Goal: Task Accomplishment & Management: Complete application form

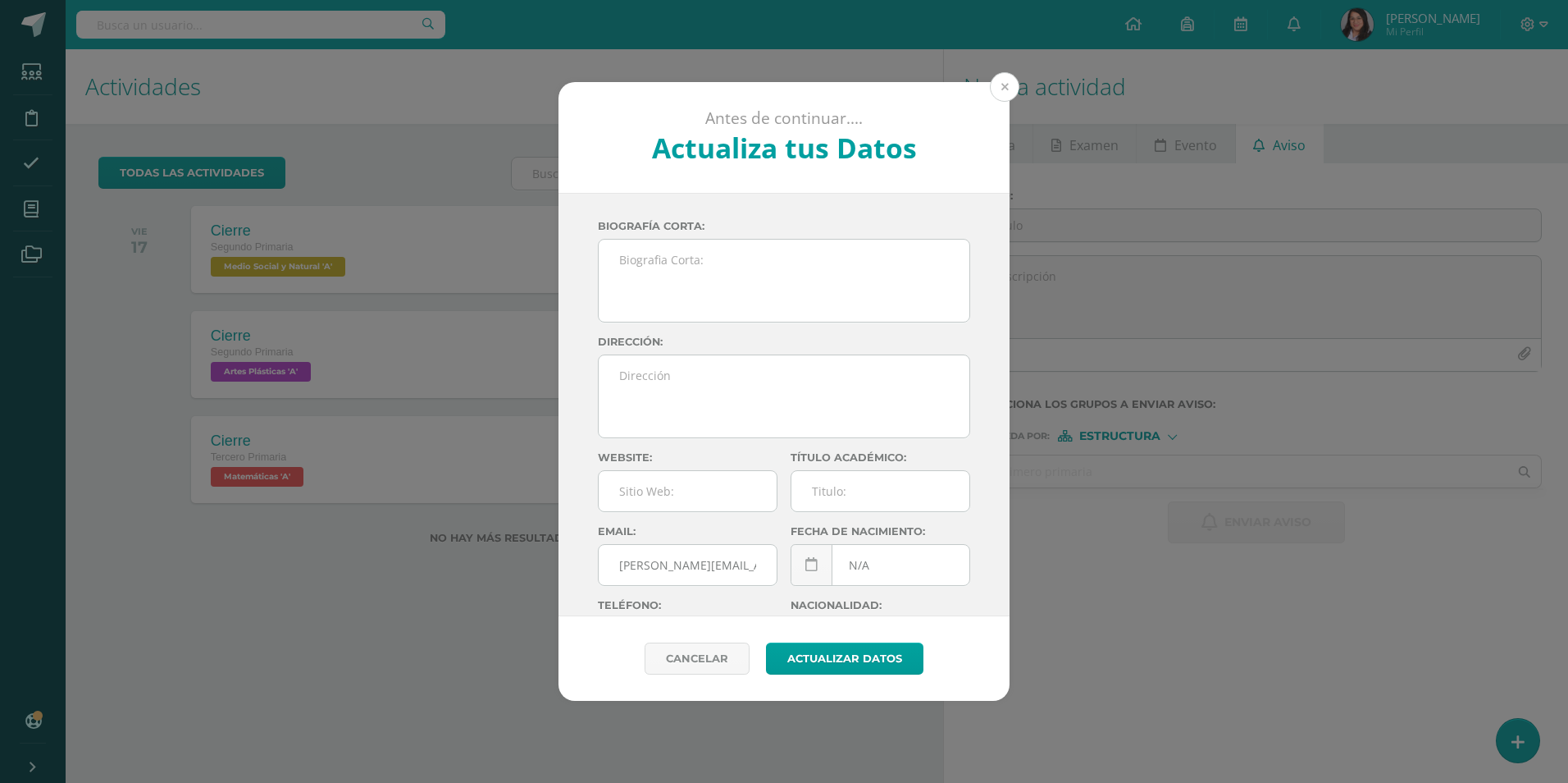
click at [1007, 88] on button at bounding box center [1004, 86] width 29 height 29
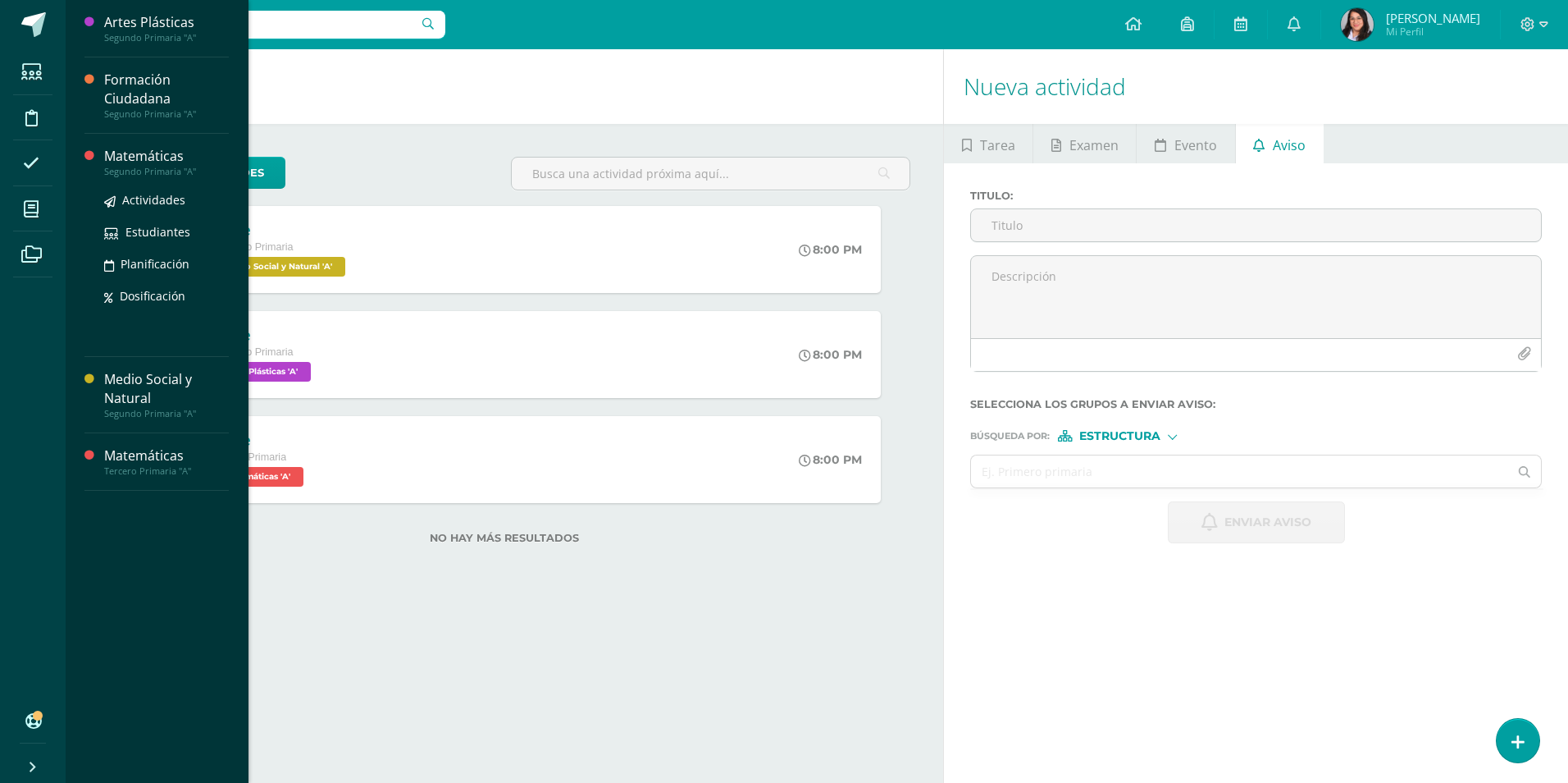
click at [154, 169] on div "Segundo Primaria "A"" at bounding box center [166, 172] width 125 height 11
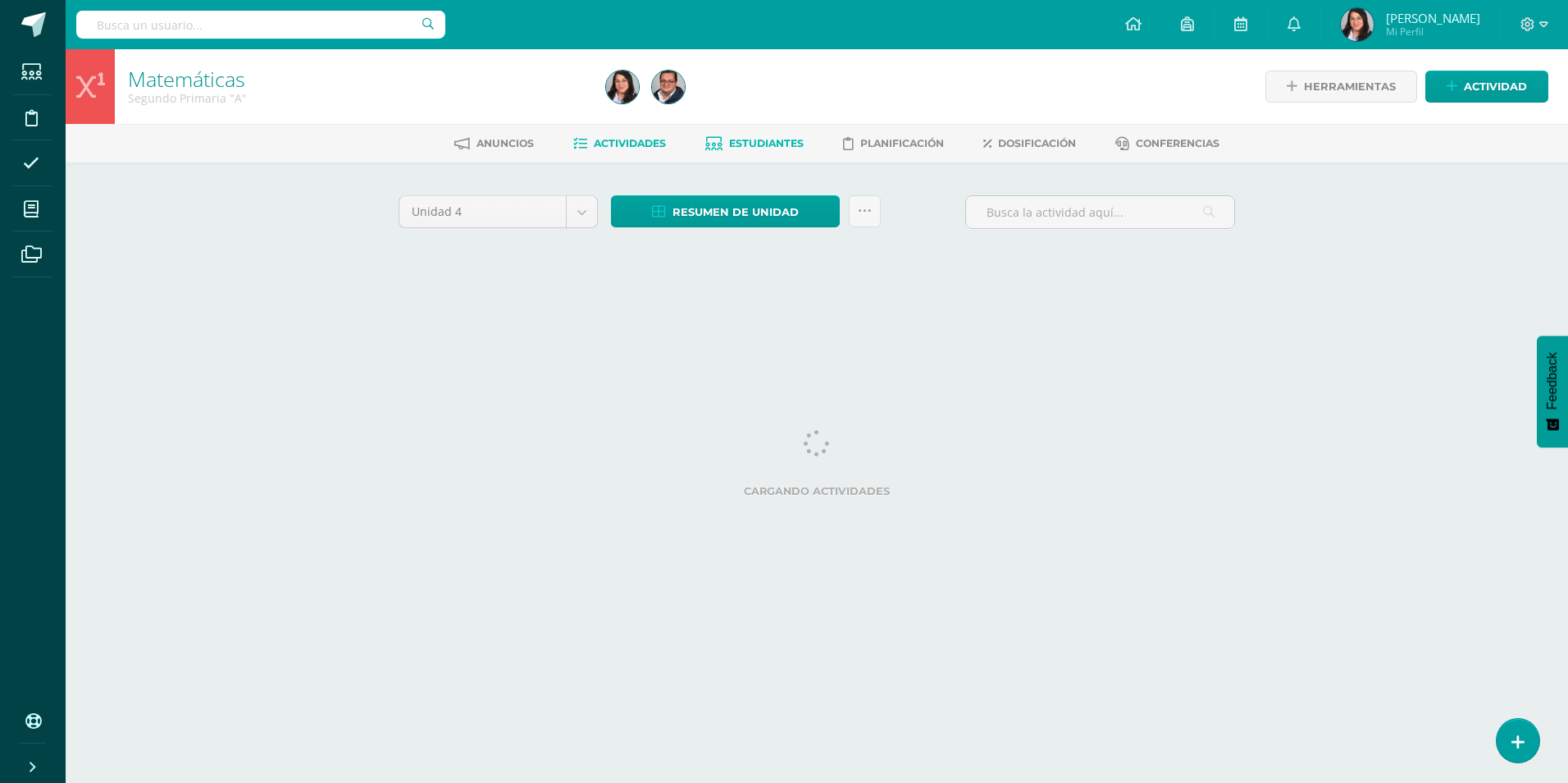
click at [757, 146] on span "Estudiantes" at bounding box center [767, 143] width 75 height 12
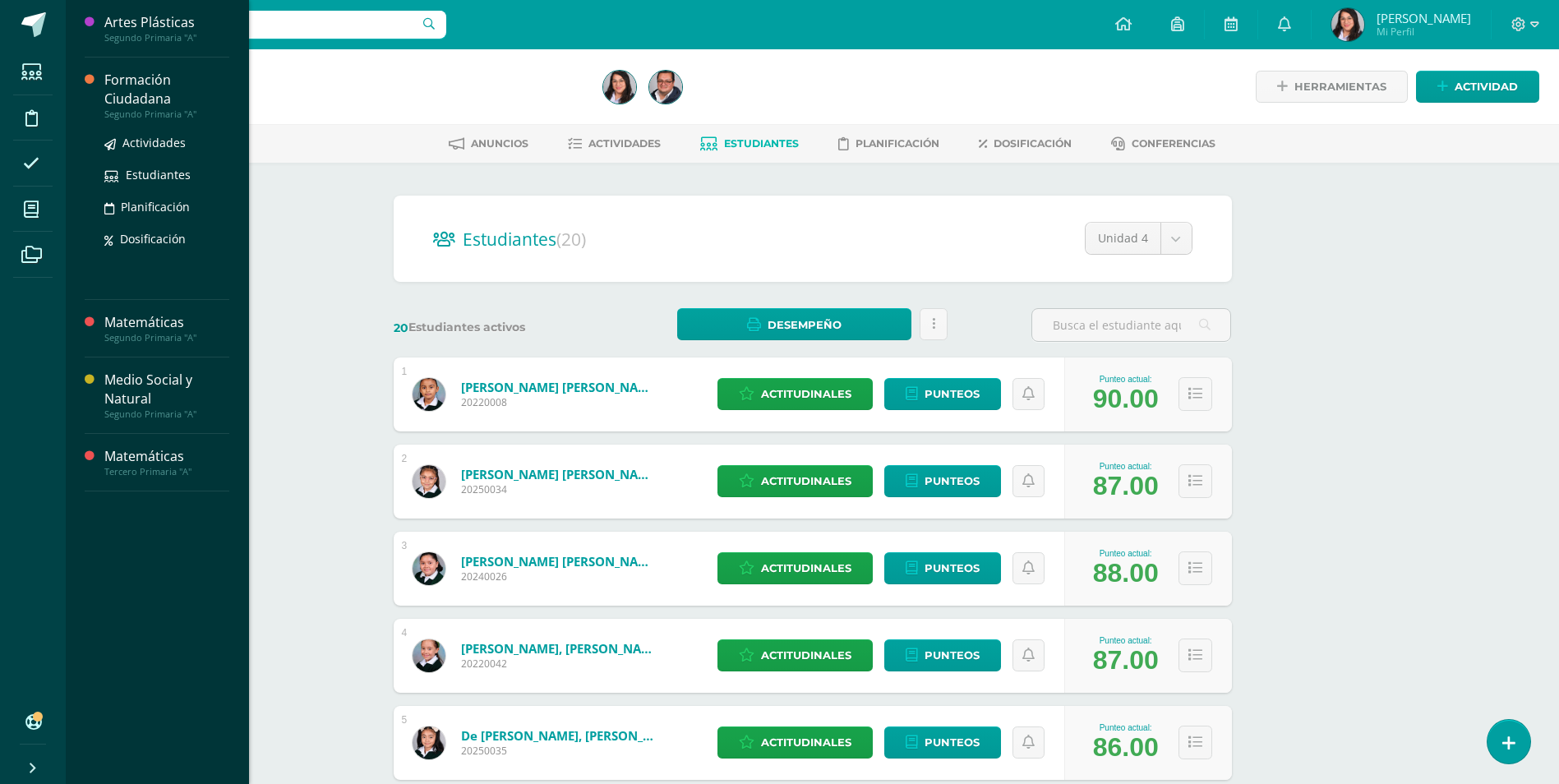
click at [124, 97] on div "Formación Ciudadana" at bounding box center [166, 89] width 125 height 38
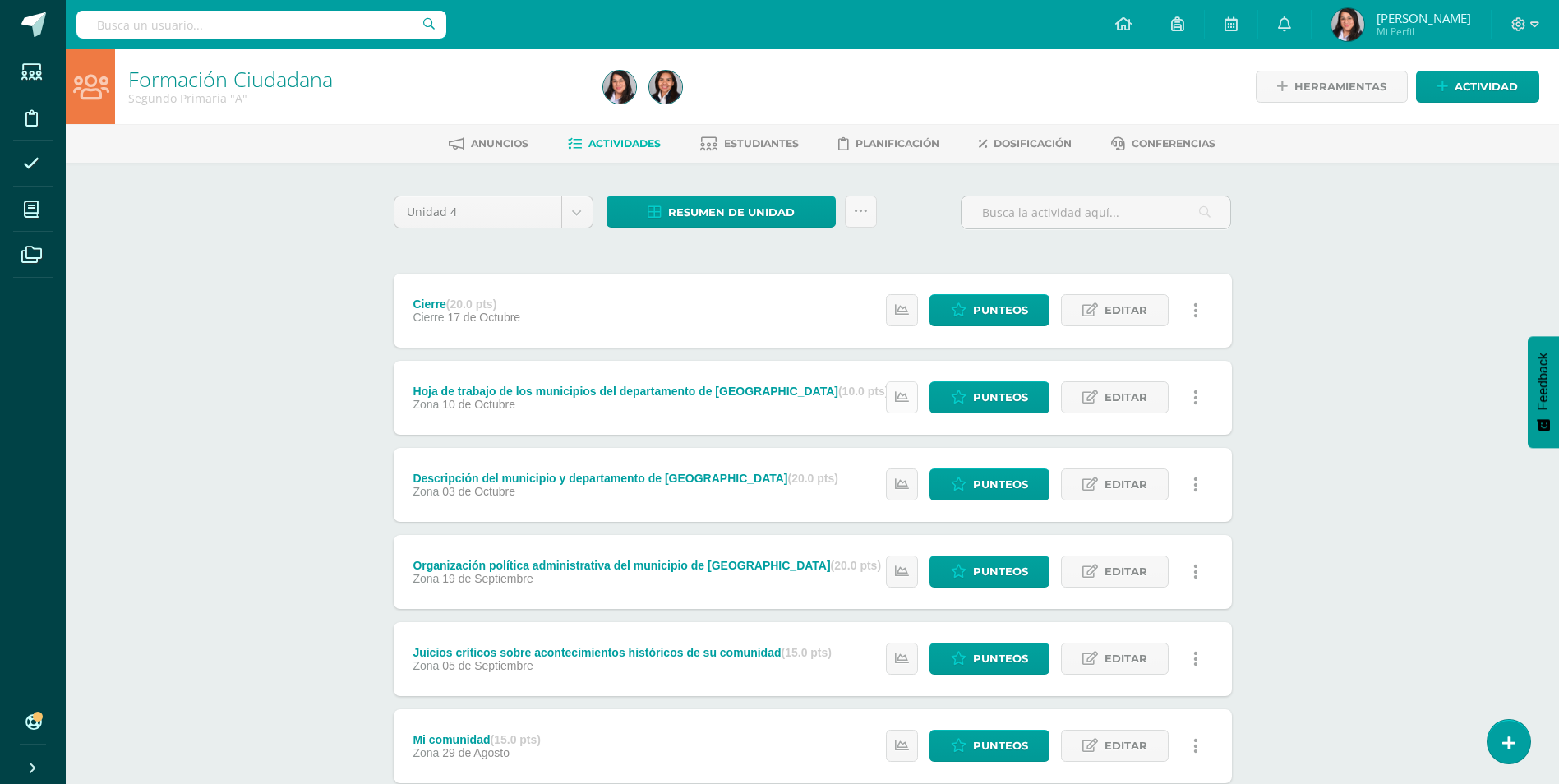
click at [903, 404] on icon at bounding box center [902, 397] width 14 height 14
click at [908, 490] on icon at bounding box center [902, 484] width 14 height 14
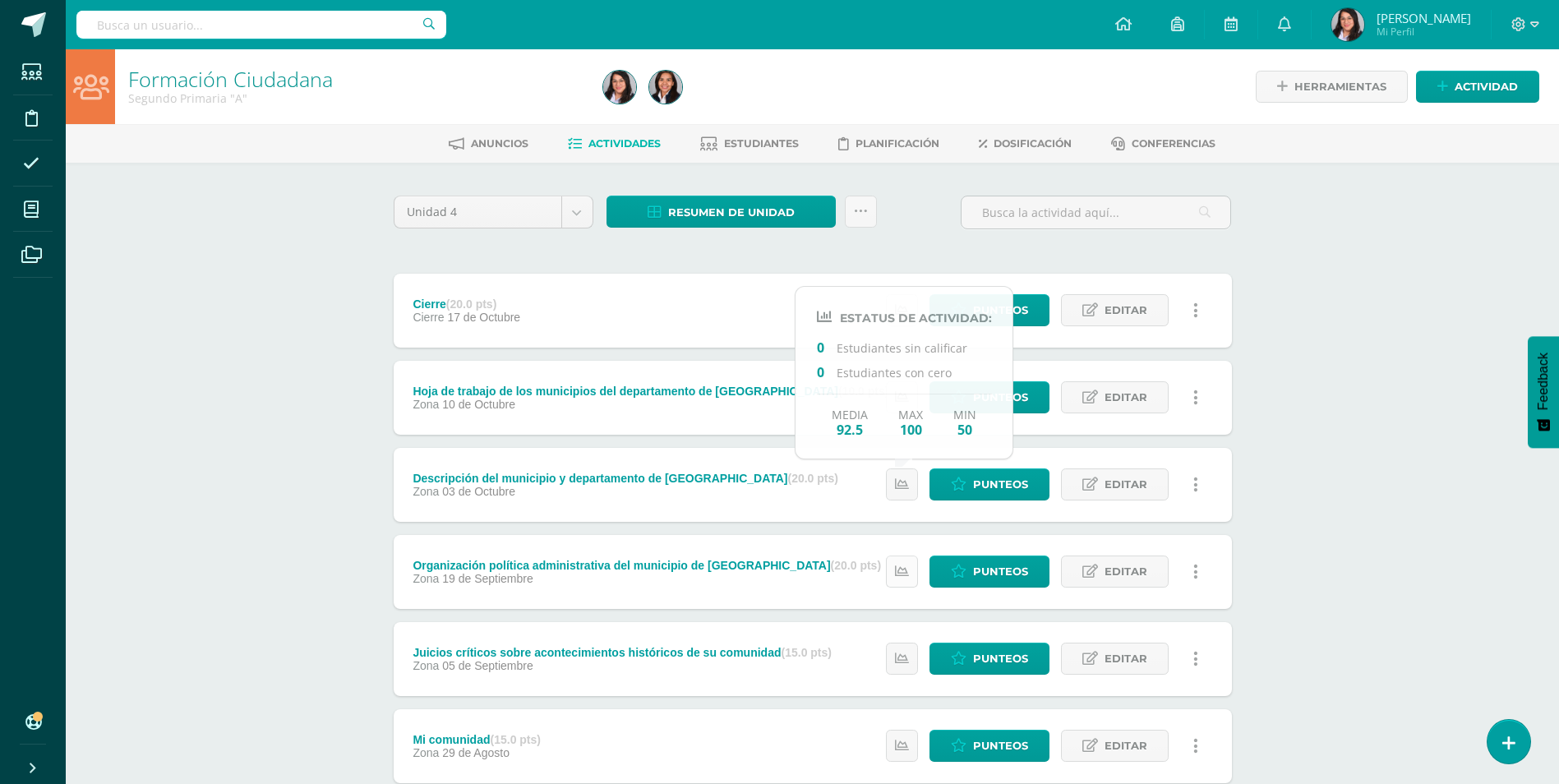
click at [903, 575] on icon at bounding box center [902, 571] width 14 height 14
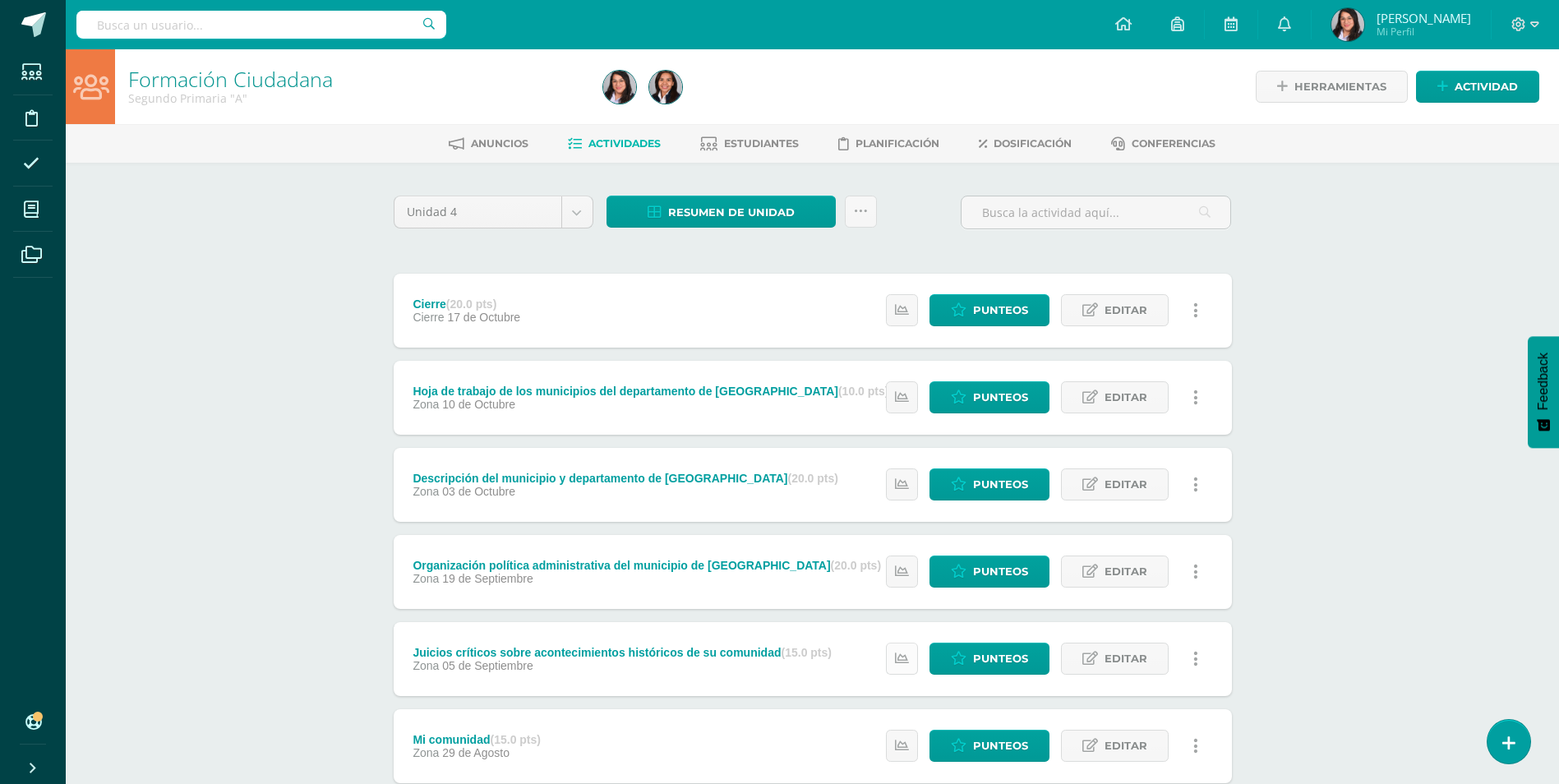
click at [903, 661] on icon at bounding box center [902, 658] width 14 height 14
click at [903, 318] on link at bounding box center [902, 310] width 32 height 32
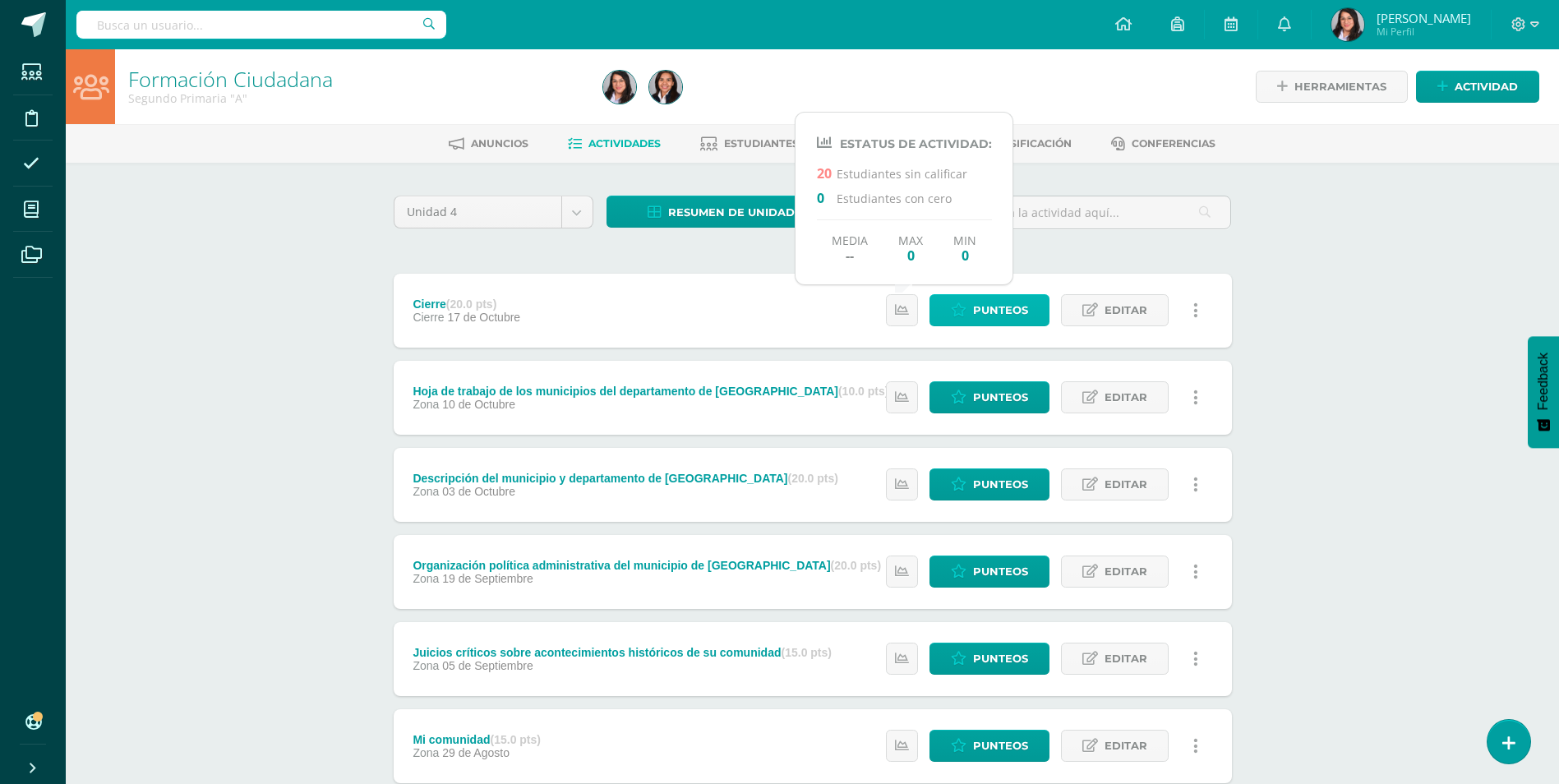
click at [956, 305] on icon at bounding box center [958, 310] width 16 height 14
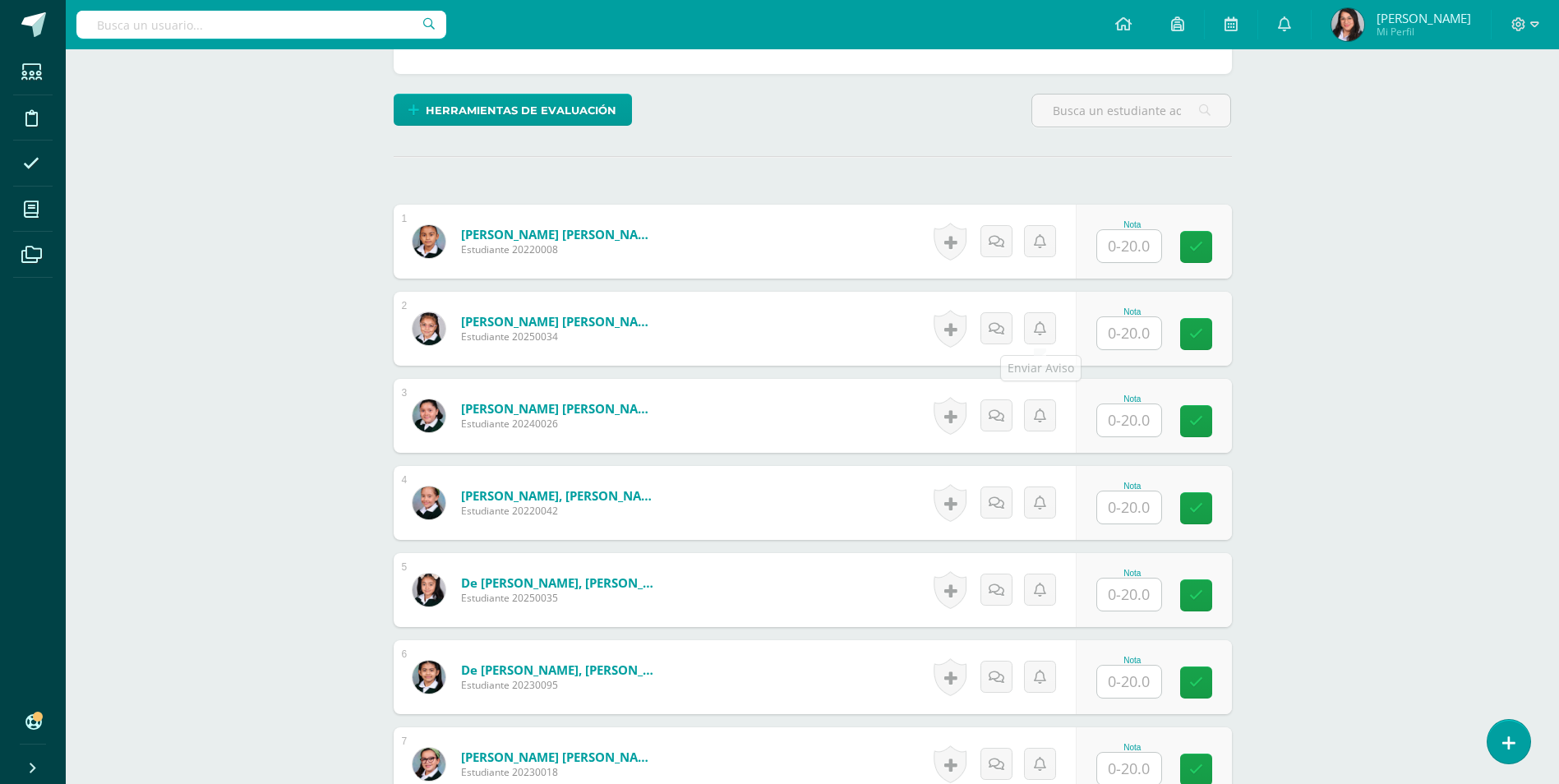
scroll to position [411, 0]
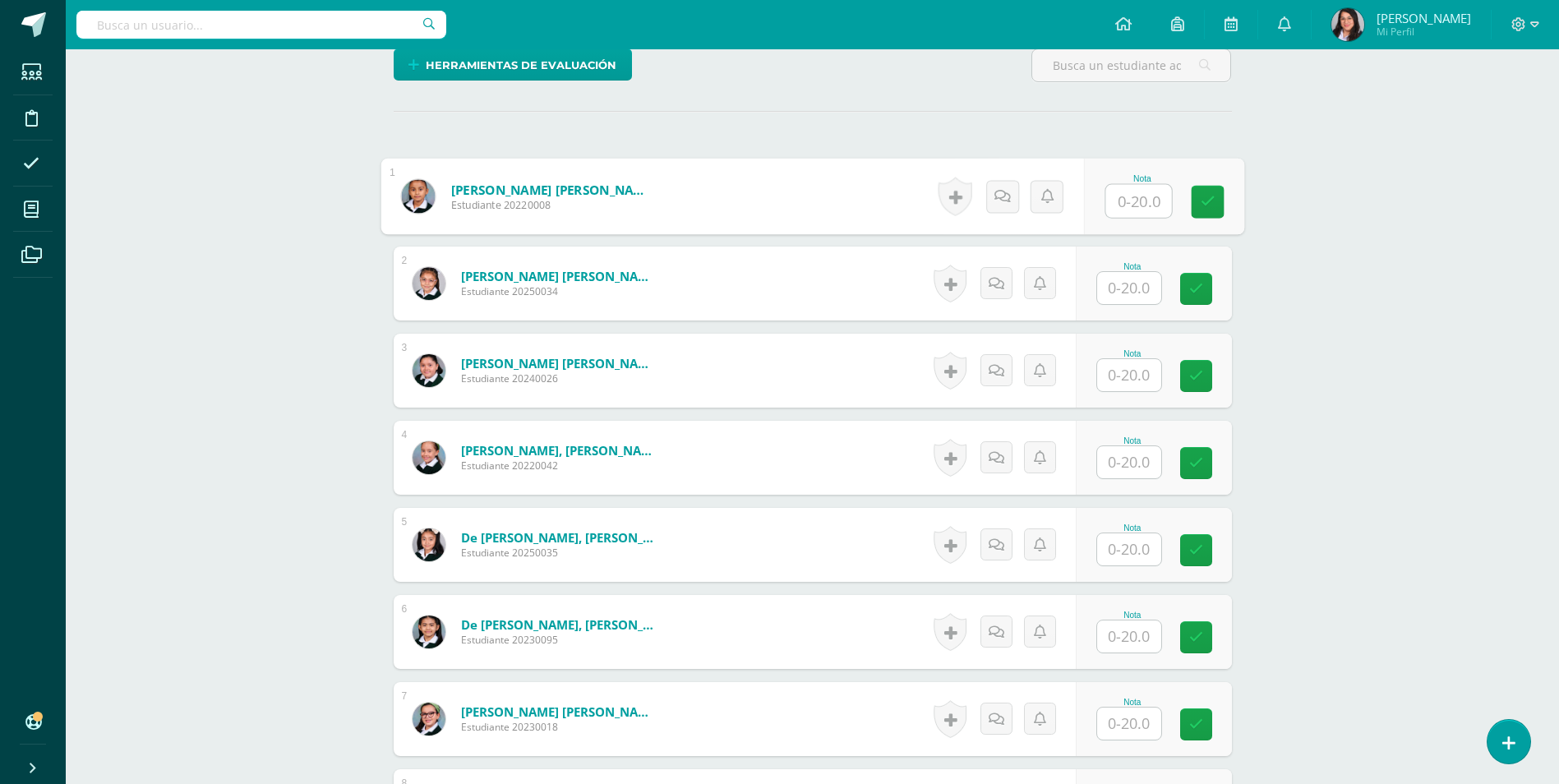
click at [1129, 203] on input "text" at bounding box center [1138, 201] width 66 height 33
type input "19"
click at [1131, 285] on input "text" at bounding box center [1129, 286] width 64 height 32
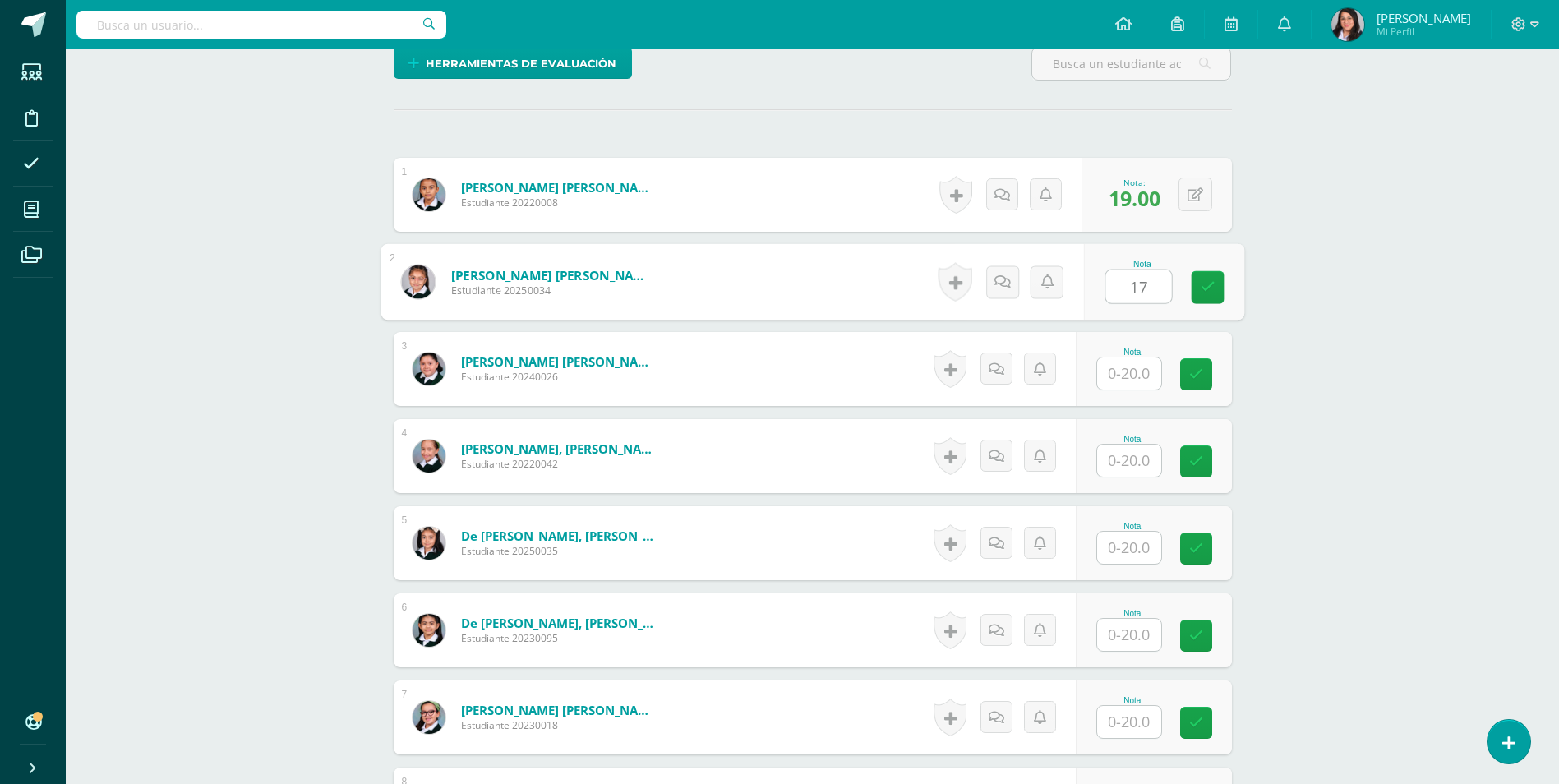
type input "17"
click at [1138, 371] on input "text" at bounding box center [1129, 374] width 64 height 32
type input "15"
click at [1142, 462] on input "text" at bounding box center [1129, 460] width 64 height 32
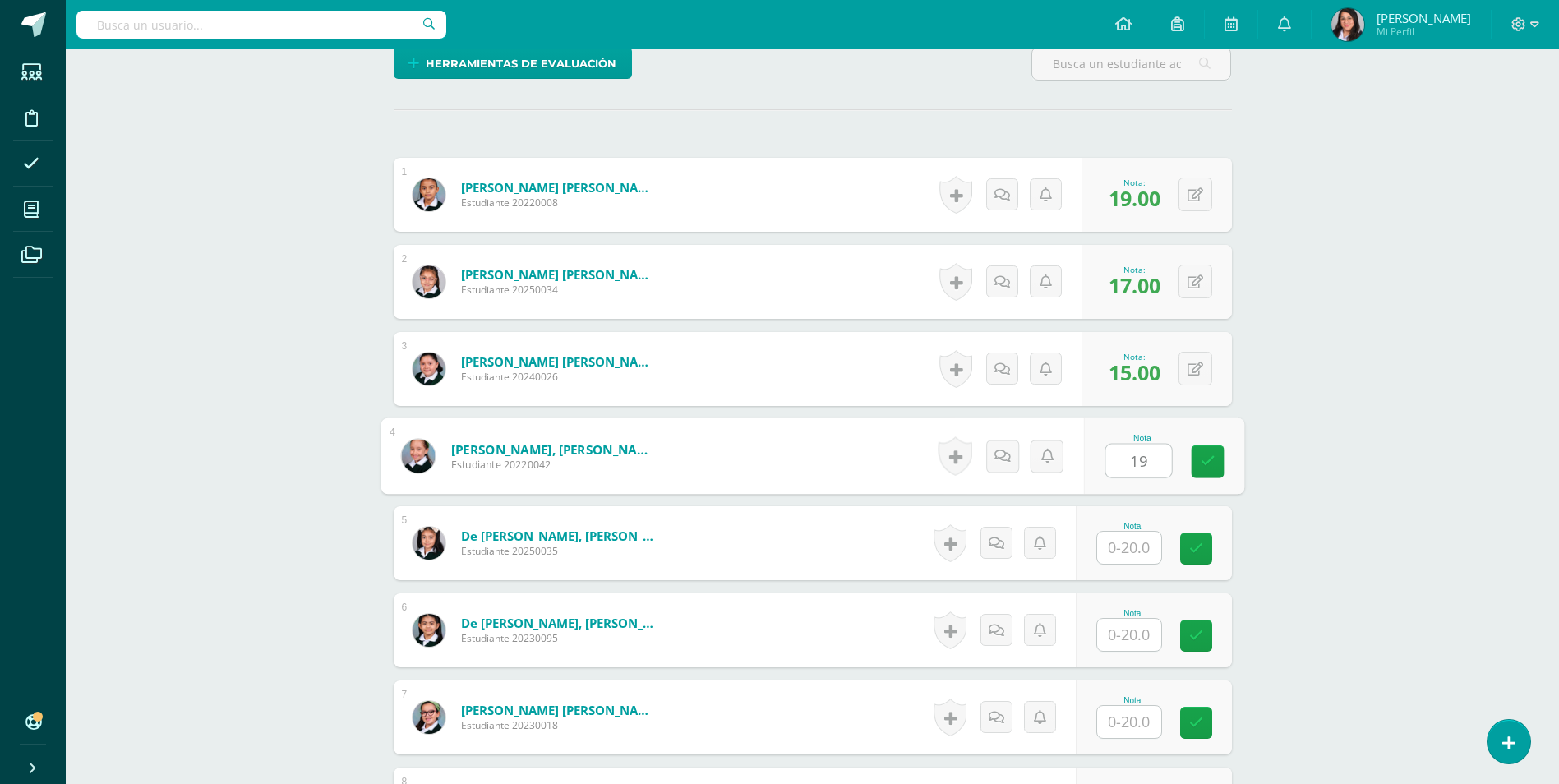
type input "19"
click at [1127, 555] on input "text" at bounding box center [1129, 547] width 64 height 32
type input "17"
click at [1135, 638] on input "text" at bounding box center [1138, 635] width 66 height 33
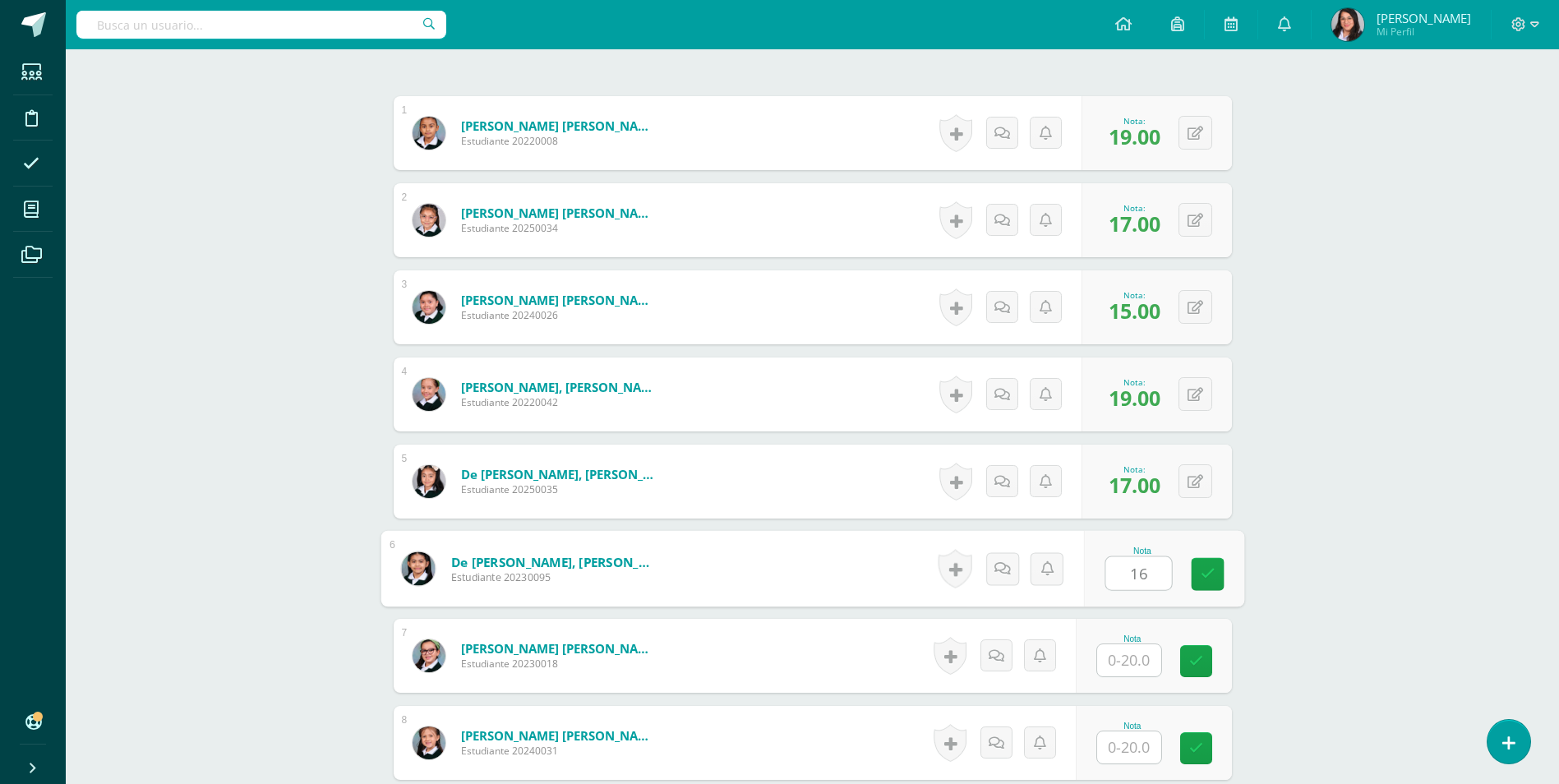
scroll to position [577, 0]
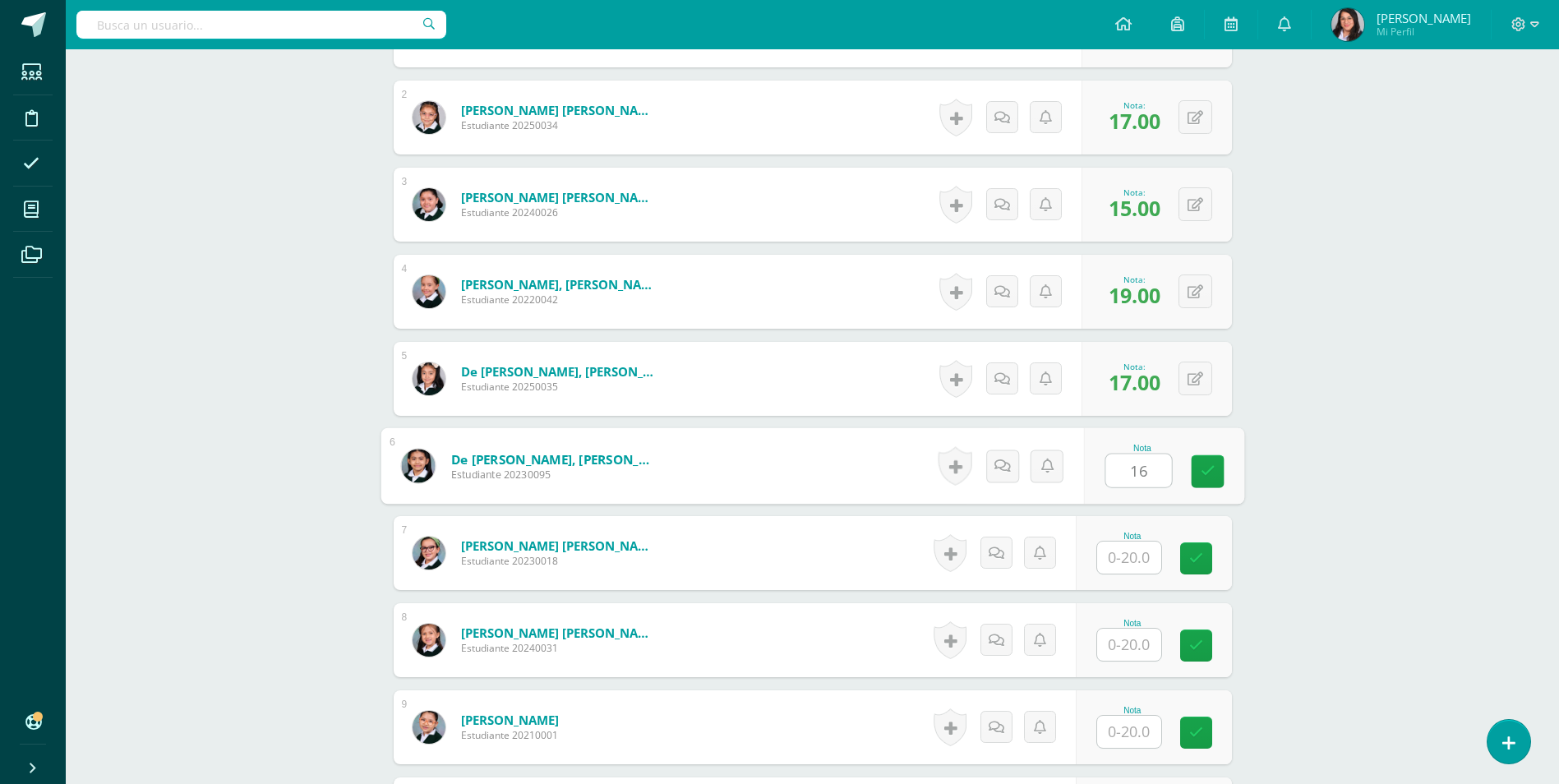
type input "16"
click at [1136, 568] on input "text" at bounding box center [1129, 558] width 64 height 32
type input "19"
click at [1130, 649] on input "text" at bounding box center [1129, 644] width 64 height 32
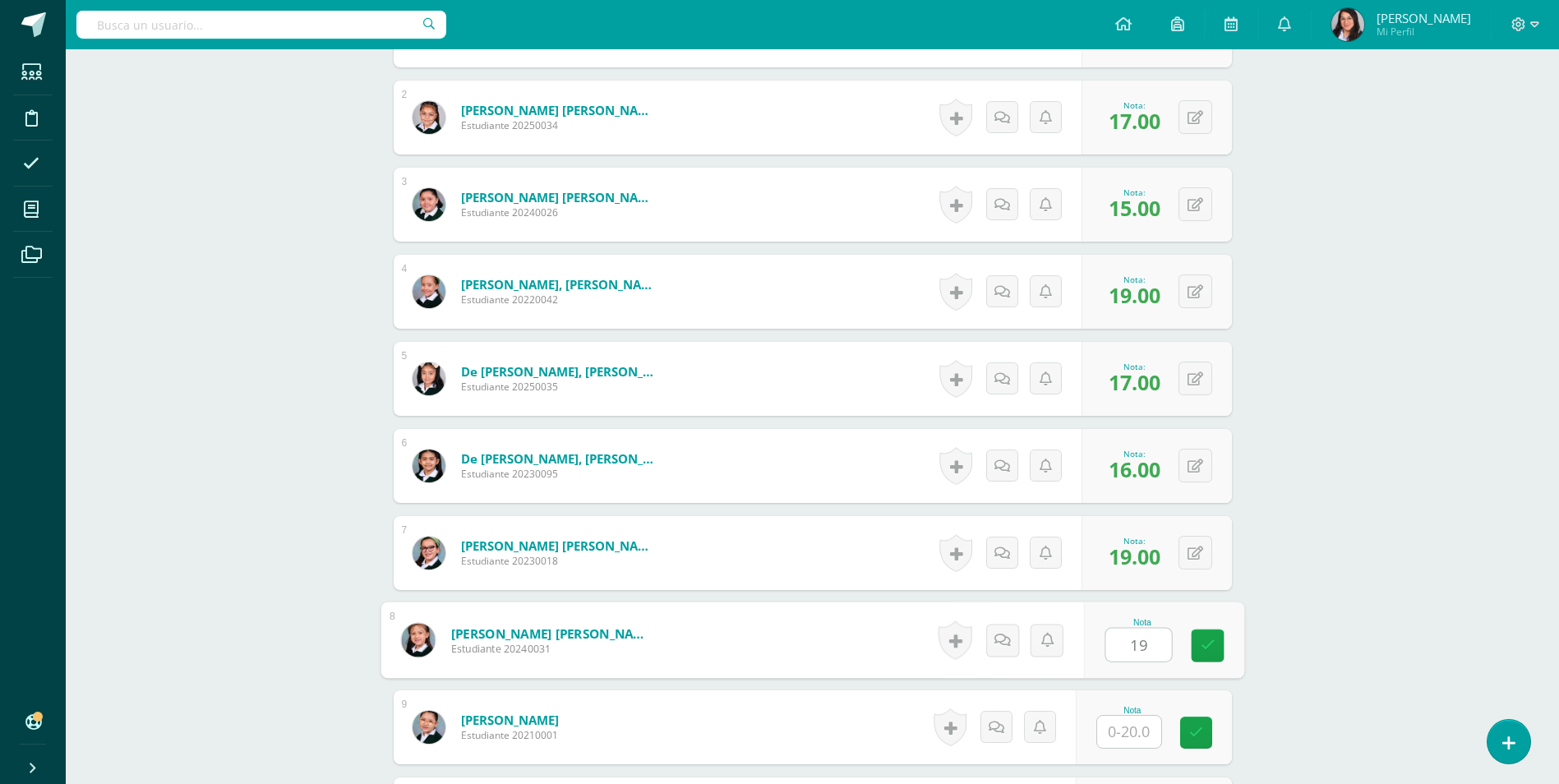
type input "19"
click at [1133, 725] on input "text" at bounding box center [1129, 731] width 64 height 32
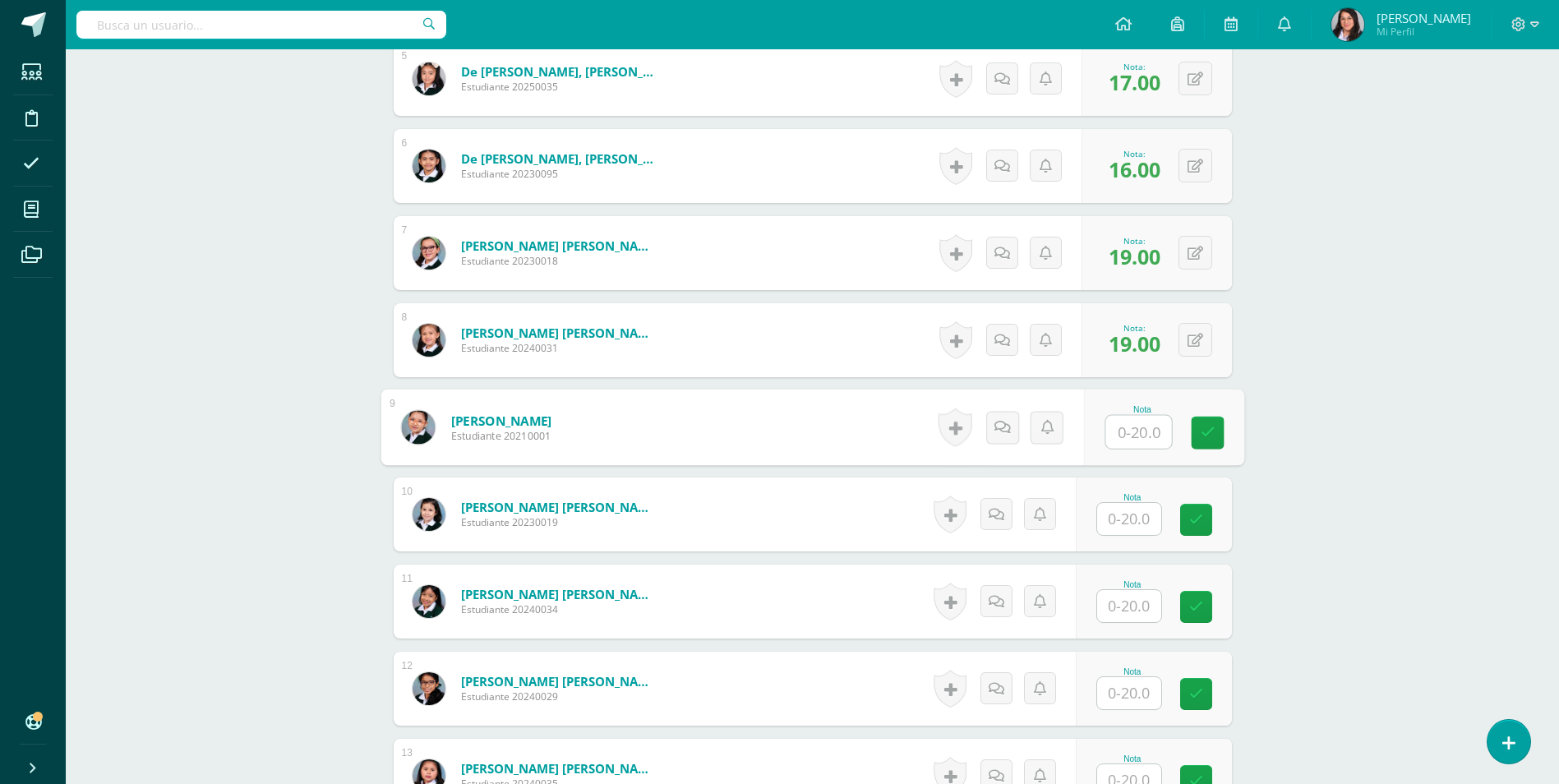
scroll to position [906, 0]
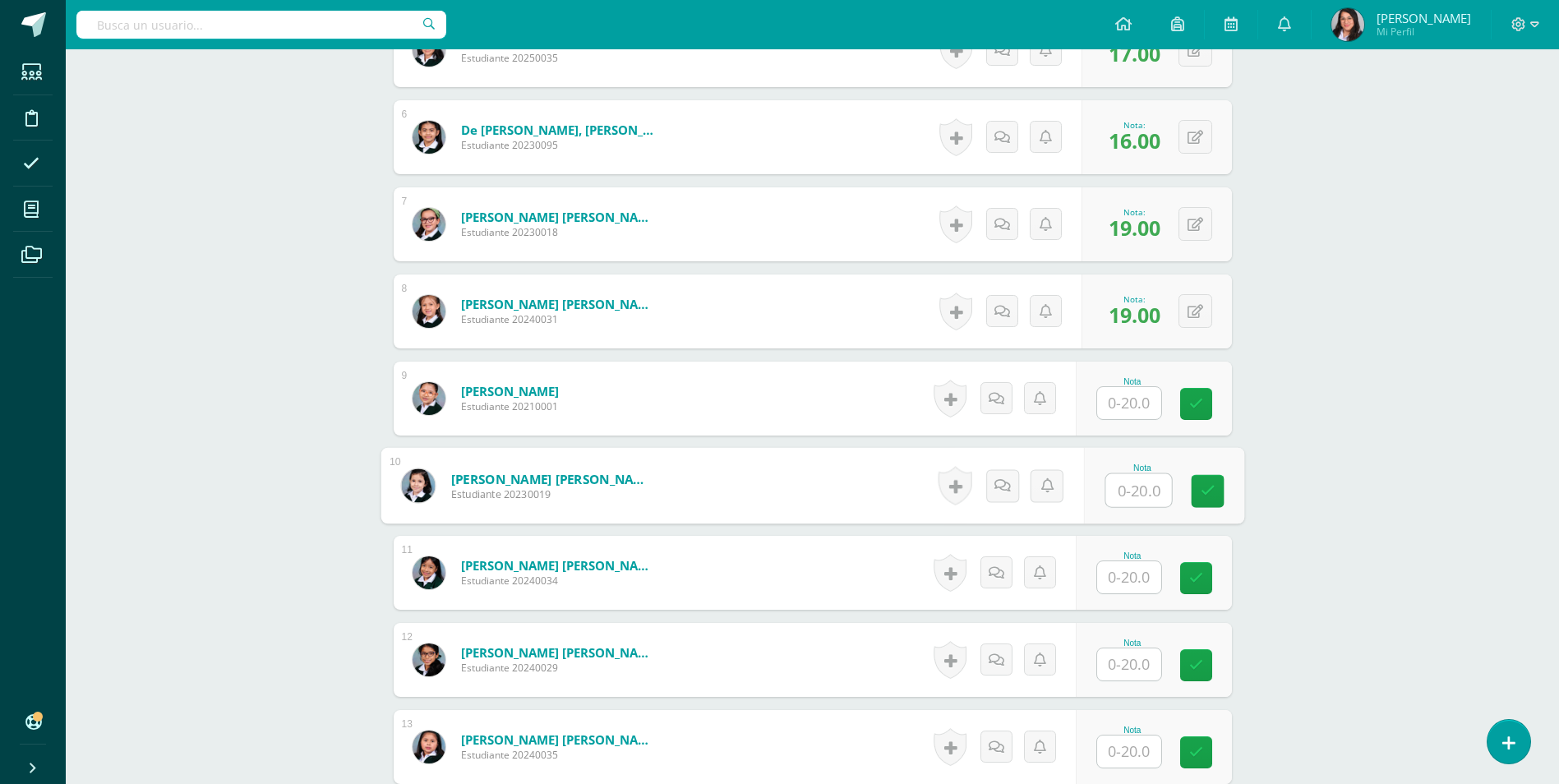
click at [1134, 500] on input "text" at bounding box center [1138, 490] width 66 height 33
click at [1140, 402] on input "text" at bounding box center [1138, 403] width 66 height 33
type input "20"
drag, startPoint x: 1134, startPoint y: 494, endPoint x: 1138, endPoint y: 507, distance: 13.6
click at [1138, 500] on input "text" at bounding box center [1138, 490] width 66 height 33
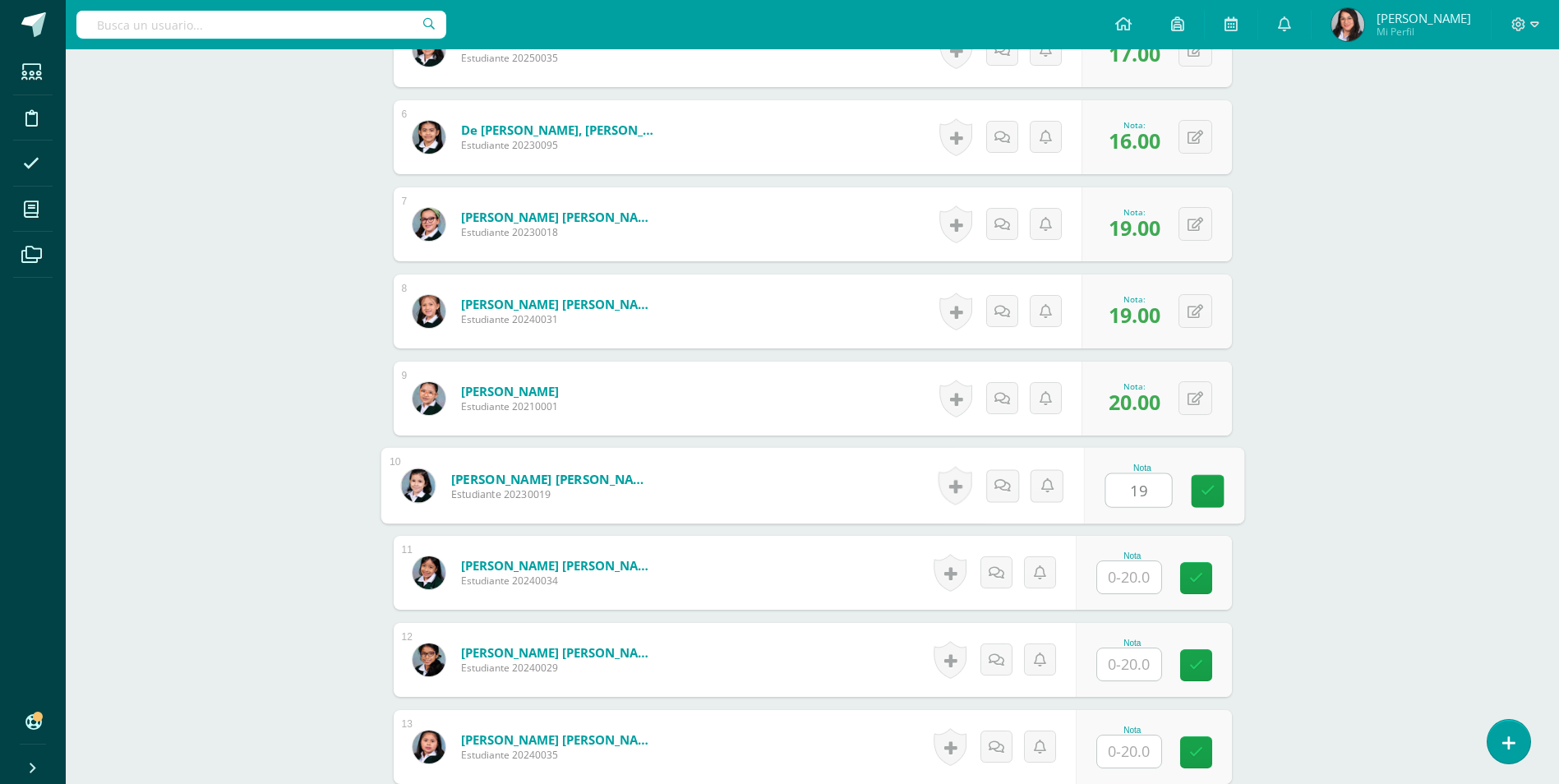
type input "19"
click at [1134, 584] on input "text" at bounding box center [1129, 577] width 64 height 32
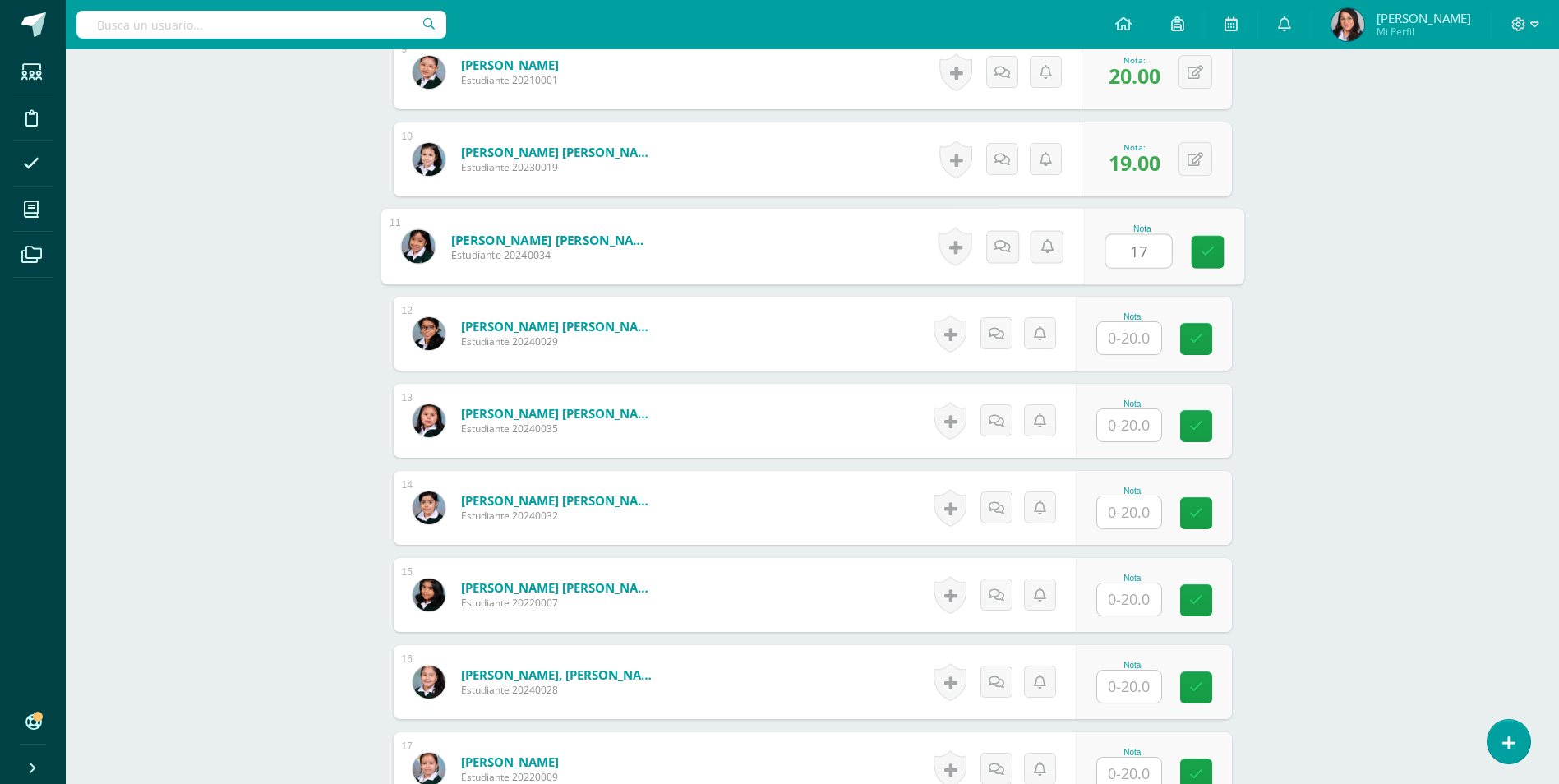
scroll to position [1235, 0]
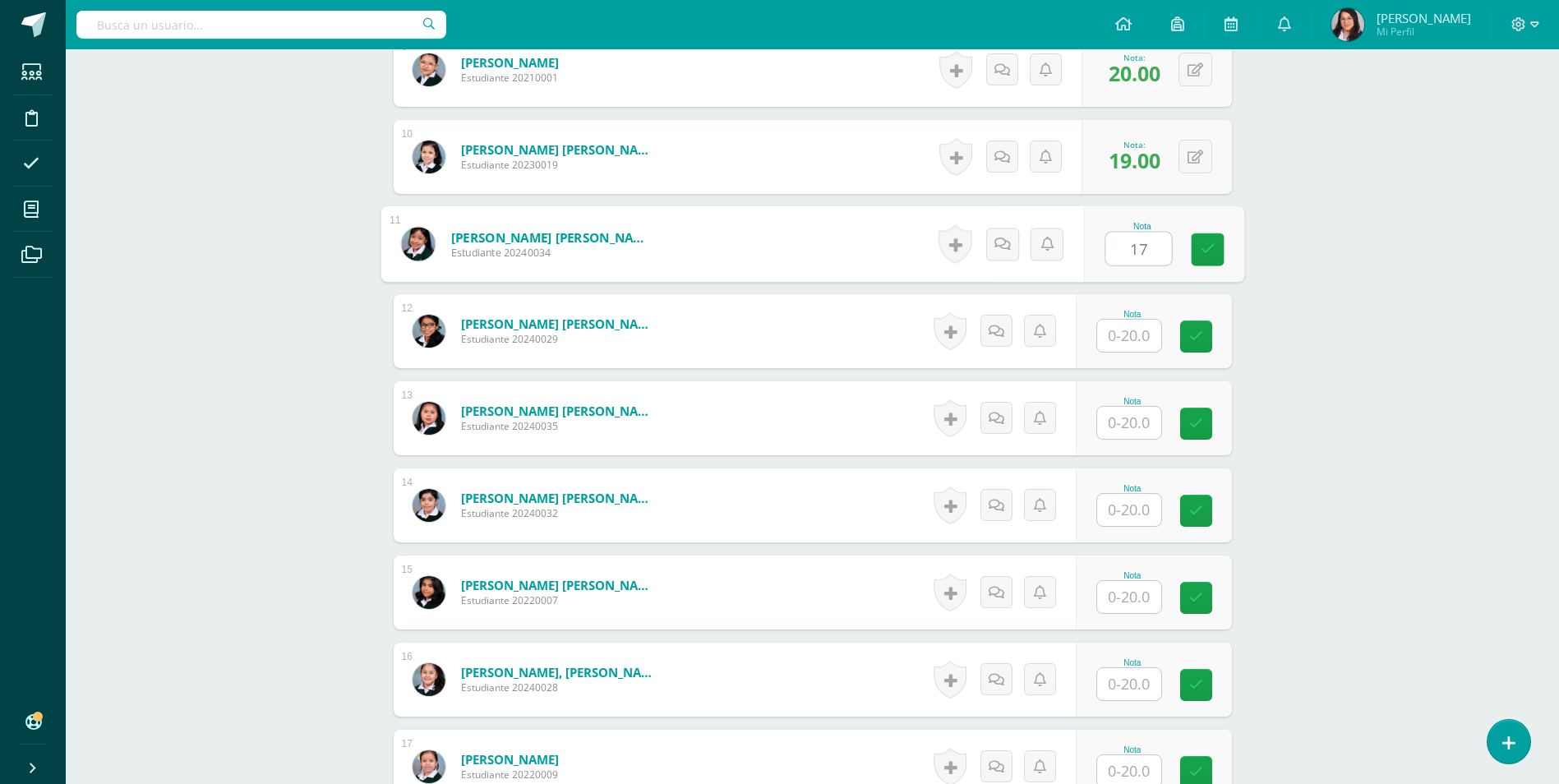
type input "17"
click at [1142, 342] on input "text" at bounding box center [1138, 335] width 66 height 33
type input "17"
click at [1137, 417] on input "text" at bounding box center [1129, 423] width 64 height 32
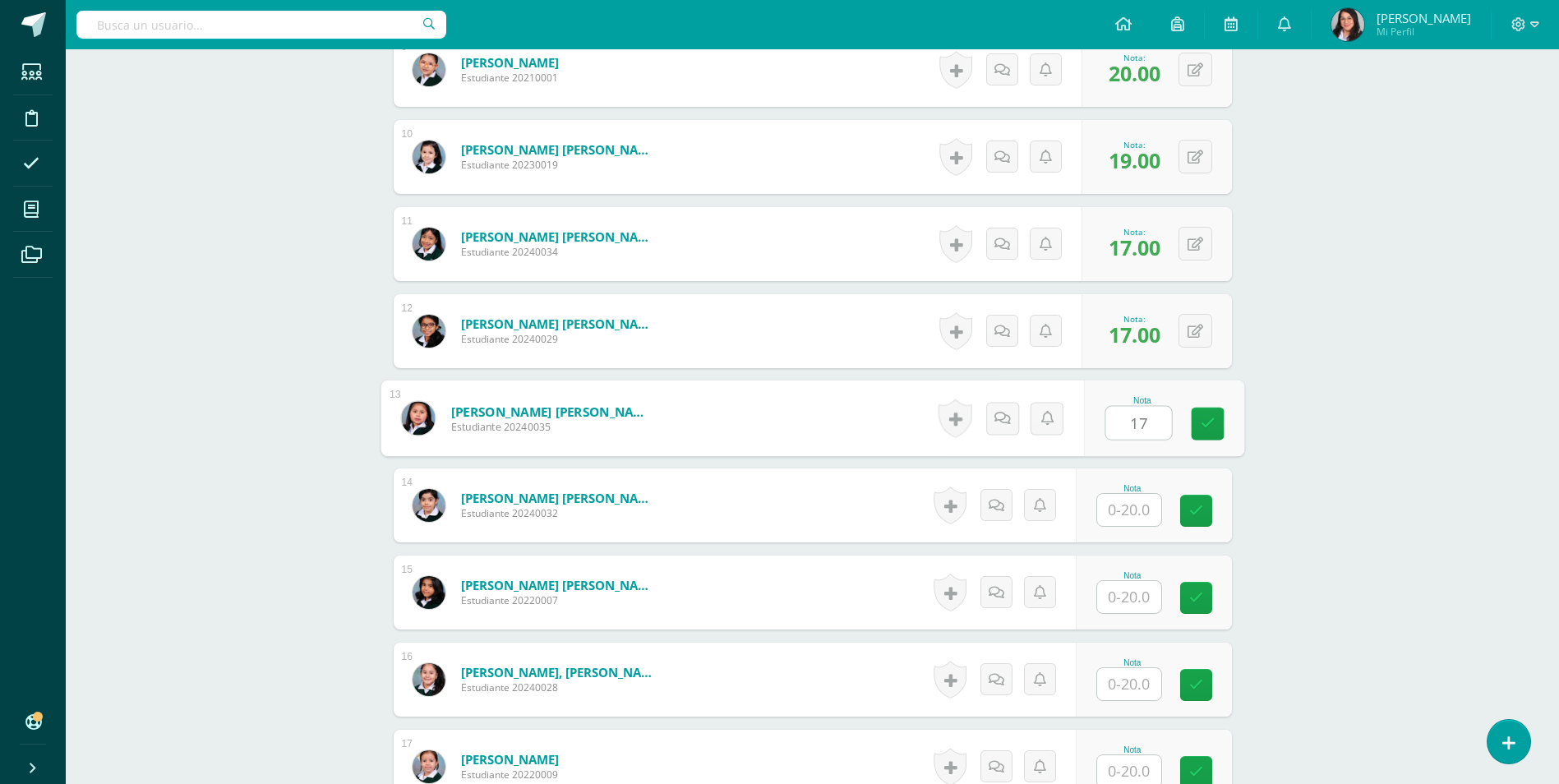
type input "17"
click at [1128, 509] on input "text" at bounding box center [1138, 510] width 66 height 33
type input "12"
click at [1140, 596] on input "text" at bounding box center [1138, 597] width 66 height 33
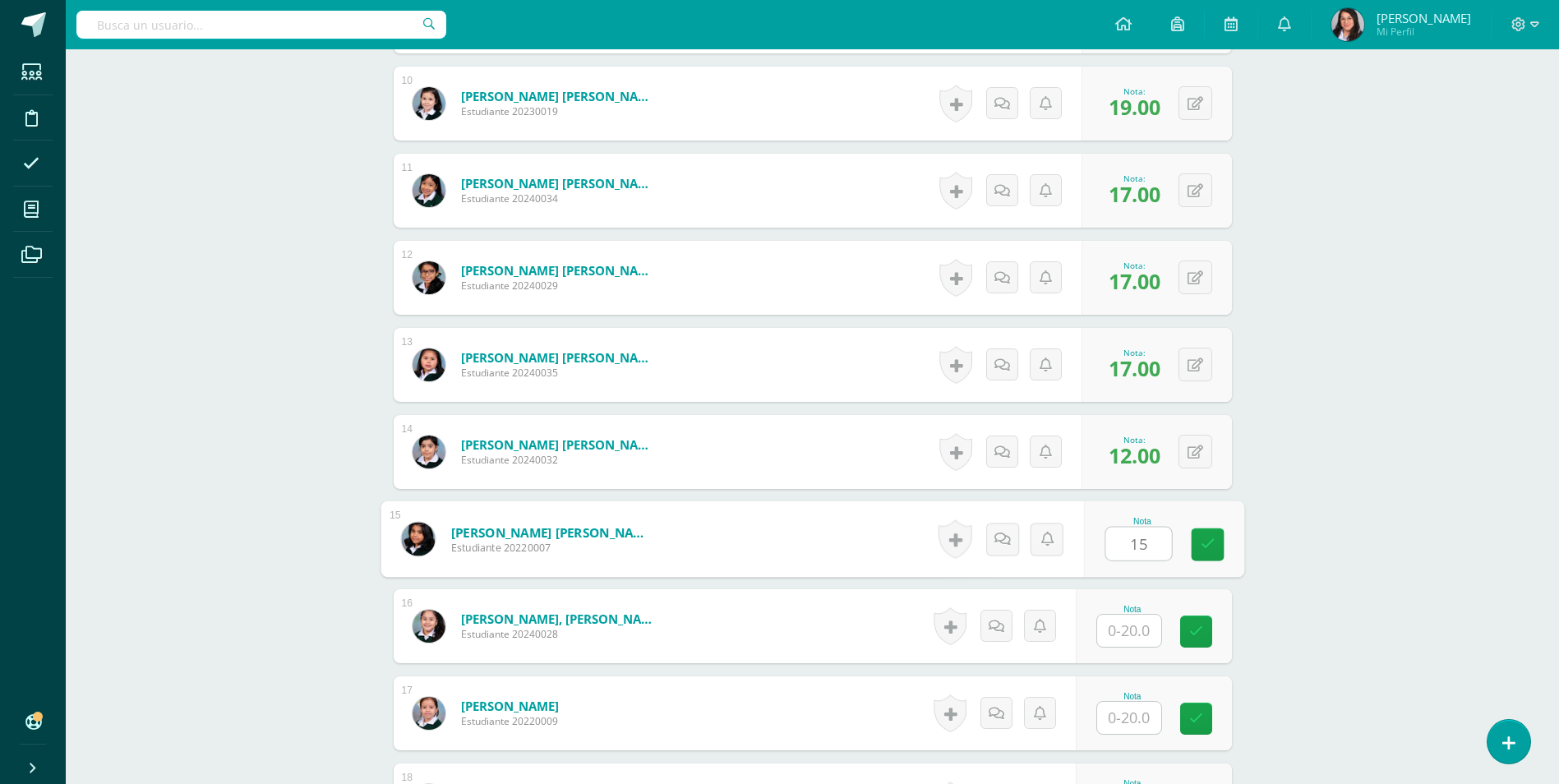
scroll to position [1317, 0]
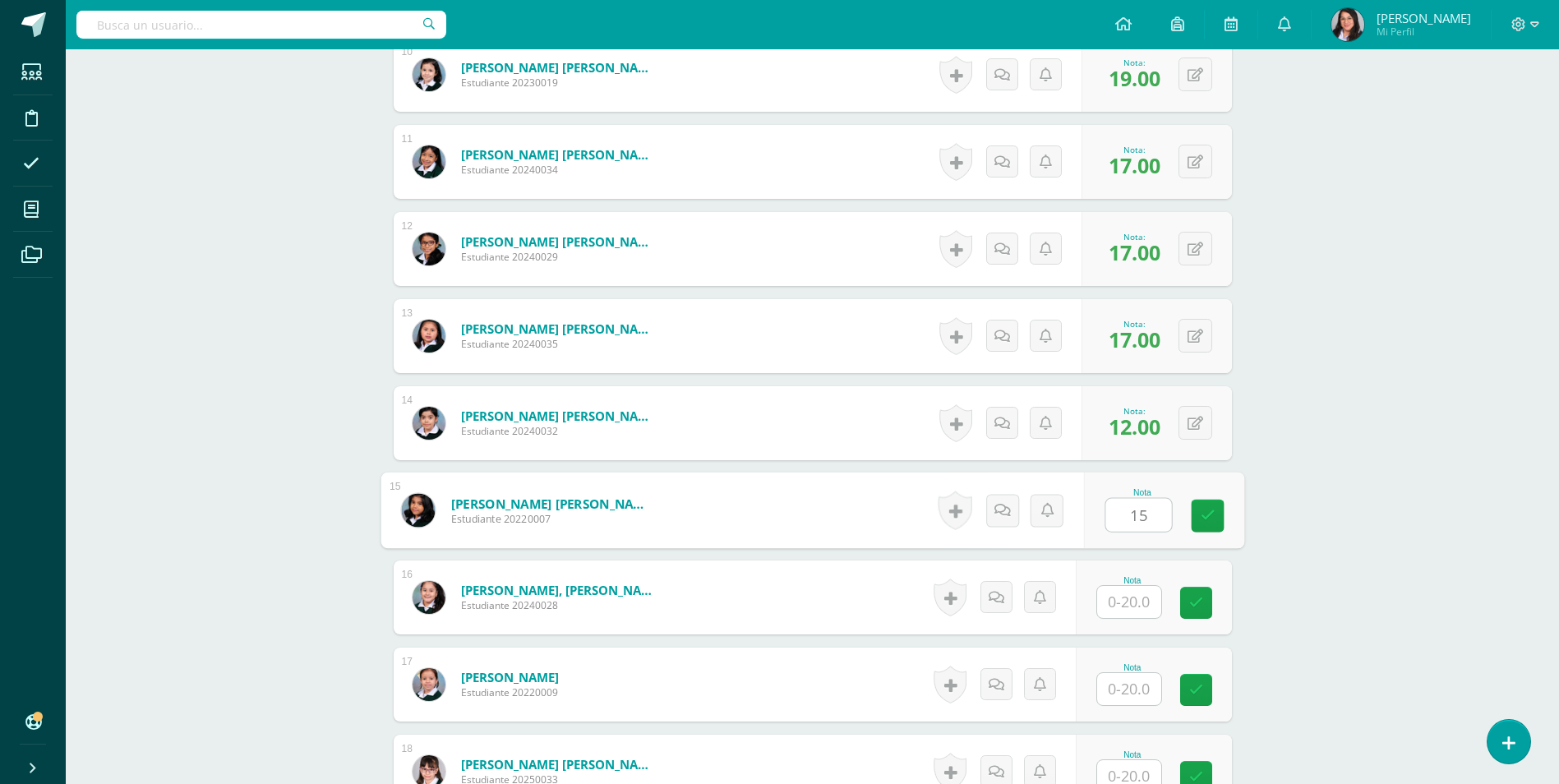
type input "15"
click at [1132, 613] on input "text" at bounding box center [1129, 602] width 64 height 32
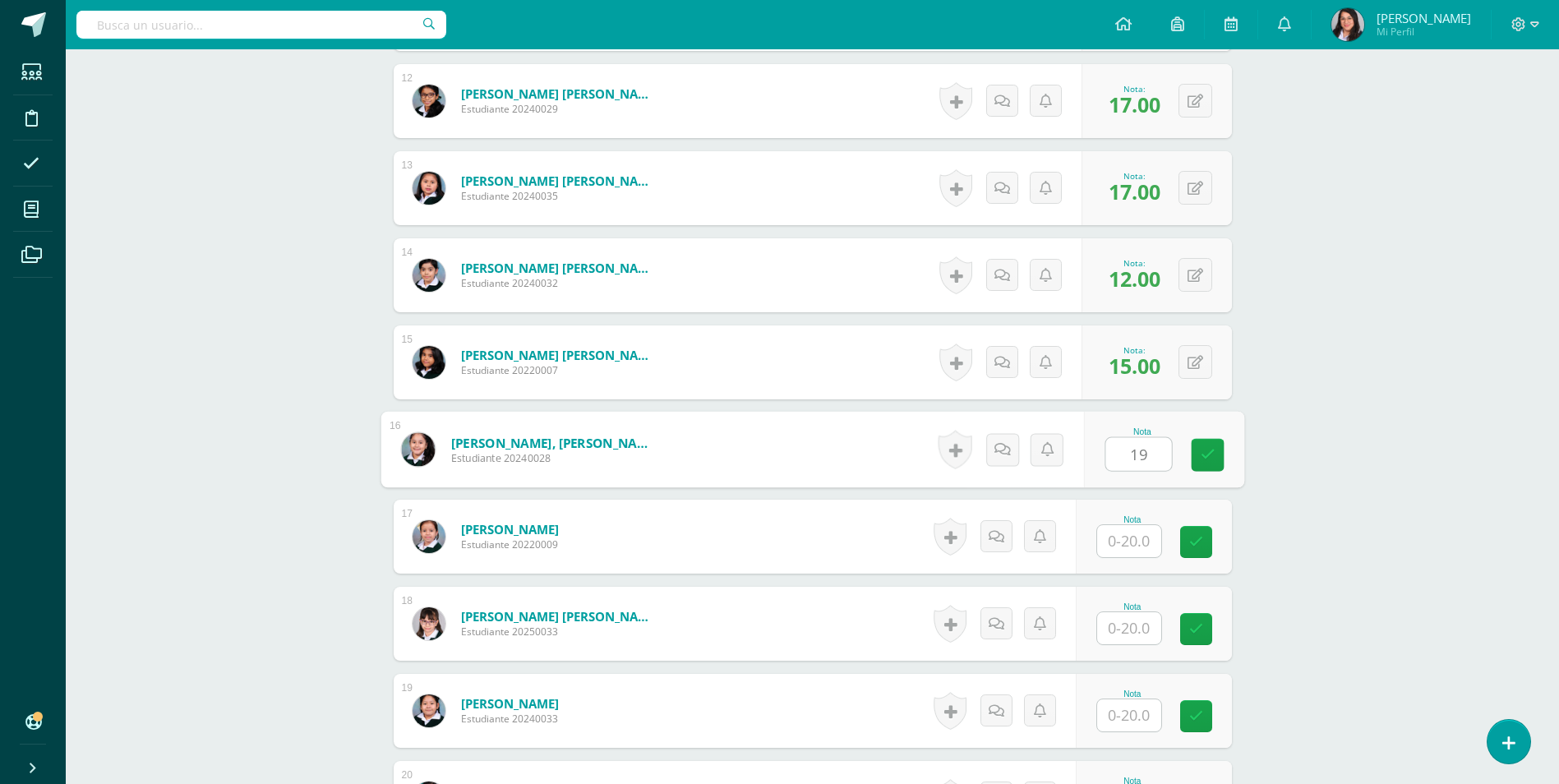
scroll to position [1482, 0]
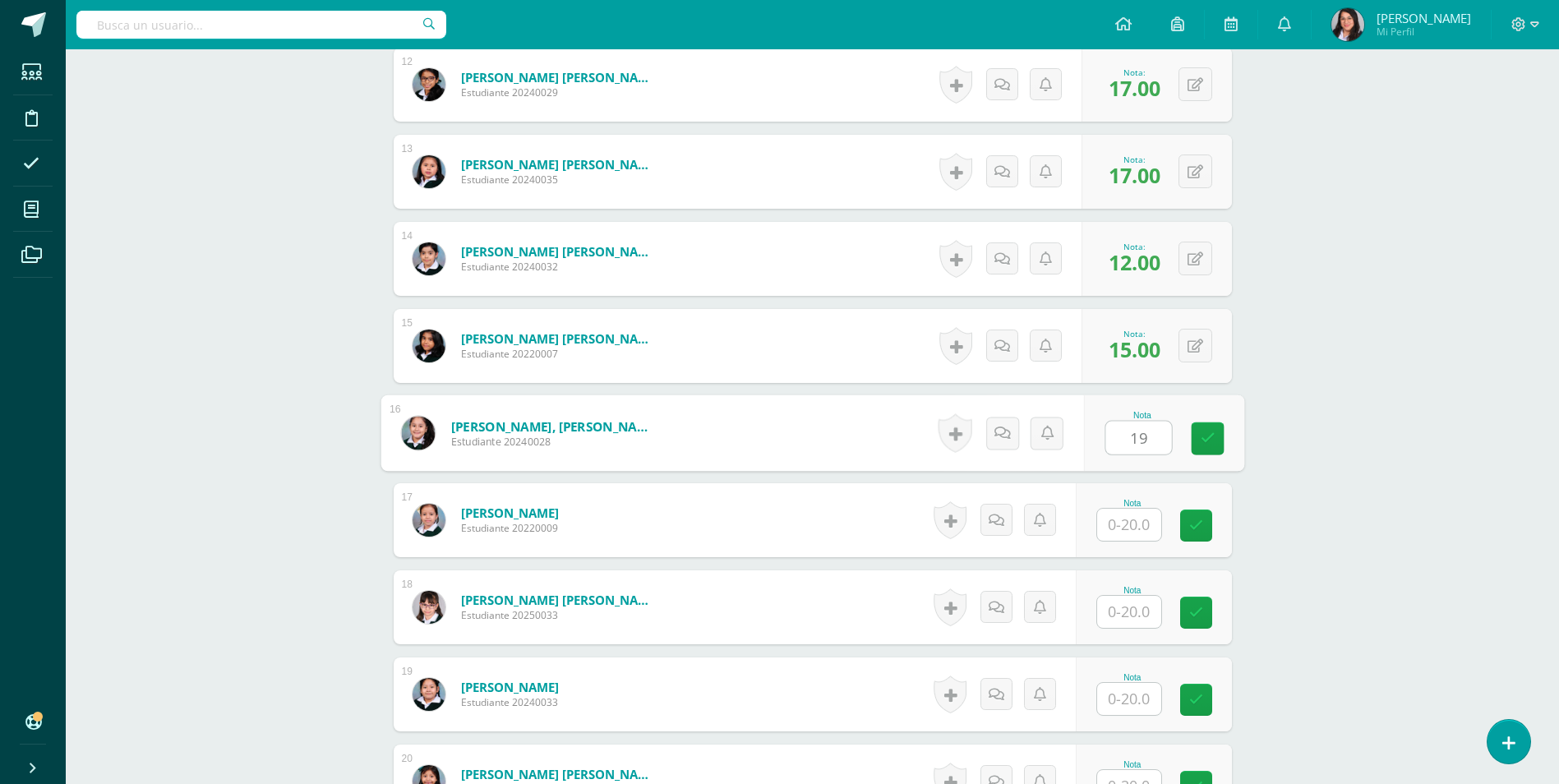
type input "19"
click at [1135, 519] on input "text" at bounding box center [1129, 525] width 64 height 32
type input "19"
click at [1138, 606] on input "text" at bounding box center [1138, 611] width 66 height 33
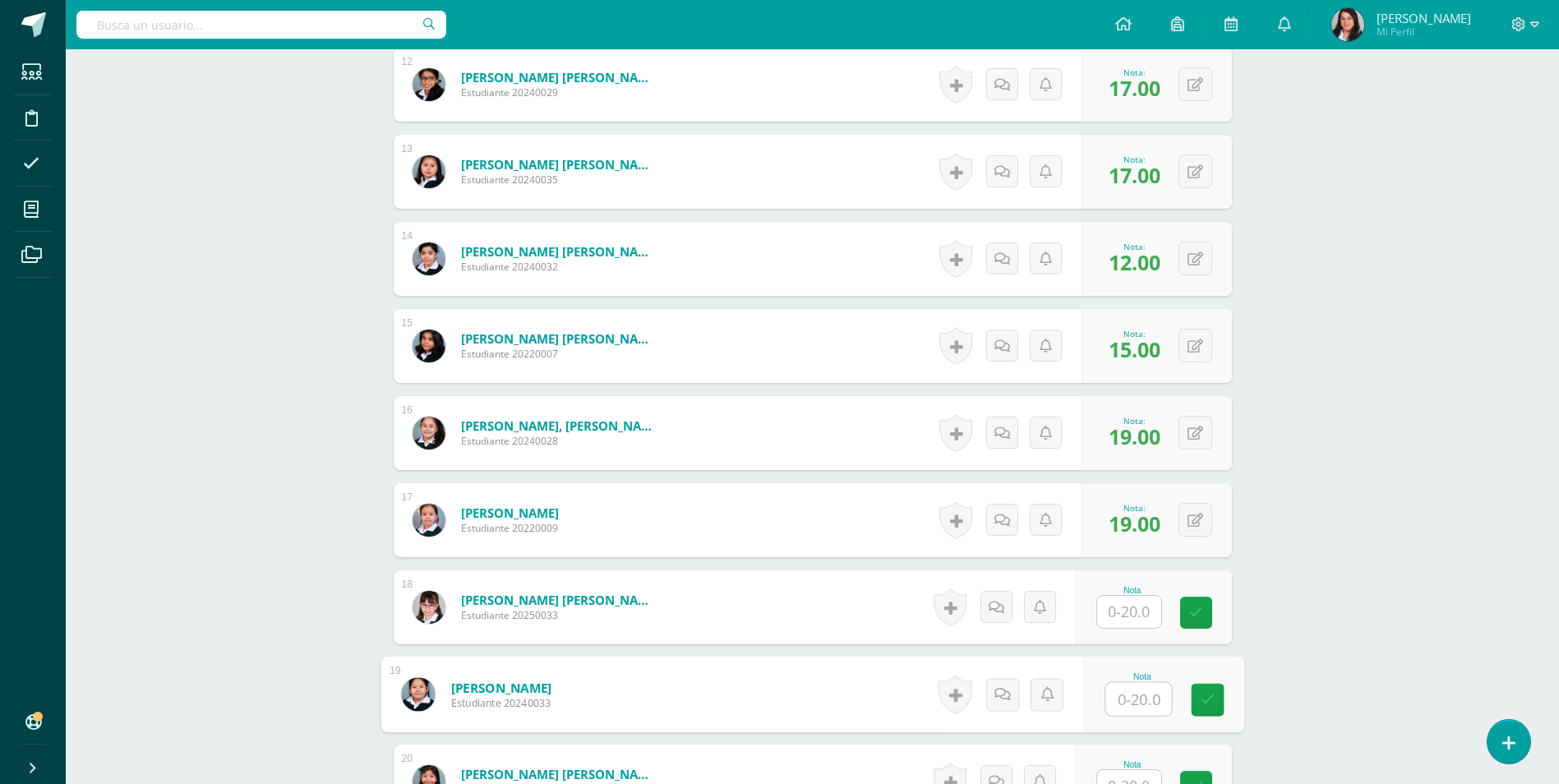
click at [1147, 699] on input "text" at bounding box center [1138, 699] width 66 height 33
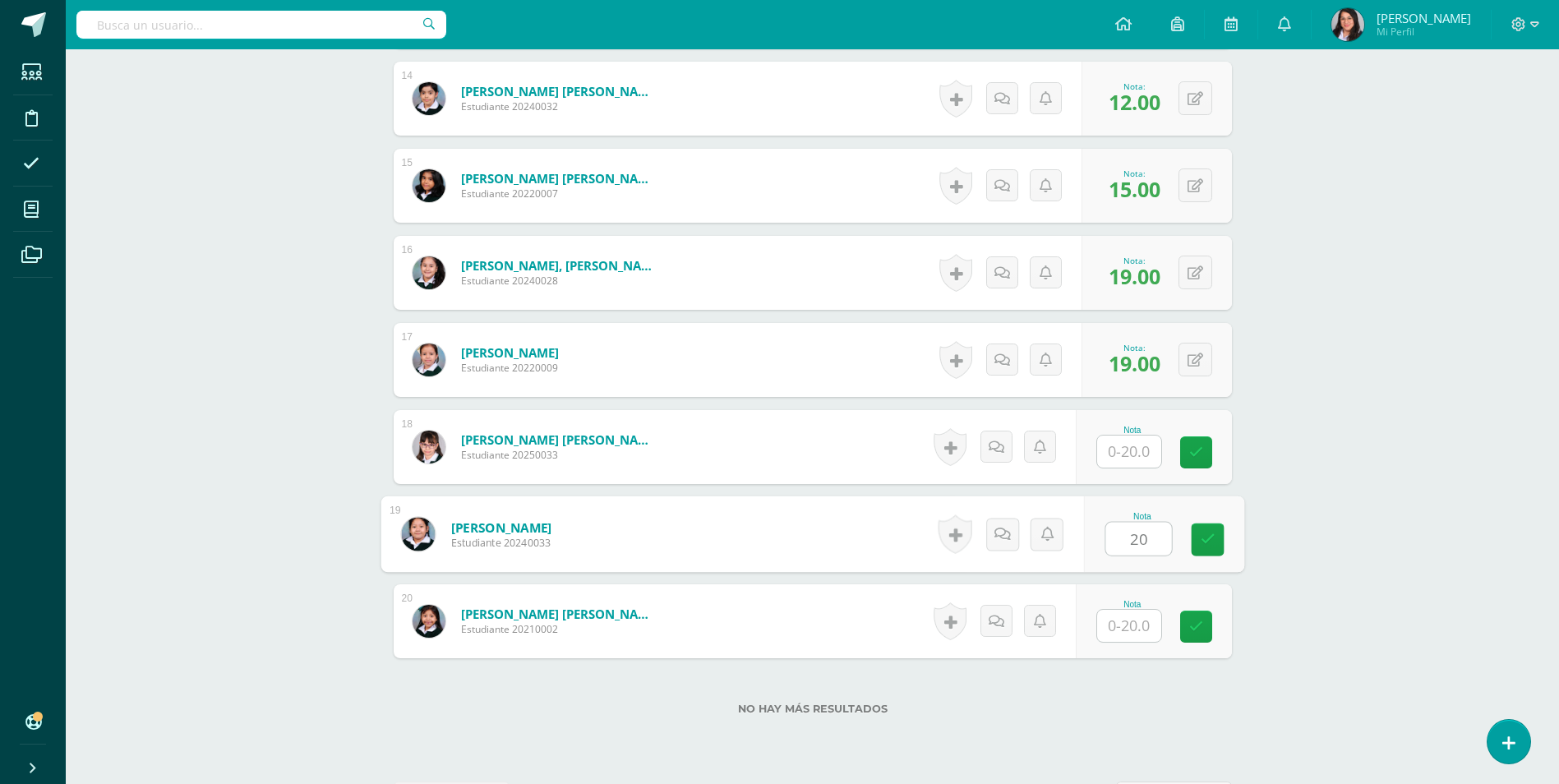
scroll to position [1646, 0]
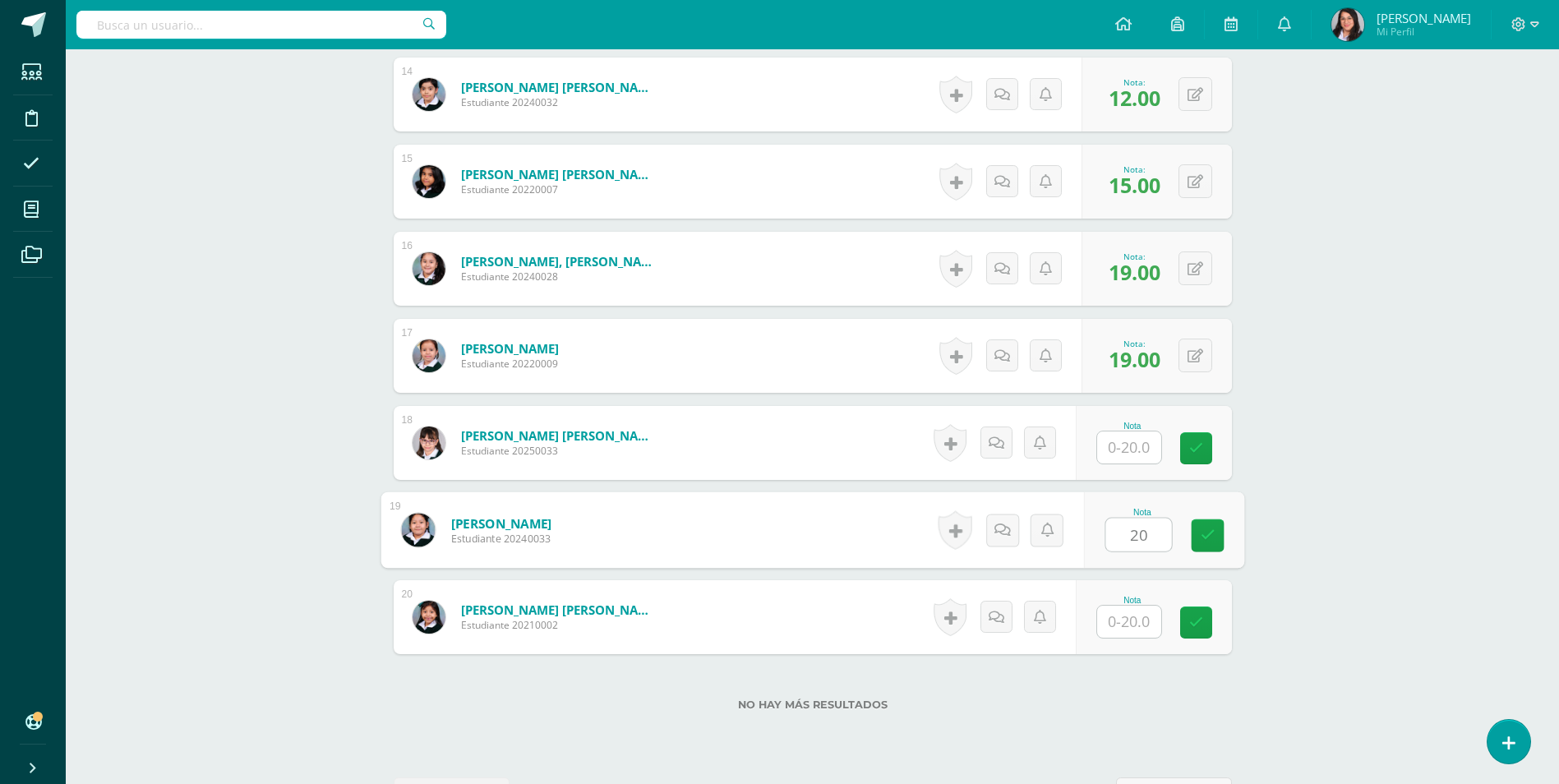
type input "20"
click at [1125, 627] on input "text" at bounding box center [1129, 622] width 64 height 32
type input "17"
click at [1203, 622] on icon at bounding box center [1207, 622] width 15 height 14
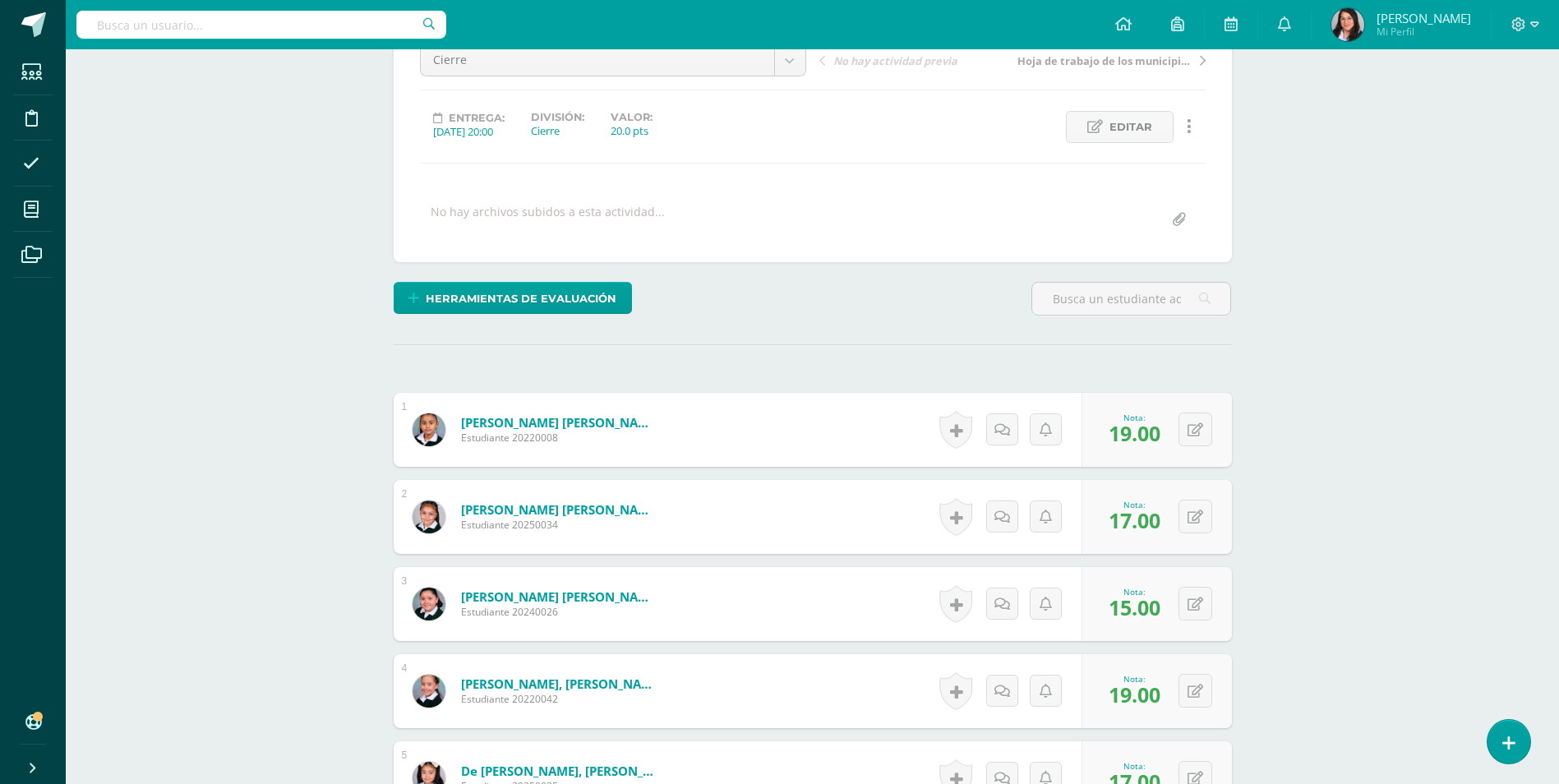
scroll to position [0, 0]
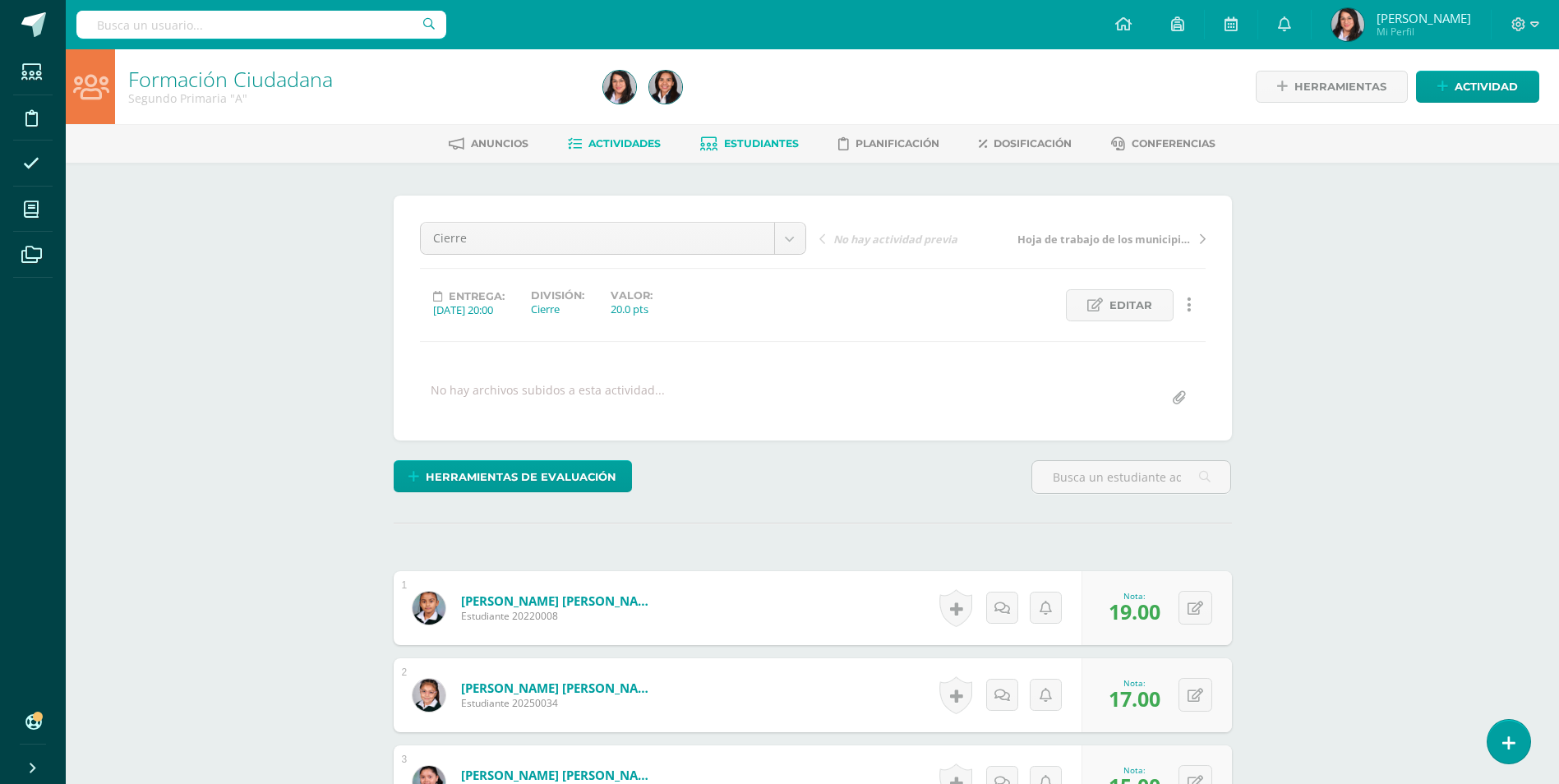
click at [734, 143] on span "Estudiantes" at bounding box center [762, 143] width 75 height 12
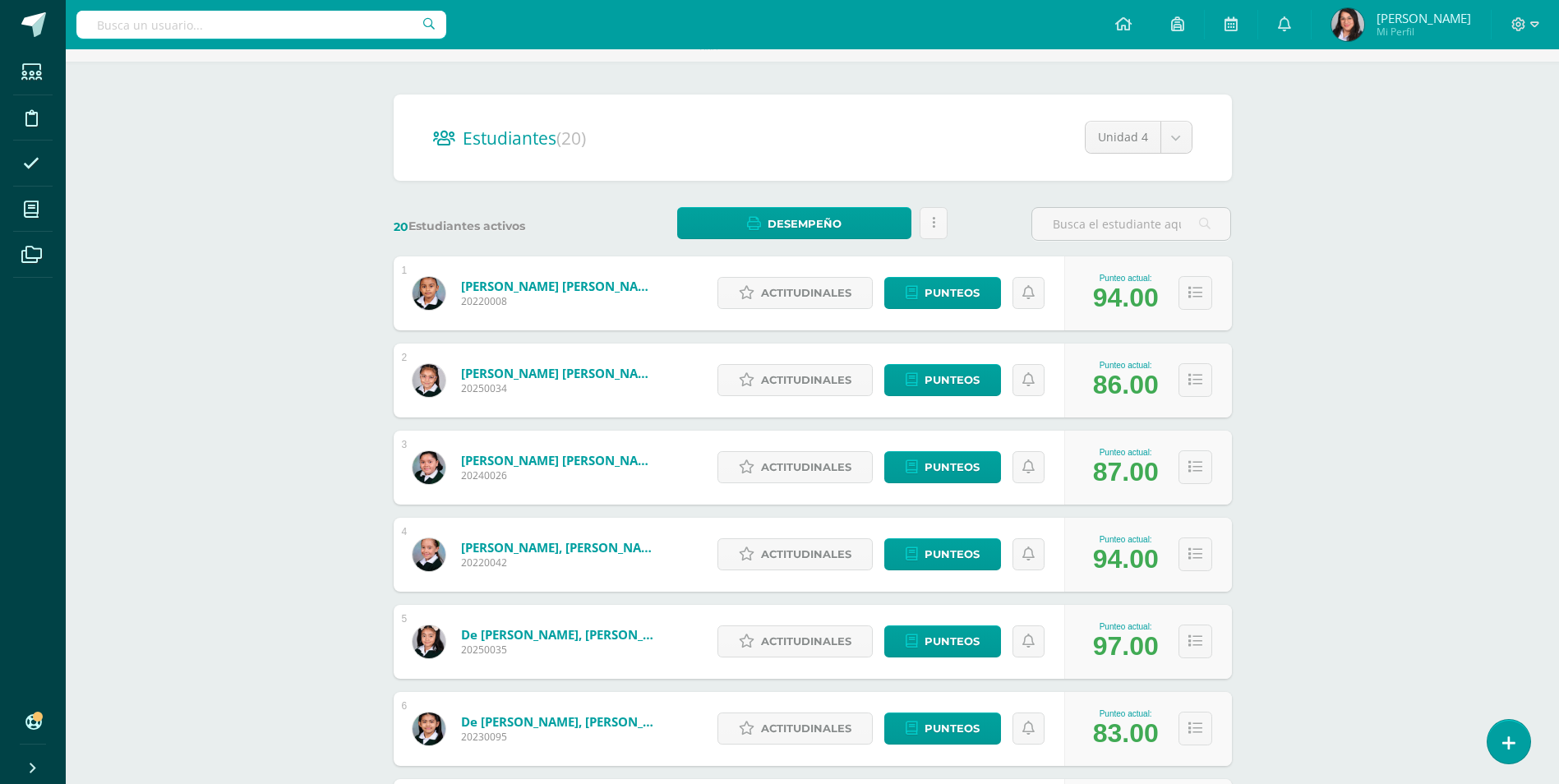
scroll to position [97, 0]
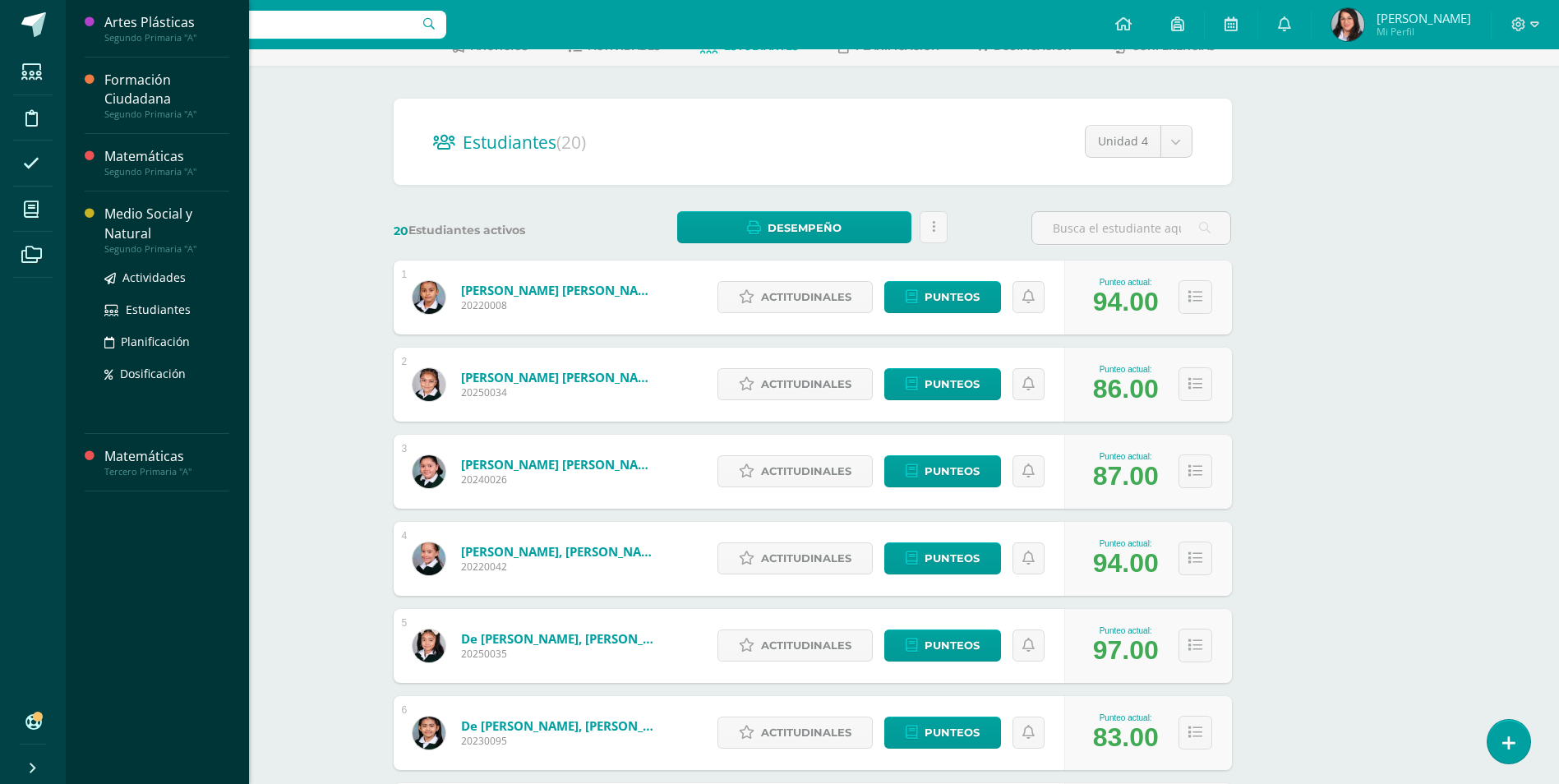
click at [147, 227] on div "Medio Social y Natural" at bounding box center [166, 223] width 125 height 38
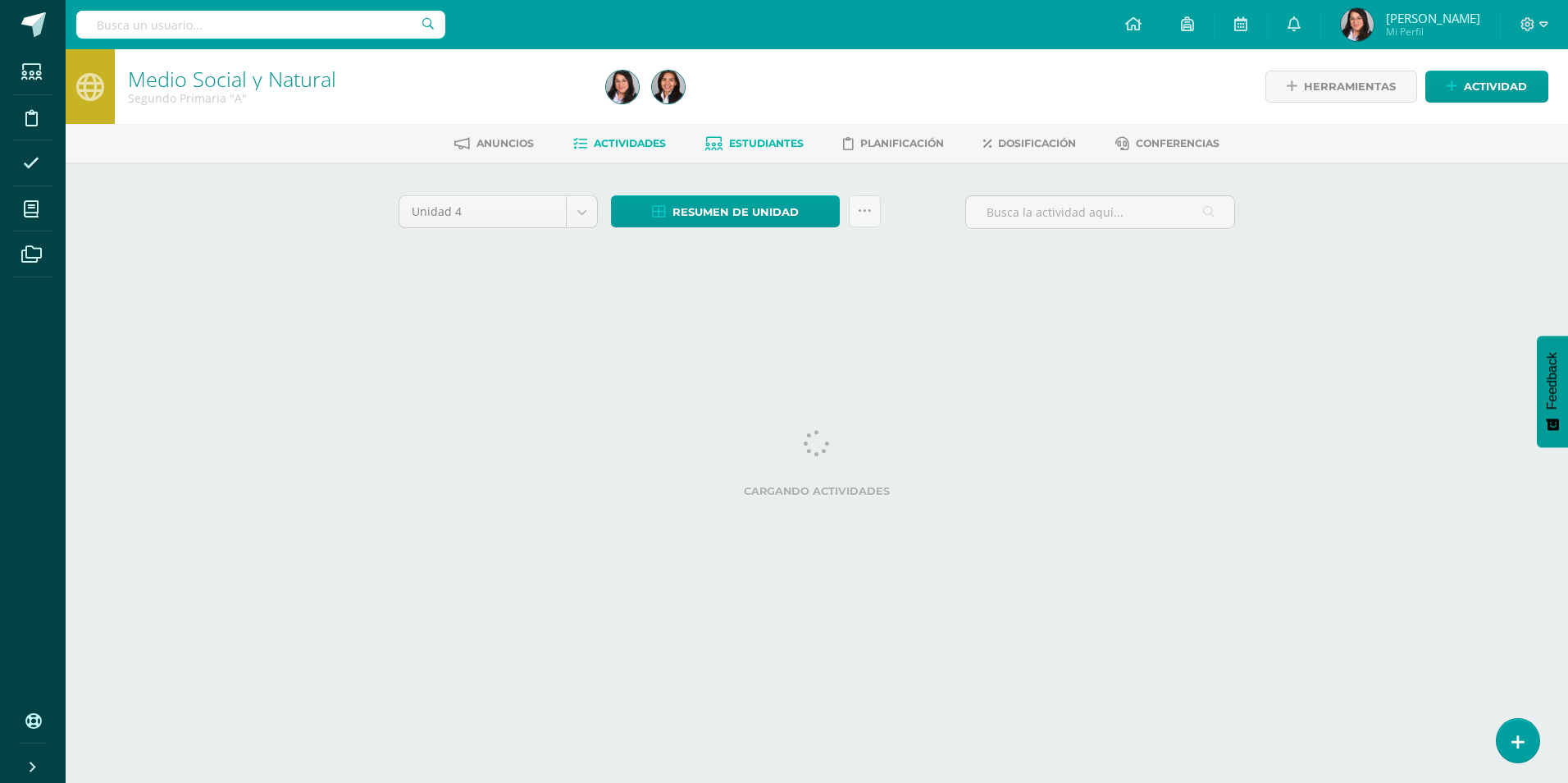
click at [750, 141] on span "Estudiantes" at bounding box center [767, 143] width 75 height 12
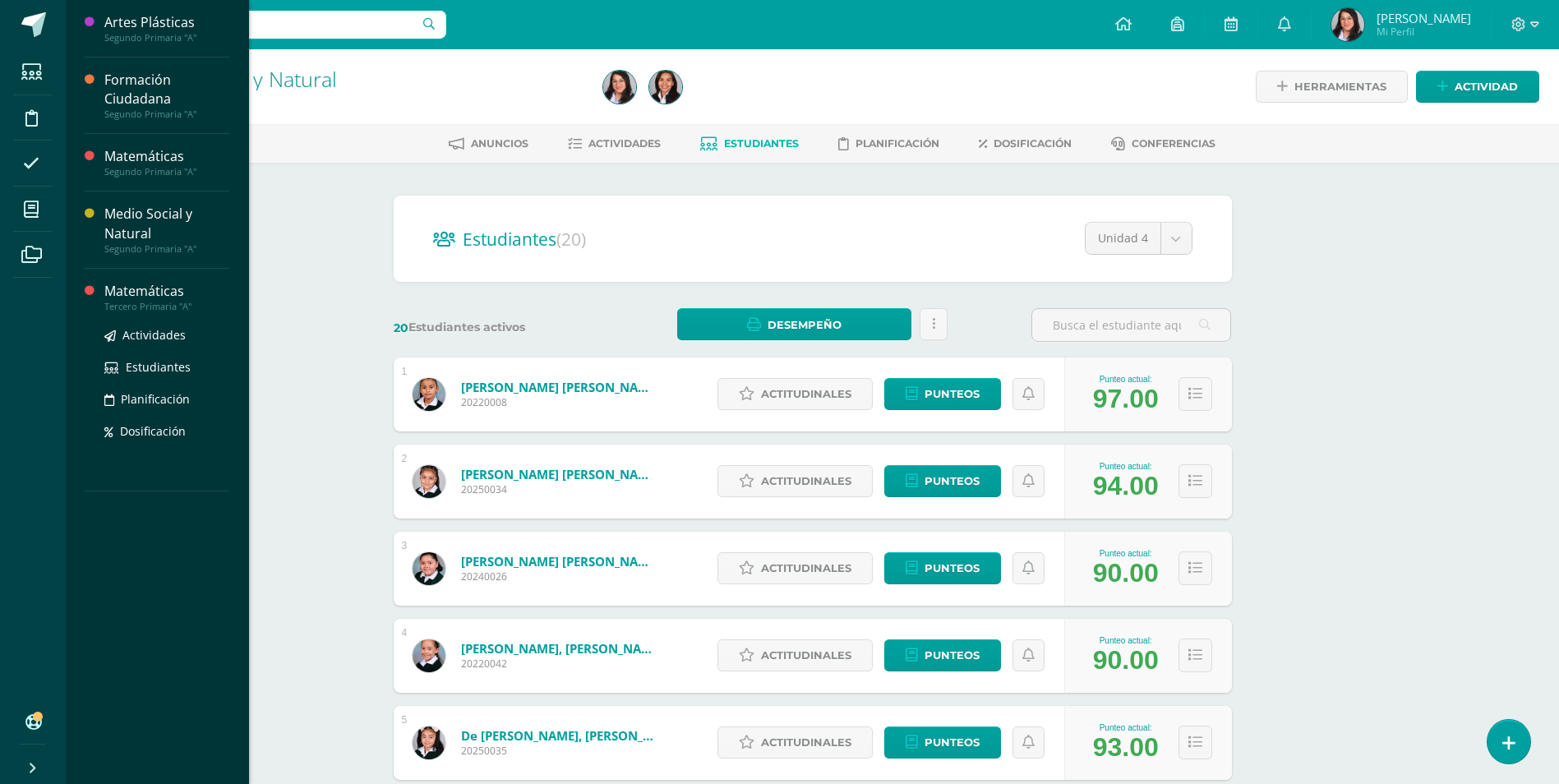
click at [141, 296] on div "Matemáticas" at bounding box center [166, 291] width 125 height 19
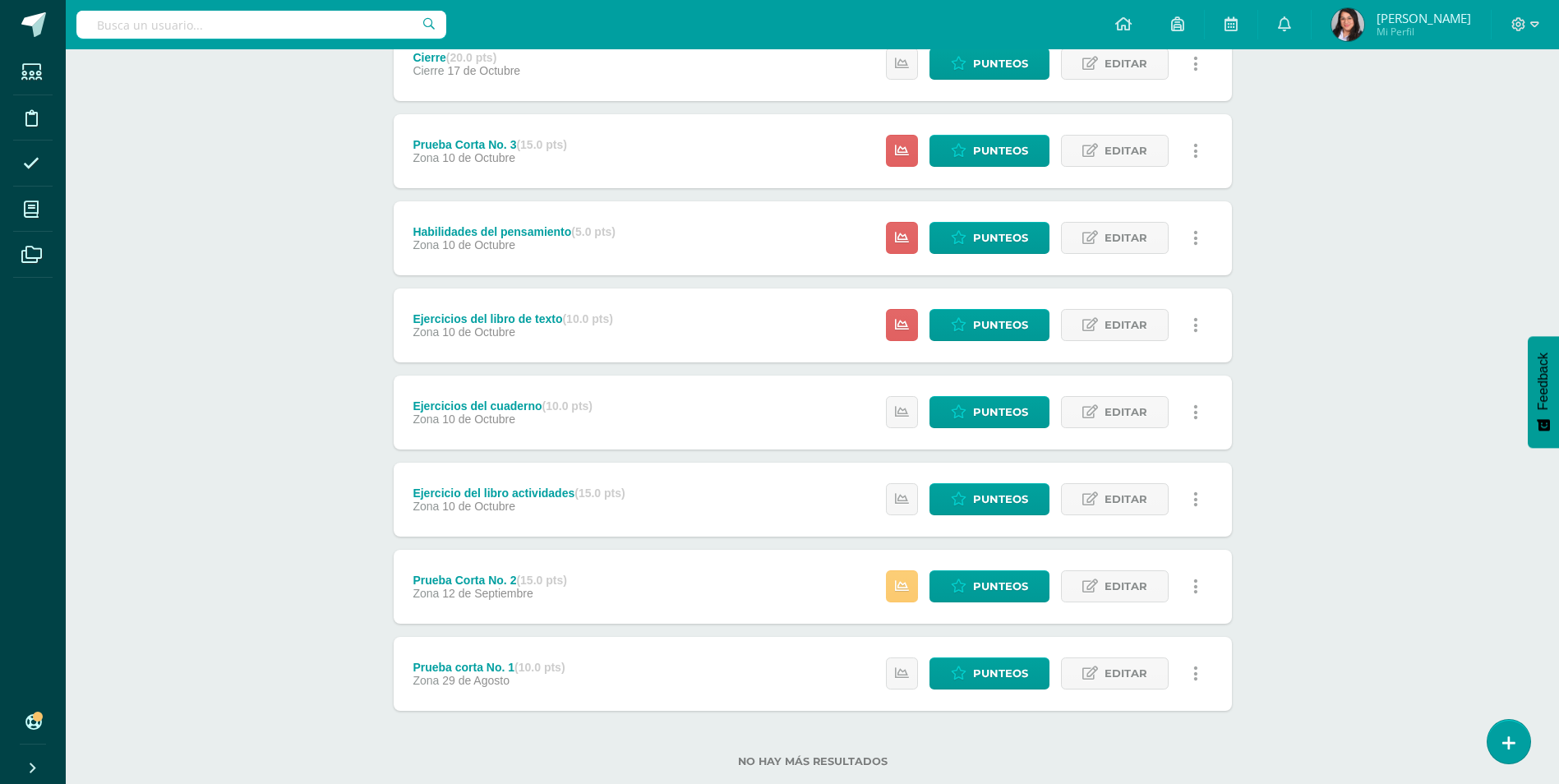
scroll to position [283, 0]
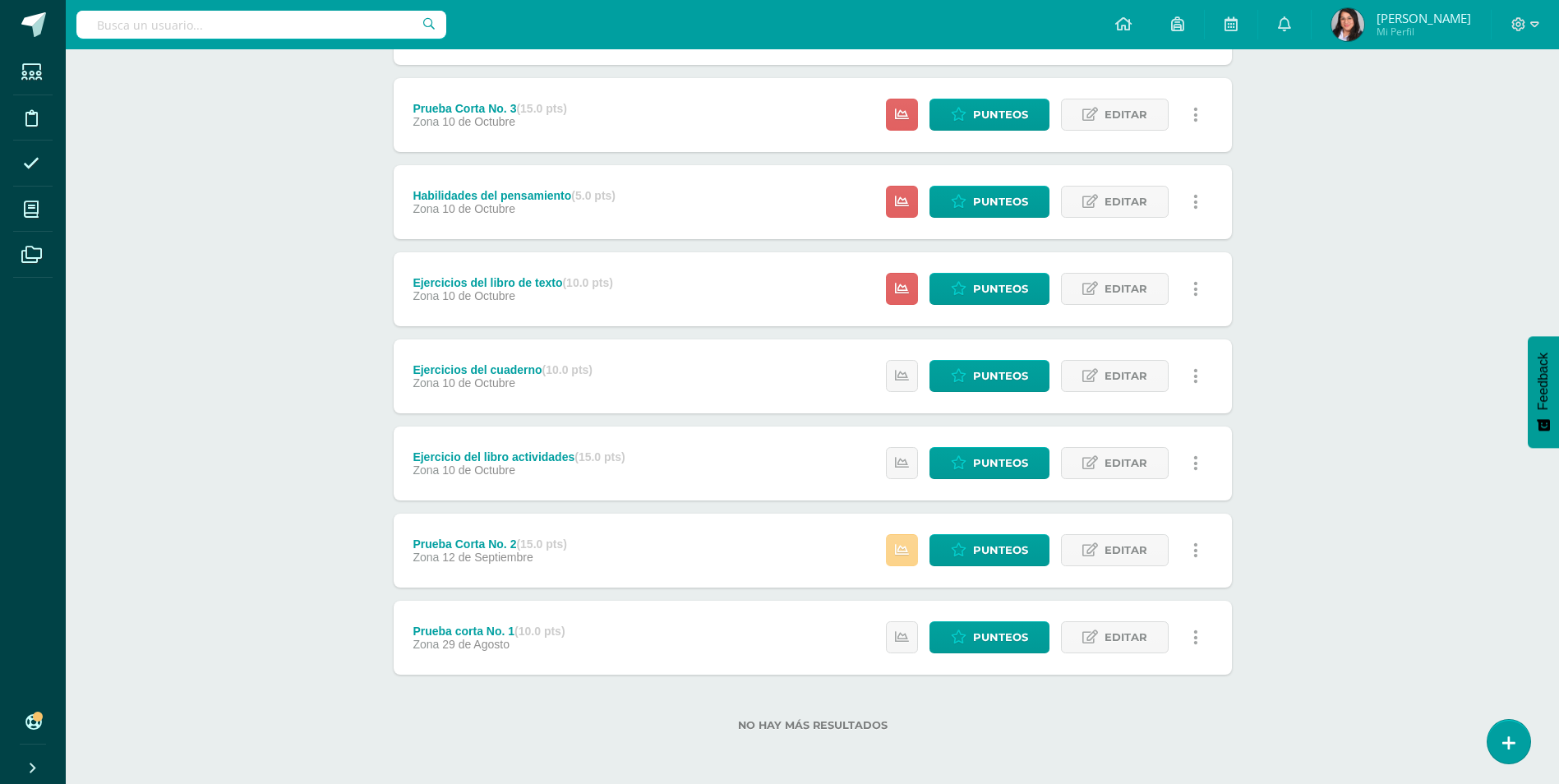
click at [902, 559] on link at bounding box center [902, 550] width 32 height 32
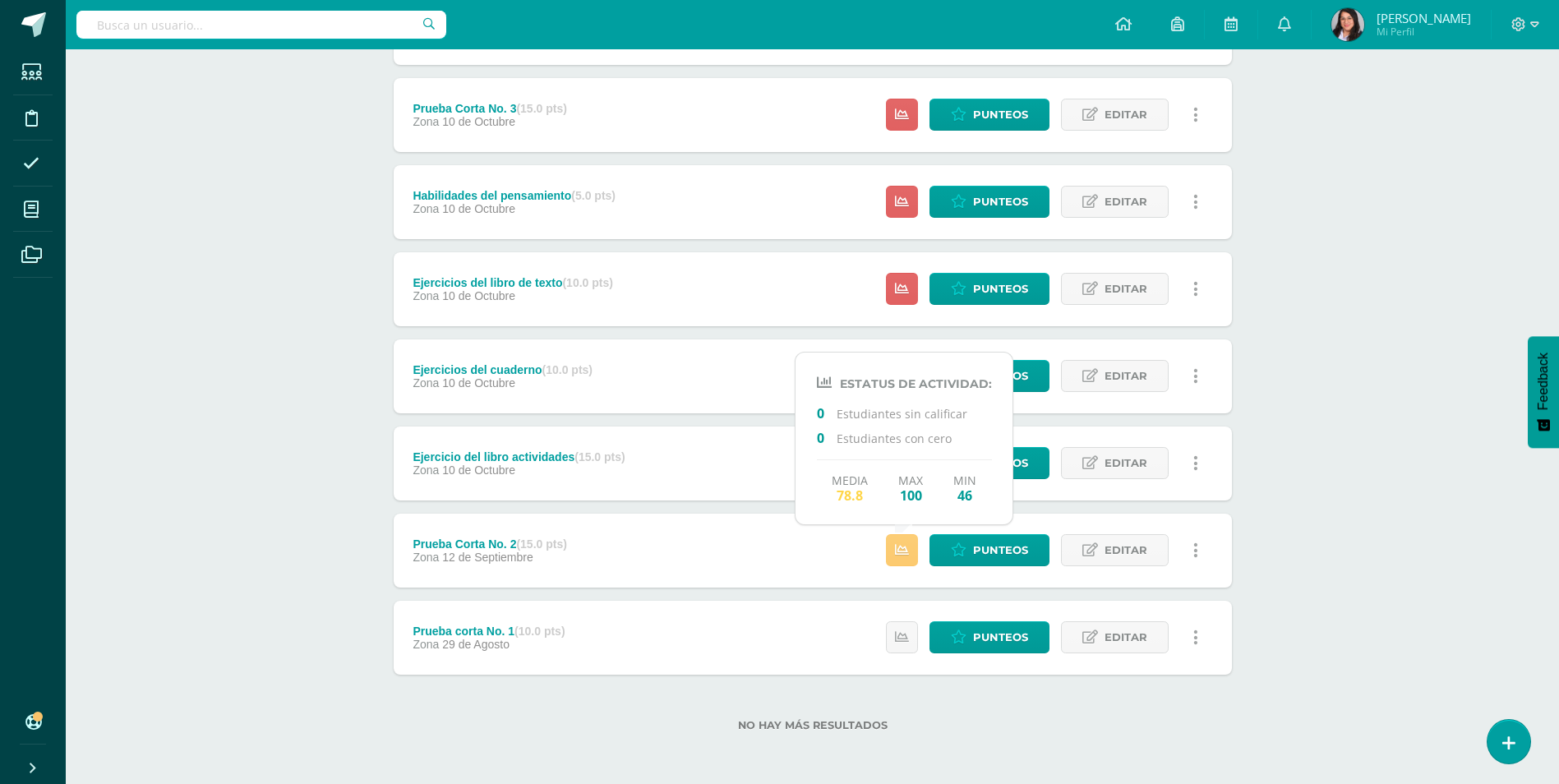
click at [871, 559] on div "Punteos Editar Historial de actividad Eliminar Historial de actividad ¿Estás se…" at bounding box center [1046, 550] width 371 height 74
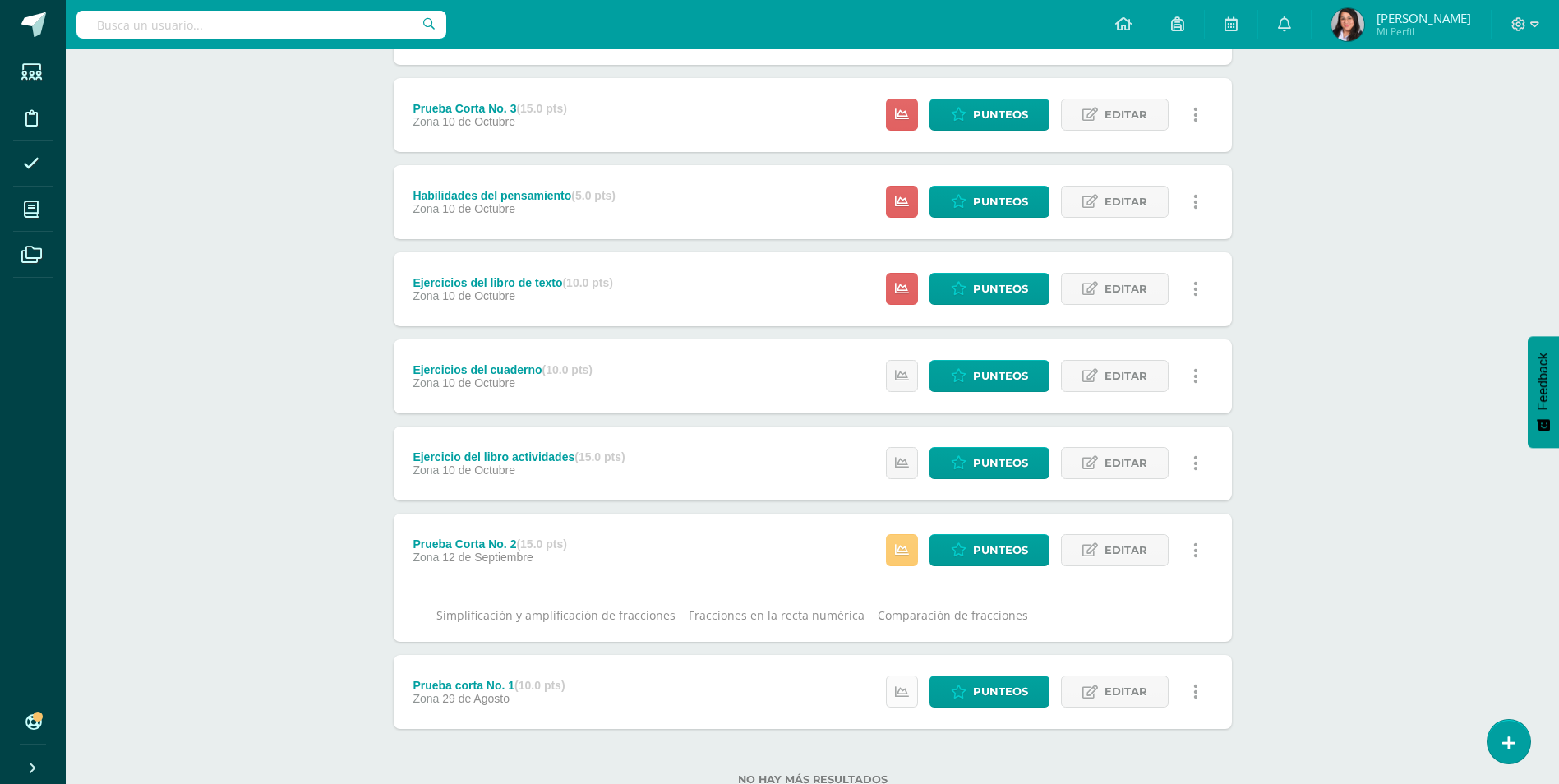
click at [905, 683] on link at bounding box center [902, 691] width 32 height 32
click at [899, 465] on icon at bounding box center [902, 463] width 14 height 14
click at [752, 393] on div "Ejercicios del cuaderno (10.0 pts) Zona 10 de Octubre Estatus de Actividad: 0 E…" at bounding box center [812, 376] width 838 height 74
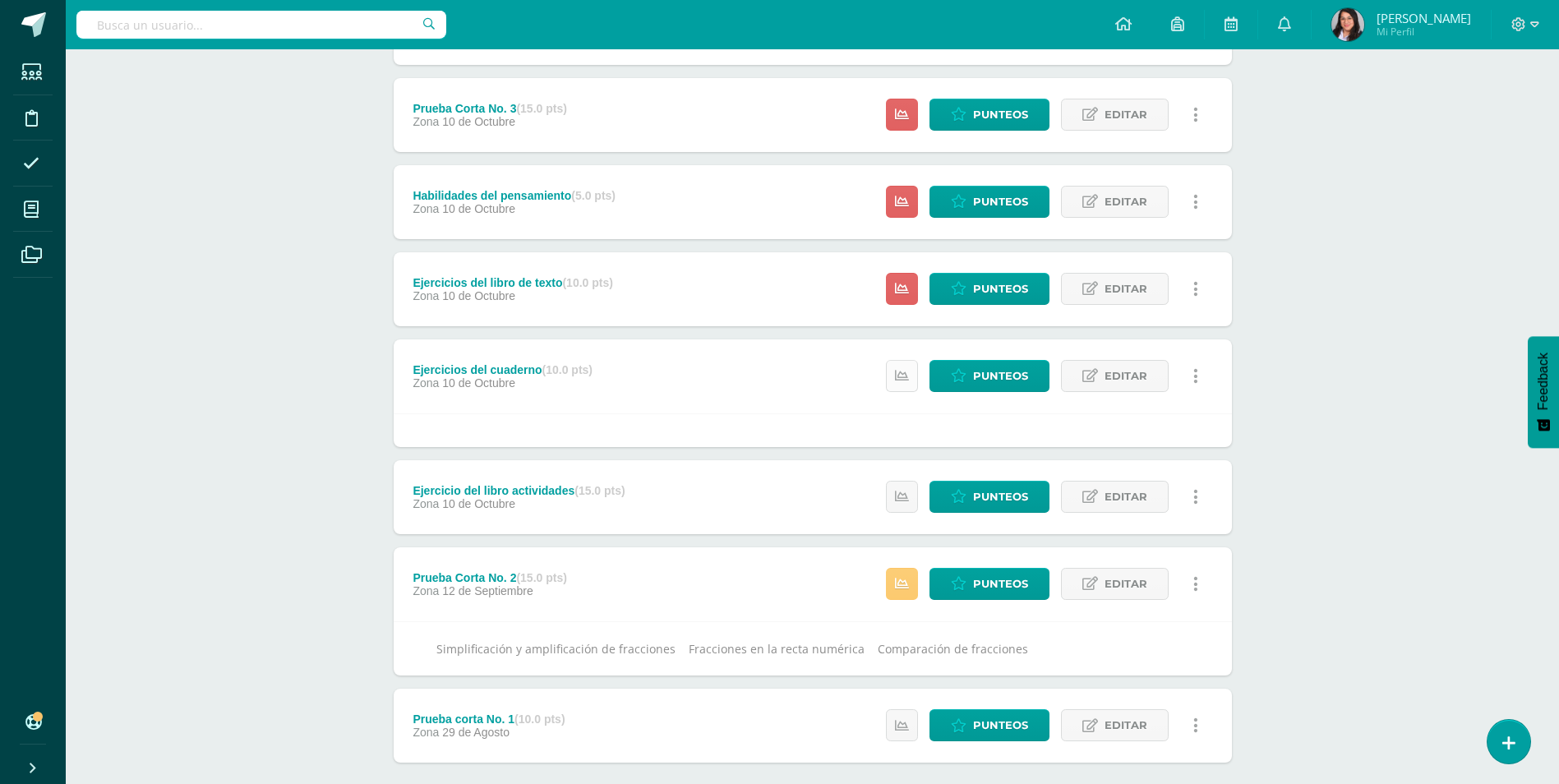
click at [903, 378] on icon at bounding box center [902, 376] width 14 height 14
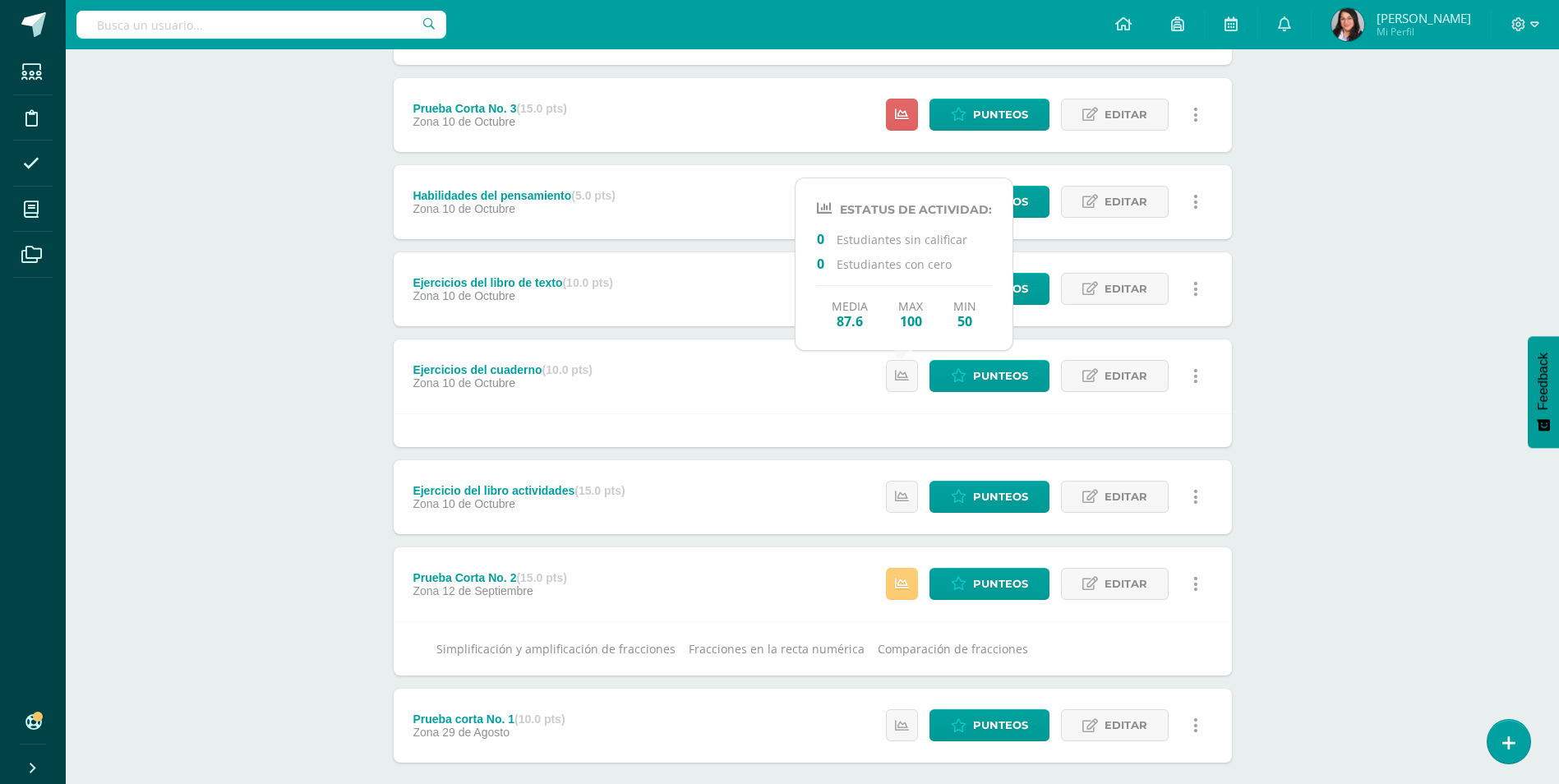
click at [1301, 264] on div "Matemáticas Tercero Primaria "A" Herramientas Detalle de asistencias Actividad …" at bounding box center [812, 319] width 1493 height 1105
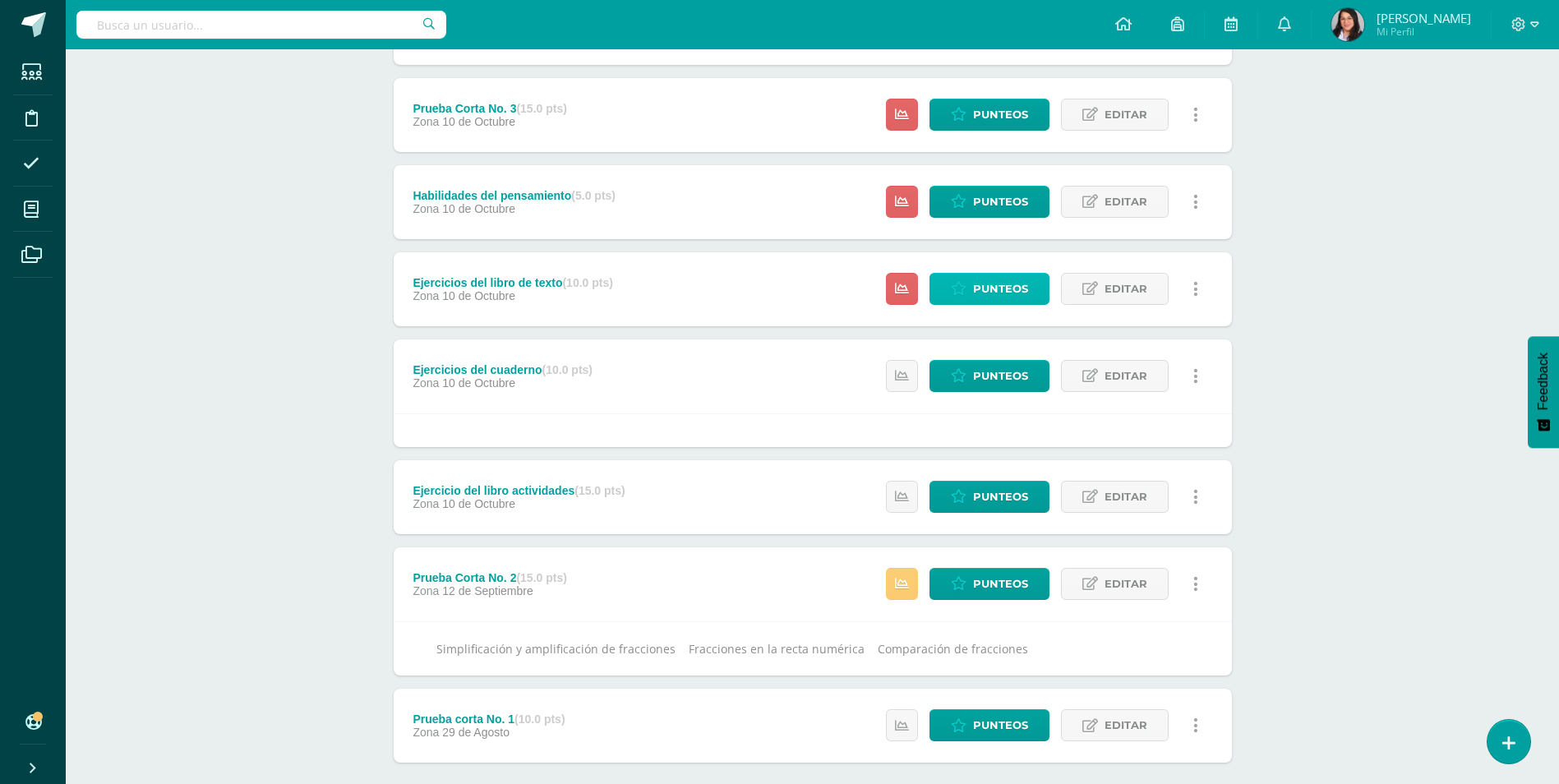
click at [970, 278] on link "Punteos" at bounding box center [990, 288] width 120 height 32
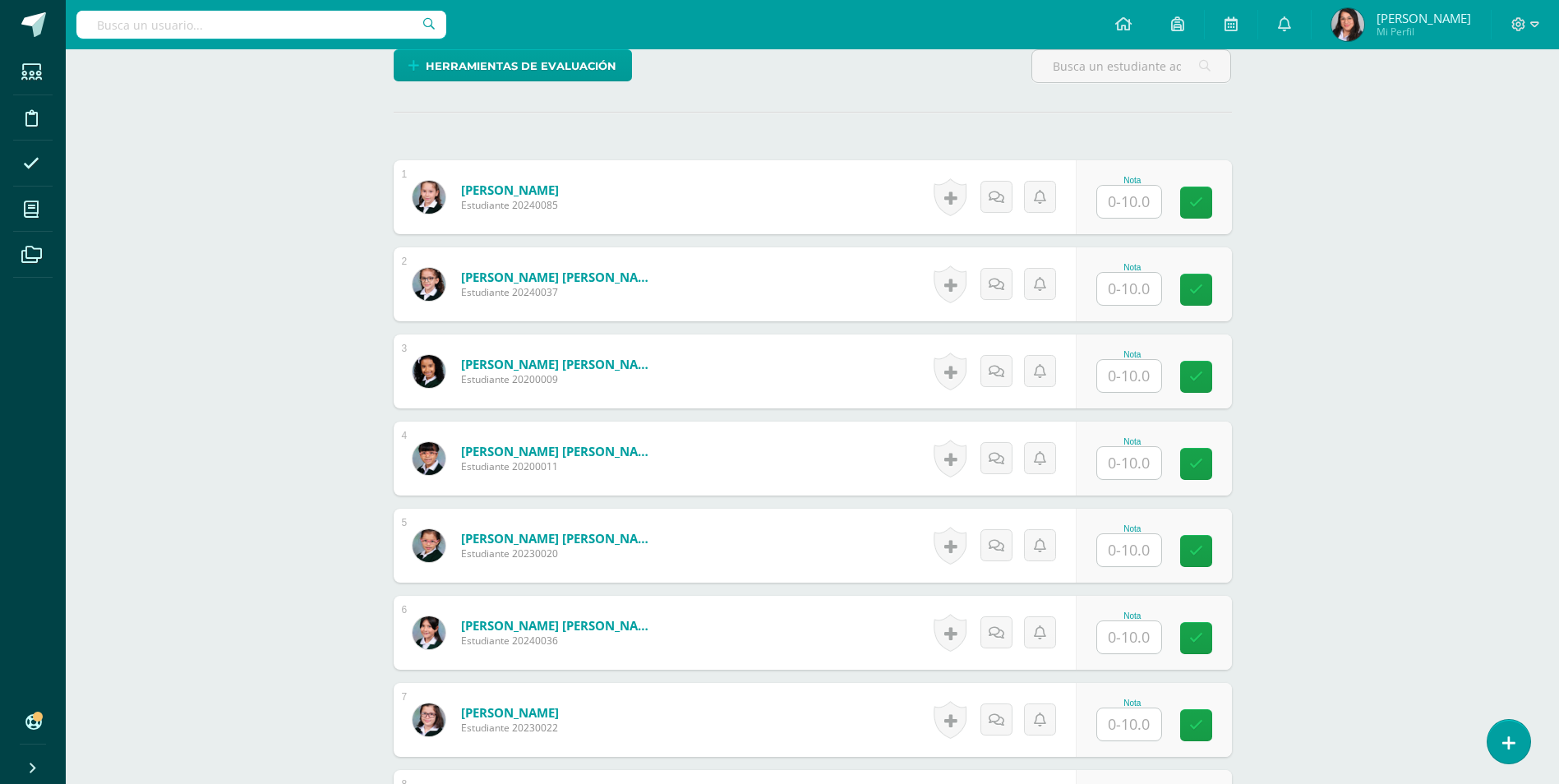
scroll to position [411, 0]
click at [1147, 200] on input "text" at bounding box center [1138, 201] width 66 height 33
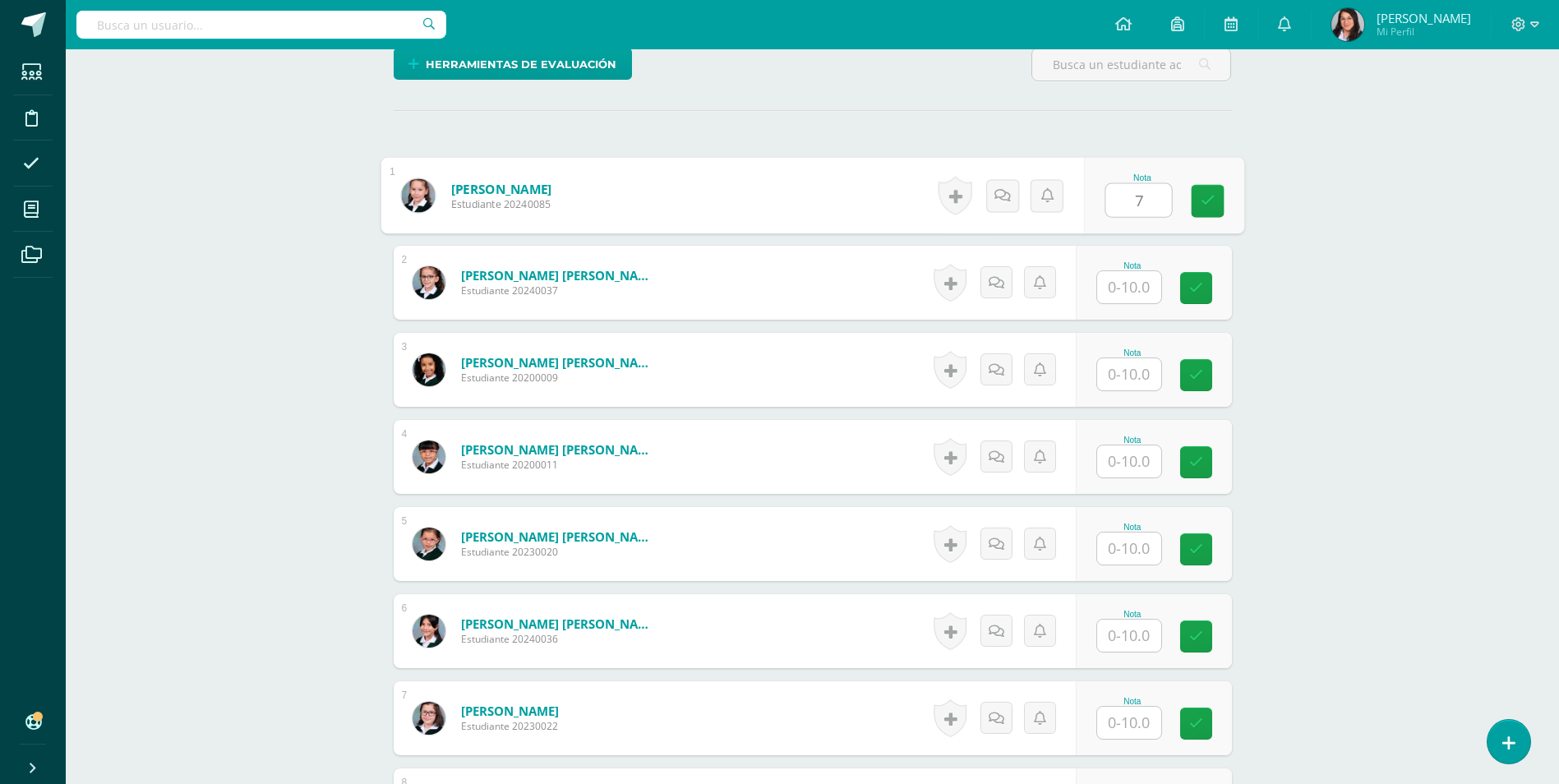
type input "7"
click at [1127, 282] on input "text" at bounding box center [1129, 287] width 64 height 32
type input "9"
click at [1147, 377] on input "text" at bounding box center [1138, 374] width 66 height 33
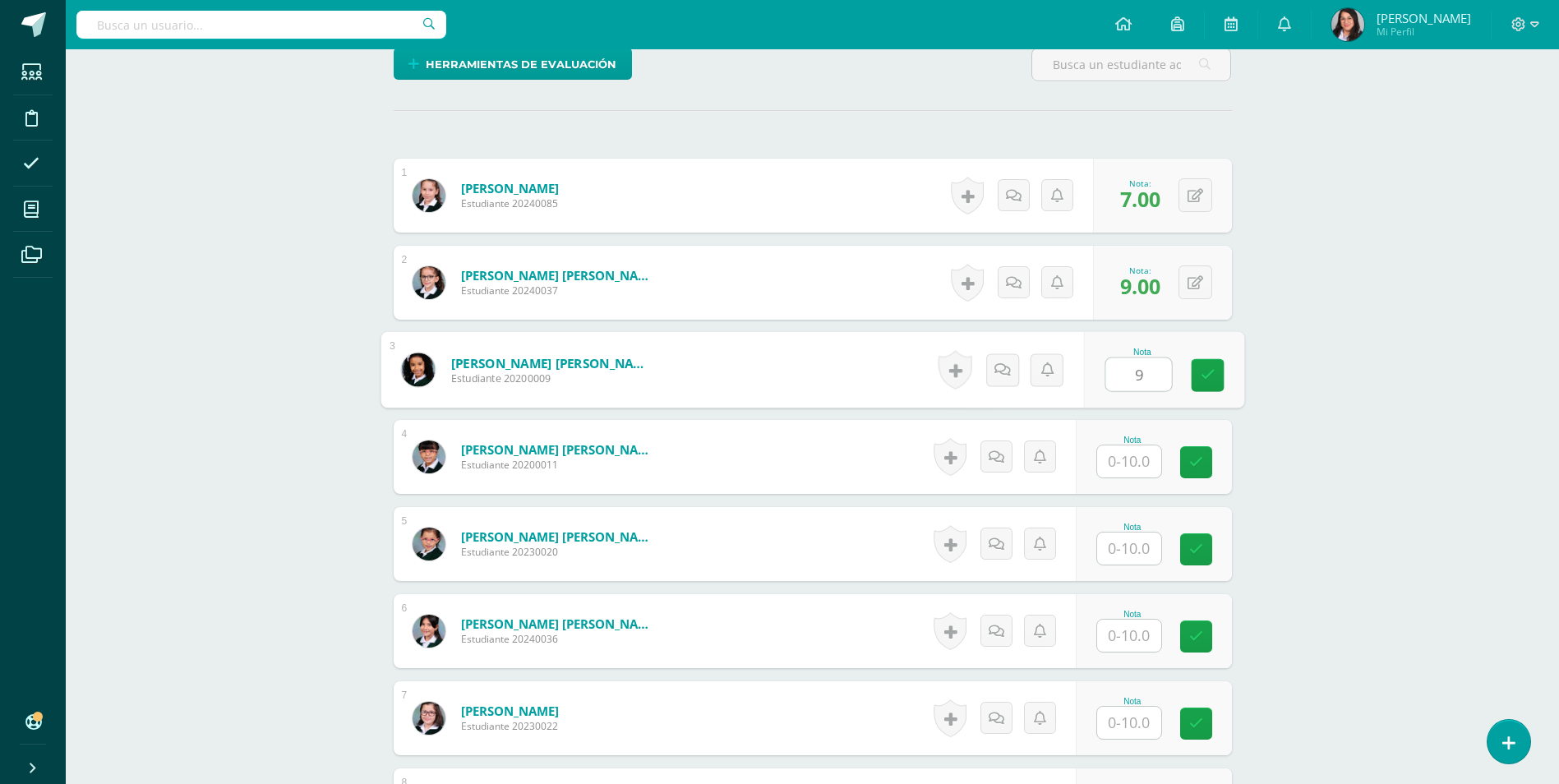
type input "9"
click at [1140, 461] on input "text" at bounding box center [1138, 461] width 66 height 33
type input "10"
click at [1143, 545] on input "text" at bounding box center [1129, 548] width 64 height 32
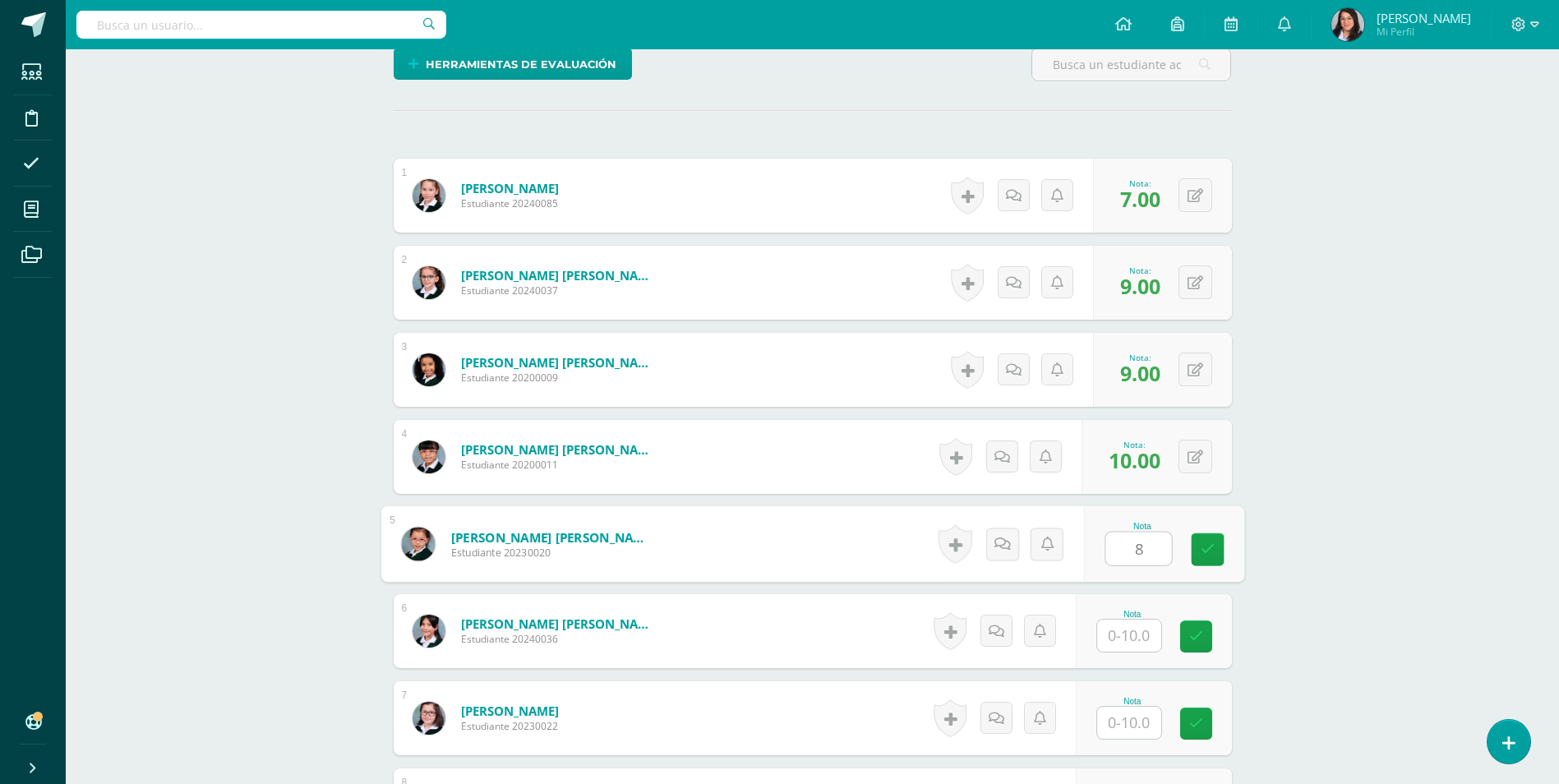
type input "8"
drag, startPoint x: 1139, startPoint y: 627, endPoint x: 1137, endPoint y: 615, distance: 12.2
click at [1137, 627] on input "text" at bounding box center [1138, 636] width 66 height 33
type input "9"
click at [1137, 724] on input "text" at bounding box center [1138, 722] width 66 height 33
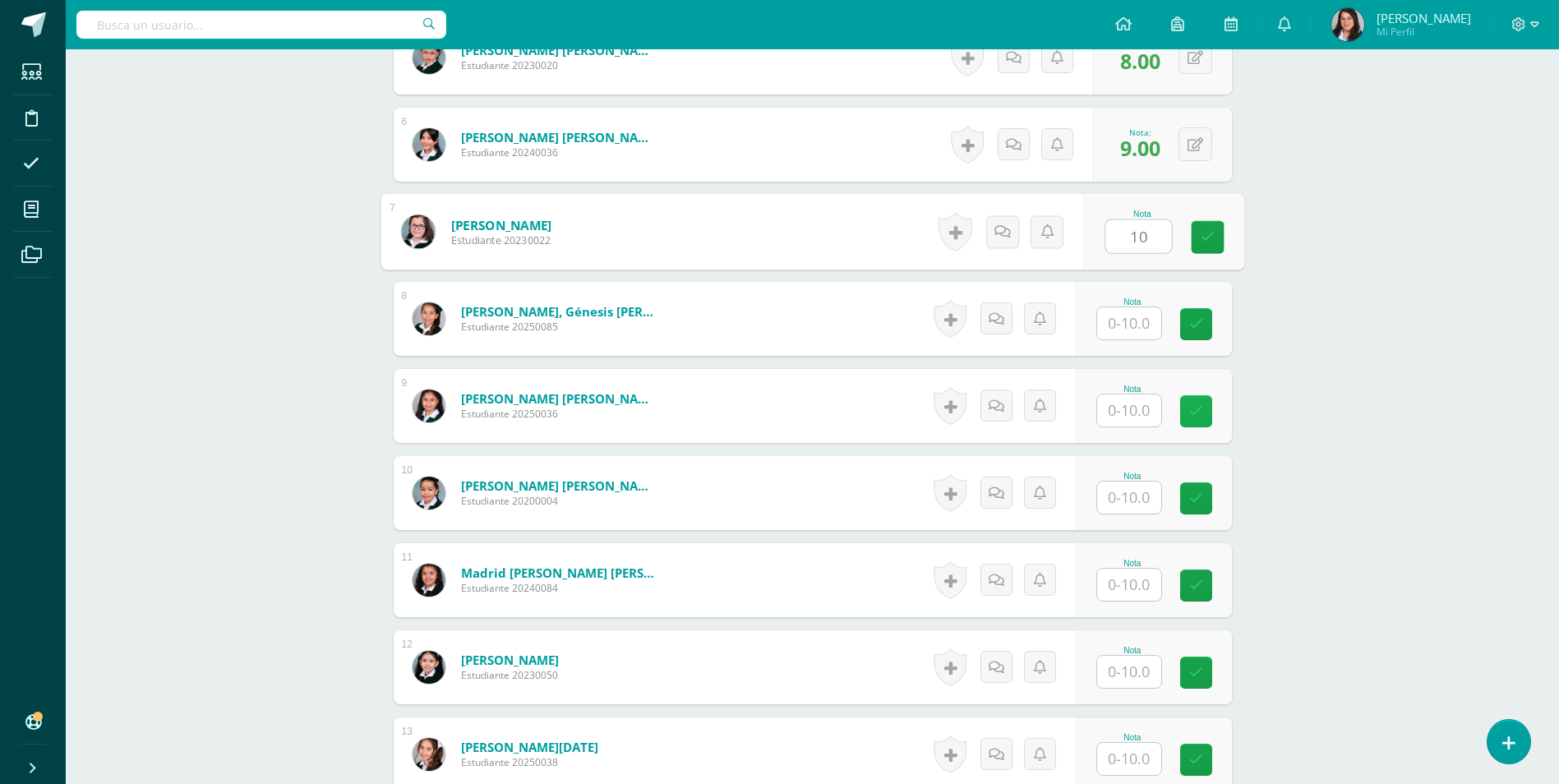
scroll to position [905, 0]
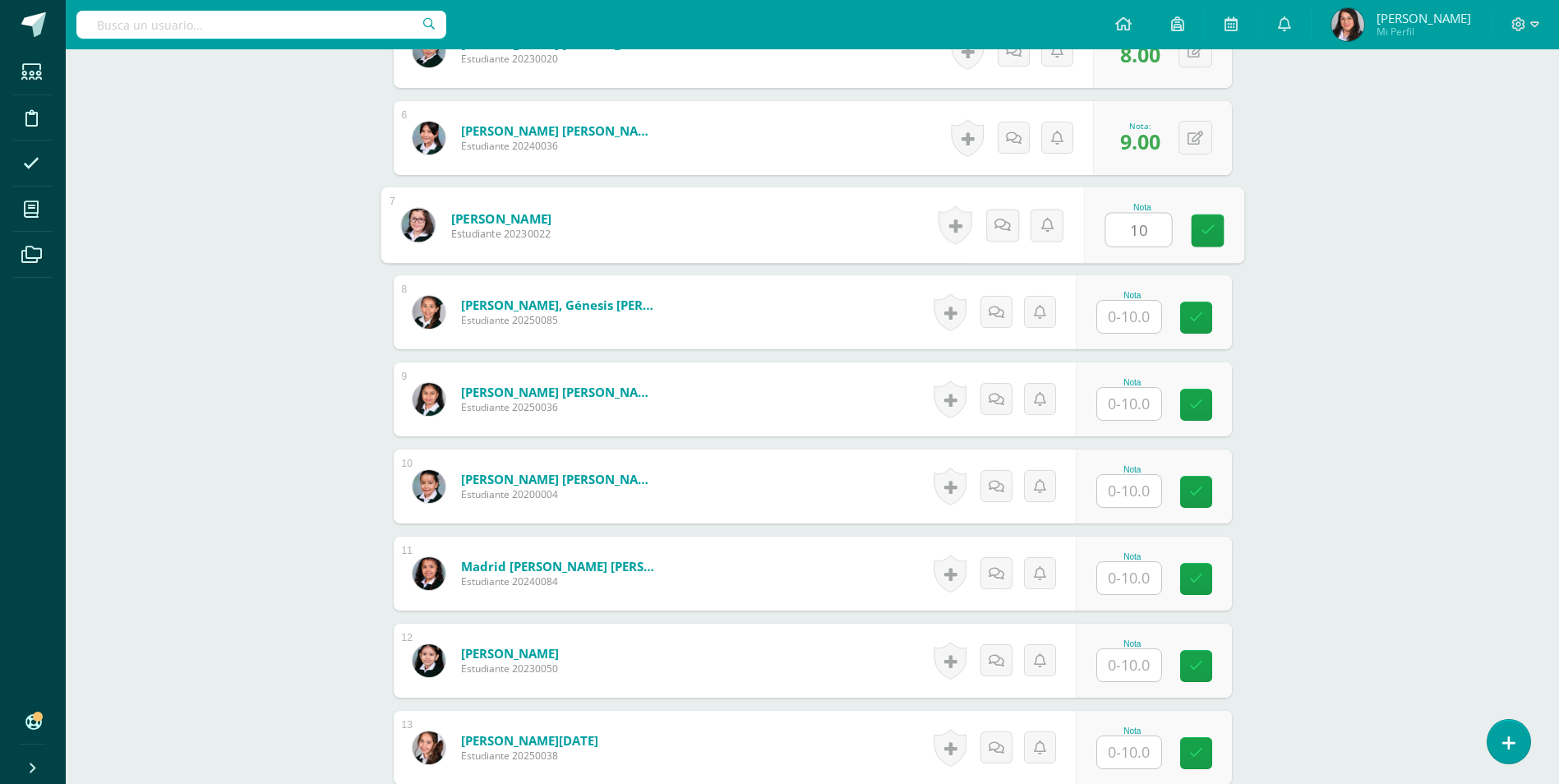
type input "10"
click at [1151, 323] on input "text" at bounding box center [1138, 316] width 66 height 33
type input "8"
click at [1135, 409] on input "text" at bounding box center [1138, 404] width 66 height 33
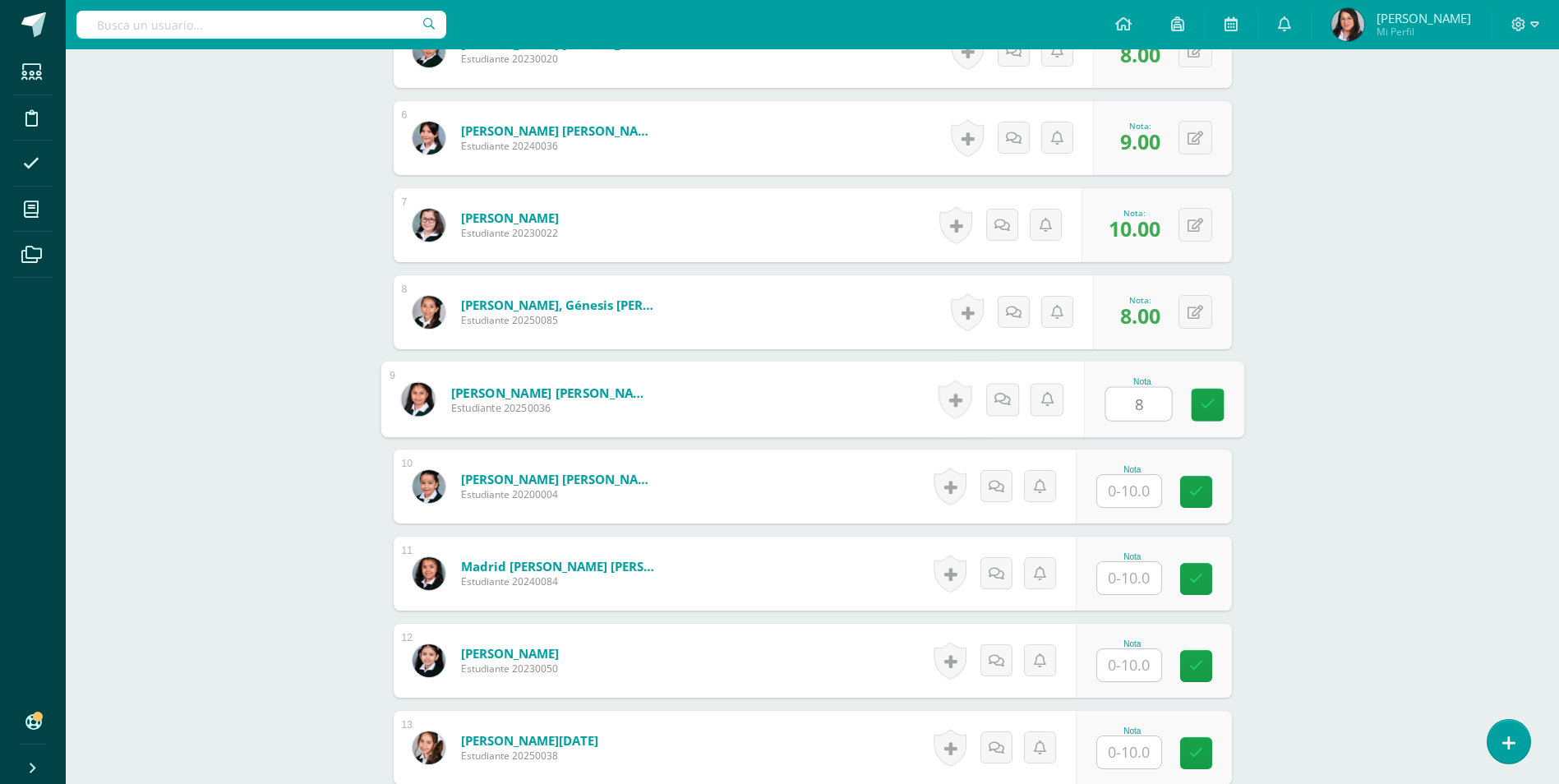
type input "8"
click at [1135, 500] on input "text" at bounding box center [1138, 491] width 66 height 33
type input "9"
click at [1142, 582] on input "text" at bounding box center [1129, 577] width 64 height 32
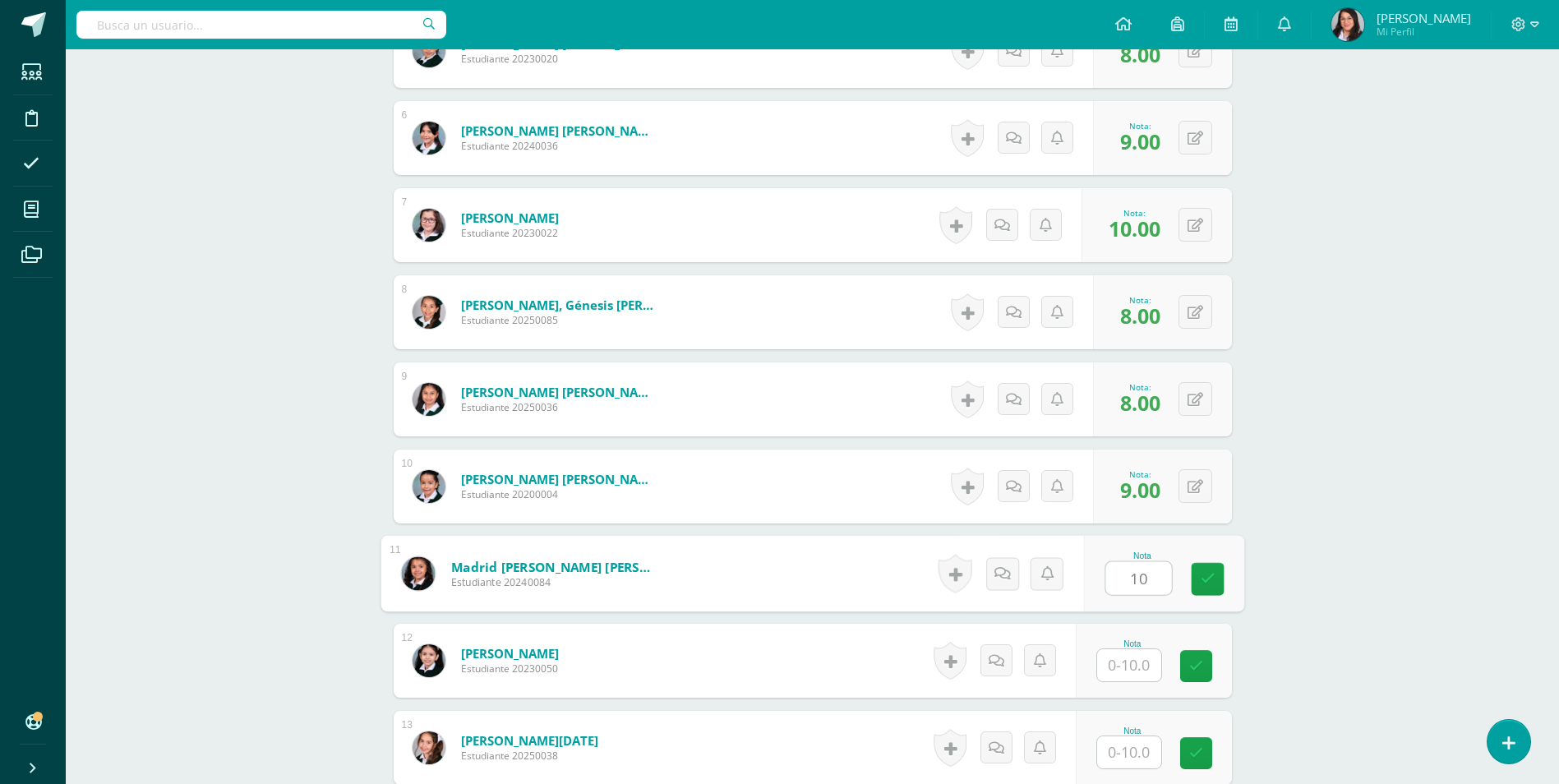
type input "10"
click at [1128, 667] on input "text" at bounding box center [1129, 665] width 64 height 32
type input "9"
click at [1127, 749] on input "text" at bounding box center [1138, 752] width 66 height 33
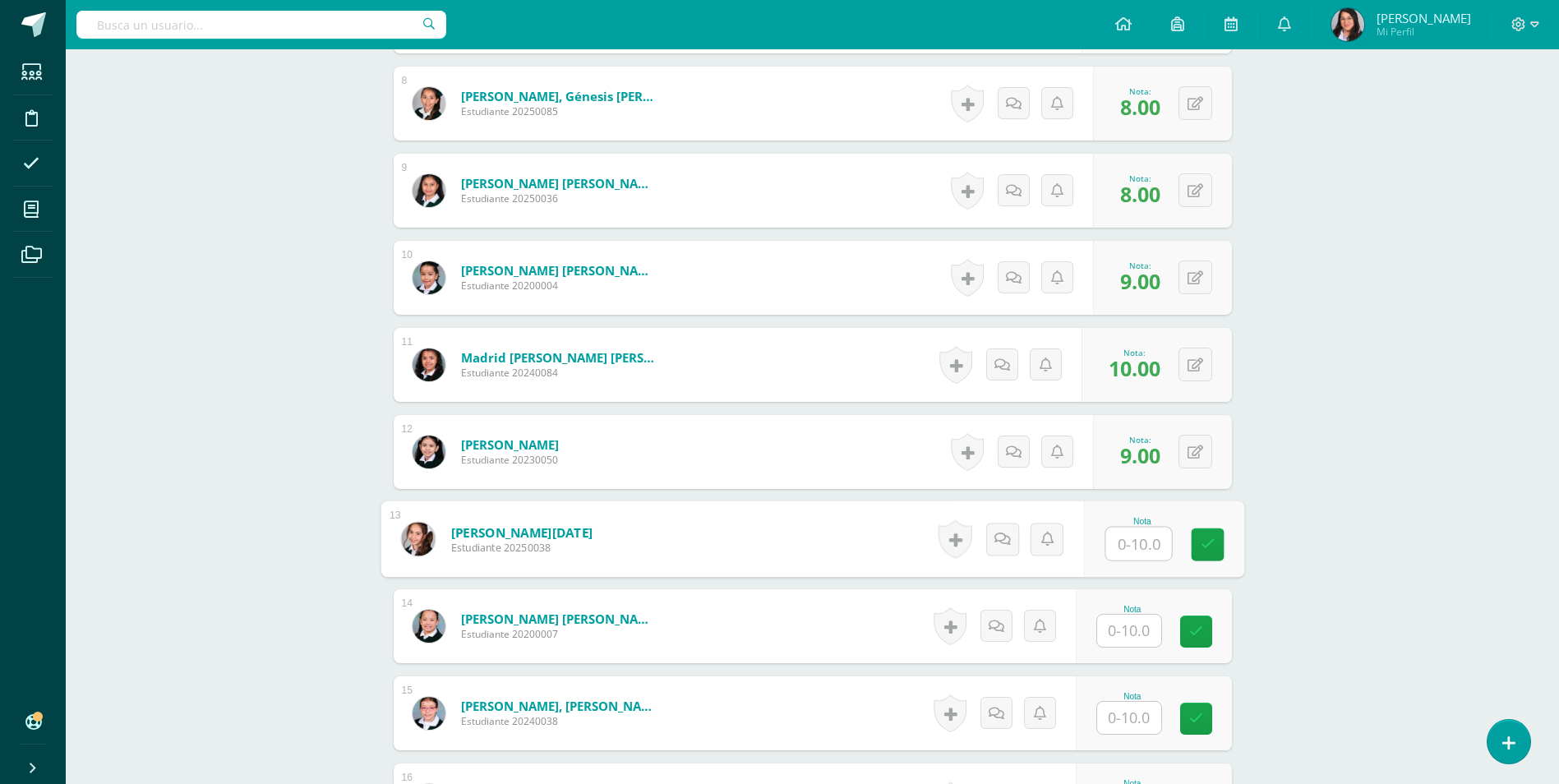
scroll to position [1152, 0]
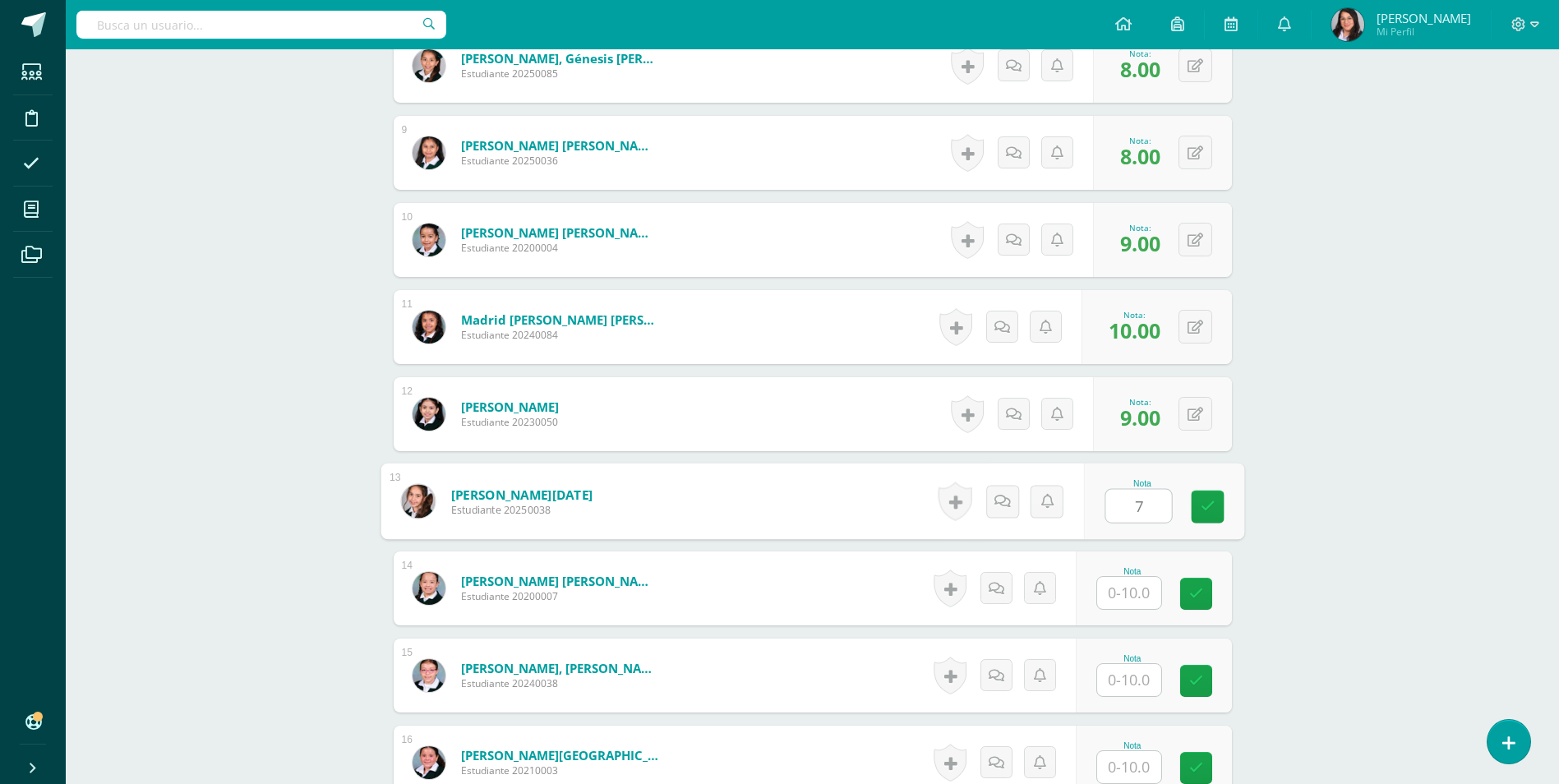
type input "7"
click at [1137, 595] on input "text" at bounding box center [1138, 592] width 66 height 33
type input "10"
click at [1131, 672] on input "text" at bounding box center [1129, 680] width 64 height 32
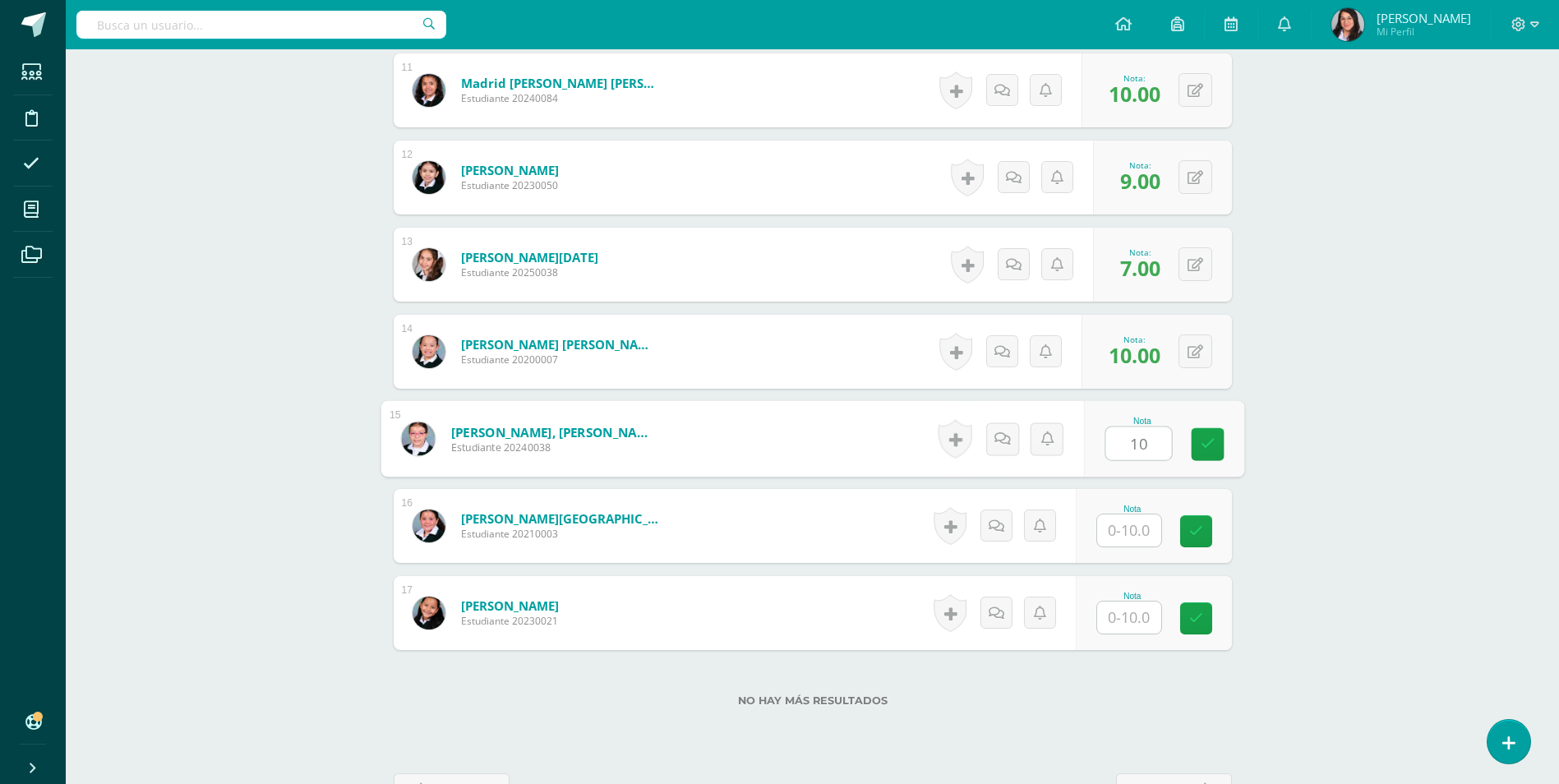
scroll to position [1398, 0]
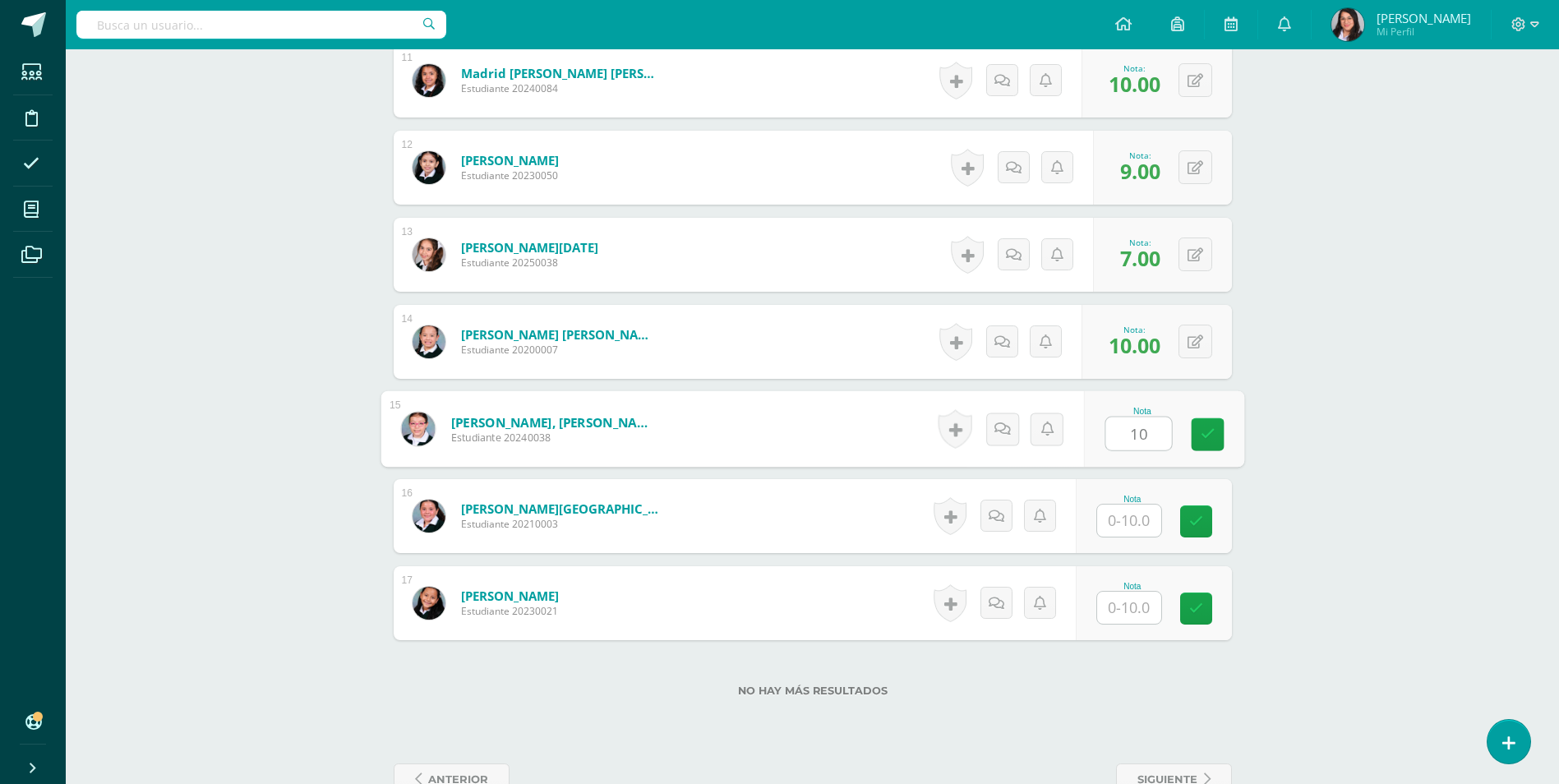
type input "10"
click at [1130, 527] on input "text" at bounding box center [1129, 520] width 64 height 32
type input "8"
click at [1139, 607] on input "text" at bounding box center [1129, 607] width 64 height 32
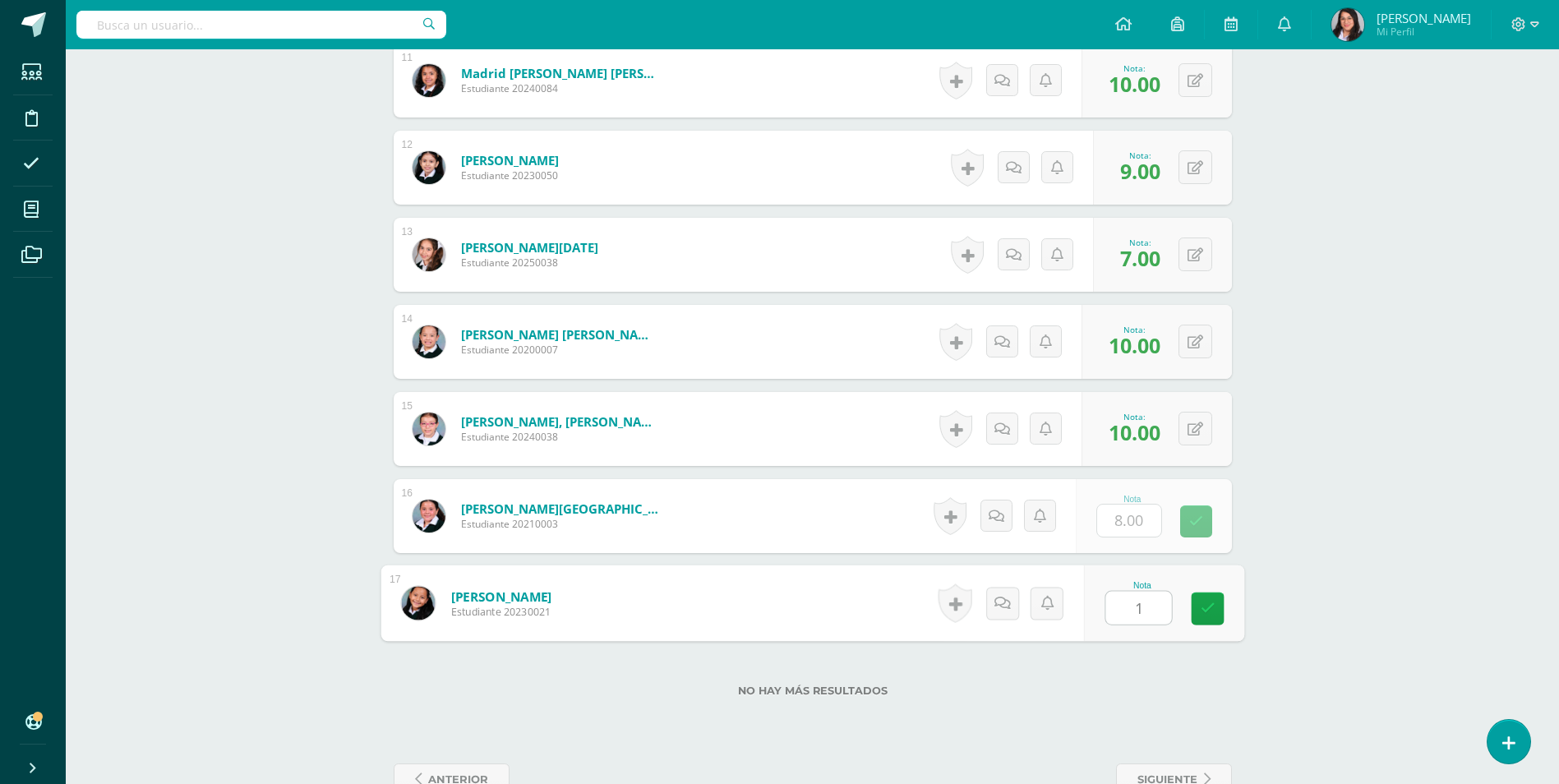
type input "10"
click at [1212, 608] on icon at bounding box center [1207, 607] width 15 height 14
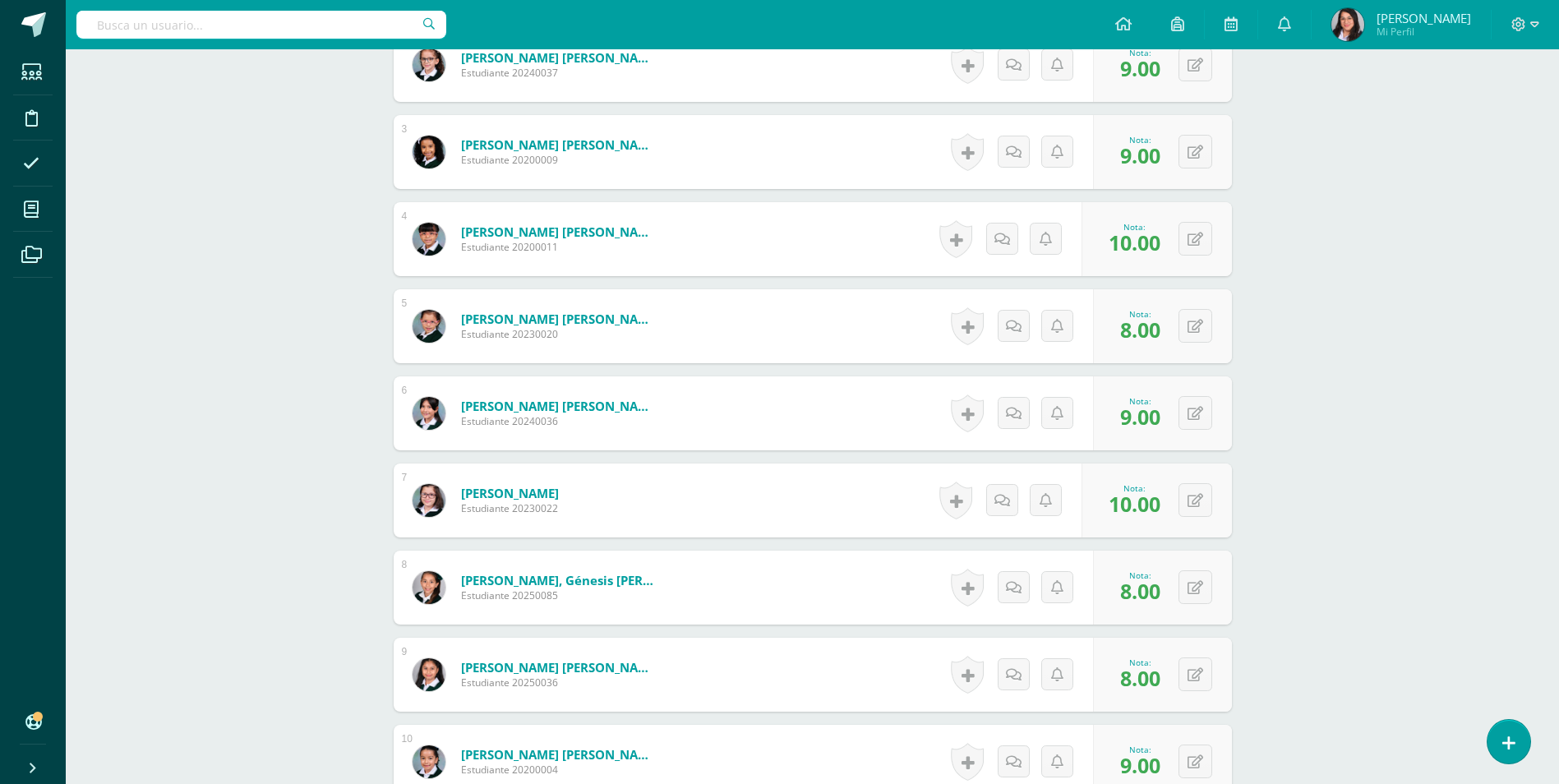
scroll to position [412, 0]
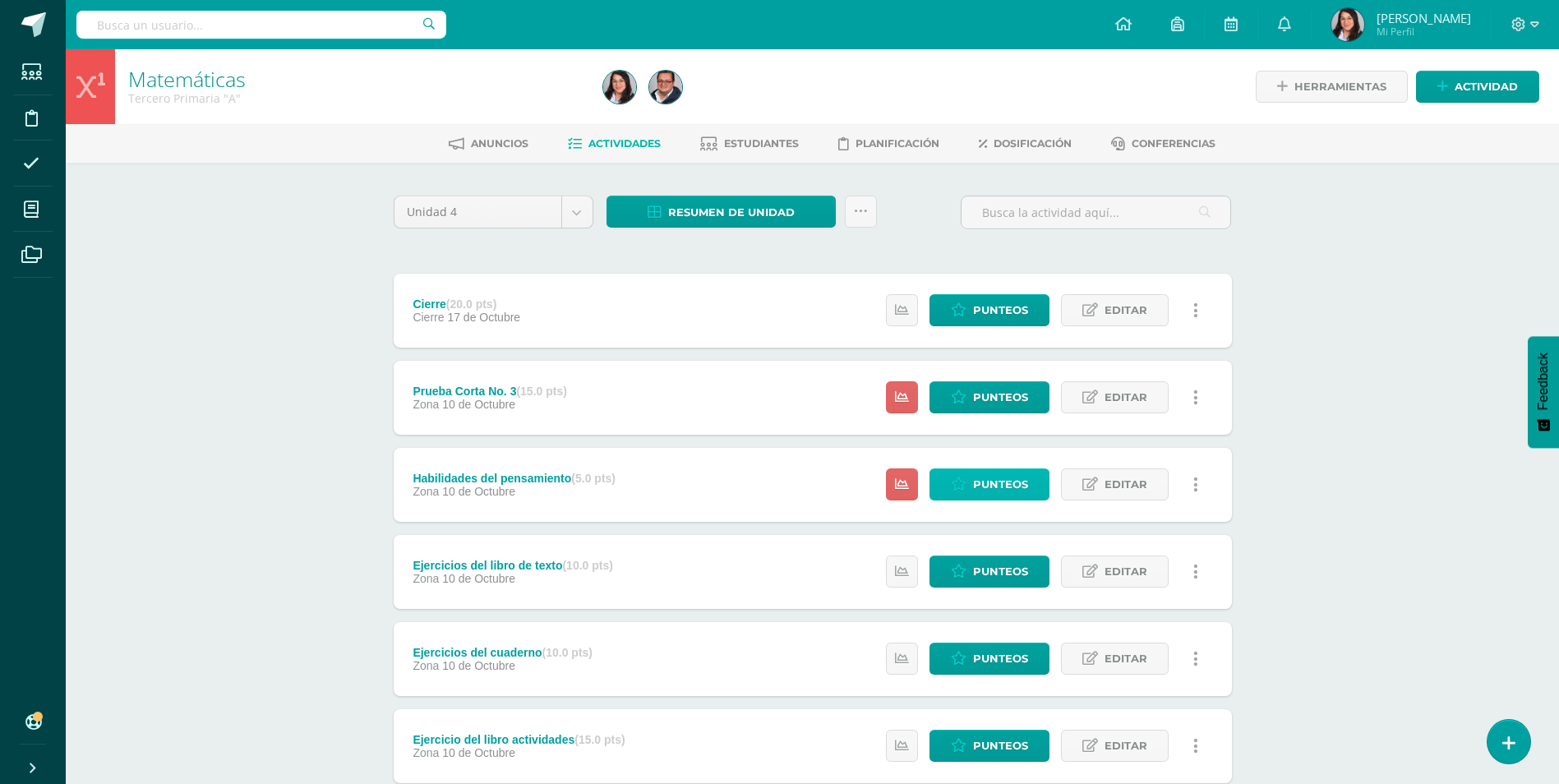
click at [970, 484] on link "Punteos" at bounding box center [990, 484] width 120 height 32
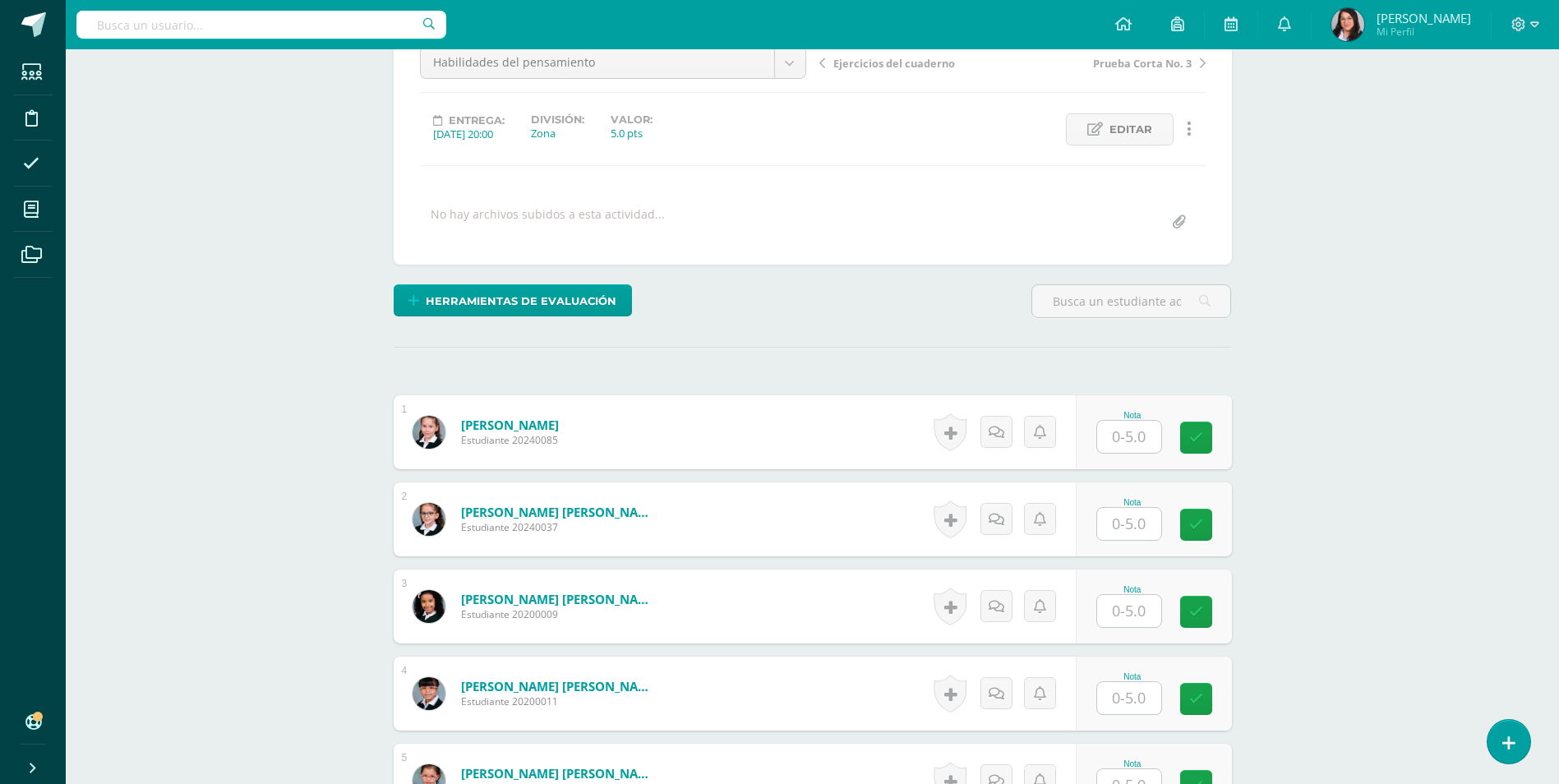
scroll to position [248, 0]
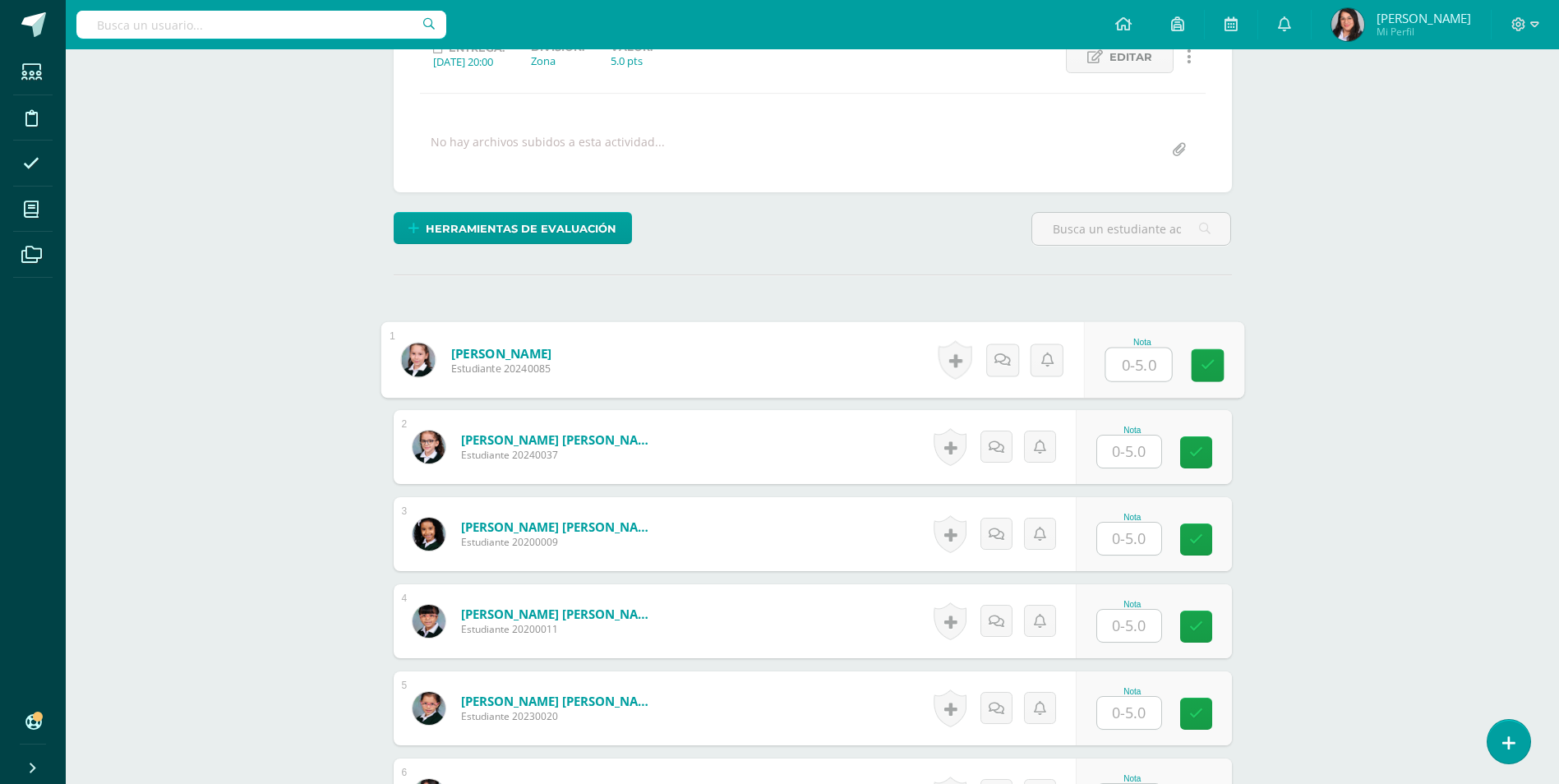
click at [1123, 362] on input "text" at bounding box center [1138, 364] width 66 height 33
type input "3"
click at [1130, 454] on input "text" at bounding box center [1129, 452] width 64 height 32
type input "4"
click at [1135, 537] on input "text" at bounding box center [1138, 538] width 66 height 33
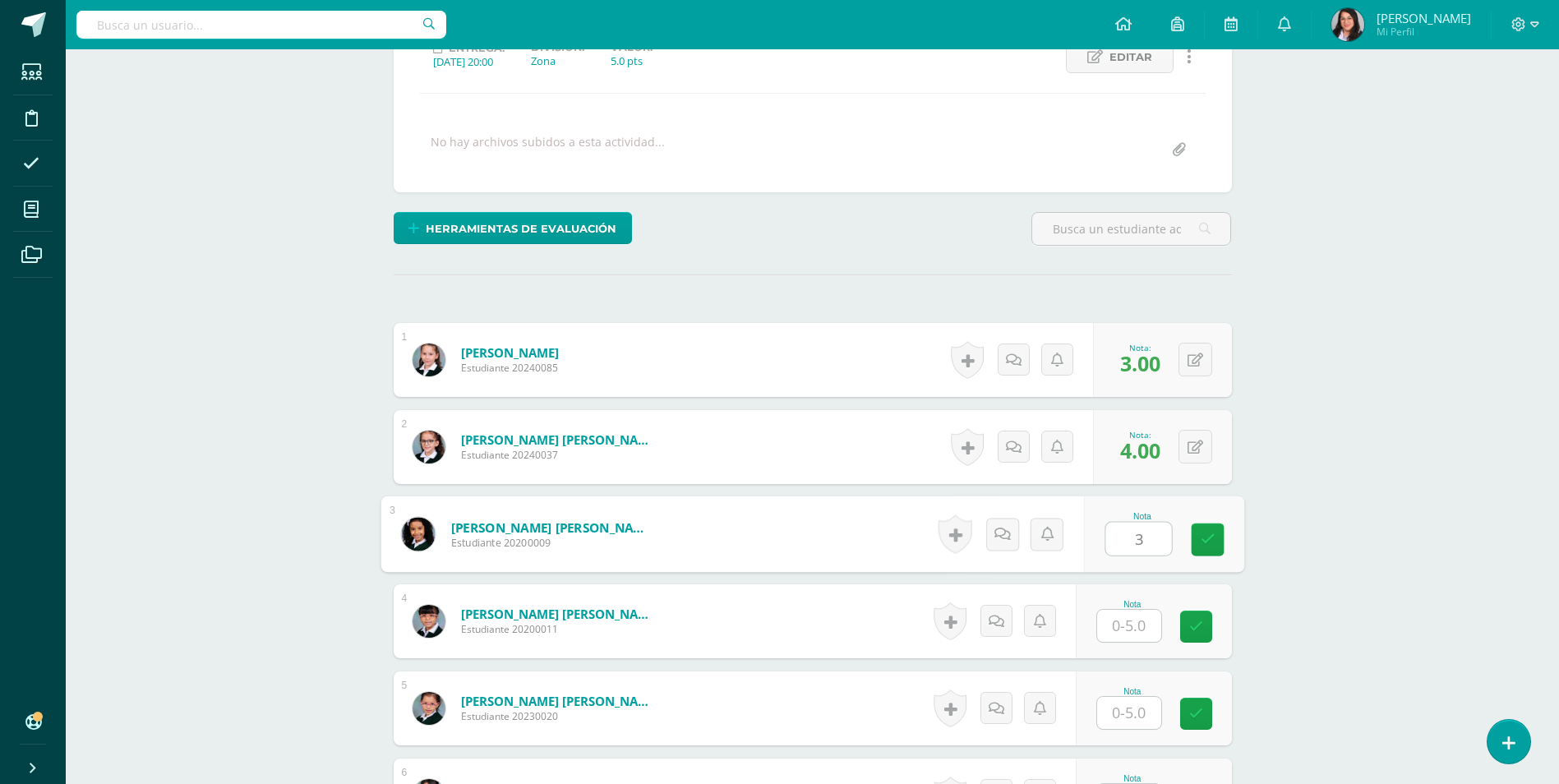
type input "3"
click at [1131, 623] on input "text" at bounding box center [1138, 625] width 66 height 33
type input "5"
click at [1130, 714] on input "text" at bounding box center [1129, 713] width 64 height 32
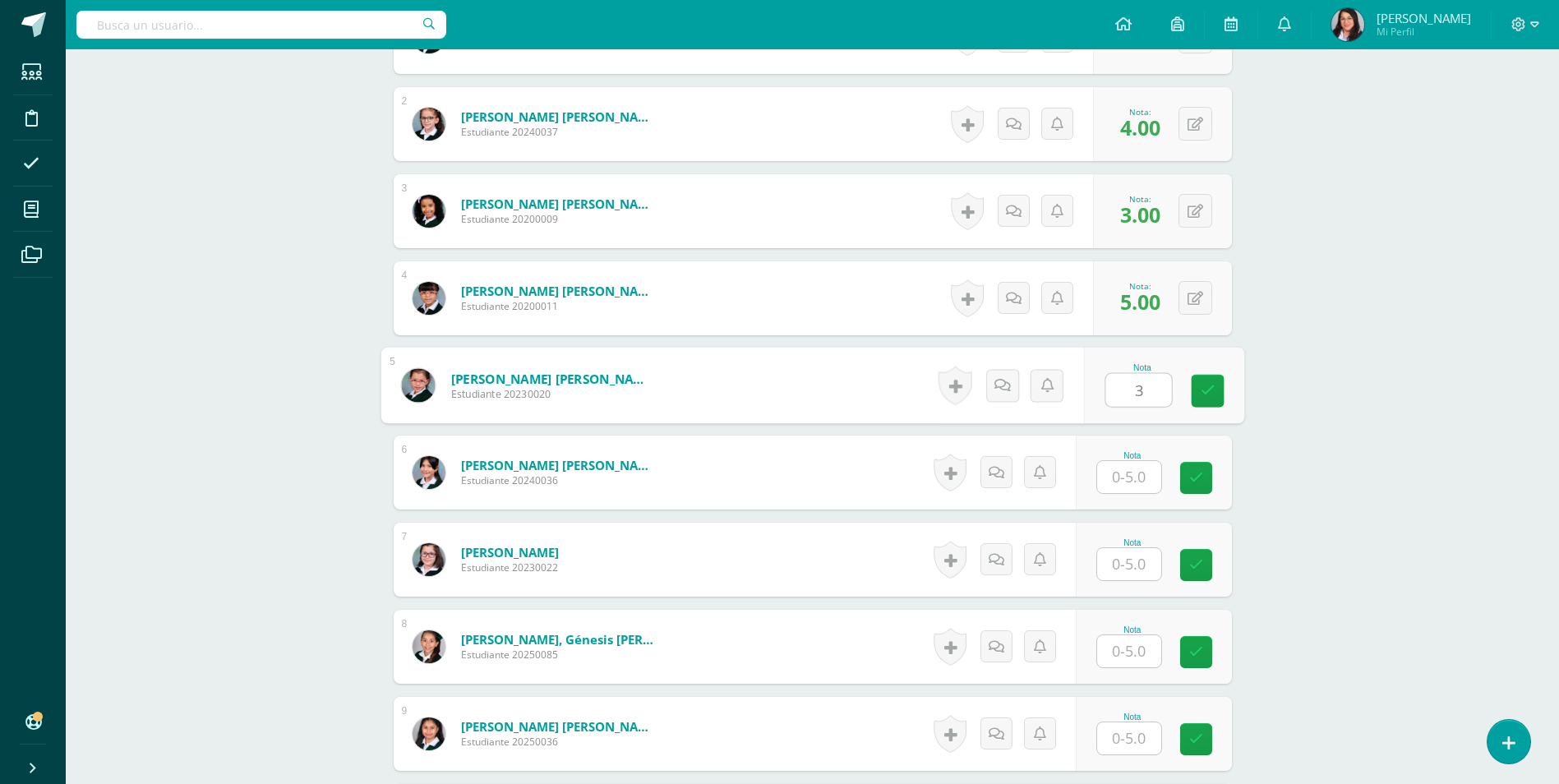
scroll to position [576, 0]
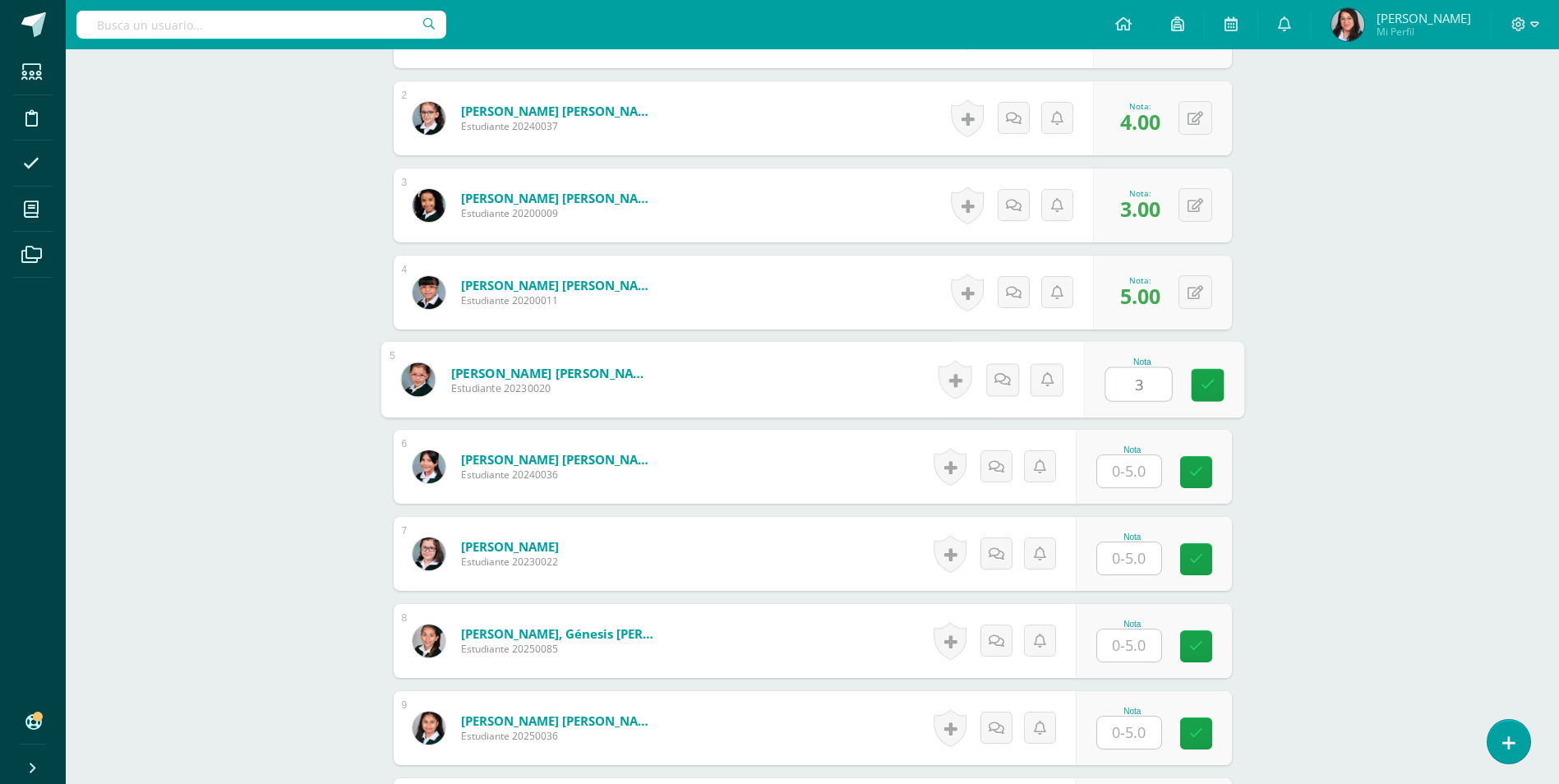
type input "3"
click at [1128, 475] on input "text" at bounding box center [1129, 471] width 64 height 32
type input "5"
click at [1133, 561] on input "text" at bounding box center [1138, 558] width 66 height 33
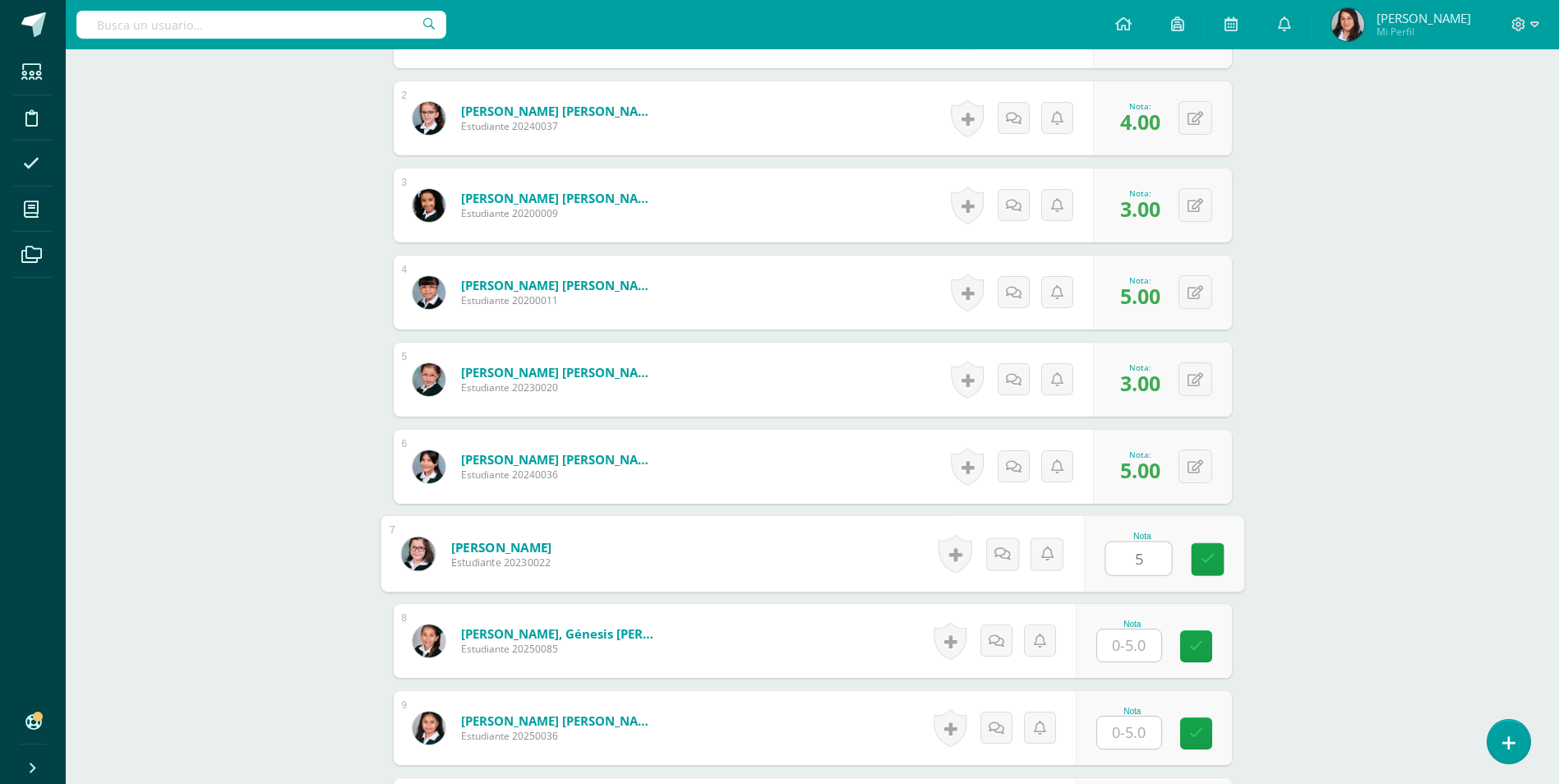
type input "5"
click at [1132, 647] on input "text" at bounding box center [1138, 645] width 66 height 33
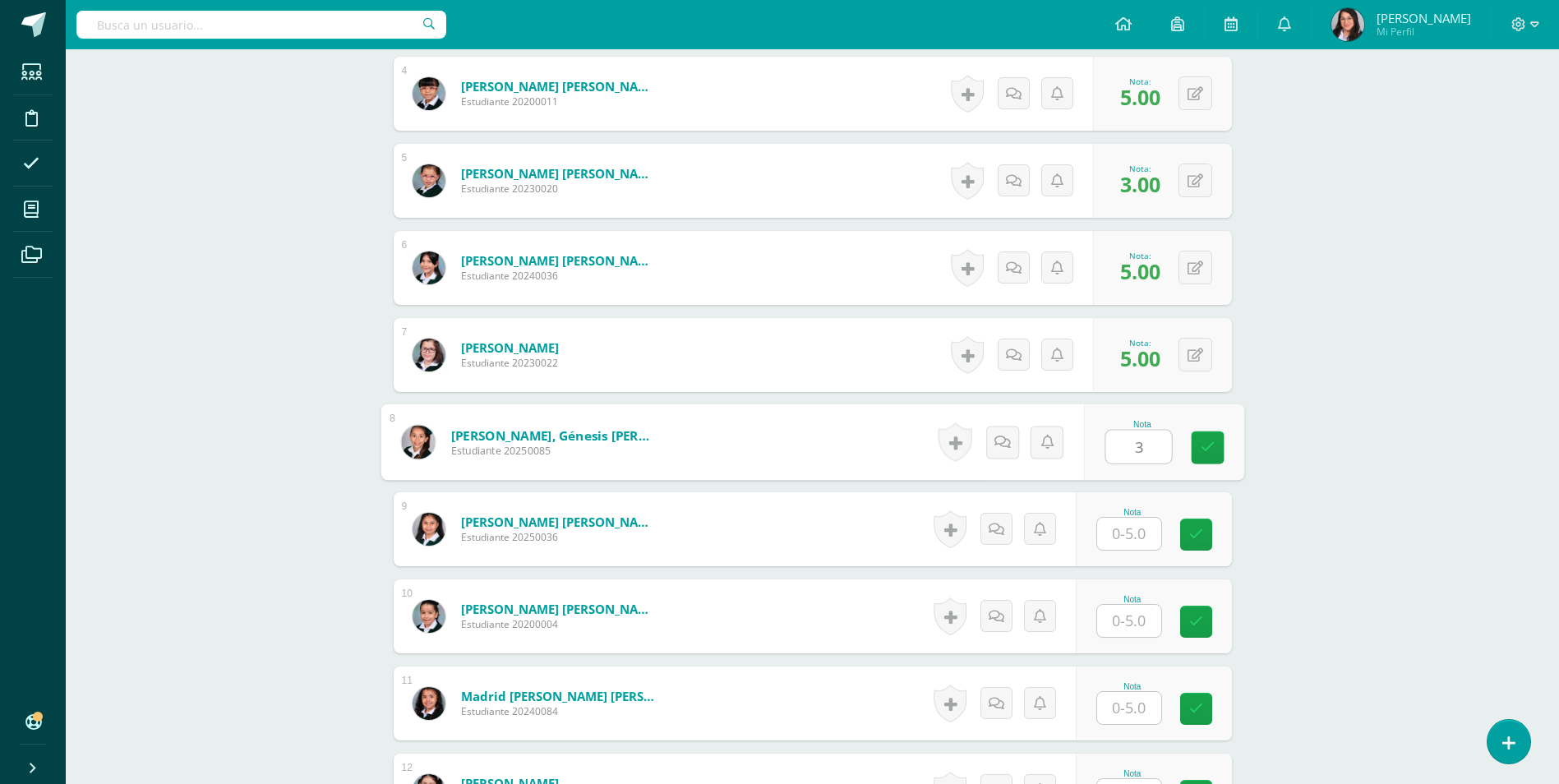
scroll to position [823, 0]
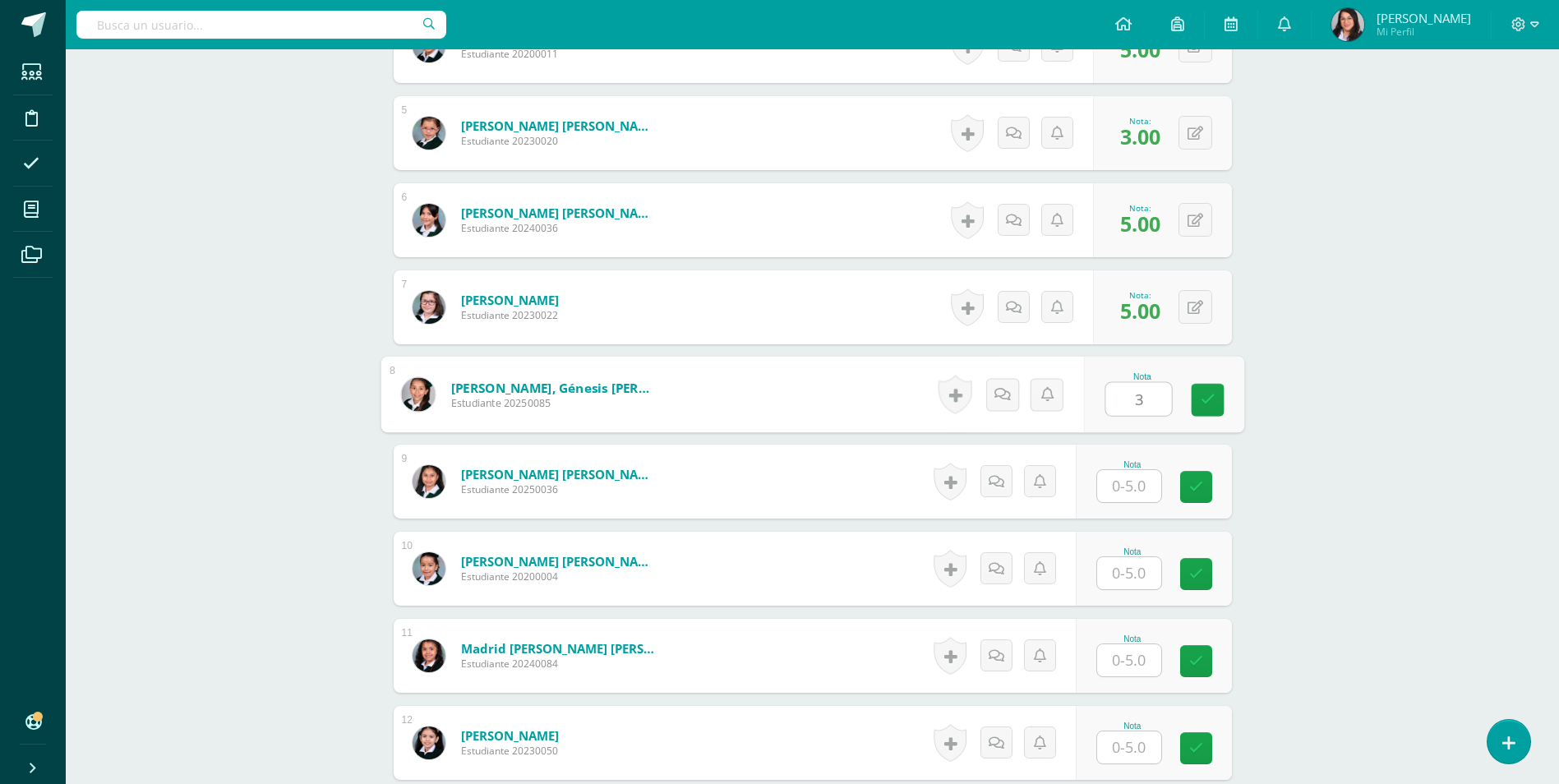
type input "3"
click at [1134, 489] on input "text" at bounding box center [1129, 485] width 64 height 32
type input "4"
click at [1138, 564] on input "text" at bounding box center [1138, 573] width 66 height 33
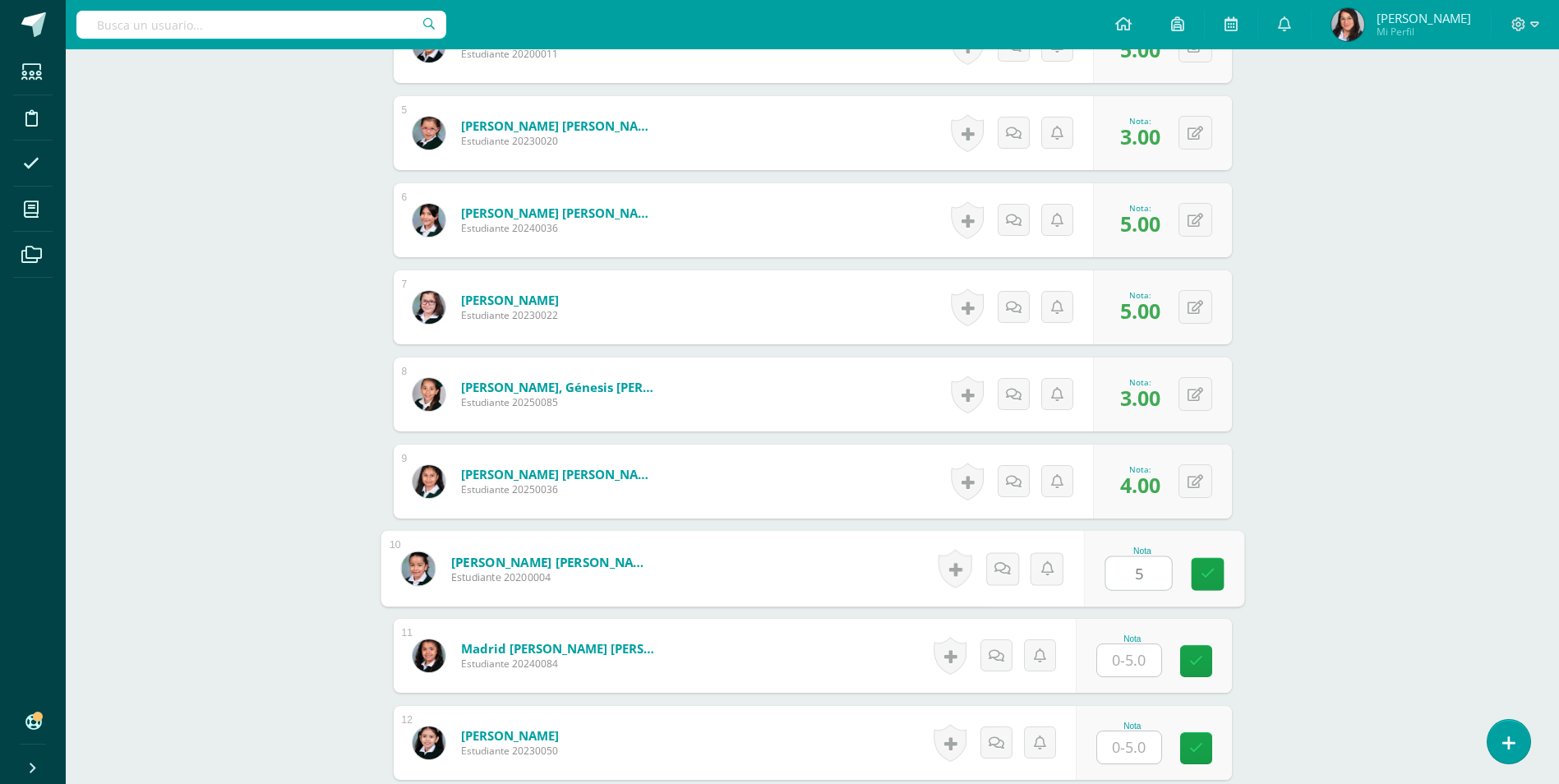
type input "5"
click at [1132, 654] on input "text" at bounding box center [1129, 660] width 64 height 32
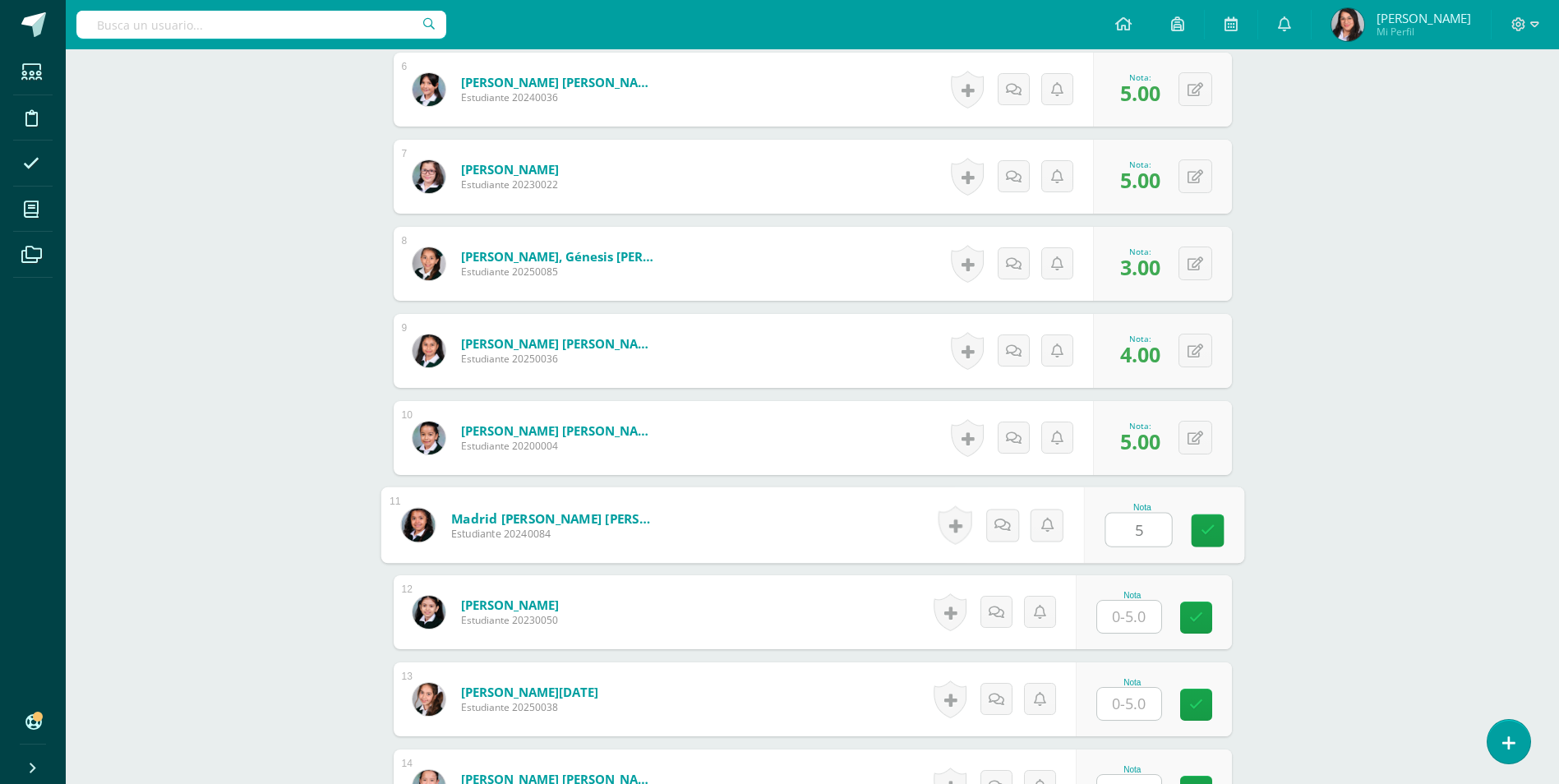
scroll to position [1069, 0]
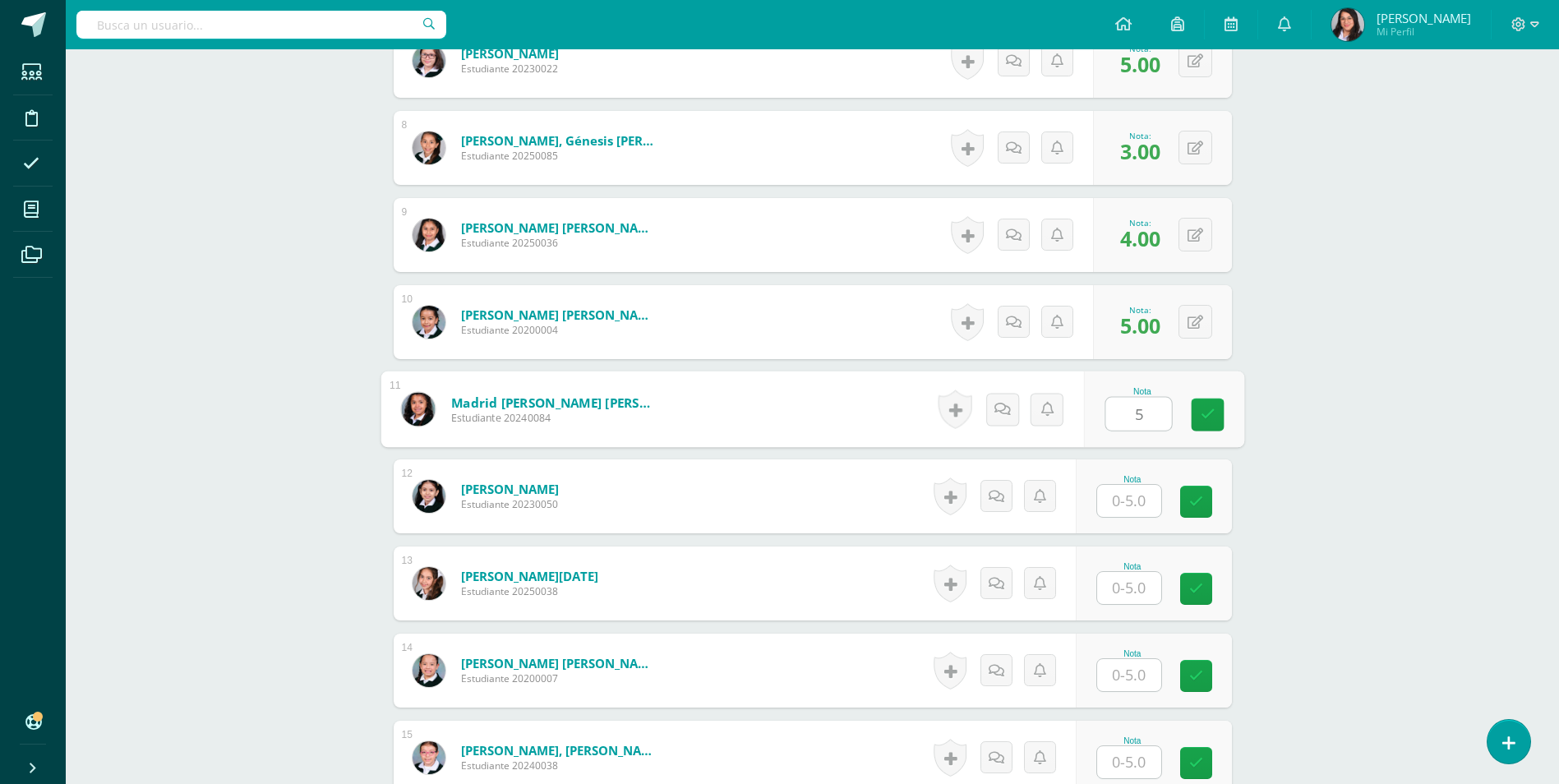
type input "5"
click at [1127, 494] on input "text" at bounding box center [1138, 500] width 66 height 33
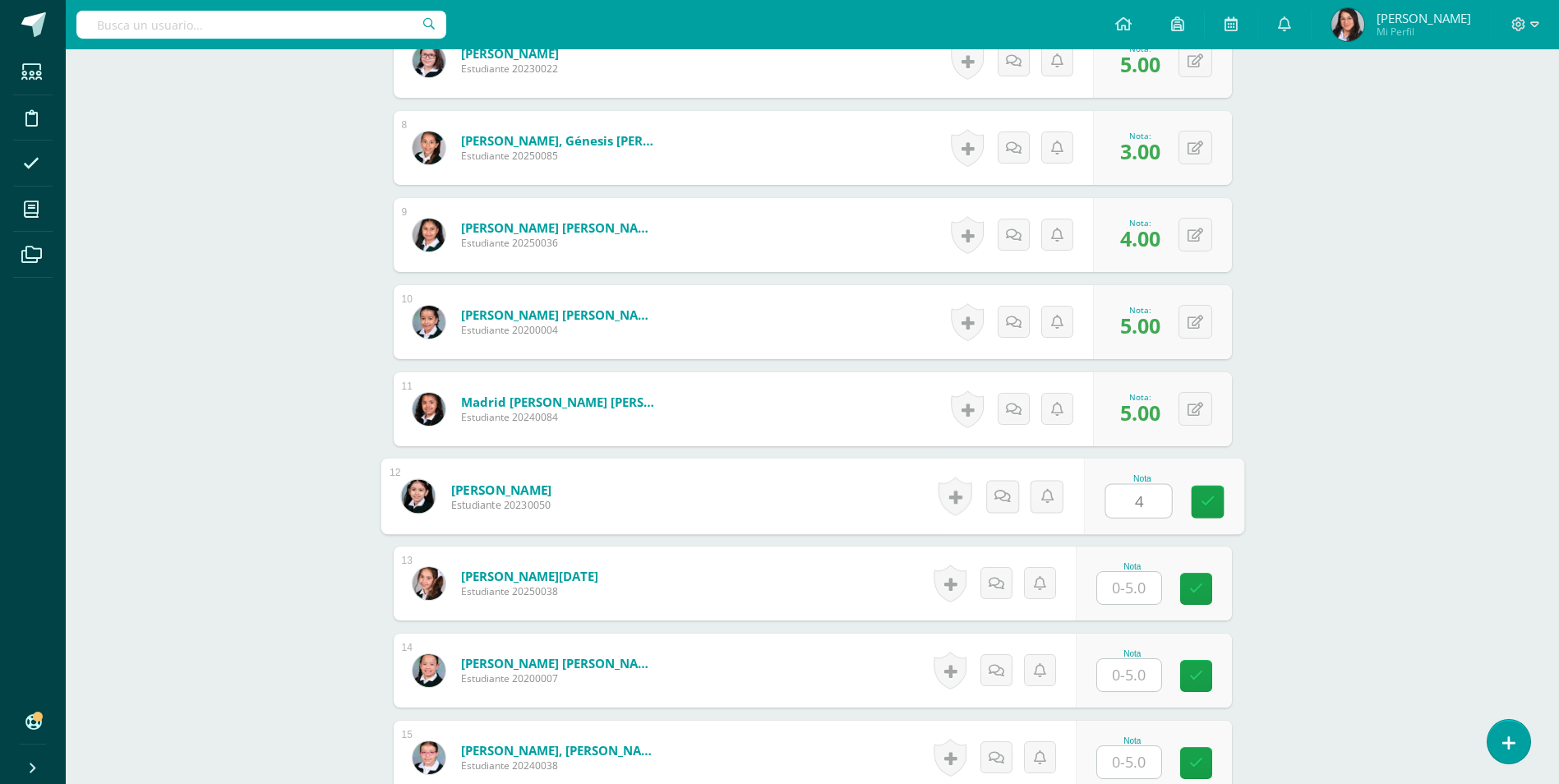
type input "4"
click at [1145, 588] on input "text" at bounding box center [1138, 588] width 66 height 33
type input "5"
click at [1128, 682] on input "text" at bounding box center [1129, 675] width 64 height 32
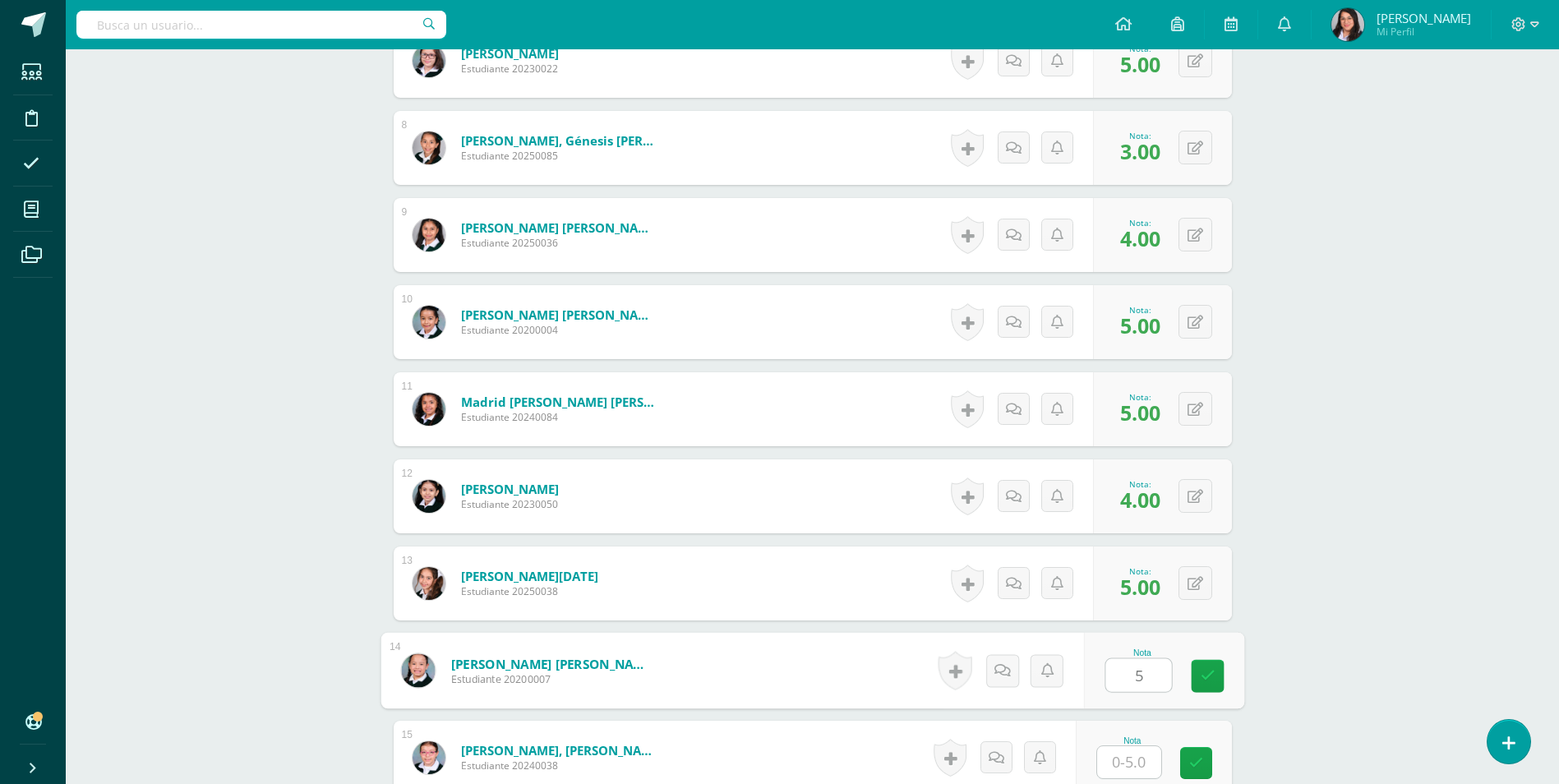
type input "5"
click at [1128, 759] on input "text" at bounding box center [1129, 761] width 64 height 32
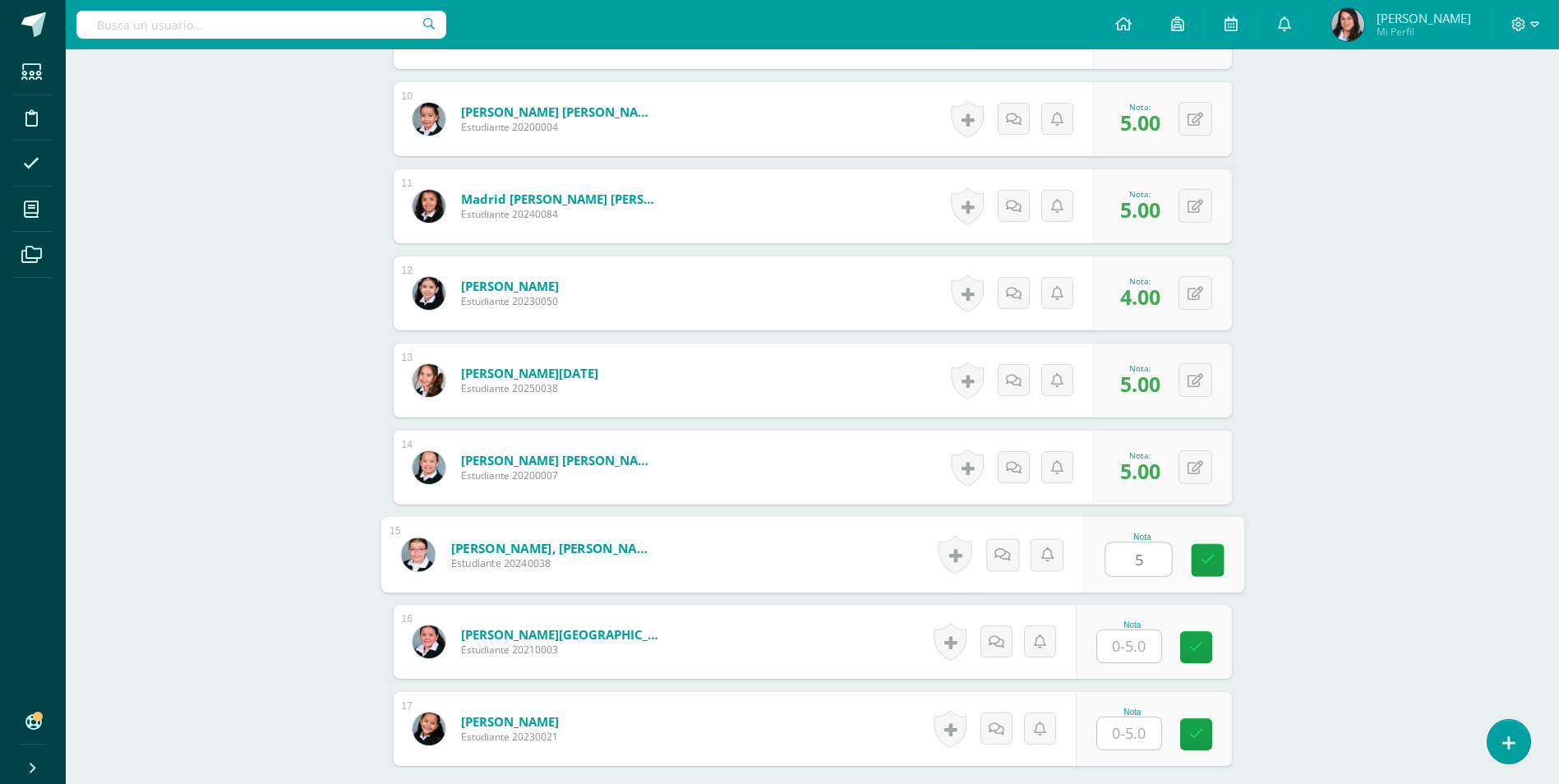
scroll to position [1316, 0]
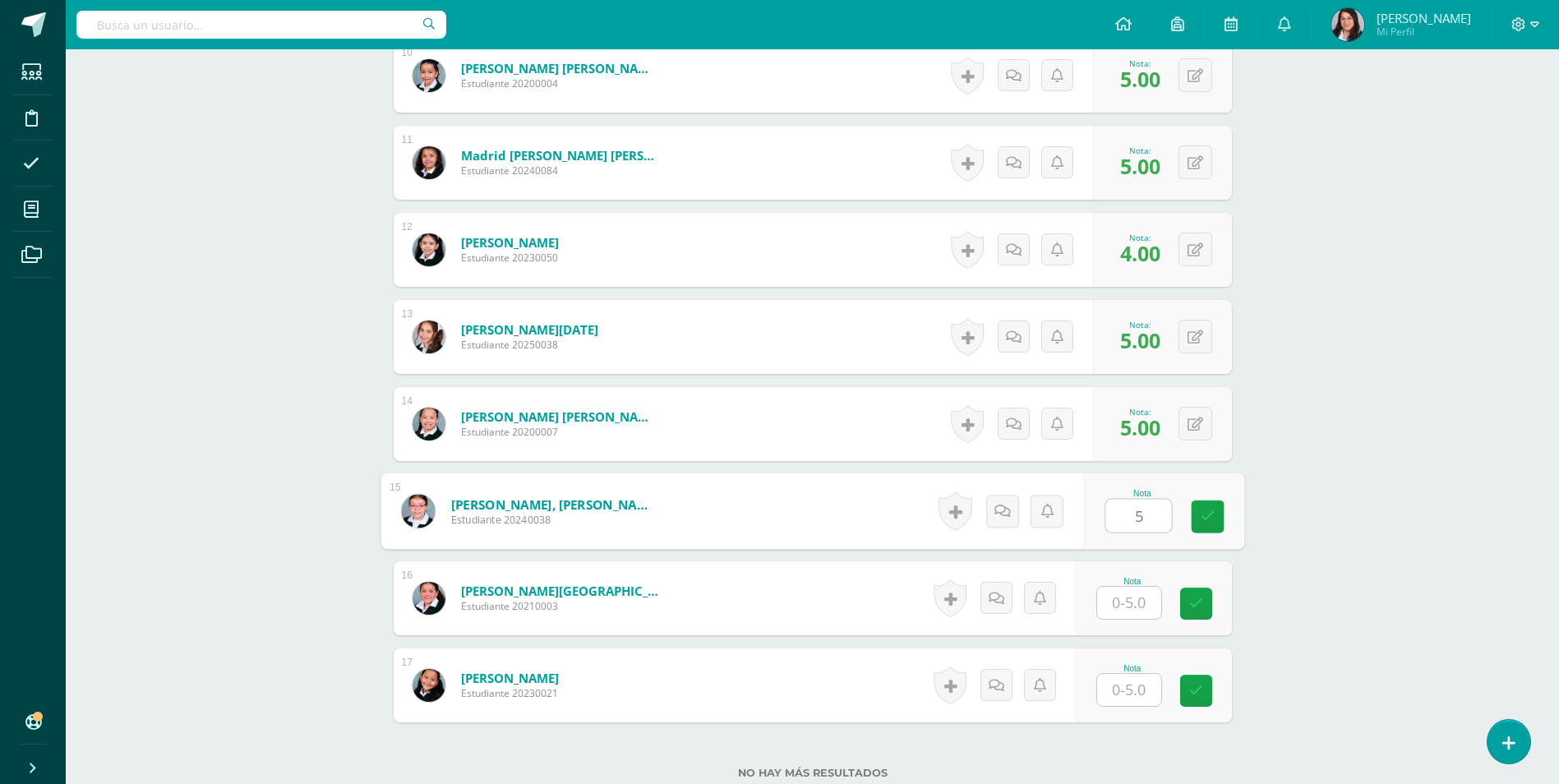
type input "5"
click at [1132, 608] on input "text" at bounding box center [1129, 603] width 64 height 32
type input "4"
type input "5"
drag, startPoint x: 1127, startPoint y: 688, endPoint x: 1121, endPoint y: 680, distance: 10.0
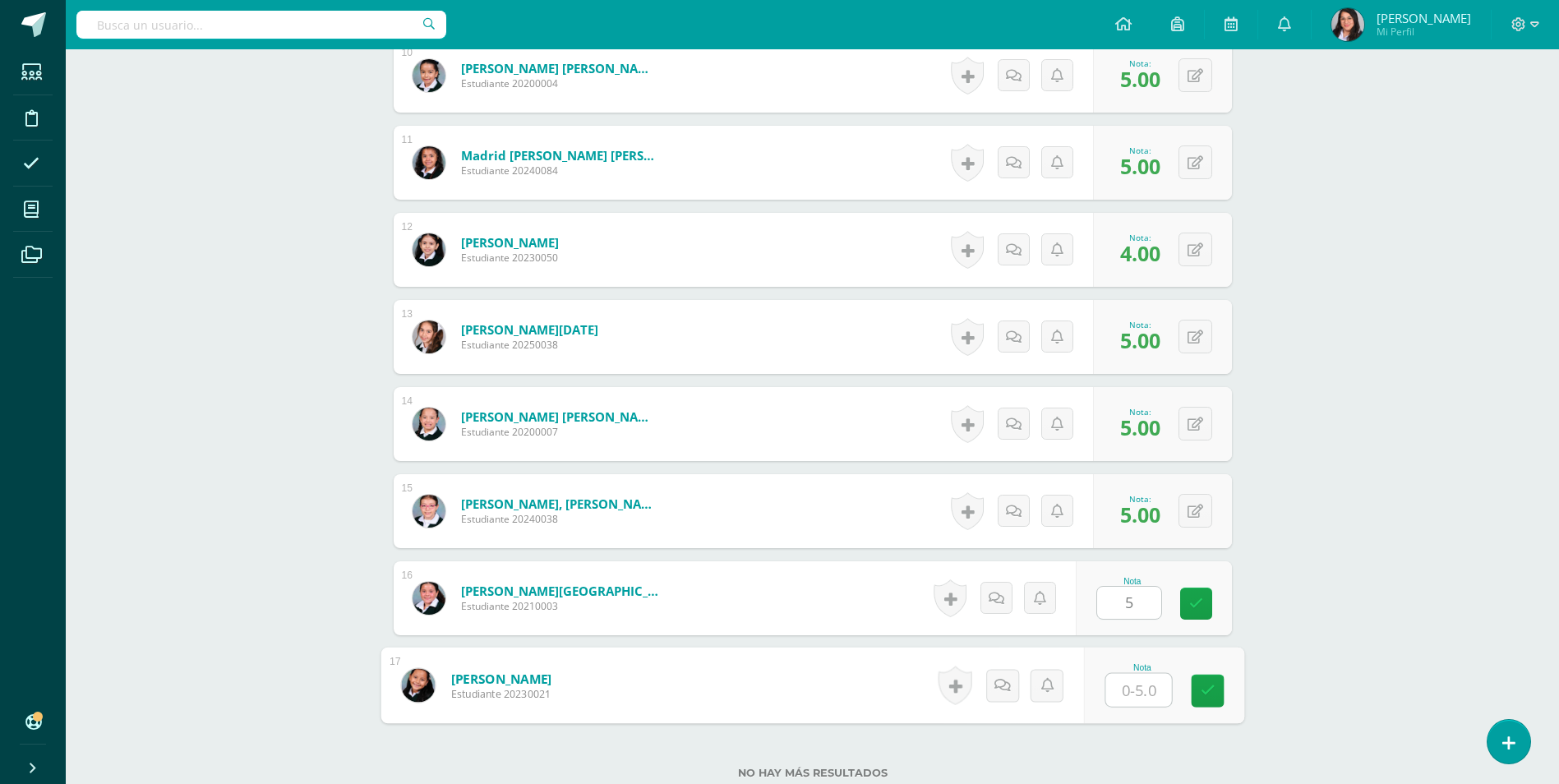
click at [1127, 689] on input "text" at bounding box center [1138, 689] width 66 height 33
type input "5"
click at [1145, 517] on span "5.00" at bounding box center [1140, 515] width 40 height 28
click at [1190, 512] on button at bounding box center [1196, 511] width 34 height 34
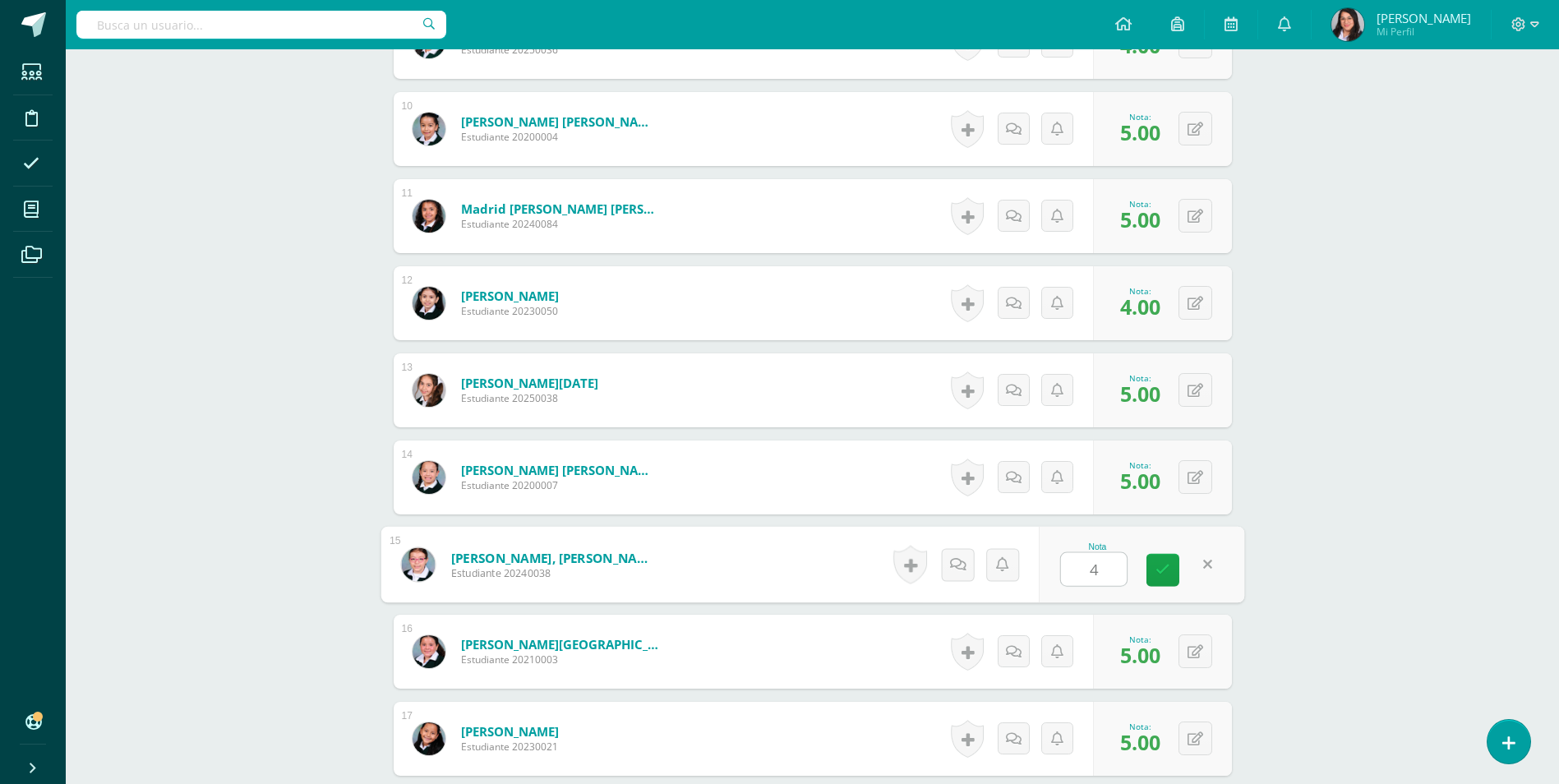
scroll to position [1234, 0]
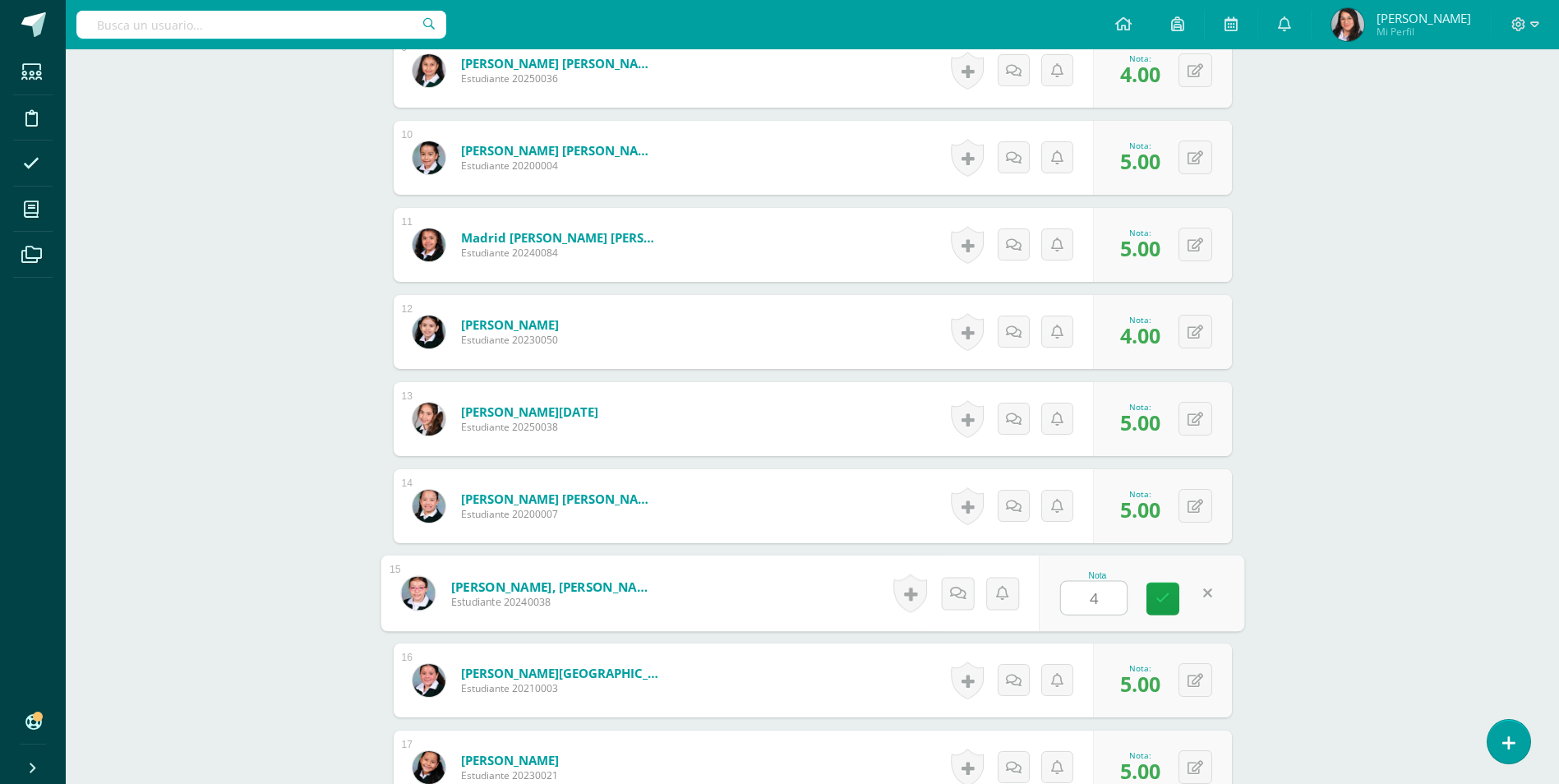
type input "4"
click at [1144, 587] on div "Nota 4" at bounding box center [1141, 592] width 206 height 76
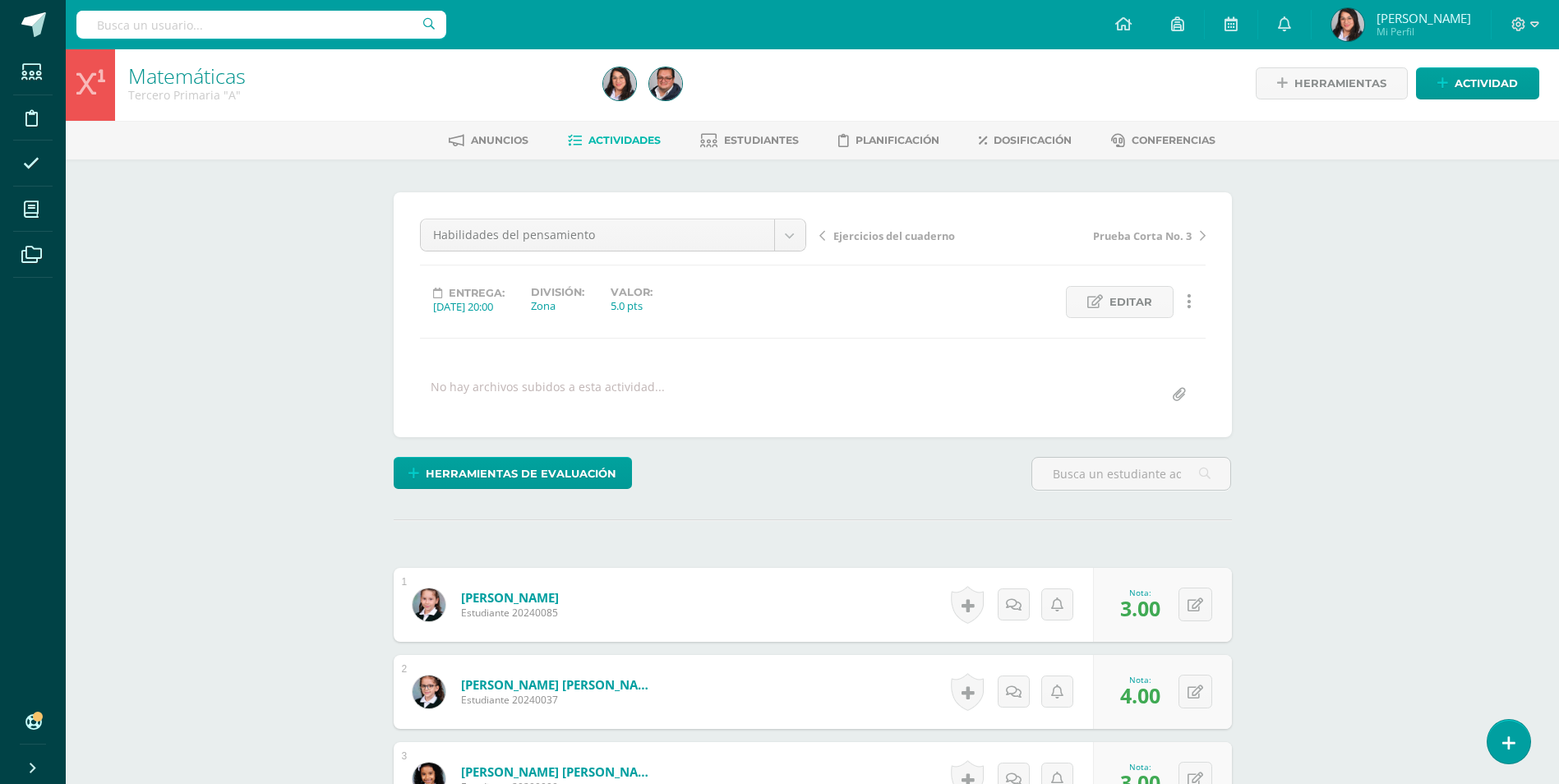
scroll to position [0, 0]
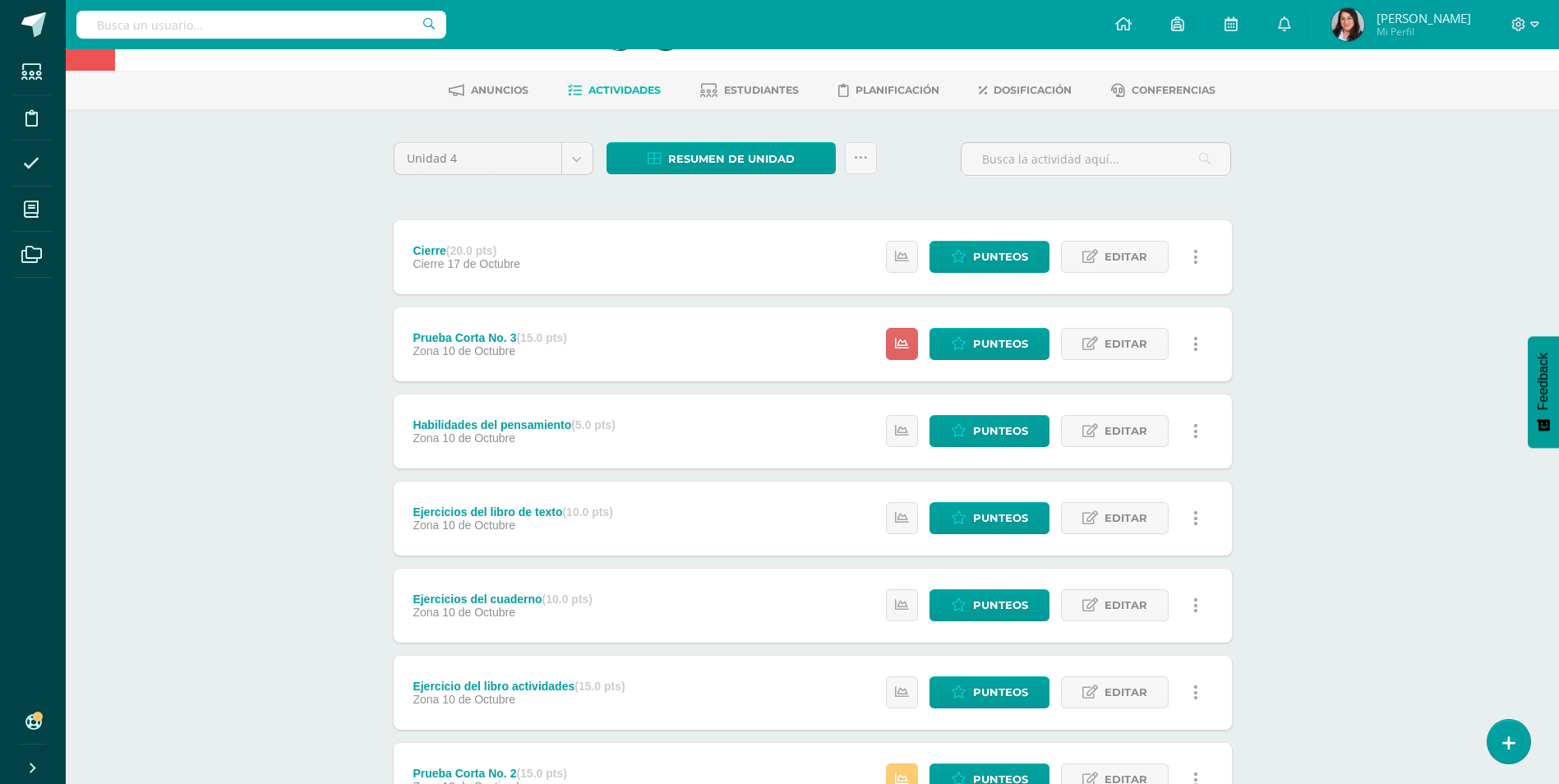
scroll to position [82, 0]
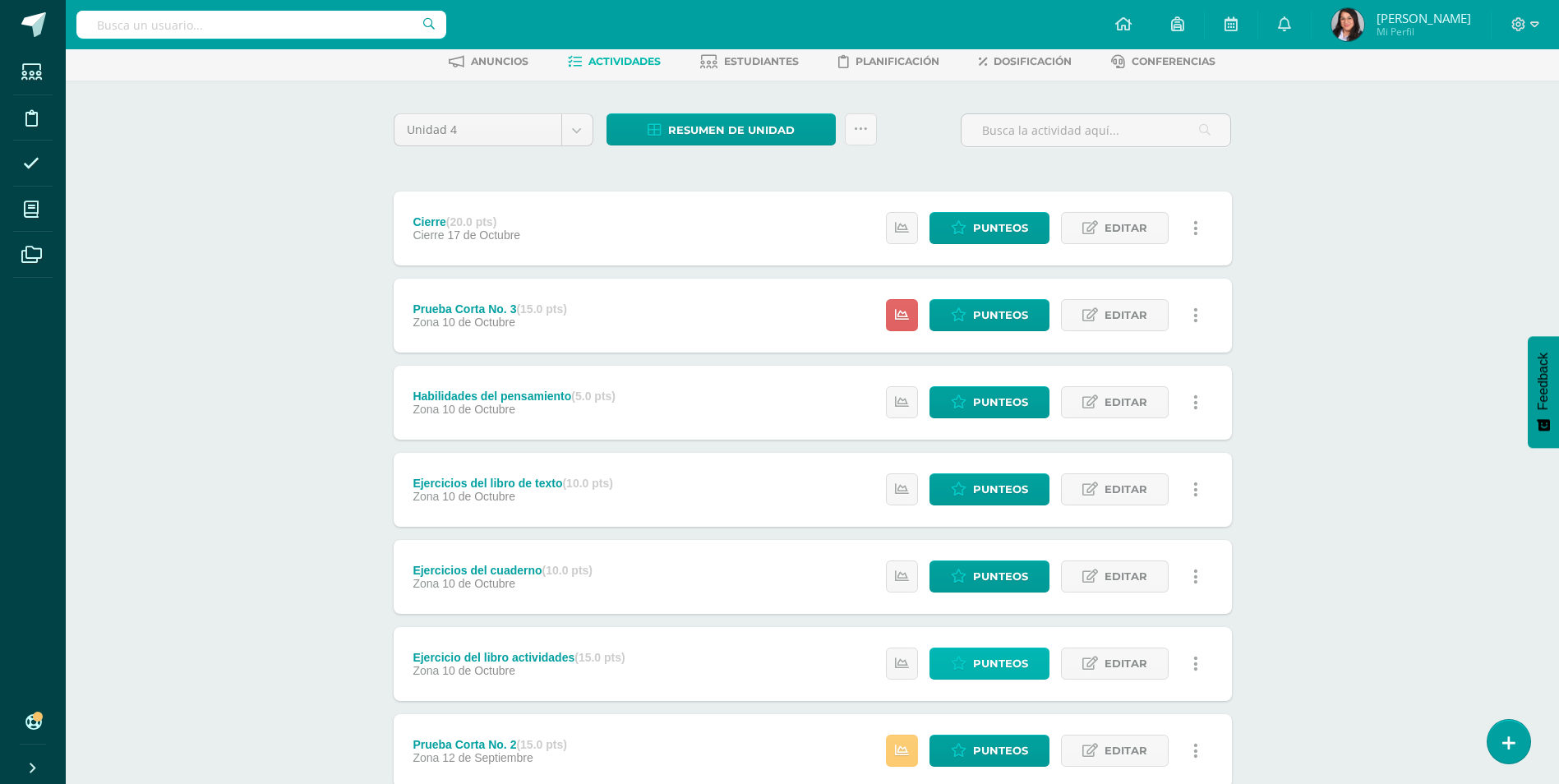
click at [993, 660] on span "Punteos" at bounding box center [1000, 663] width 55 height 30
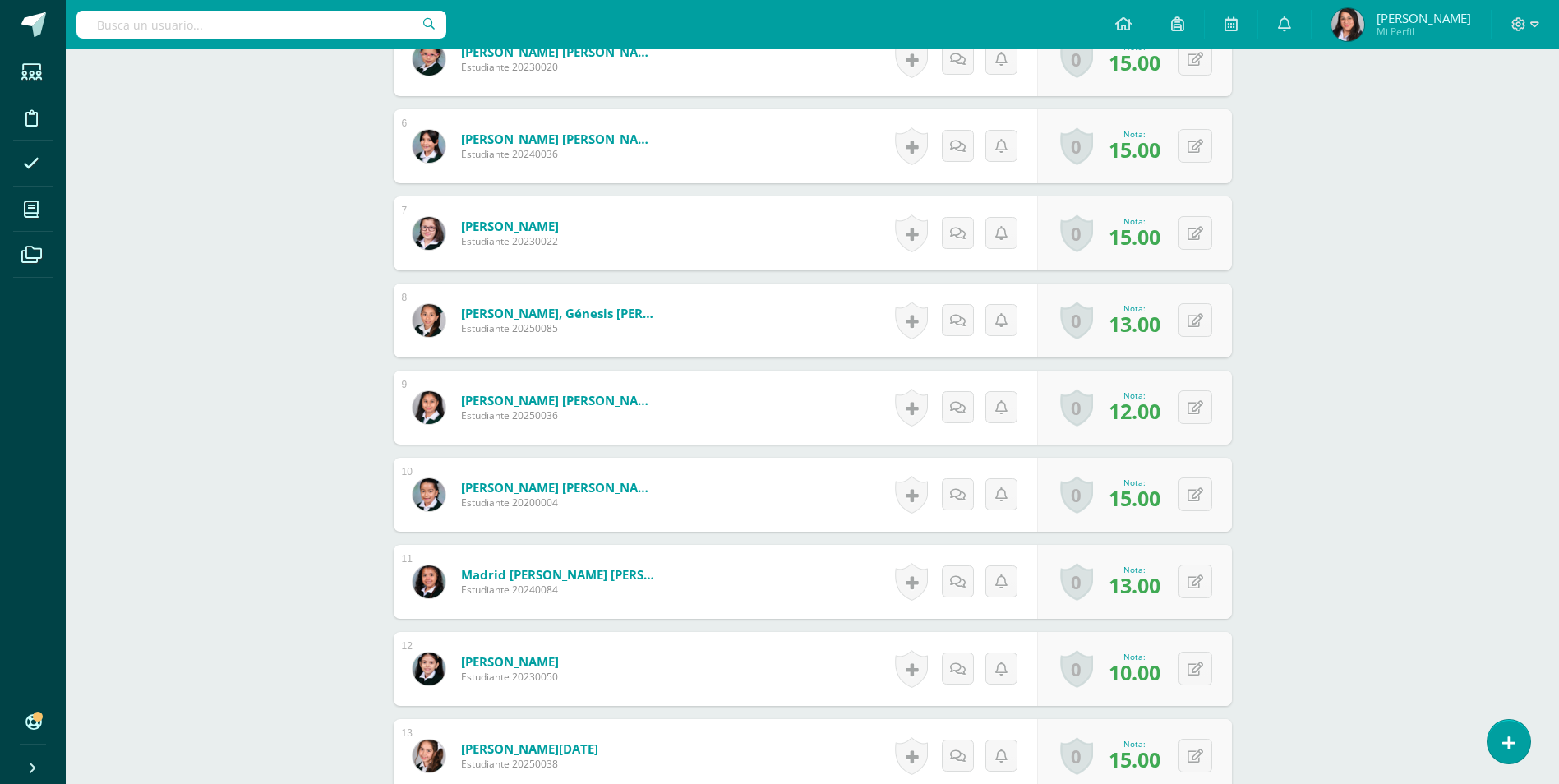
scroll to position [904, 0]
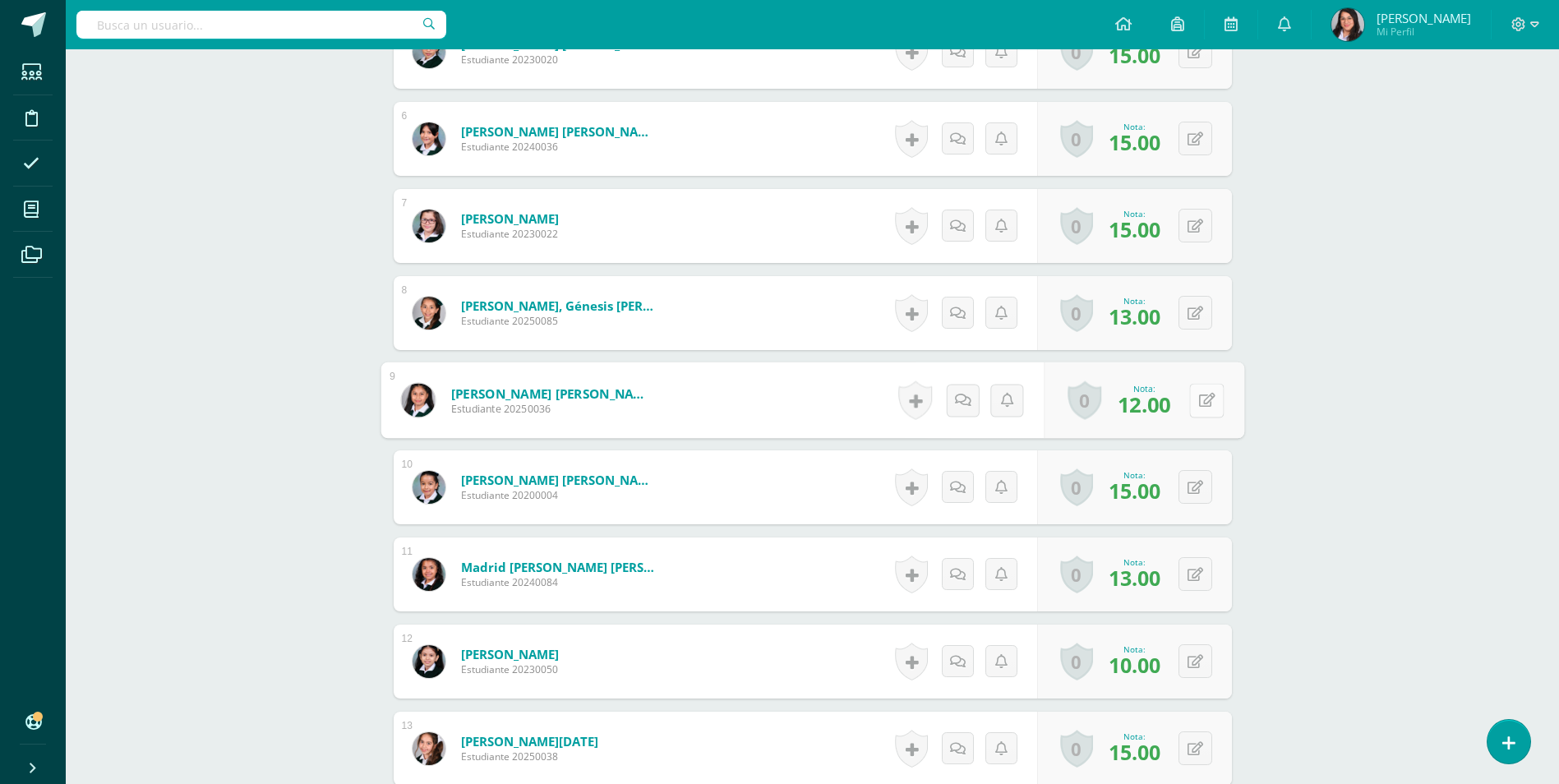
click at [1207, 402] on button at bounding box center [1206, 400] width 35 height 35
type input "15"
click at [1156, 410] on icon at bounding box center [1163, 405] width 15 height 14
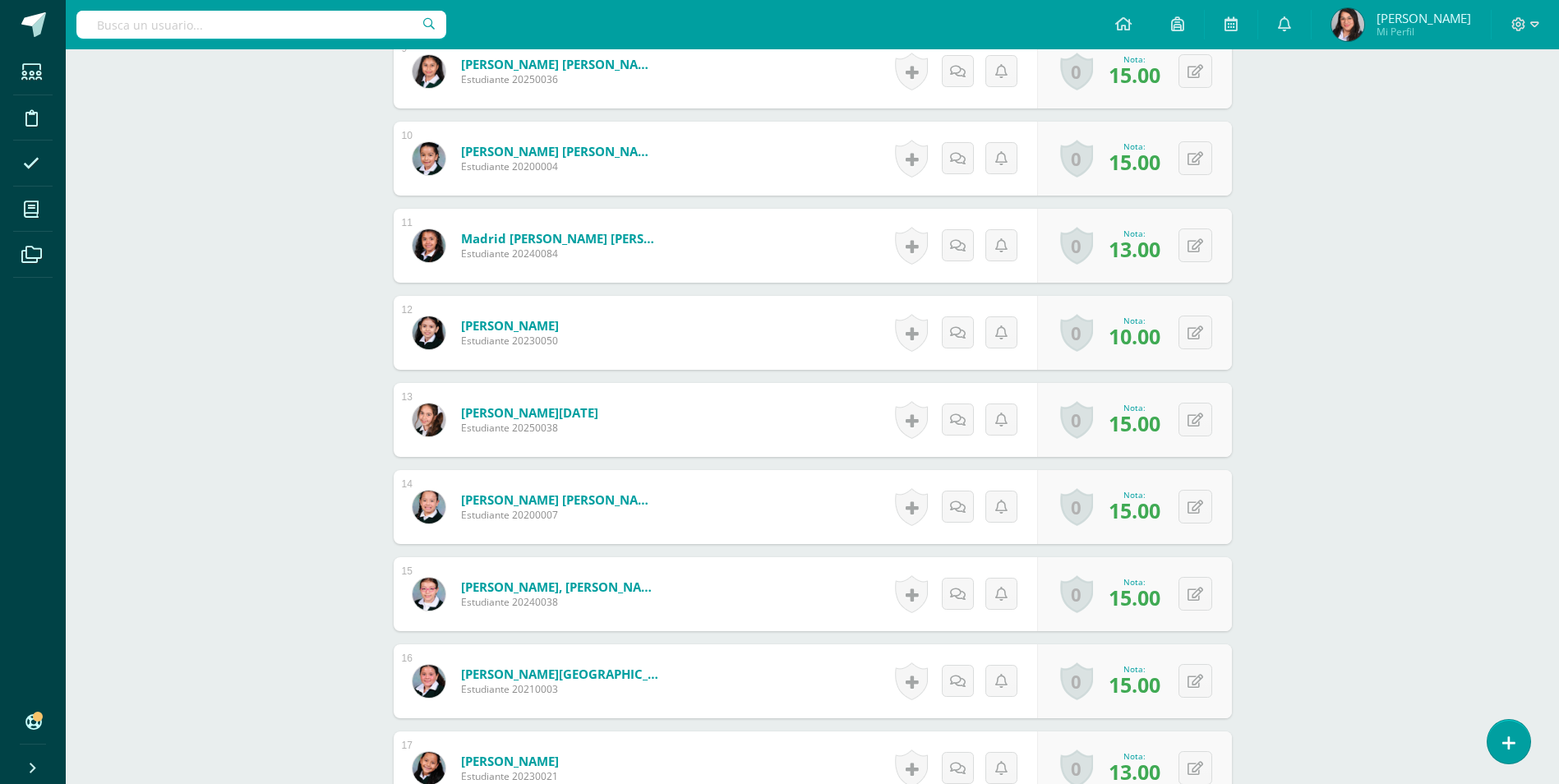
scroll to position [1442, 0]
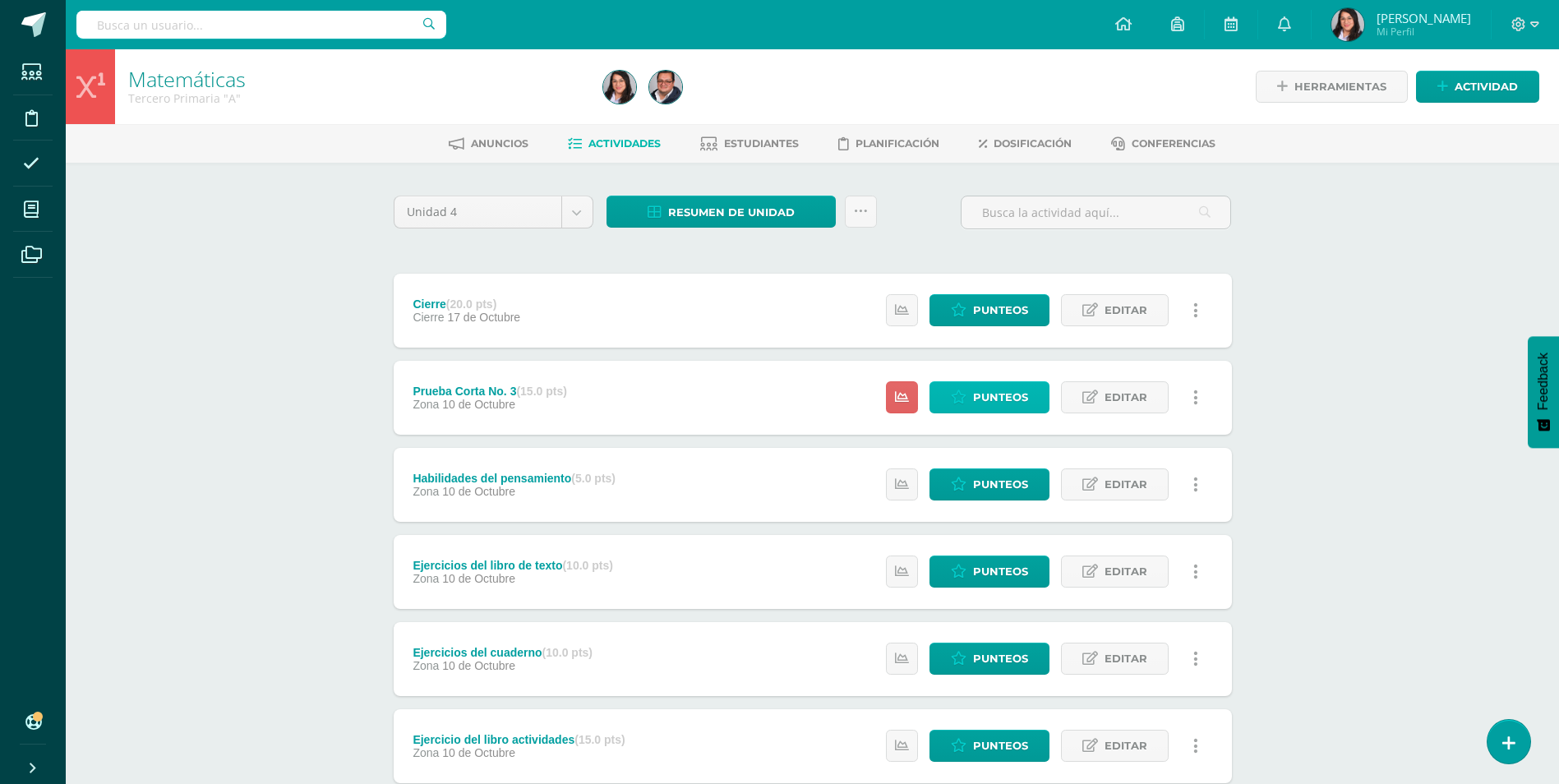
click at [977, 401] on span "Punteos" at bounding box center [1000, 397] width 55 height 30
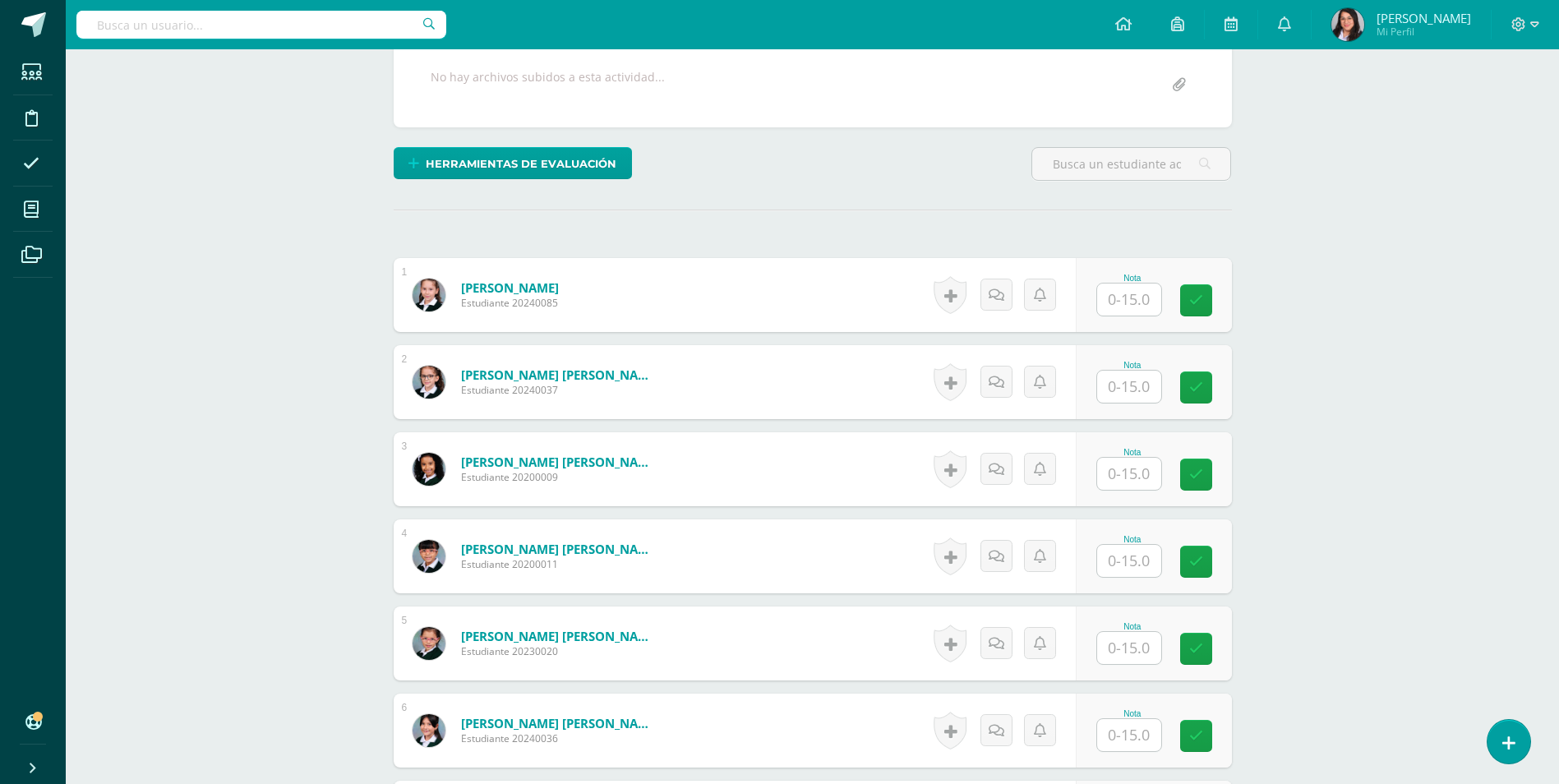
scroll to position [330, 0]
click at [1116, 305] on input "text" at bounding box center [1129, 299] width 64 height 32
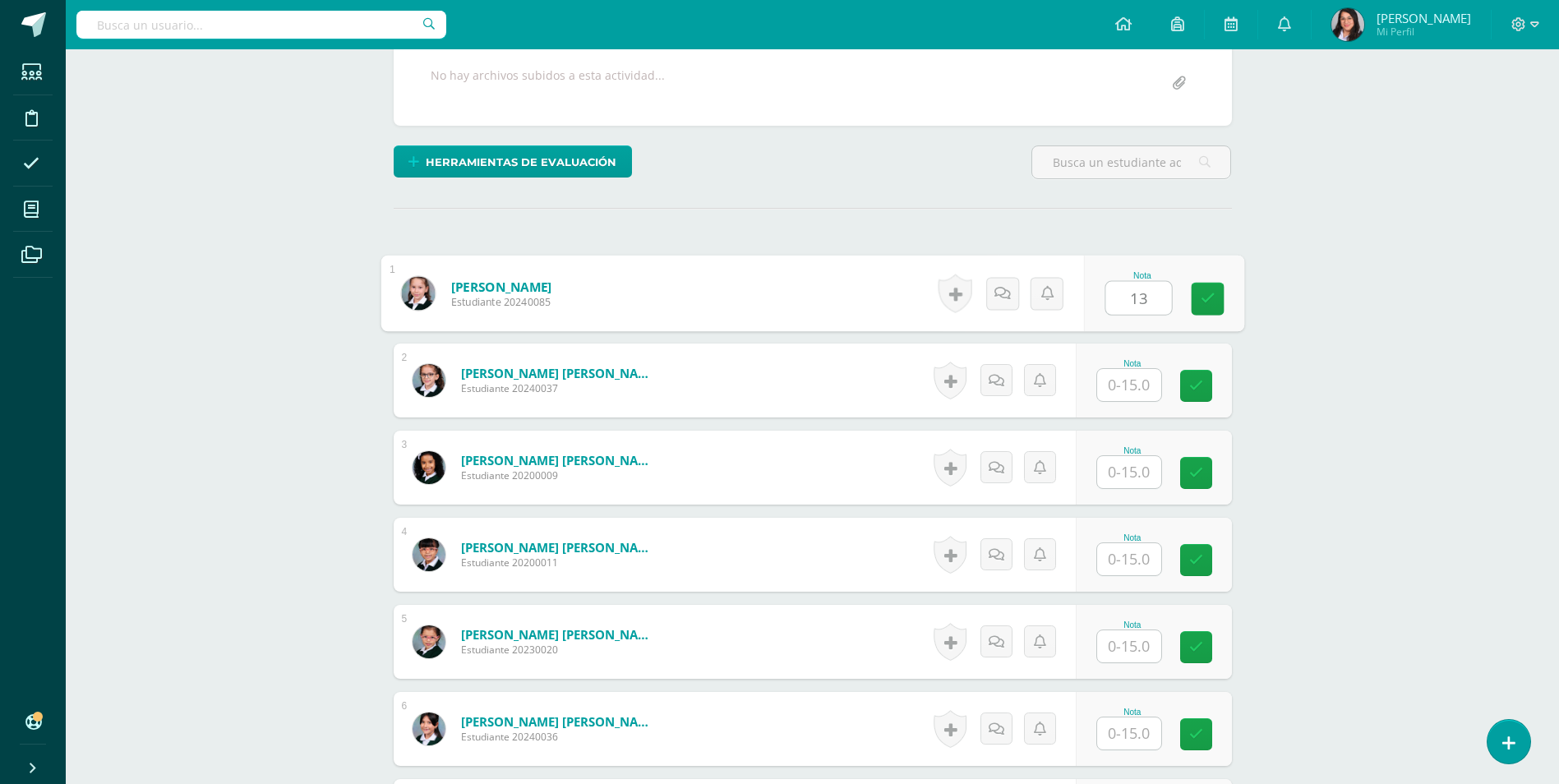
type input "13"
click at [1133, 389] on input "text" at bounding box center [1129, 385] width 64 height 32
type input "10"
click at [1134, 474] on input "text" at bounding box center [1138, 472] width 66 height 33
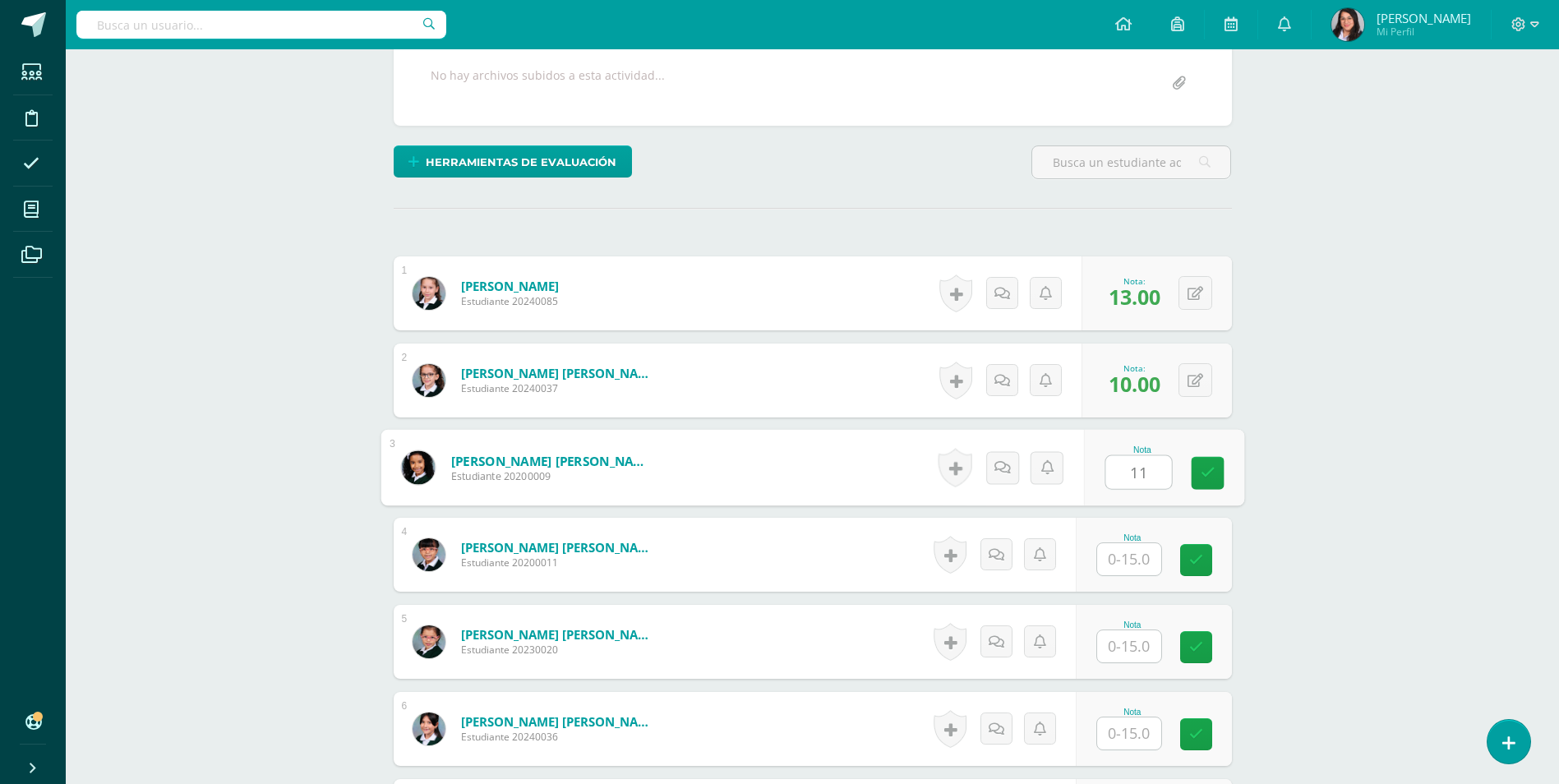
type input "11"
click at [1140, 553] on input "text" at bounding box center [1138, 559] width 66 height 33
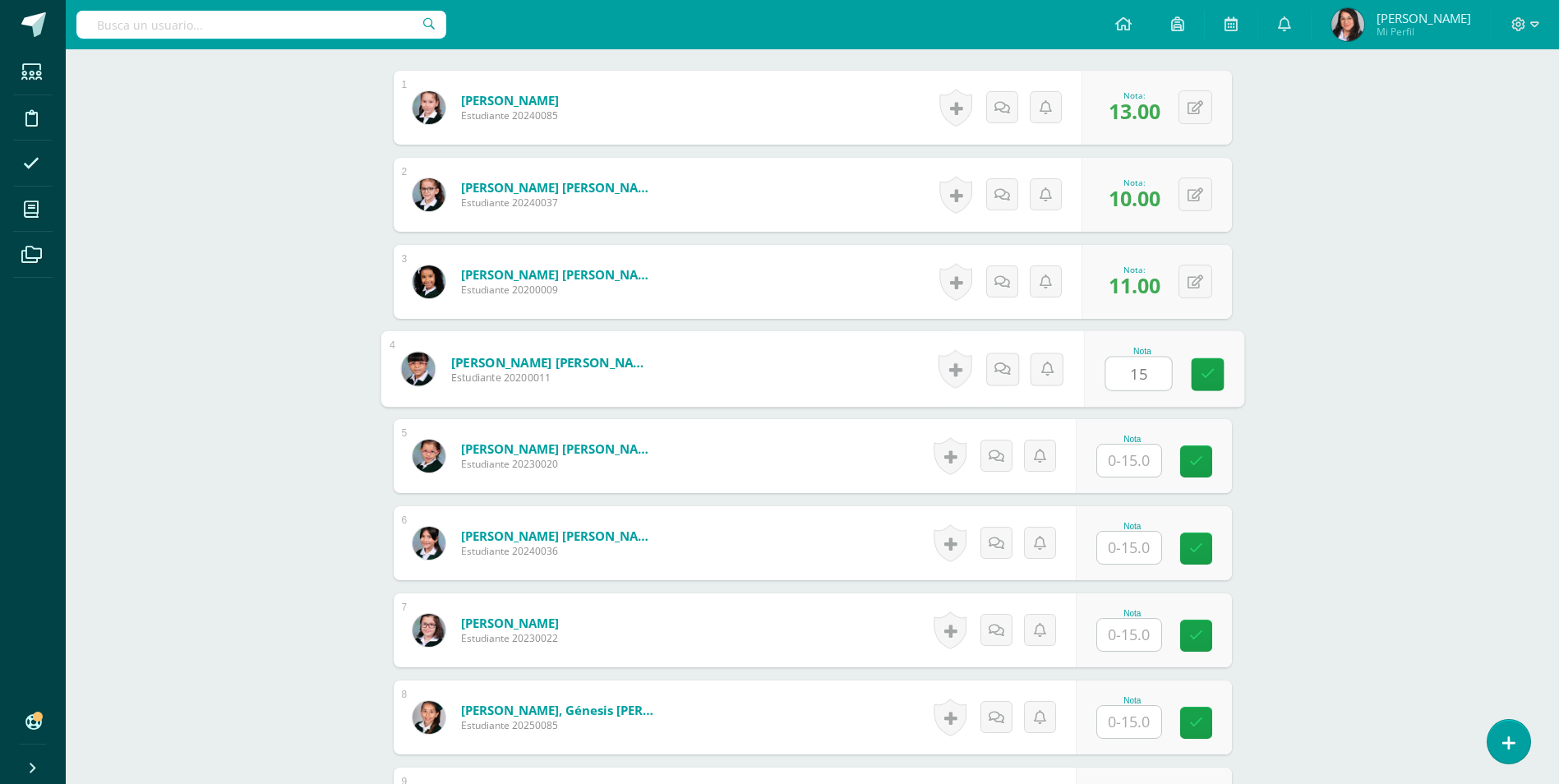
scroll to position [576, 0]
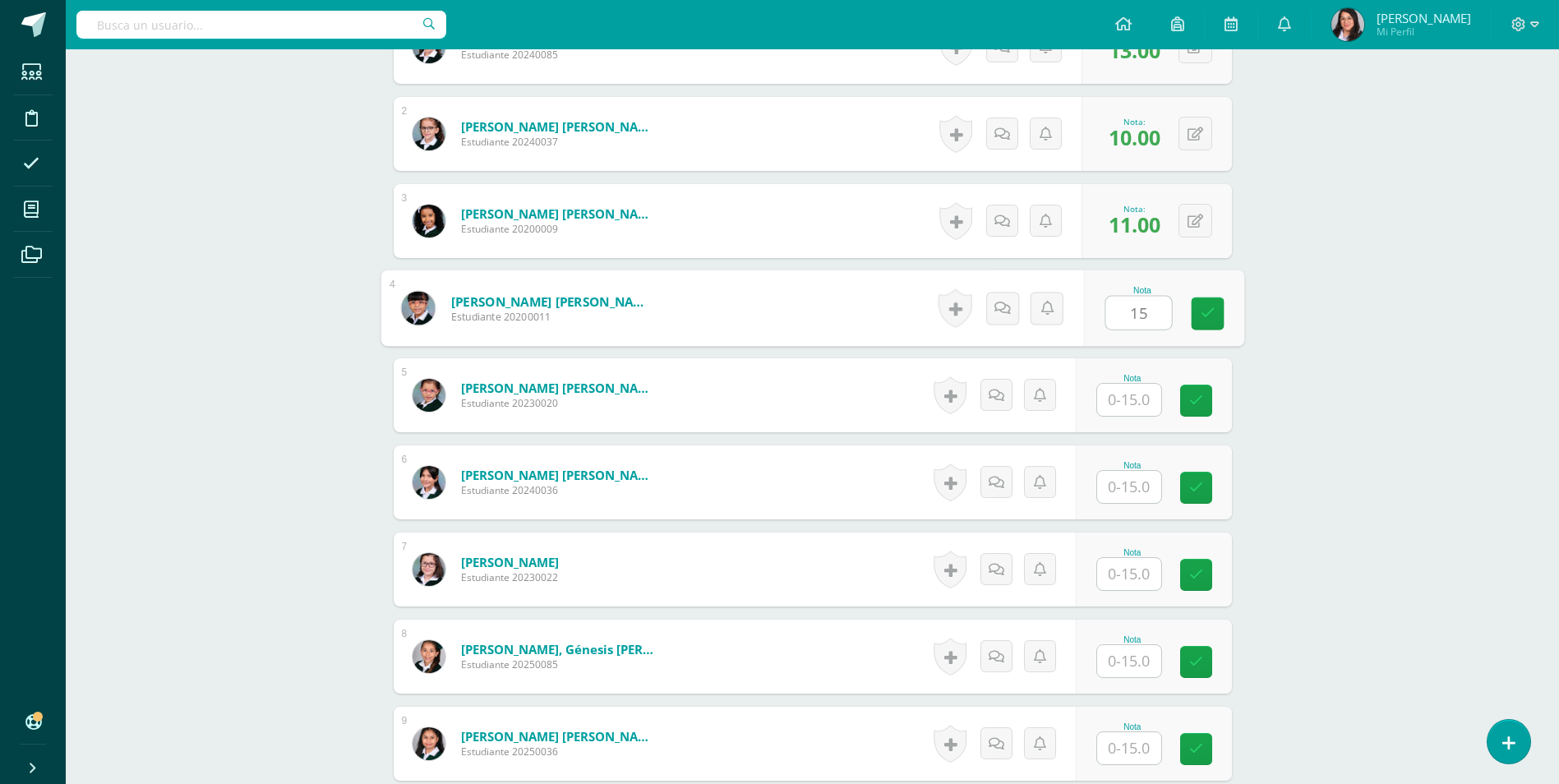
type input "15"
click at [1128, 400] on input "text" at bounding box center [1129, 400] width 64 height 32
type input "11"
click at [1129, 475] on input "text" at bounding box center [1138, 486] width 66 height 33
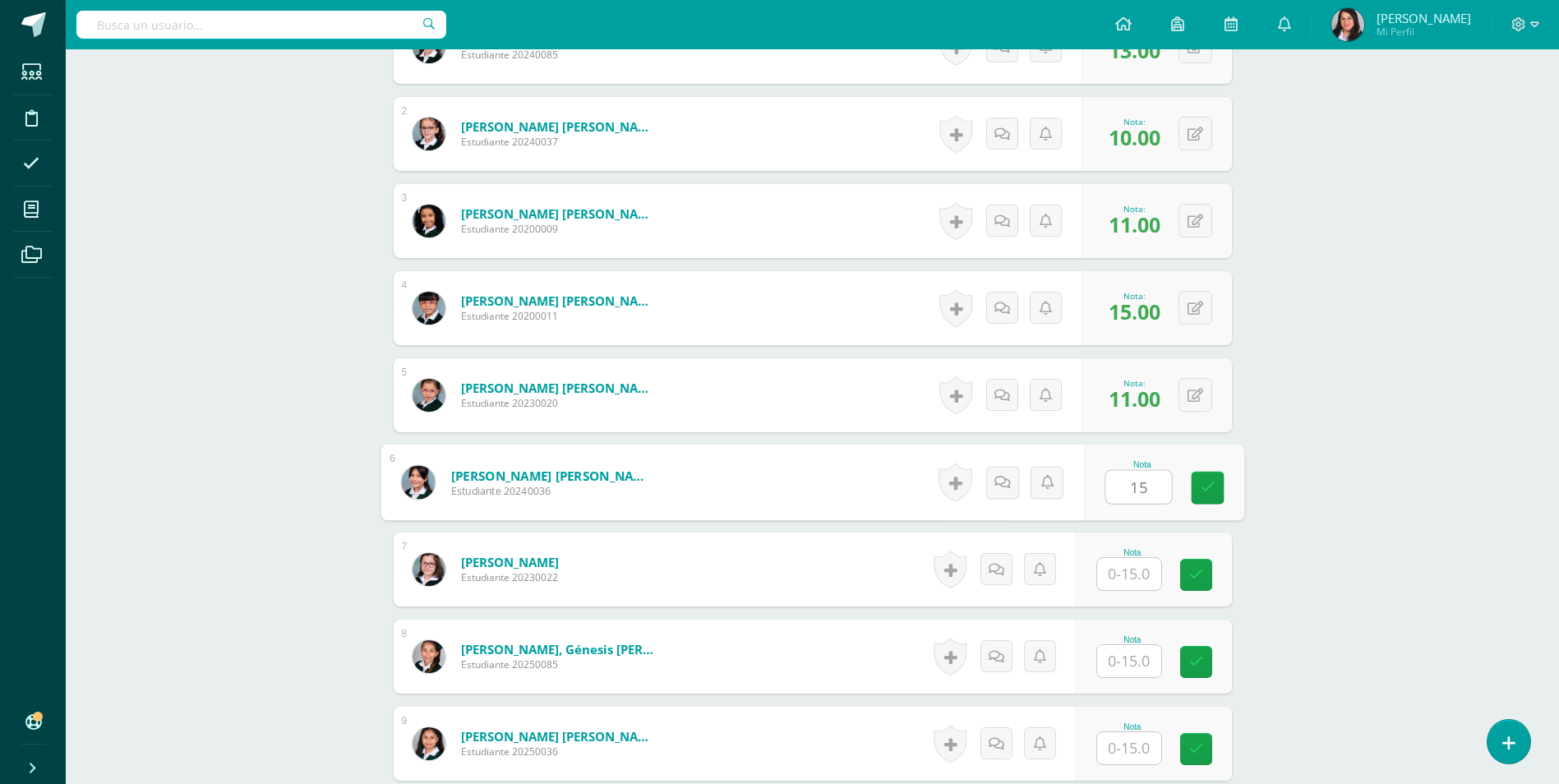
type input "15"
click at [1130, 579] on input "text" at bounding box center [1138, 574] width 66 height 33
type input "15"
click at [1123, 665] on input "text" at bounding box center [1138, 661] width 66 height 33
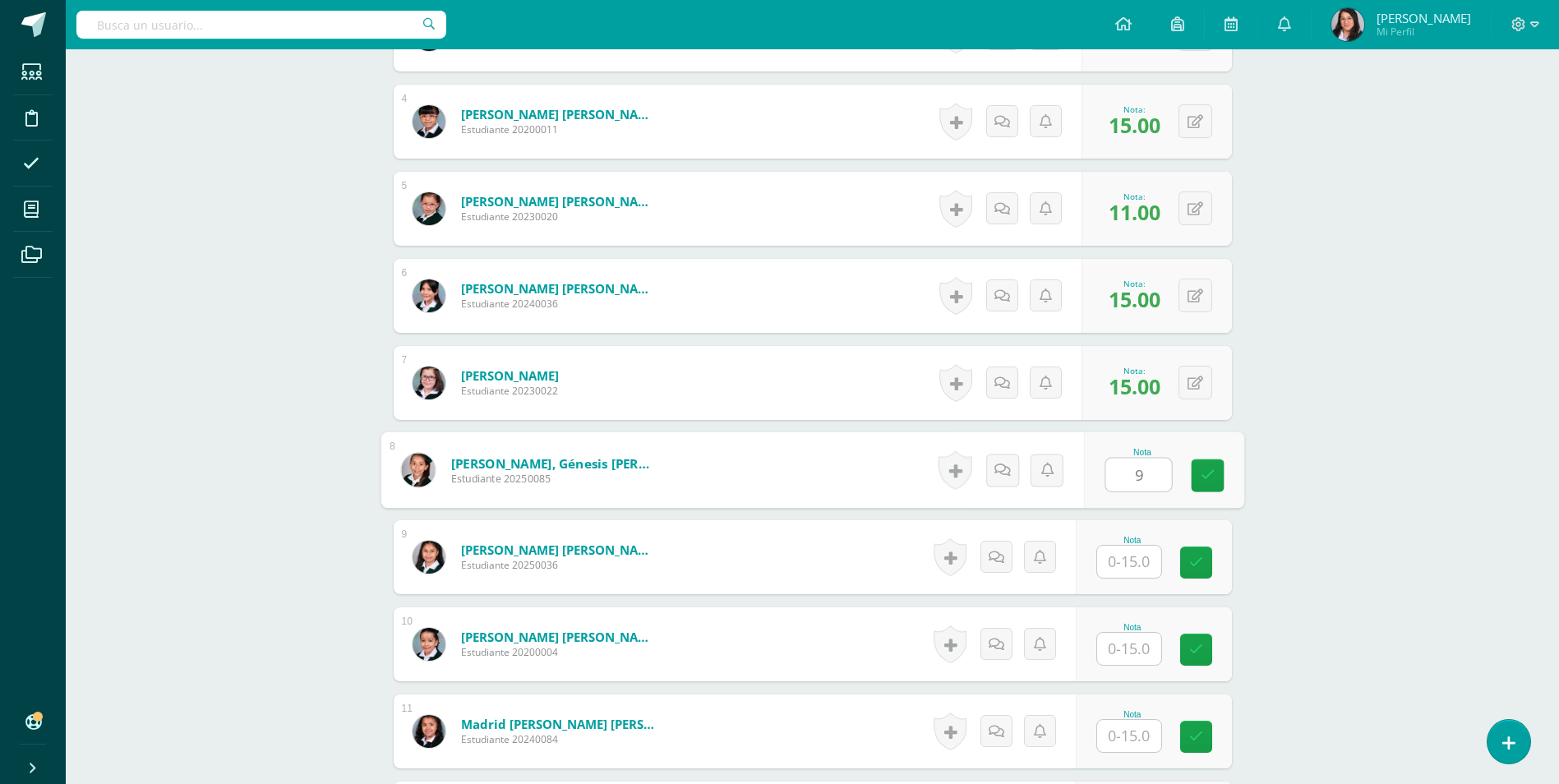
scroll to position [823, 0]
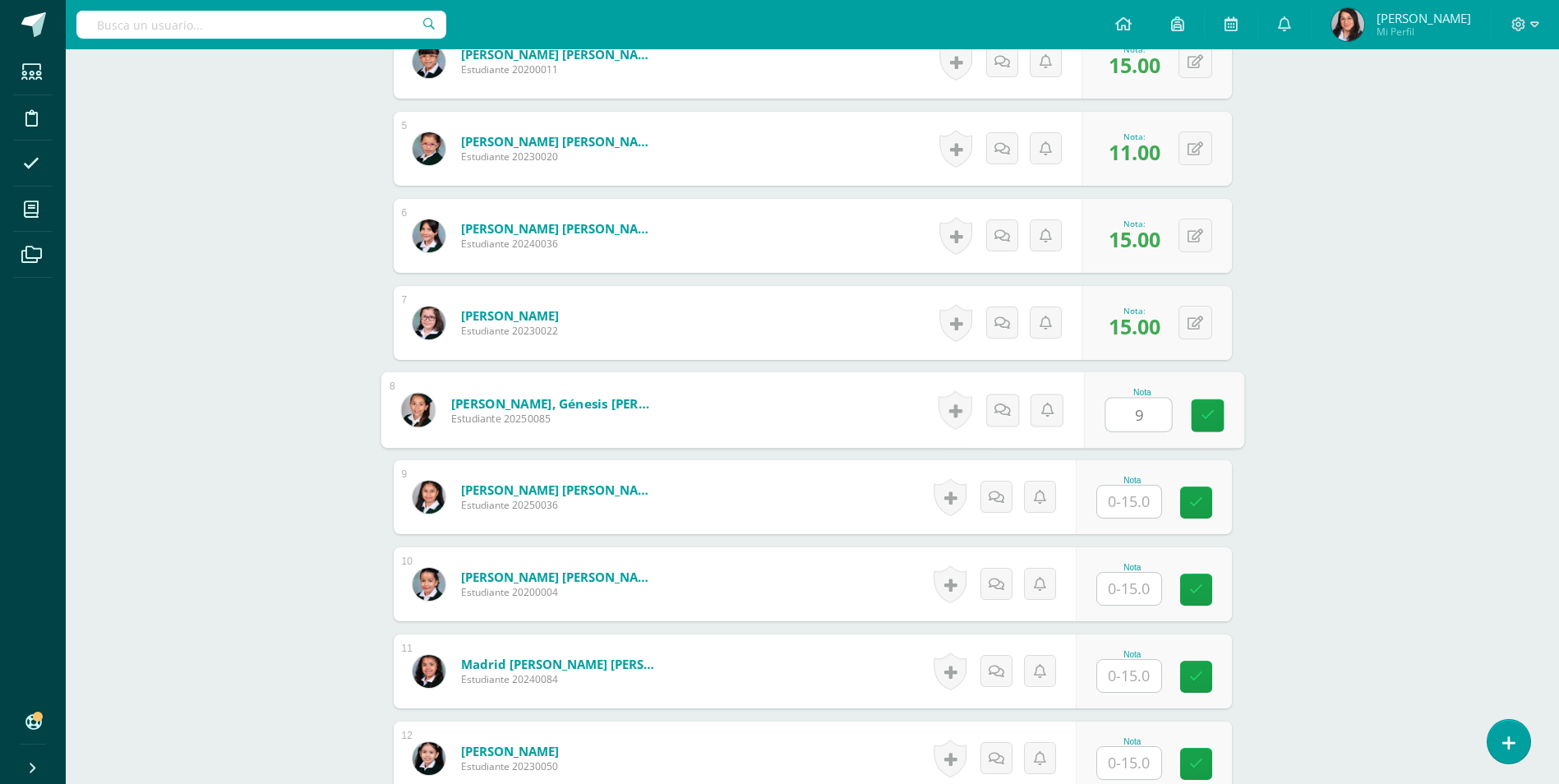
type input "9"
click at [1142, 507] on input "text" at bounding box center [1138, 501] width 66 height 33
type input "11"
click at [1145, 590] on input "text" at bounding box center [1129, 589] width 64 height 32
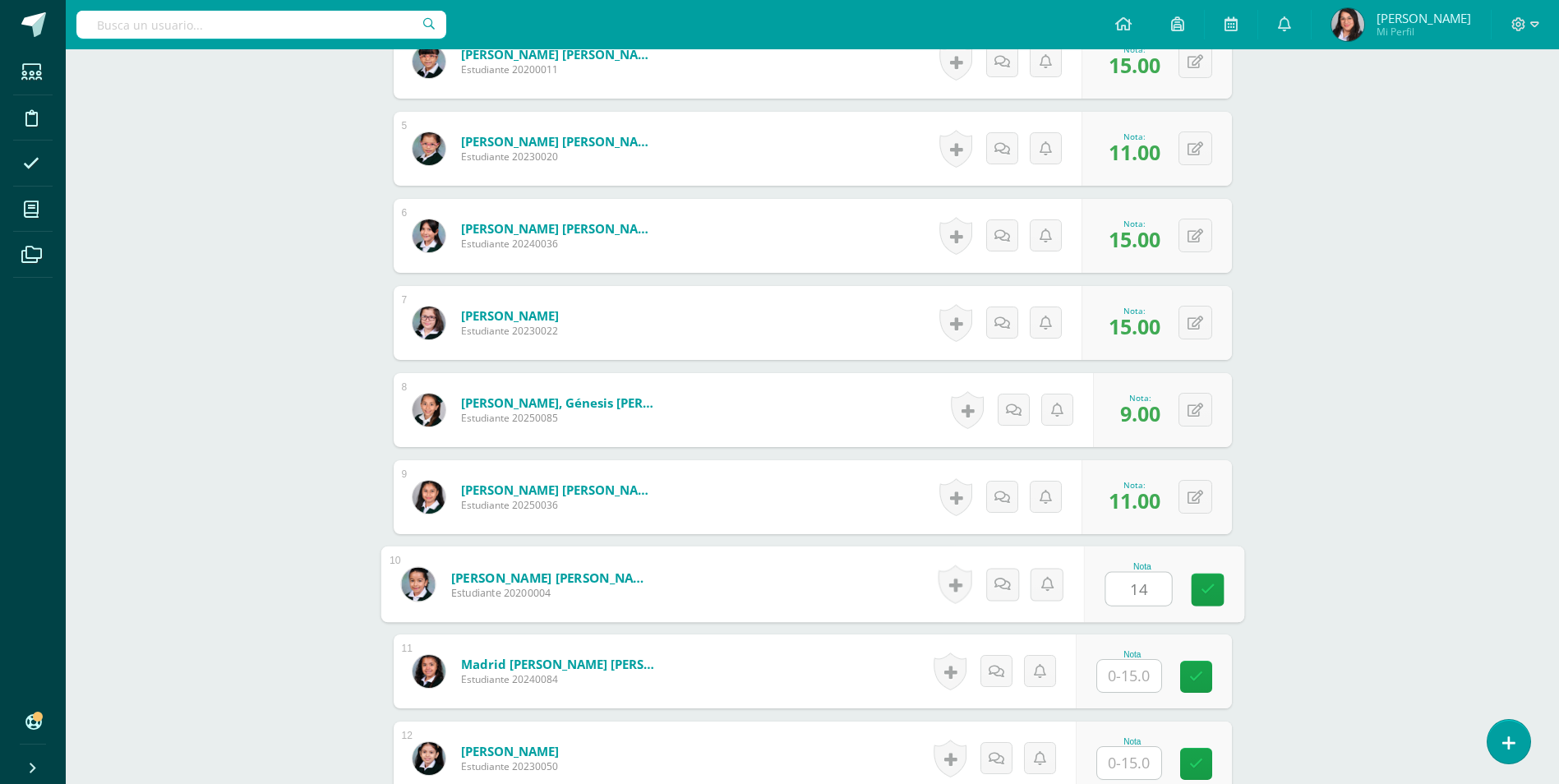
type input "14"
click at [1134, 668] on input "text" at bounding box center [1129, 676] width 64 height 32
type input "14"
click at [1139, 765] on input "text" at bounding box center [1129, 762] width 64 height 32
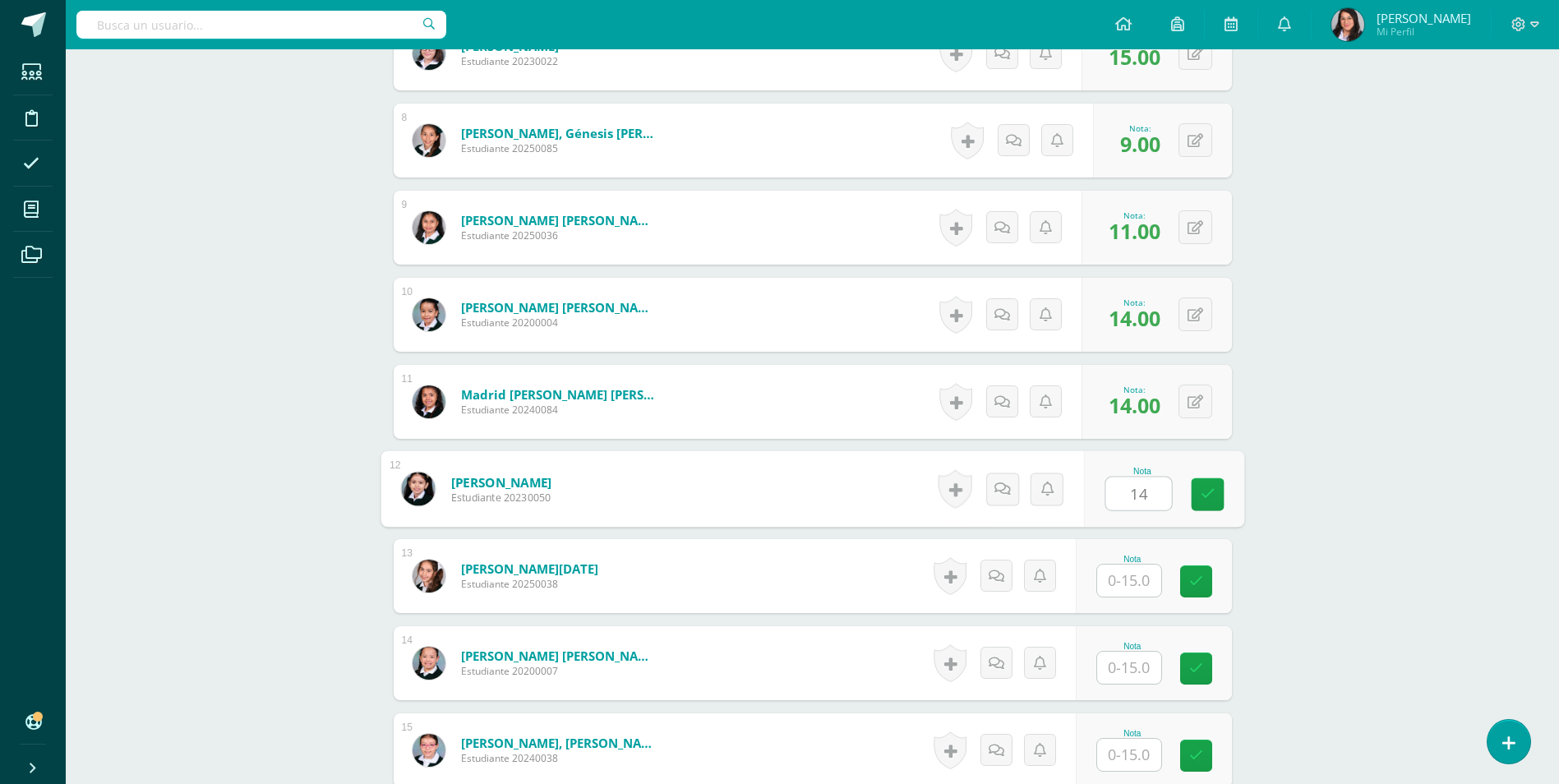
scroll to position [1316, 0]
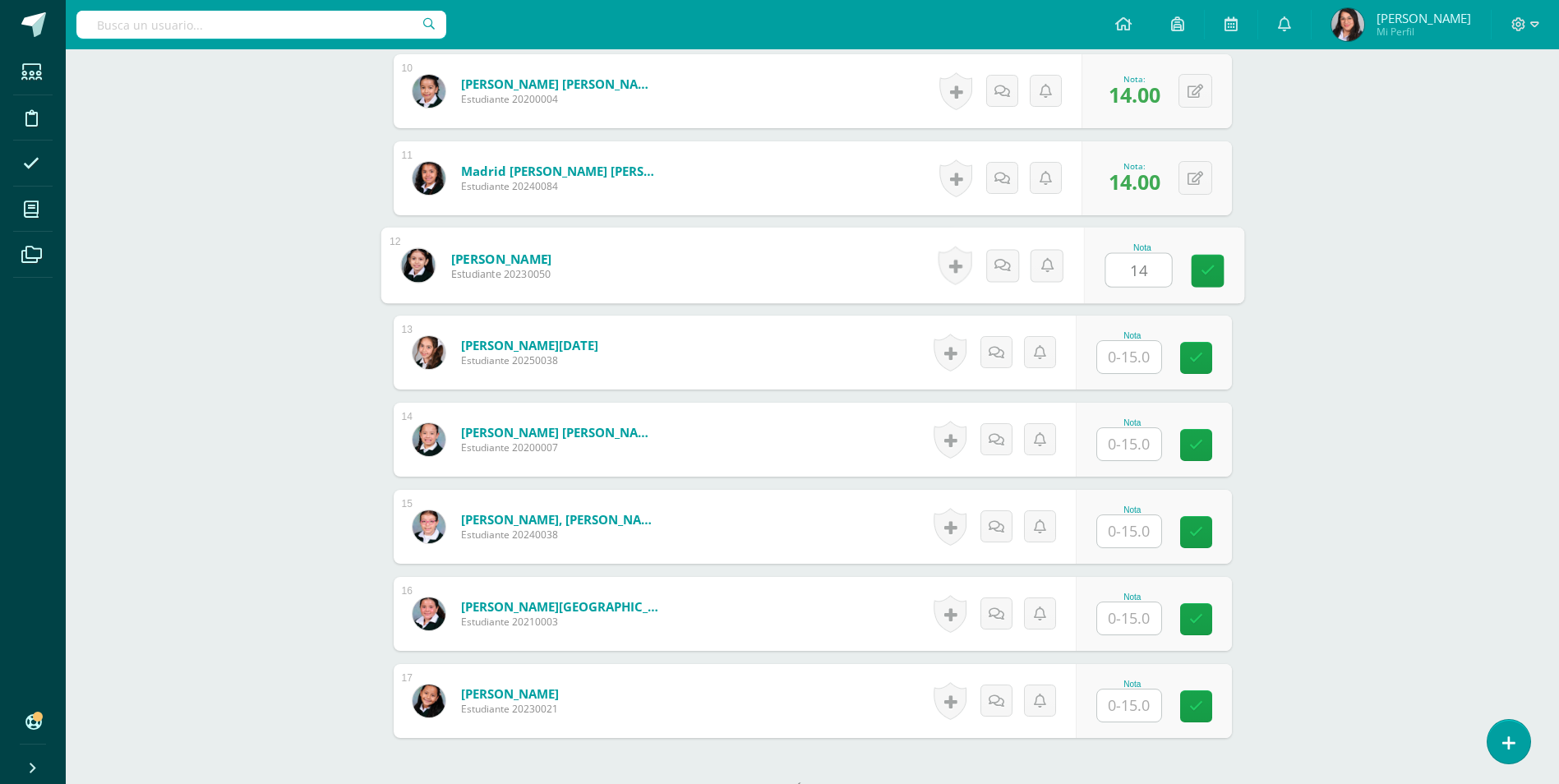
type input "14"
click at [1128, 361] on input "text" at bounding box center [1129, 357] width 64 height 32
type input "12"
click at [1127, 442] on input "text" at bounding box center [1129, 444] width 64 height 32
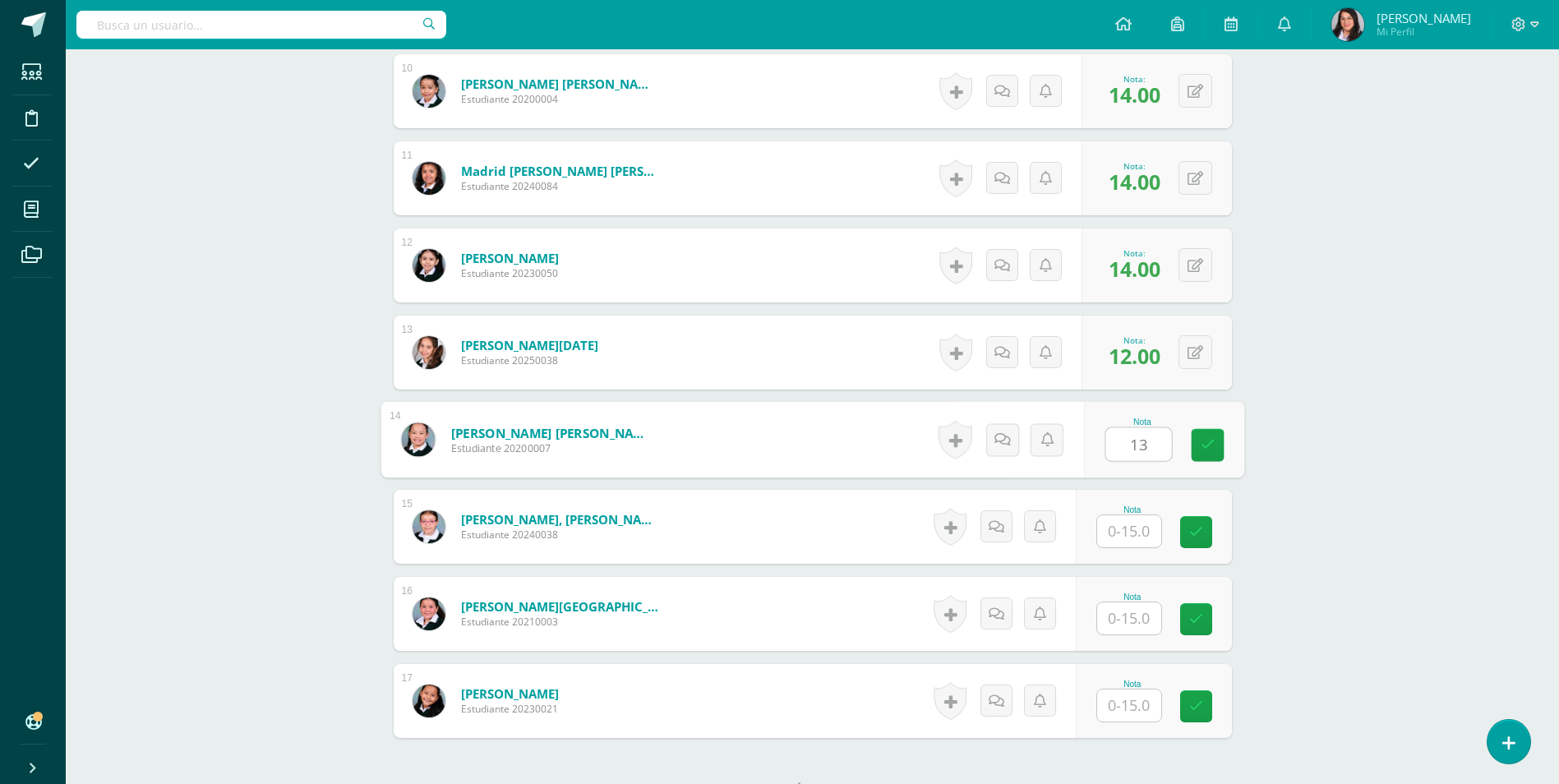
type input "13"
click at [1135, 530] on input "text" at bounding box center [1129, 531] width 64 height 32
type input "12"
click at [1128, 622] on input "text" at bounding box center [1129, 618] width 64 height 32
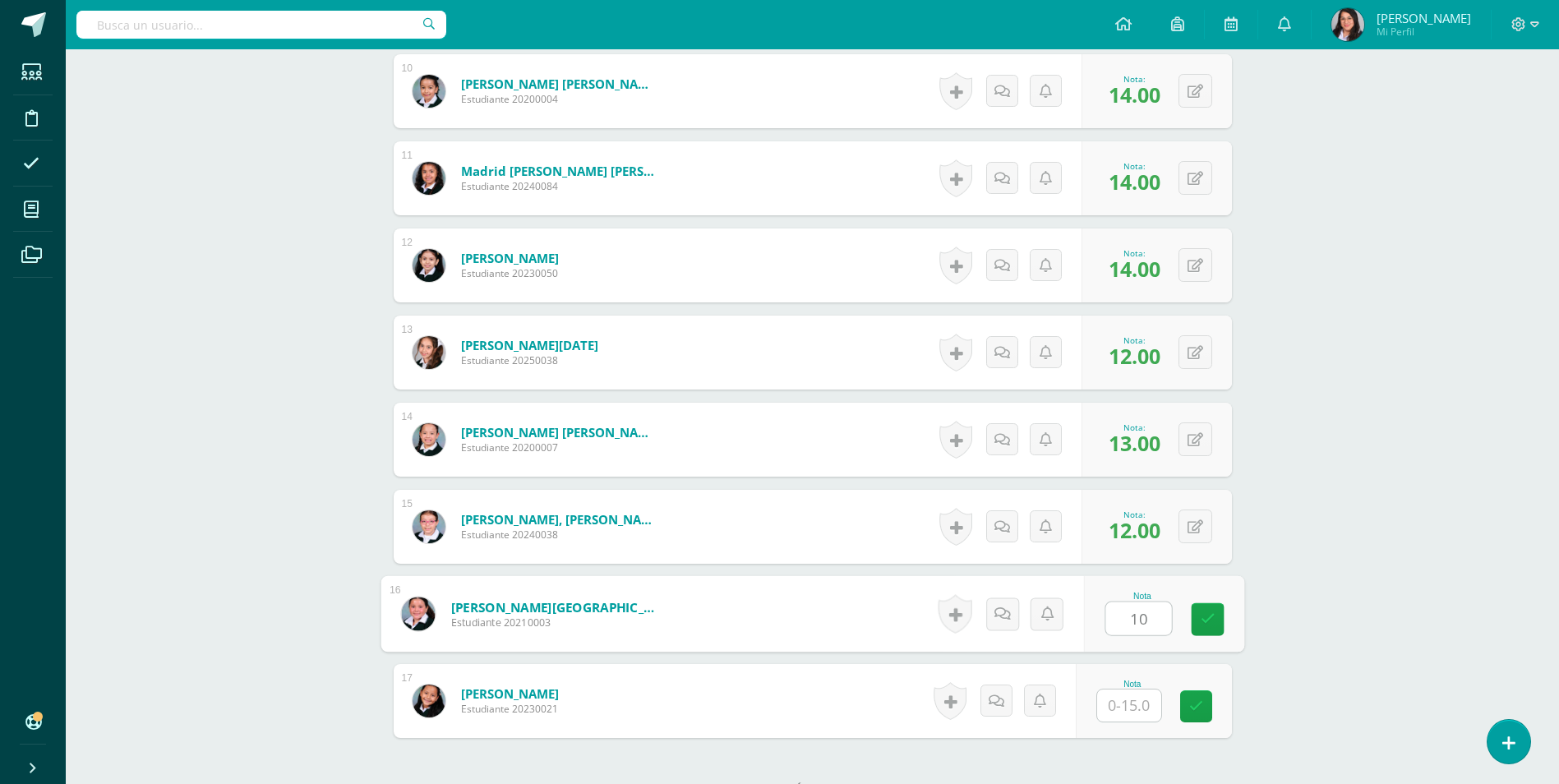
type input "10"
click at [1129, 696] on input "text" at bounding box center [1129, 705] width 64 height 32
type input "15"
click at [1206, 707] on icon at bounding box center [1207, 706] width 15 height 14
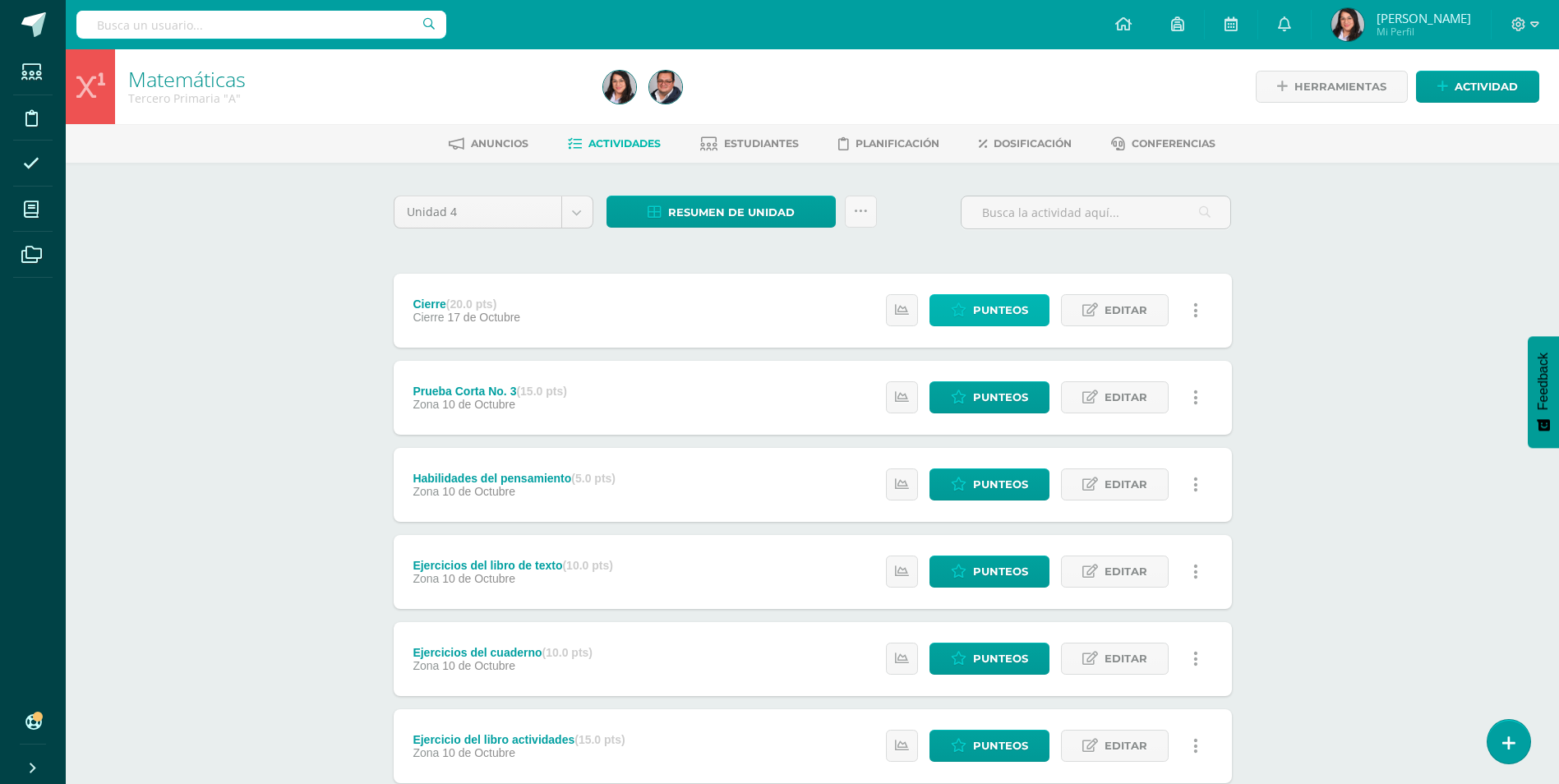
click at [956, 314] on icon at bounding box center [958, 310] width 16 height 14
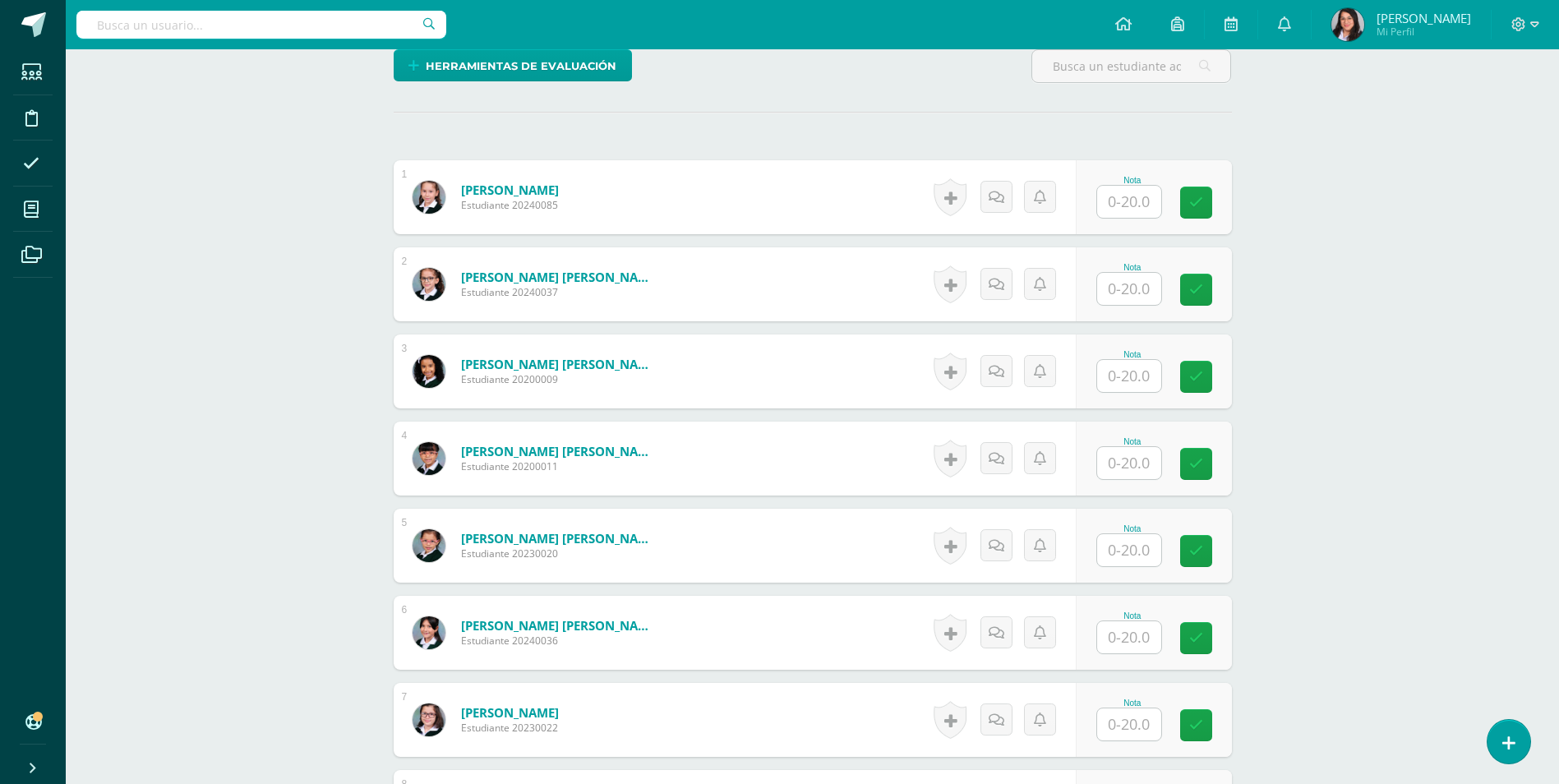
scroll to position [411, 0]
click at [1127, 204] on input "text" at bounding box center [1129, 201] width 64 height 32
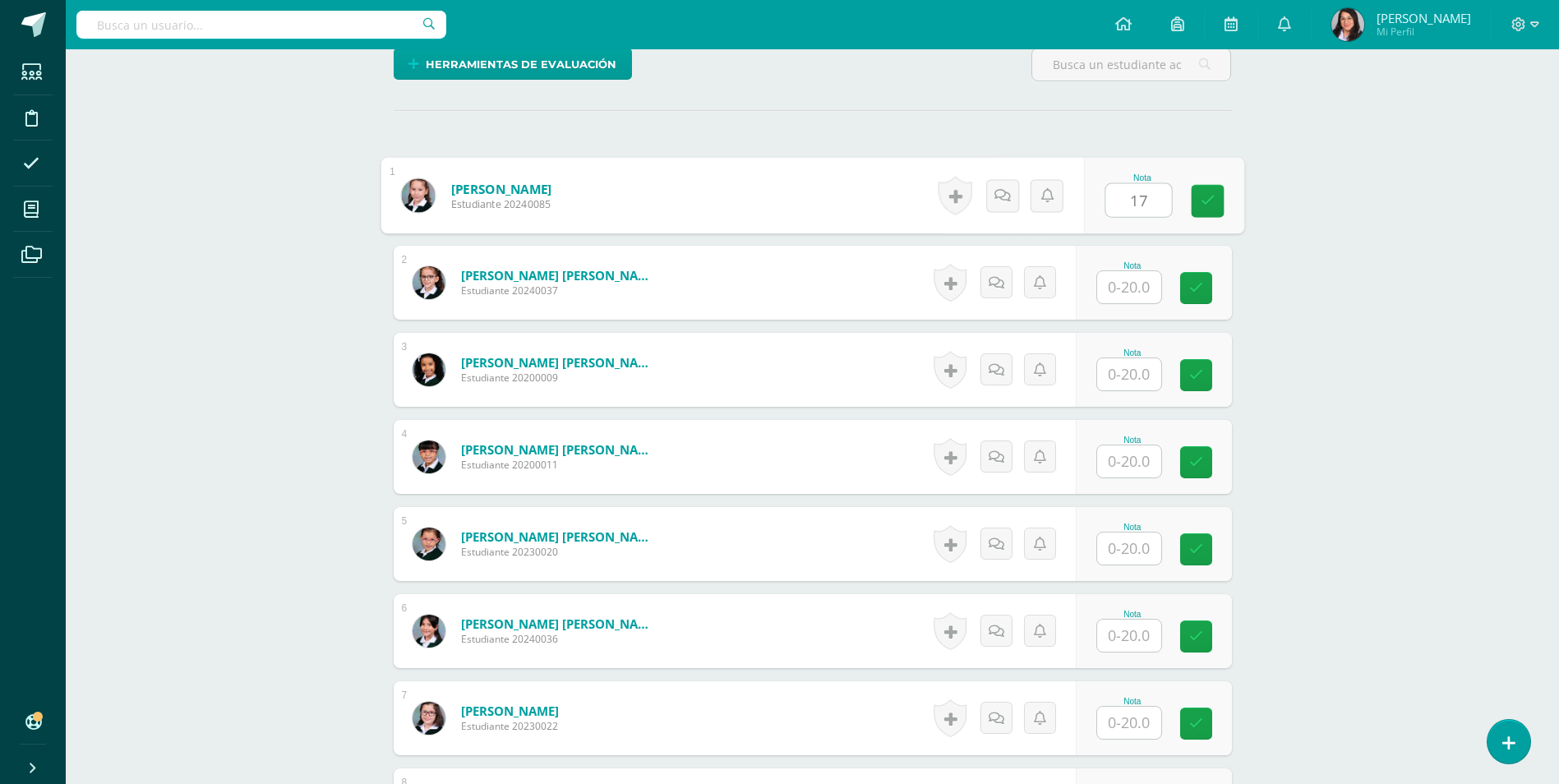
type input "17"
click at [1143, 287] on input "text" at bounding box center [1129, 287] width 64 height 32
type input "18"
click at [1139, 382] on input "text" at bounding box center [1129, 374] width 64 height 32
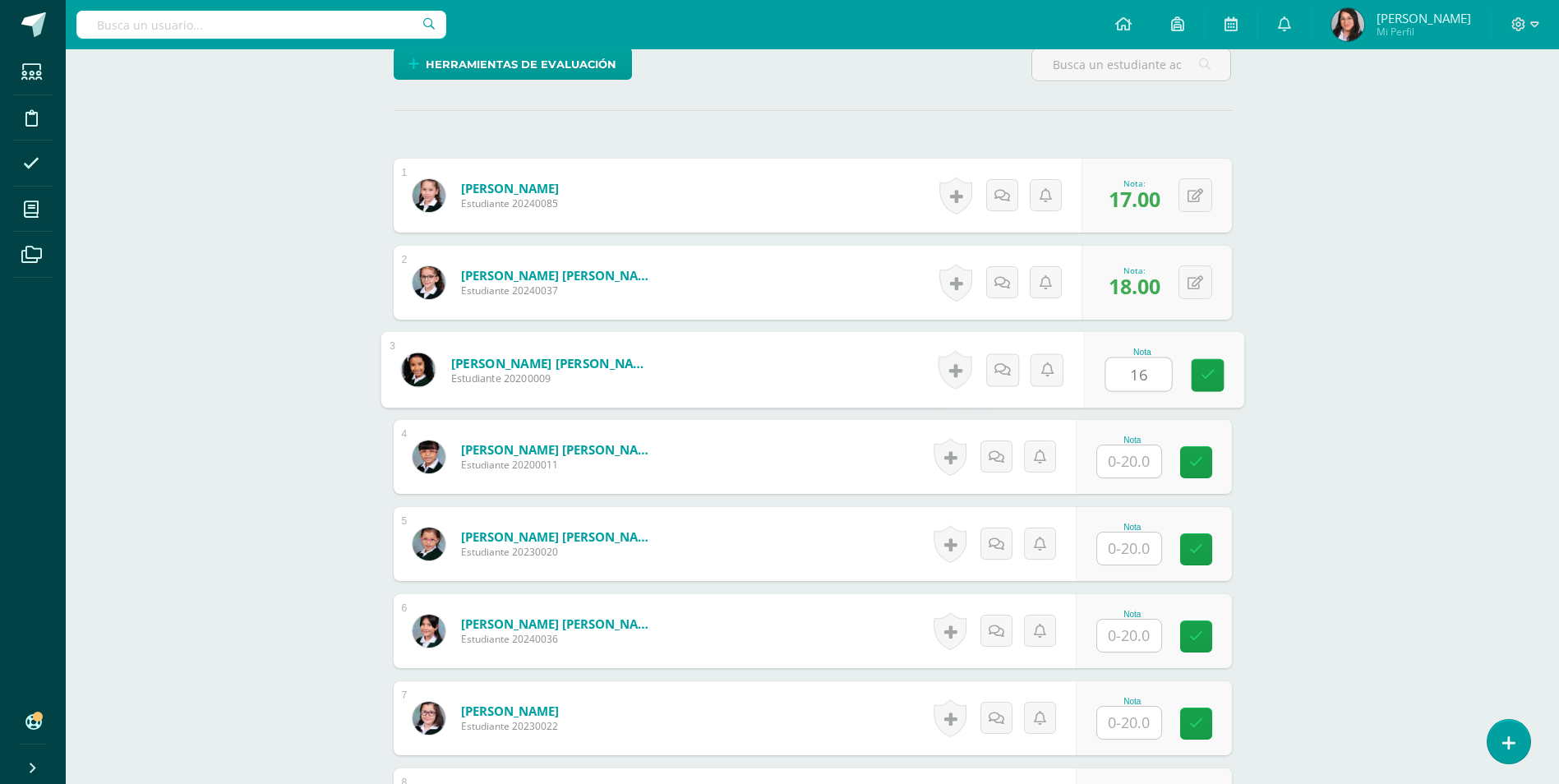
type input "16"
click at [1135, 457] on input "text" at bounding box center [1138, 461] width 66 height 33
type input "9"
click at [1140, 551] on input "text" at bounding box center [1138, 548] width 66 height 33
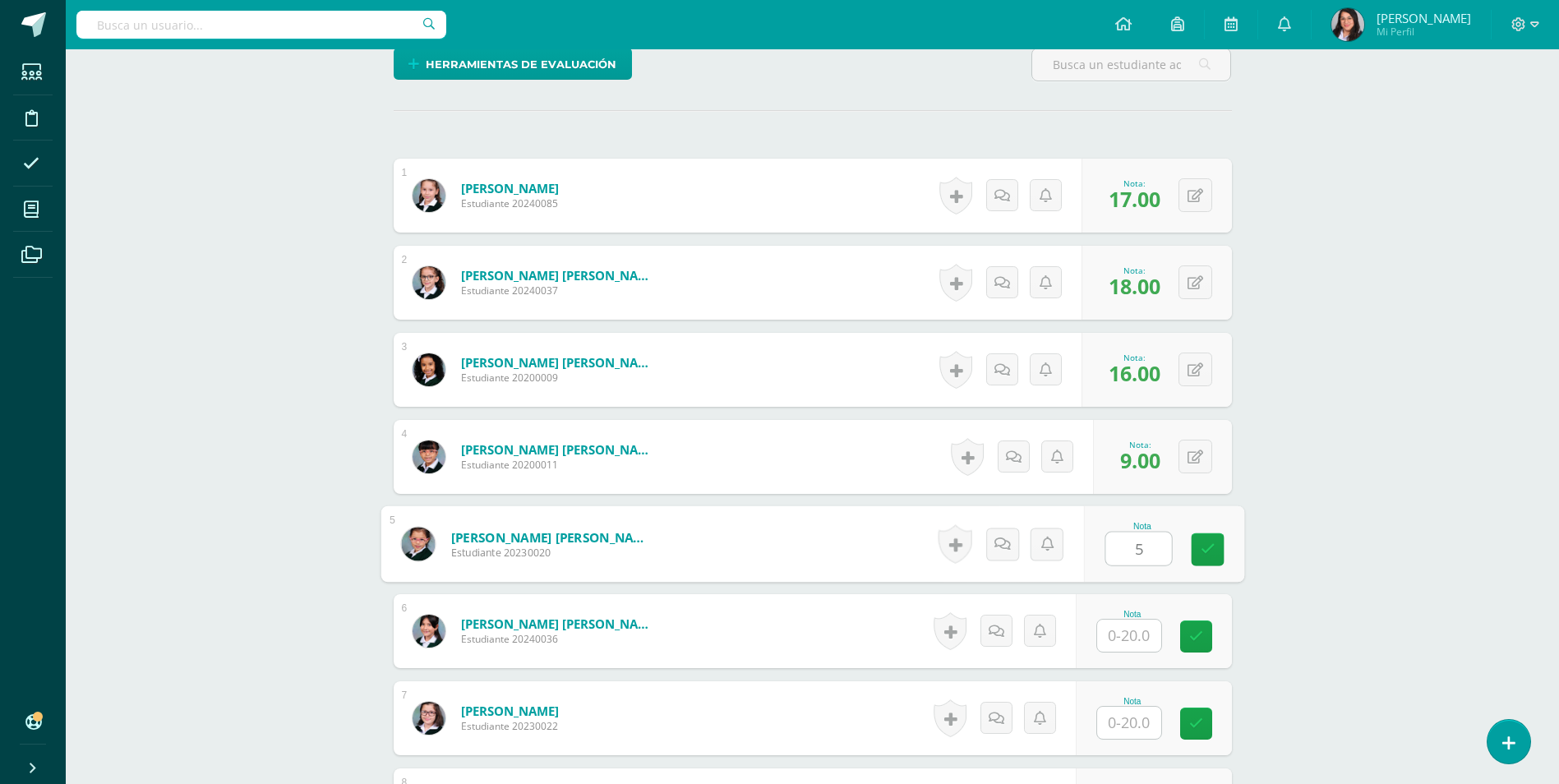
type input "5"
click at [1125, 642] on input "text" at bounding box center [1138, 636] width 66 height 33
type input "18"
click at [1125, 715] on input "text" at bounding box center [1138, 722] width 66 height 33
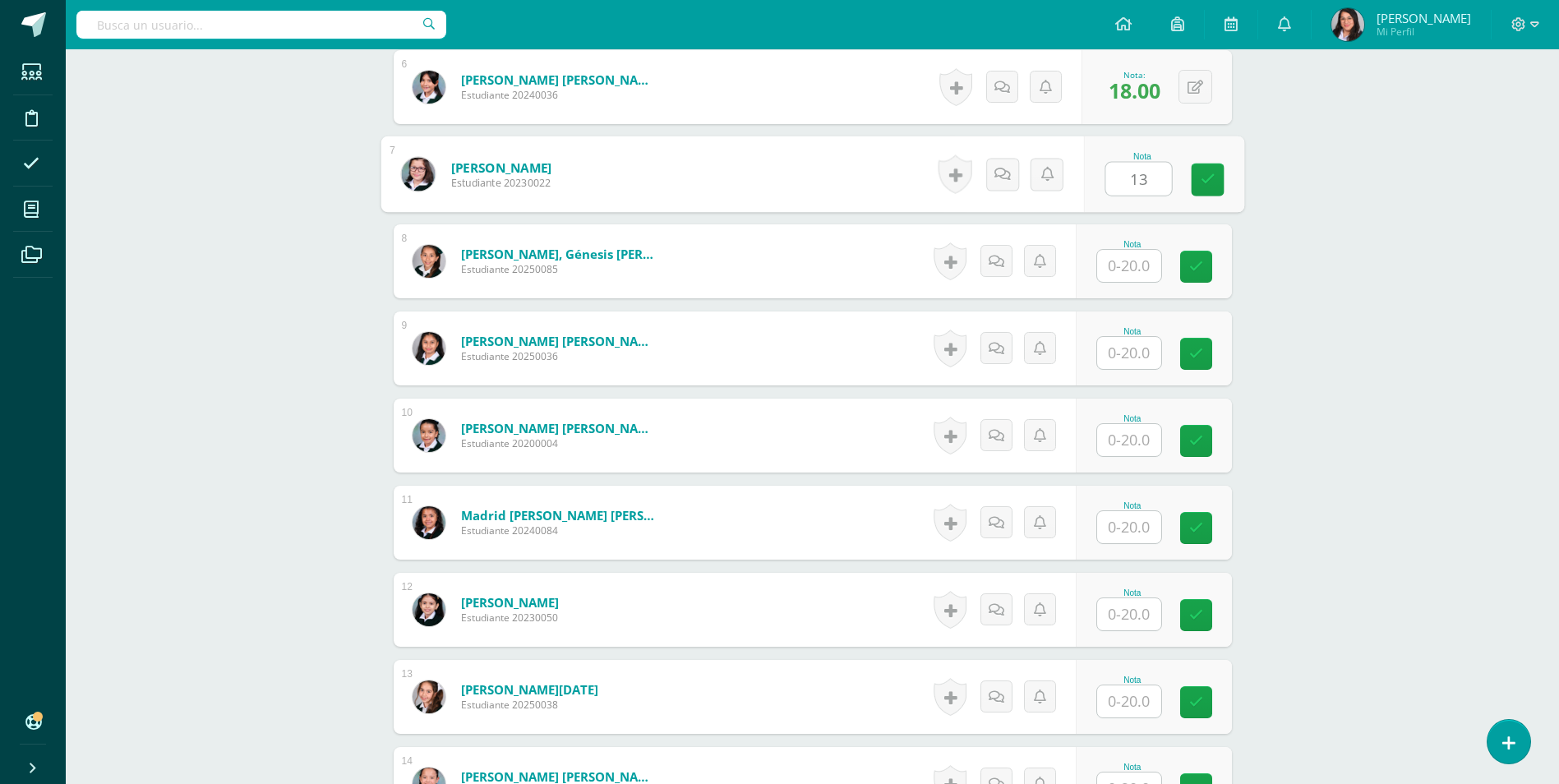
scroll to position [988, 0]
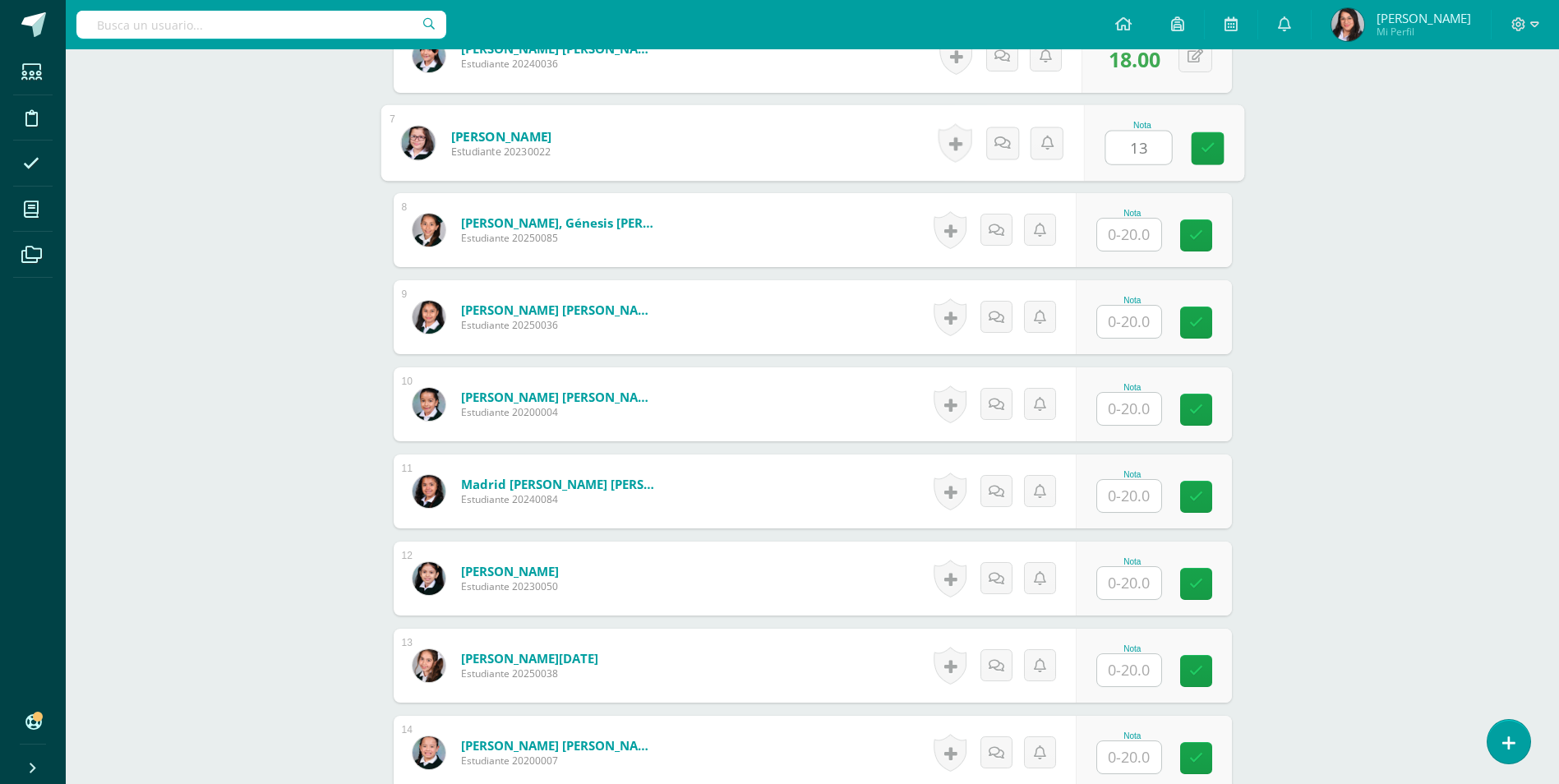
type input "13"
click at [1123, 237] on input "text" at bounding box center [1129, 235] width 64 height 32
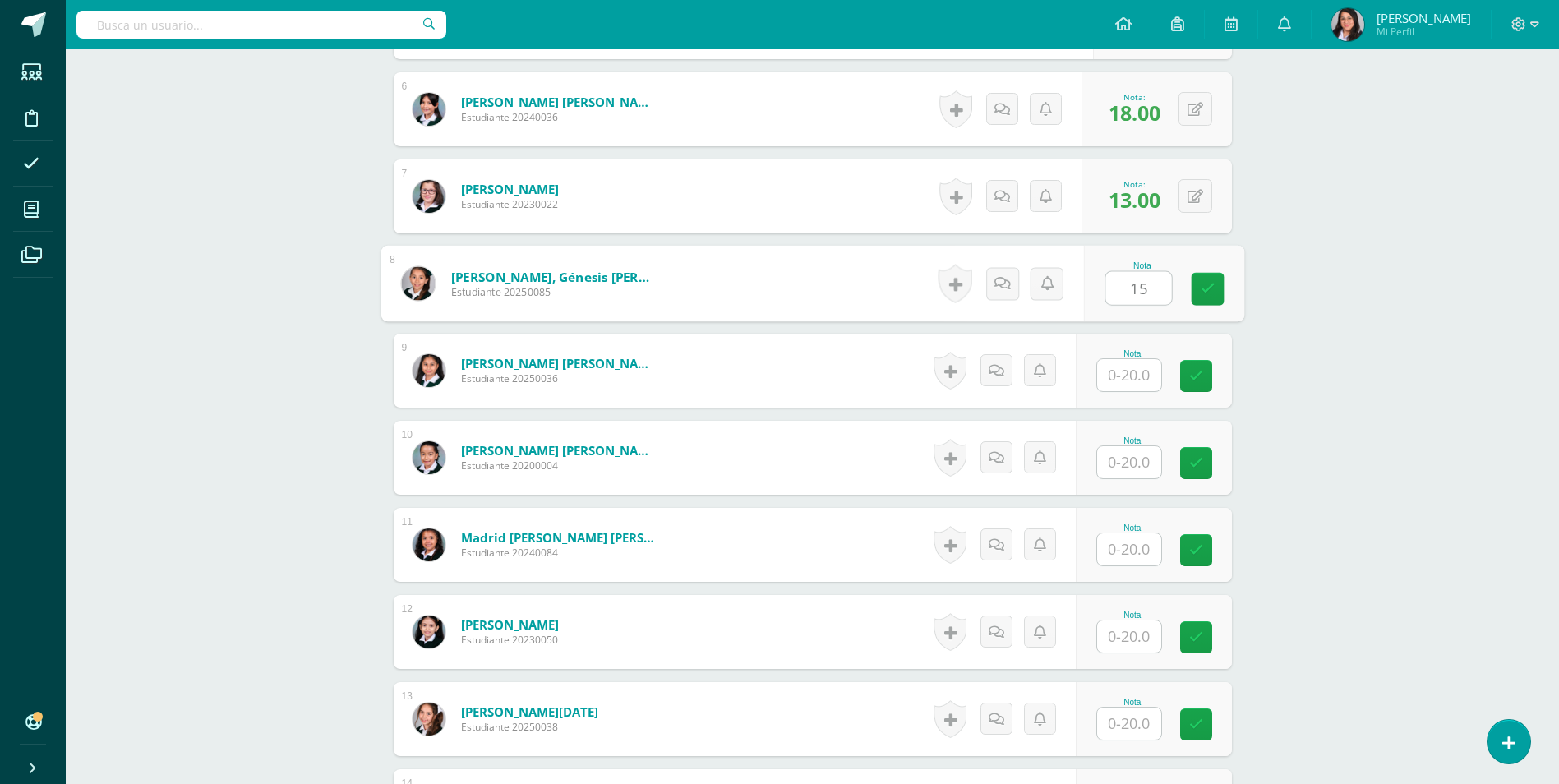
scroll to position [905, 0]
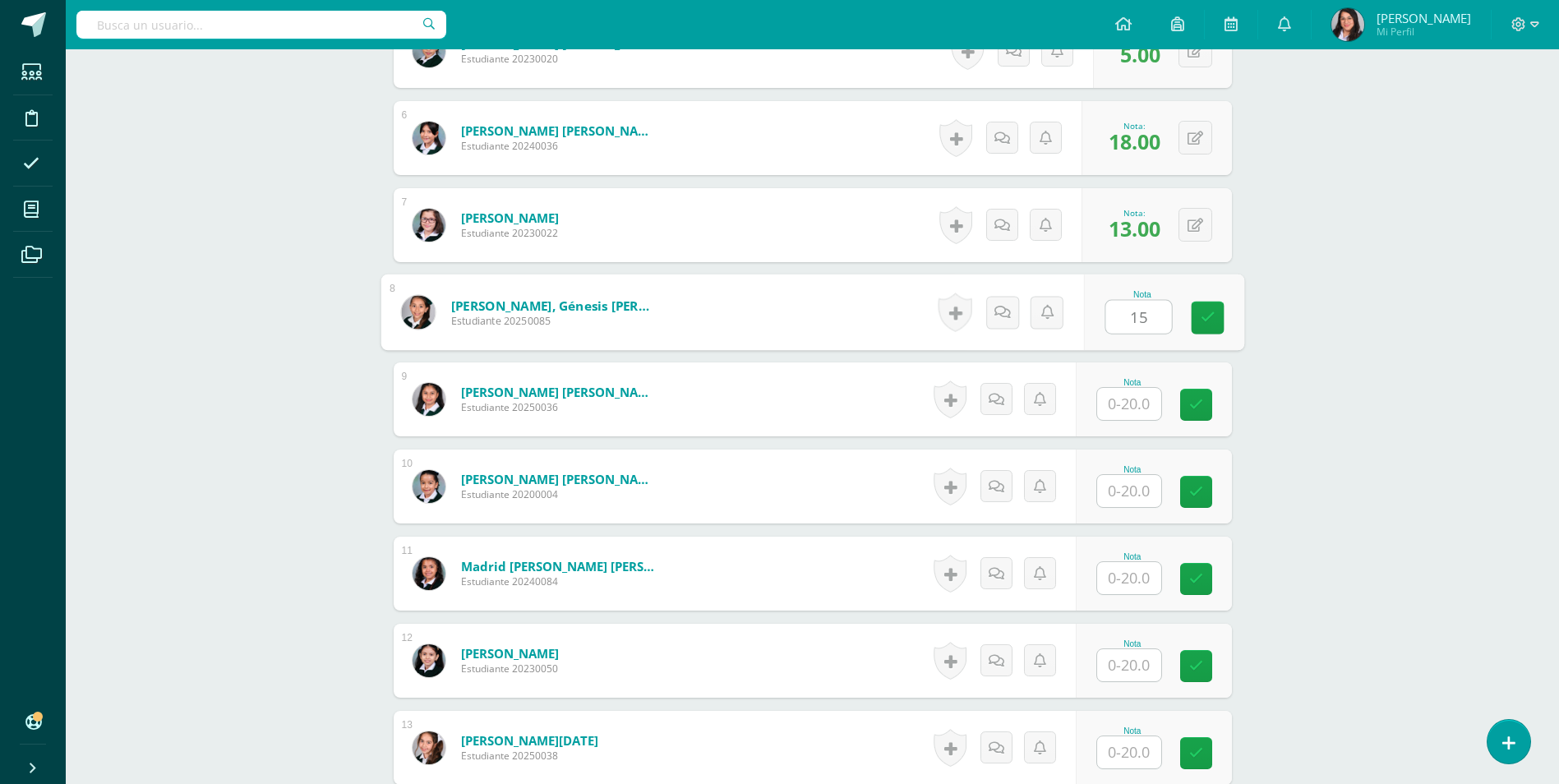
type input "15"
click at [1129, 410] on input "text" at bounding box center [1138, 404] width 66 height 33
type input "6"
click at [1122, 496] on input "text" at bounding box center [1138, 491] width 66 height 33
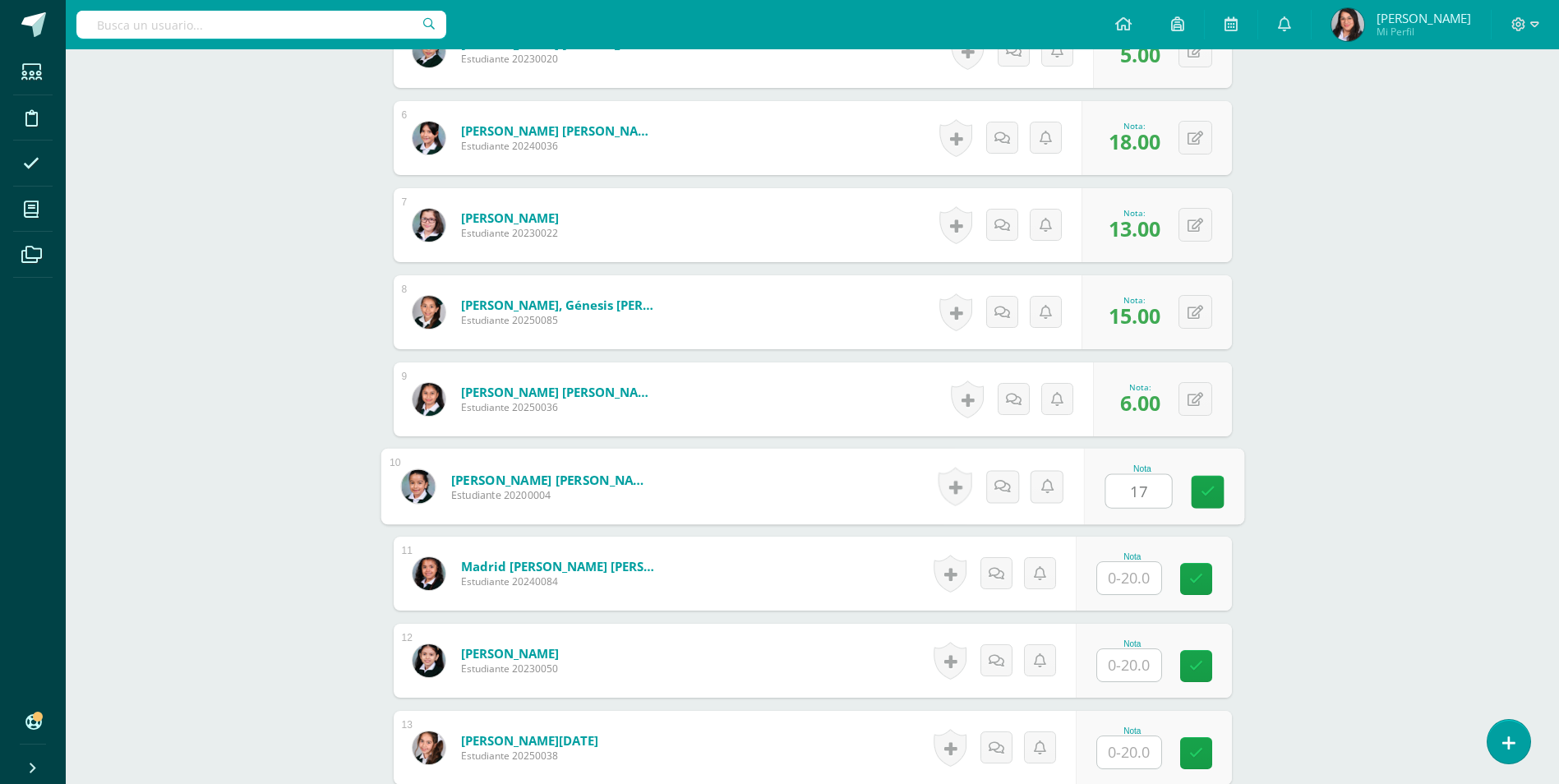
type input "17"
click at [1123, 579] on input "text" at bounding box center [1129, 577] width 64 height 32
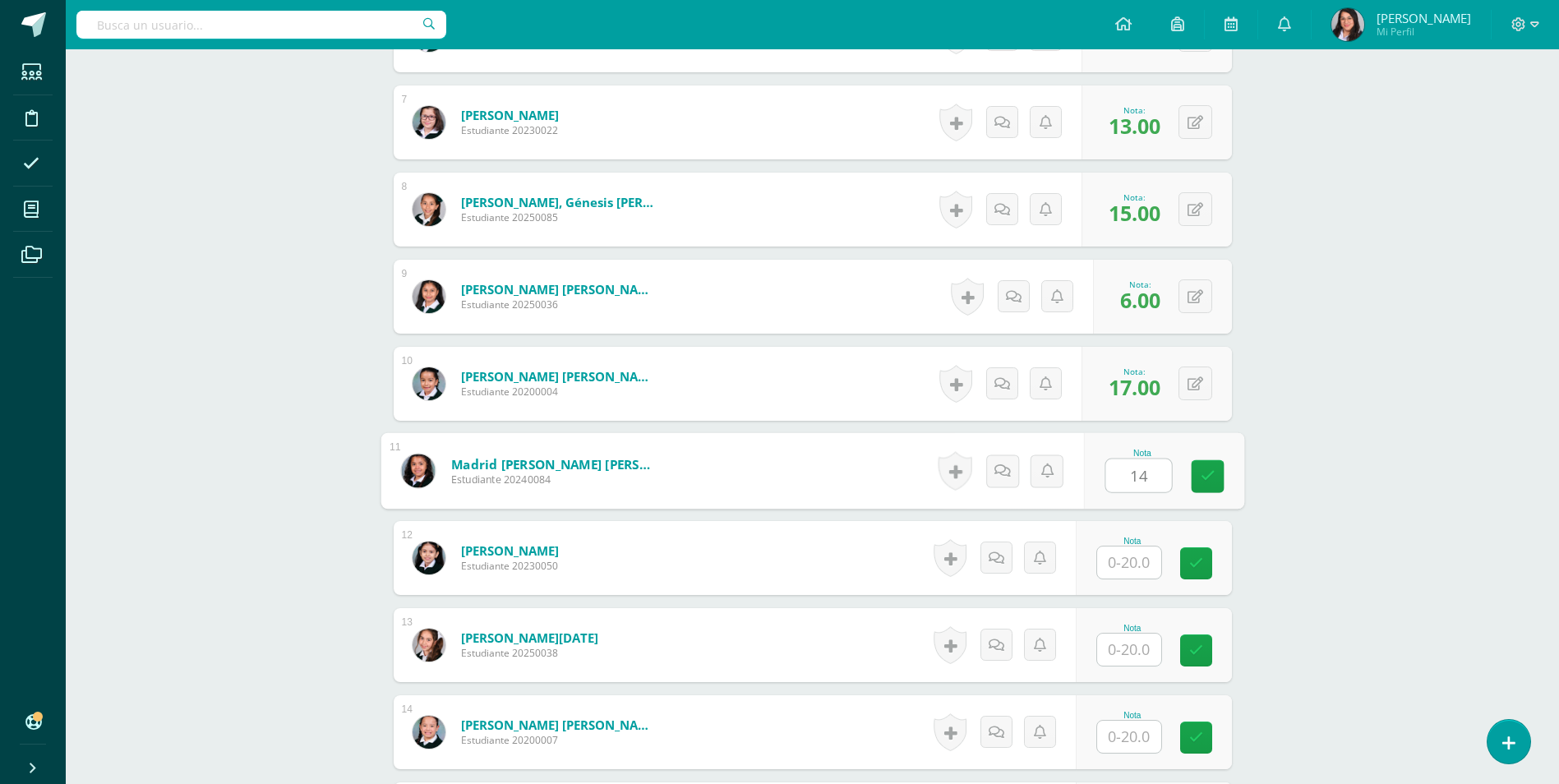
scroll to position [1234, 0]
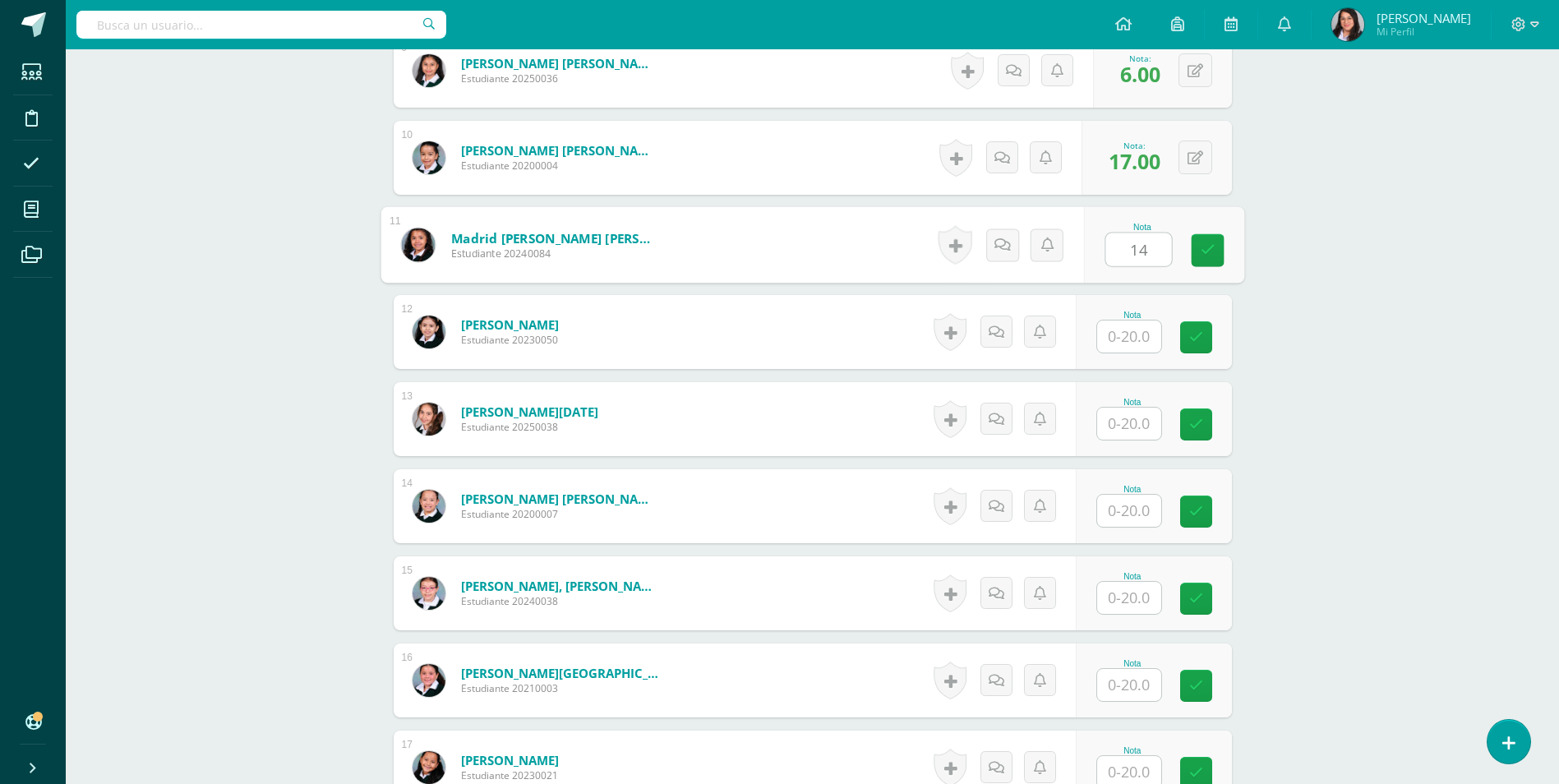
type input "14"
click at [1132, 337] on input "text" at bounding box center [1138, 336] width 66 height 33
type input "5"
click at [1141, 424] on input "text" at bounding box center [1129, 423] width 64 height 32
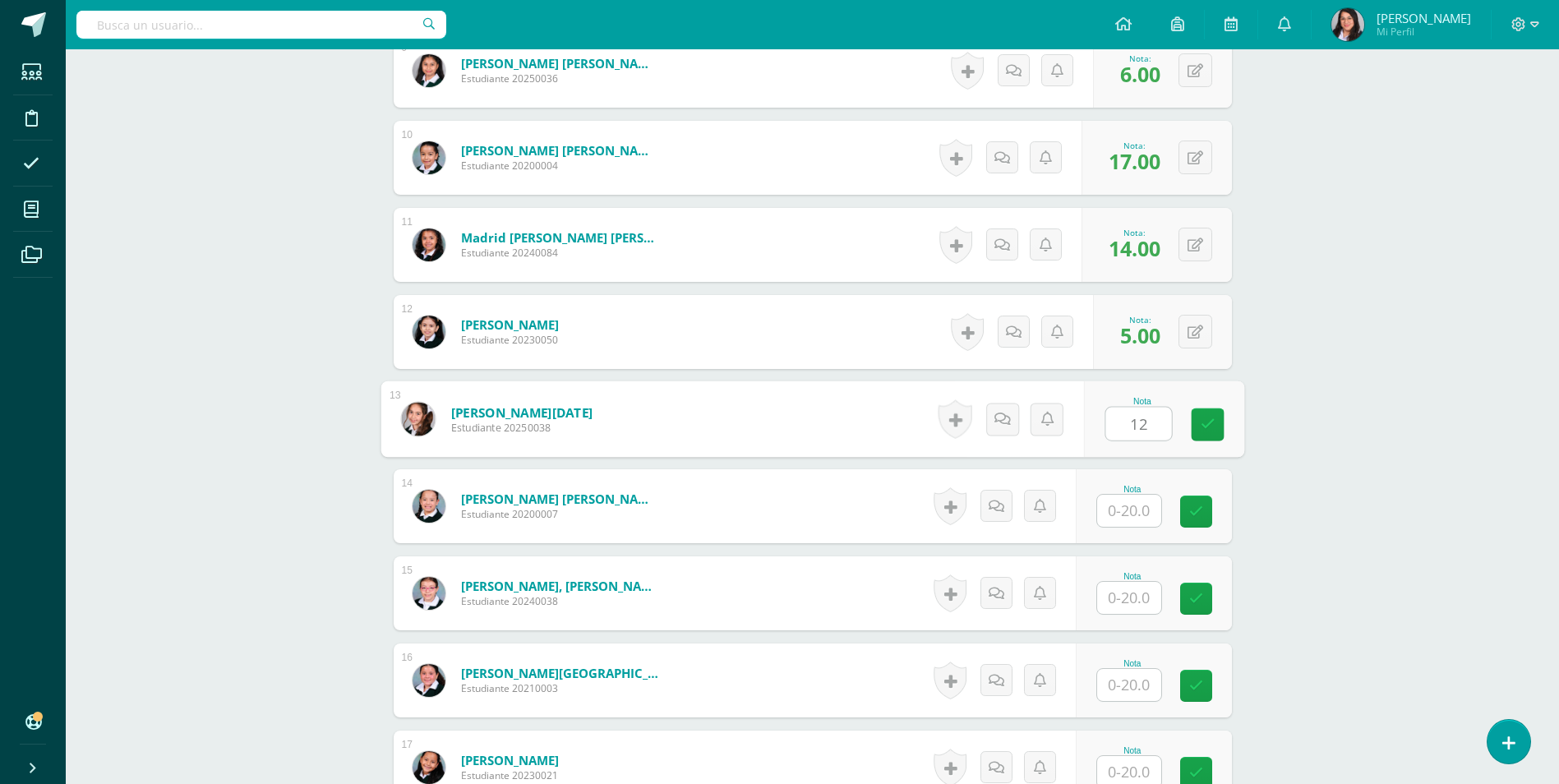
type input "12"
click at [1140, 519] on input "text" at bounding box center [1129, 511] width 64 height 32
type input "14"
click at [1128, 600] on input "text" at bounding box center [1129, 597] width 64 height 32
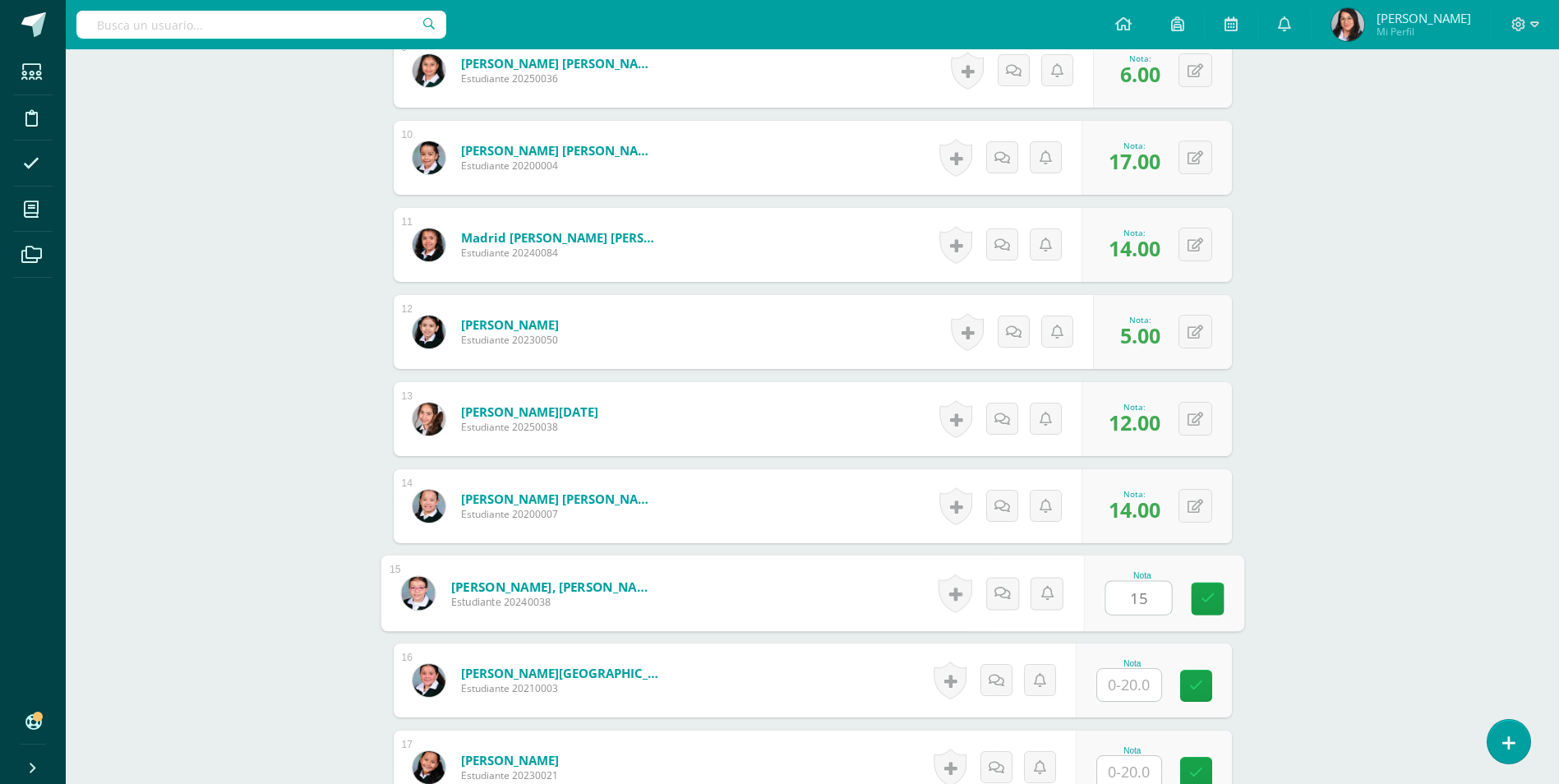
type input "15"
click at [1135, 685] on input "text" at bounding box center [1138, 684] width 66 height 33
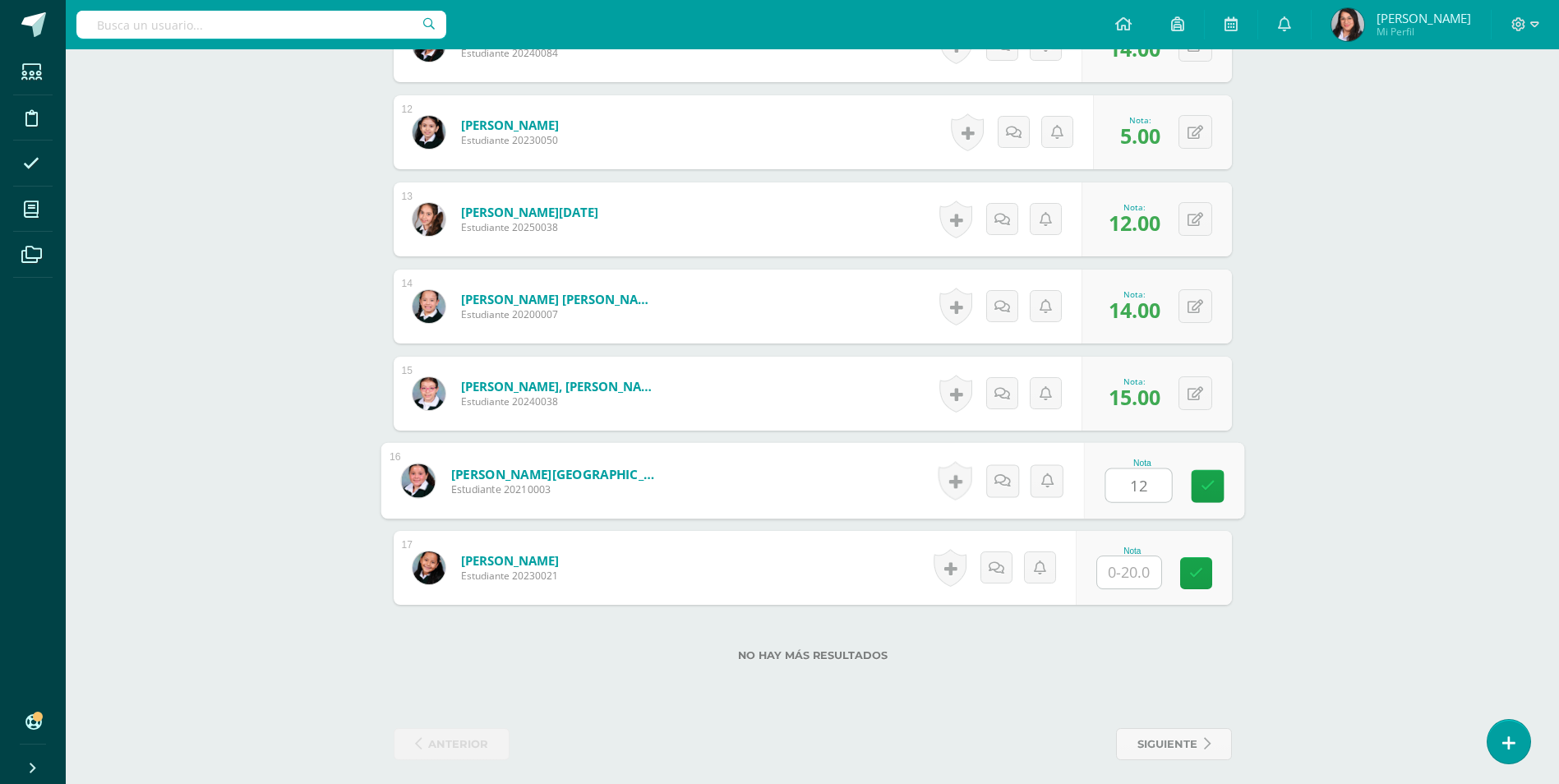
scroll to position [1442, 0]
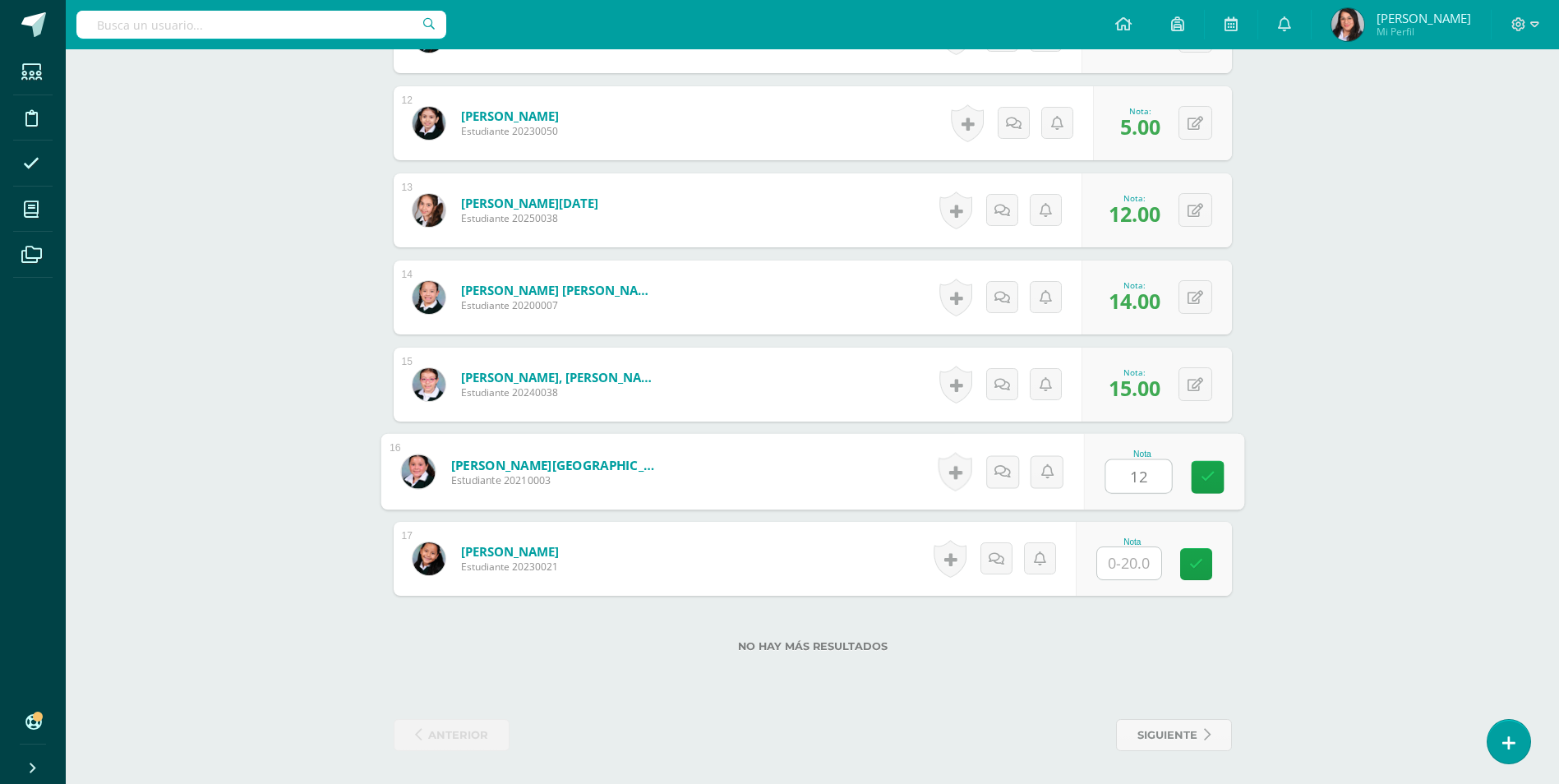
type input "12"
click at [1136, 560] on input "text" at bounding box center [1138, 563] width 66 height 33
type input "17"
click at [1194, 566] on link at bounding box center [1207, 564] width 33 height 33
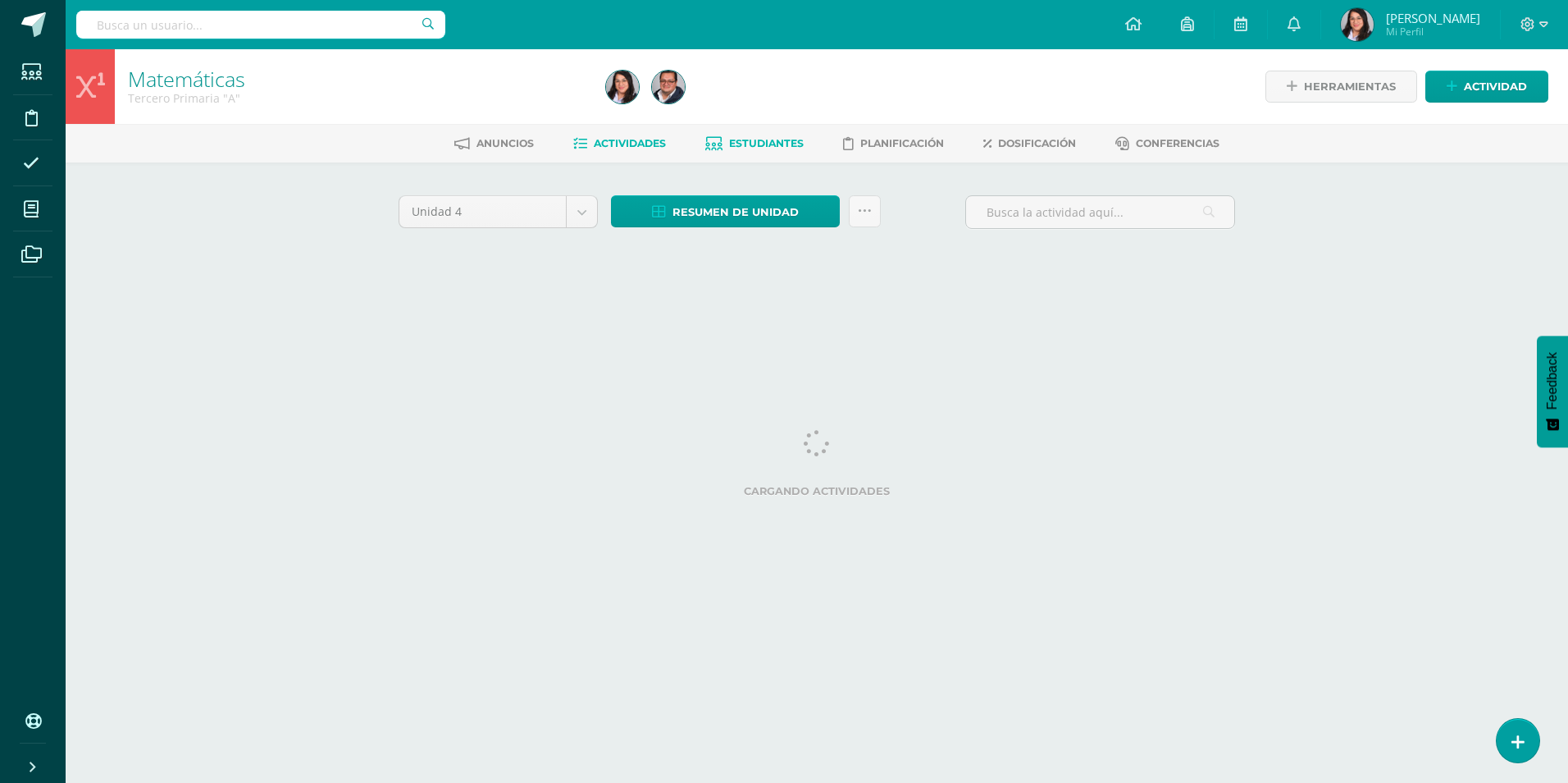
click at [761, 143] on span "Estudiantes" at bounding box center [767, 143] width 75 height 12
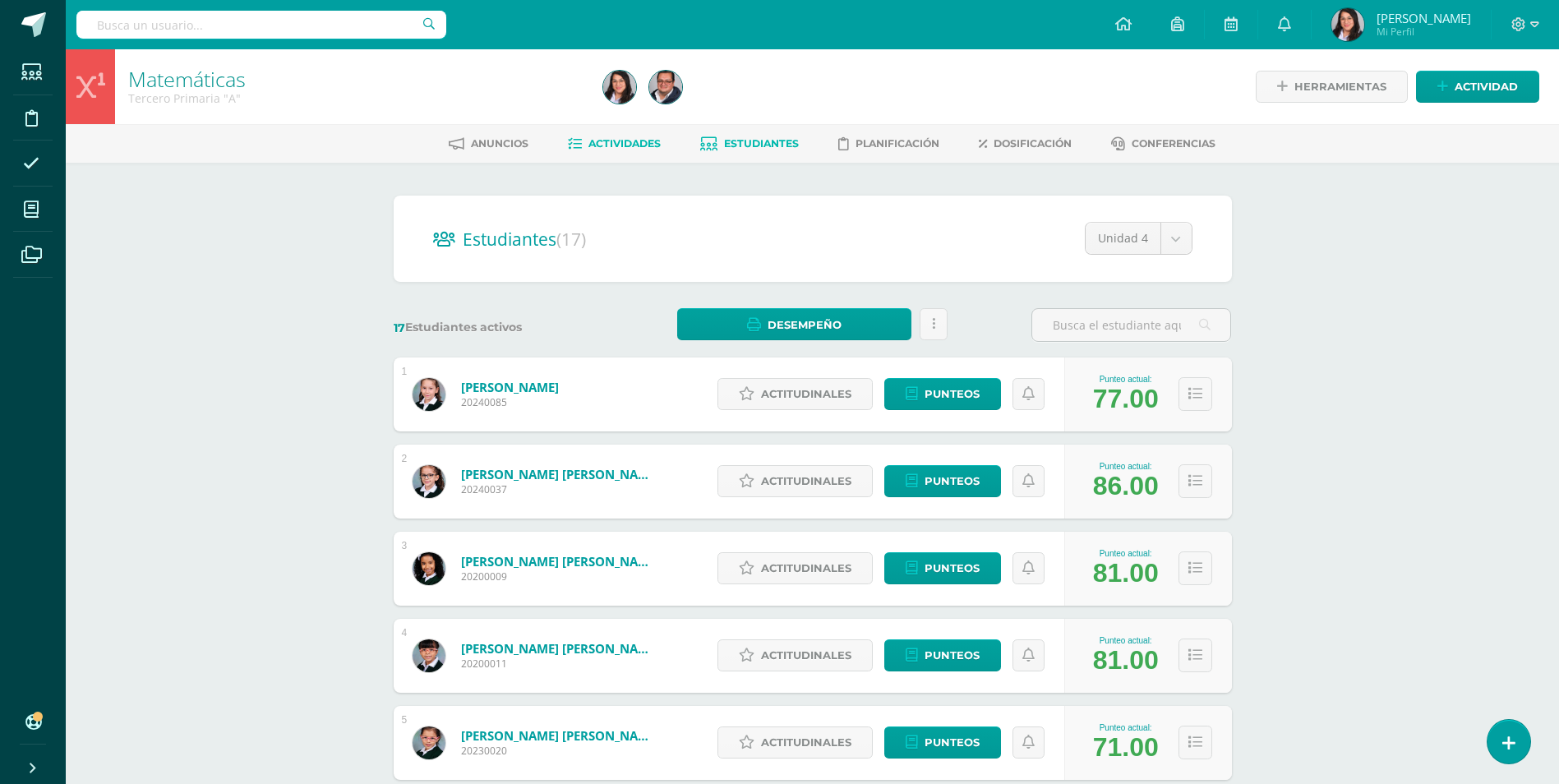
click at [607, 145] on span "Actividades" at bounding box center [624, 143] width 72 height 12
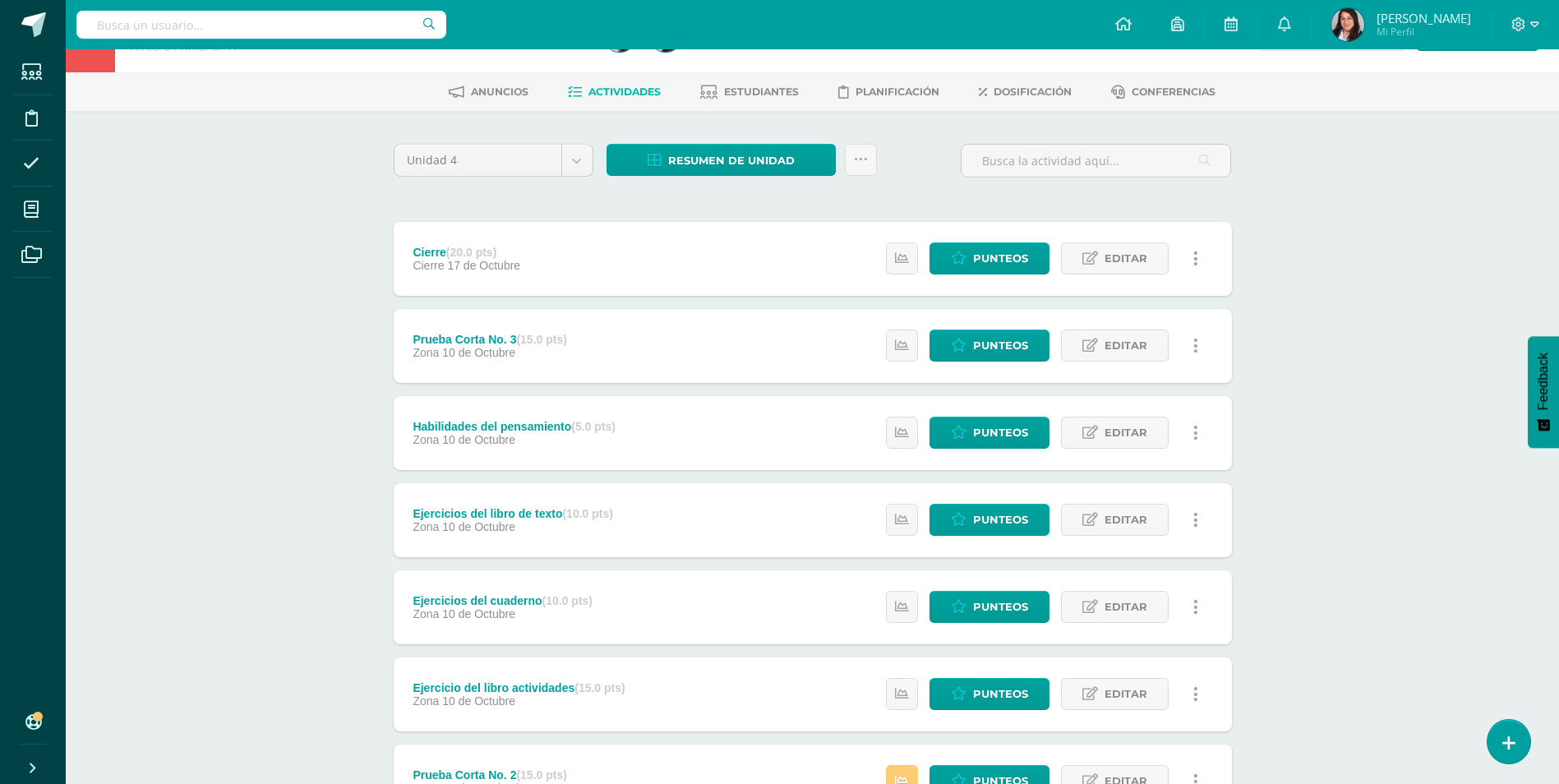
scroll to position [283, 0]
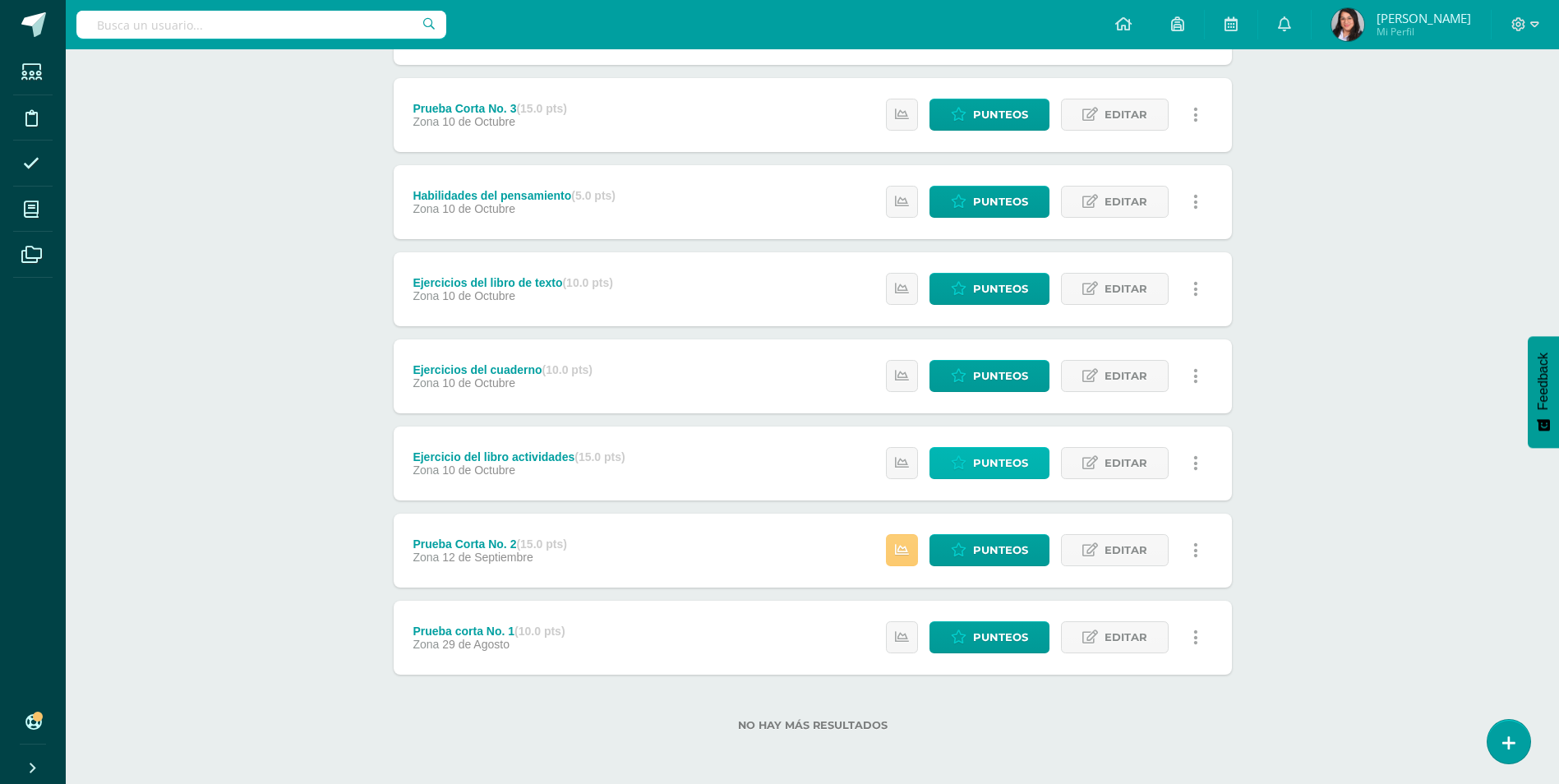
click at [986, 464] on span "Punteos" at bounding box center [1000, 463] width 55 height 30
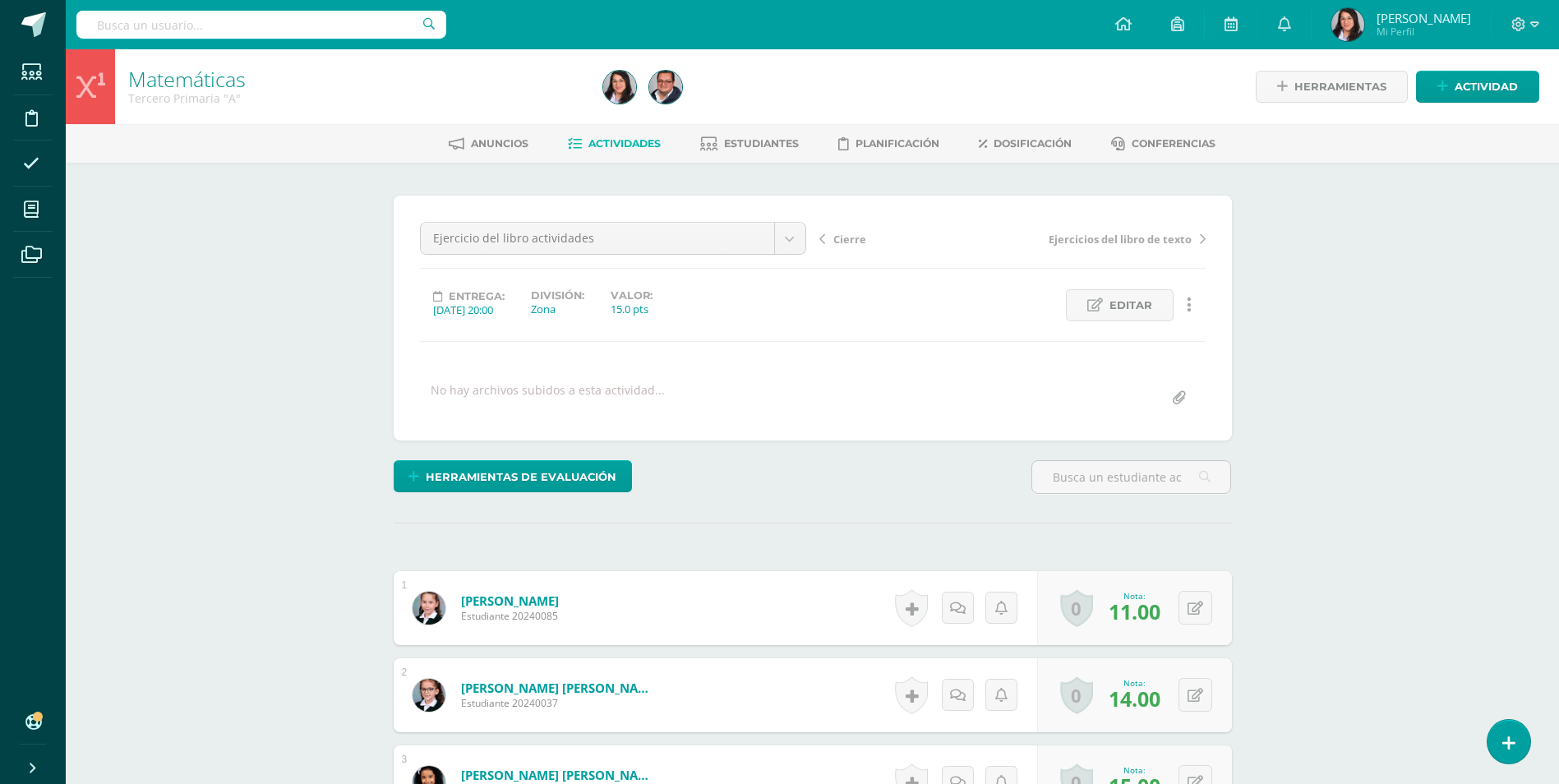
scroll to position [145, 0]
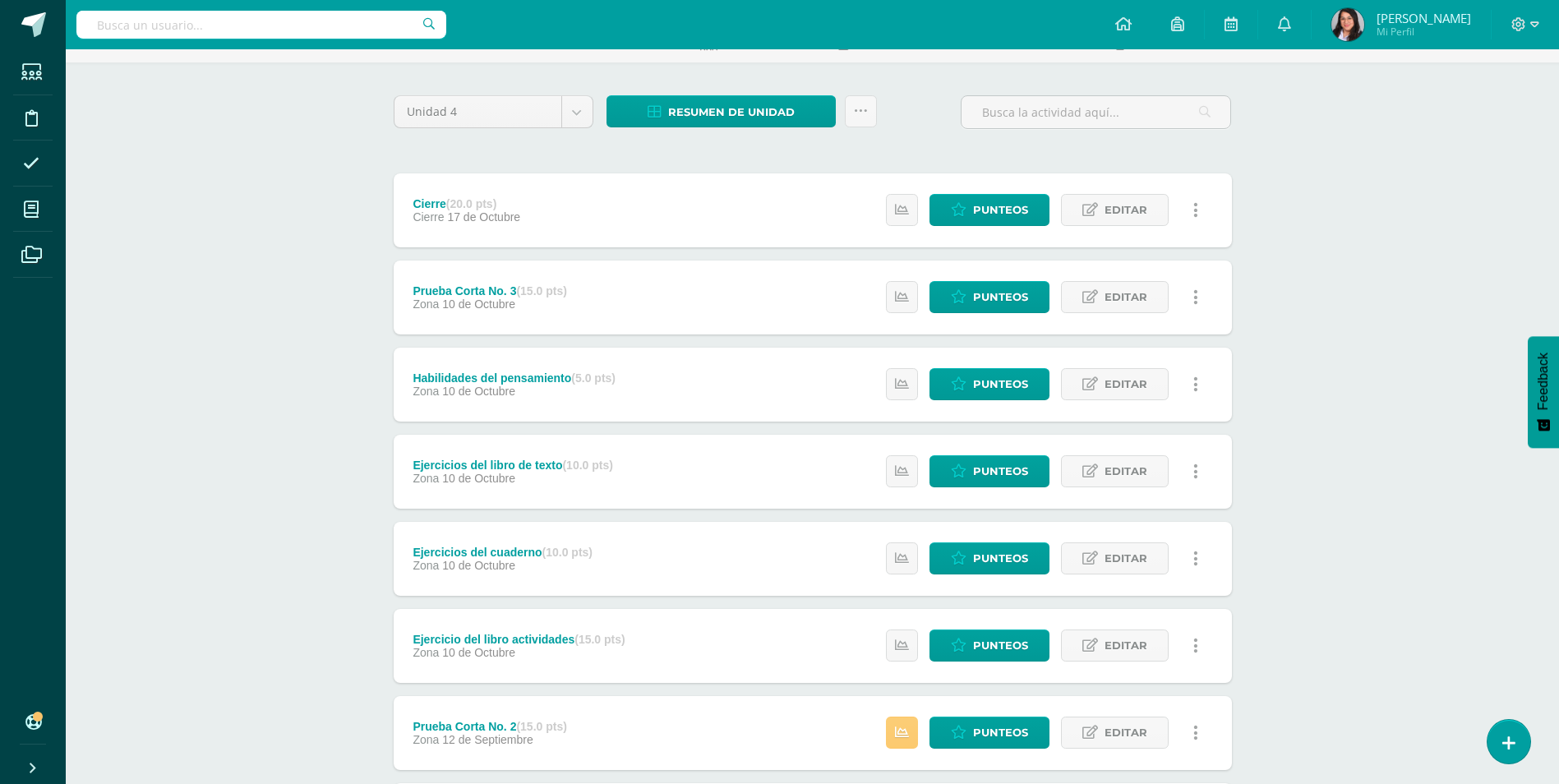
scroll to position [283, 0]
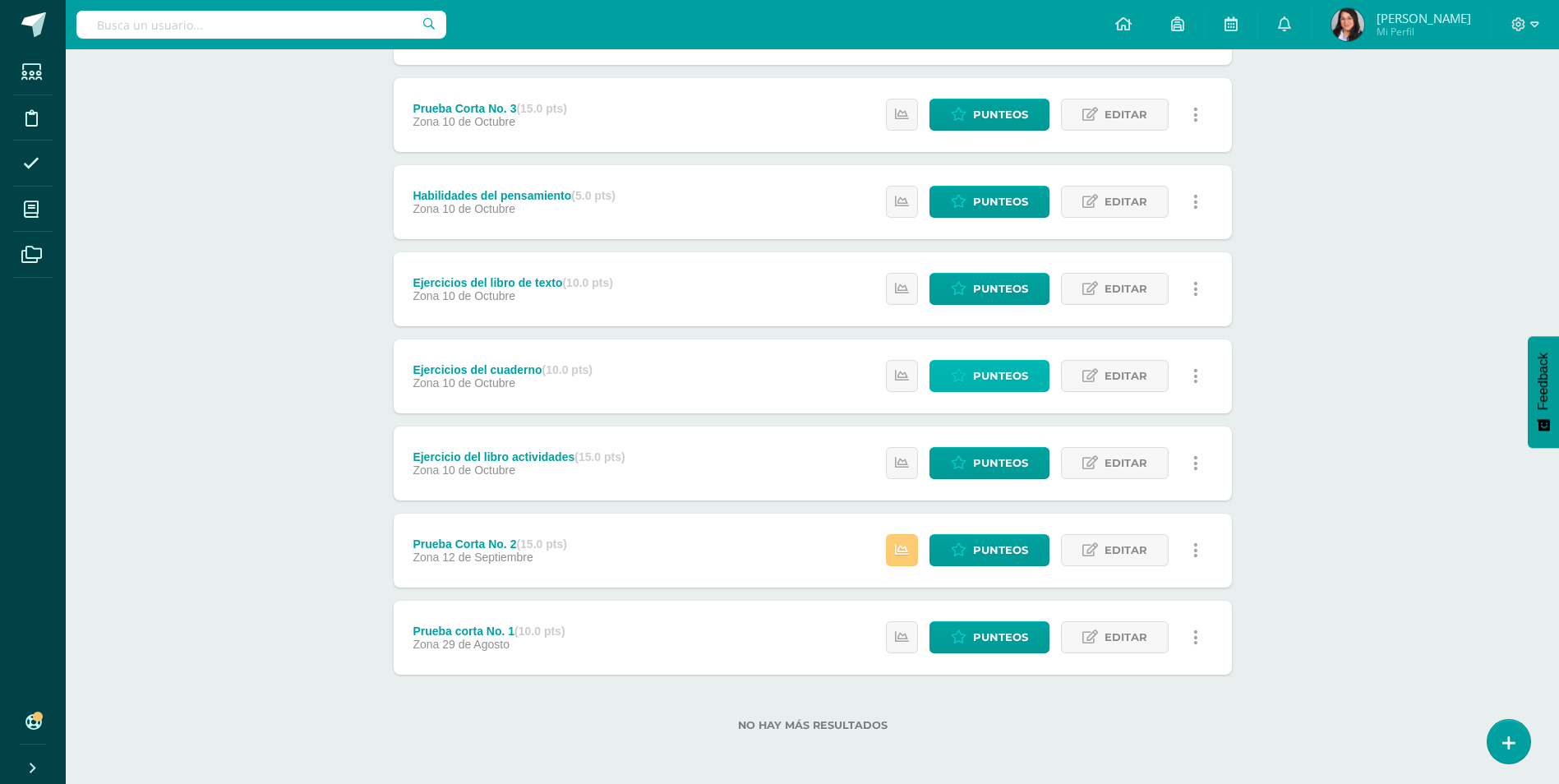
click at [973, 377] on link "Punteos" at bounding box center [990, 376] width 120 height 32
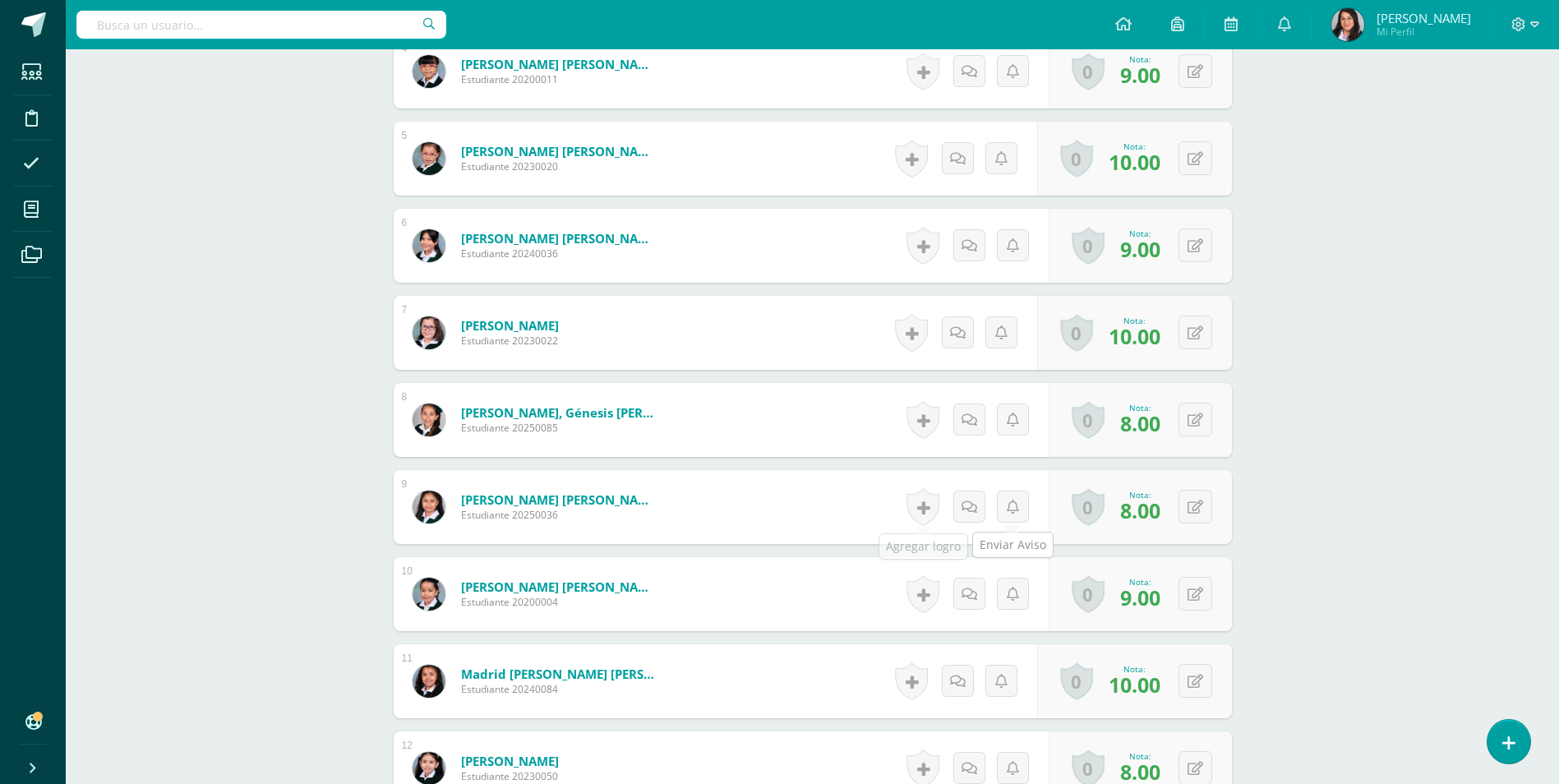
scroll to position [798, 0]
click at [1127, 514] on span "8.00" at bounding box center [1140, 510] width 40 height 28
click at [1182, 510] on div "0 Logros Logros obtenidos Aún no hay logros agregados Nota: 8.00" at bounding box center [1149, 506] width 188 height 76
click at [1198, 511] on button at bounding box center [1206, 506] width 35 height 35
type input "10"
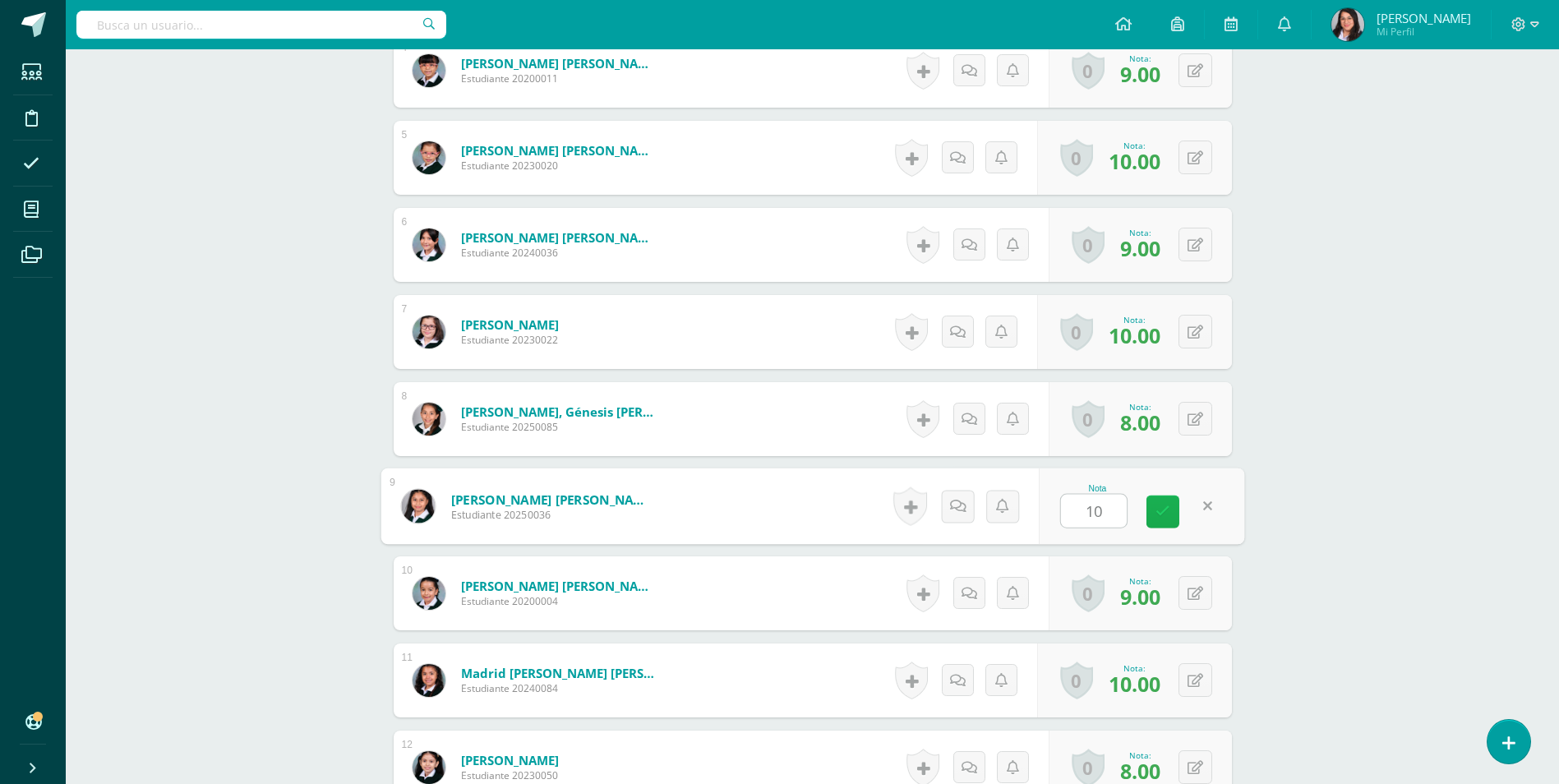
click at [1167, 504] on icon at bounding box center [1163, 511] width 15 height 14
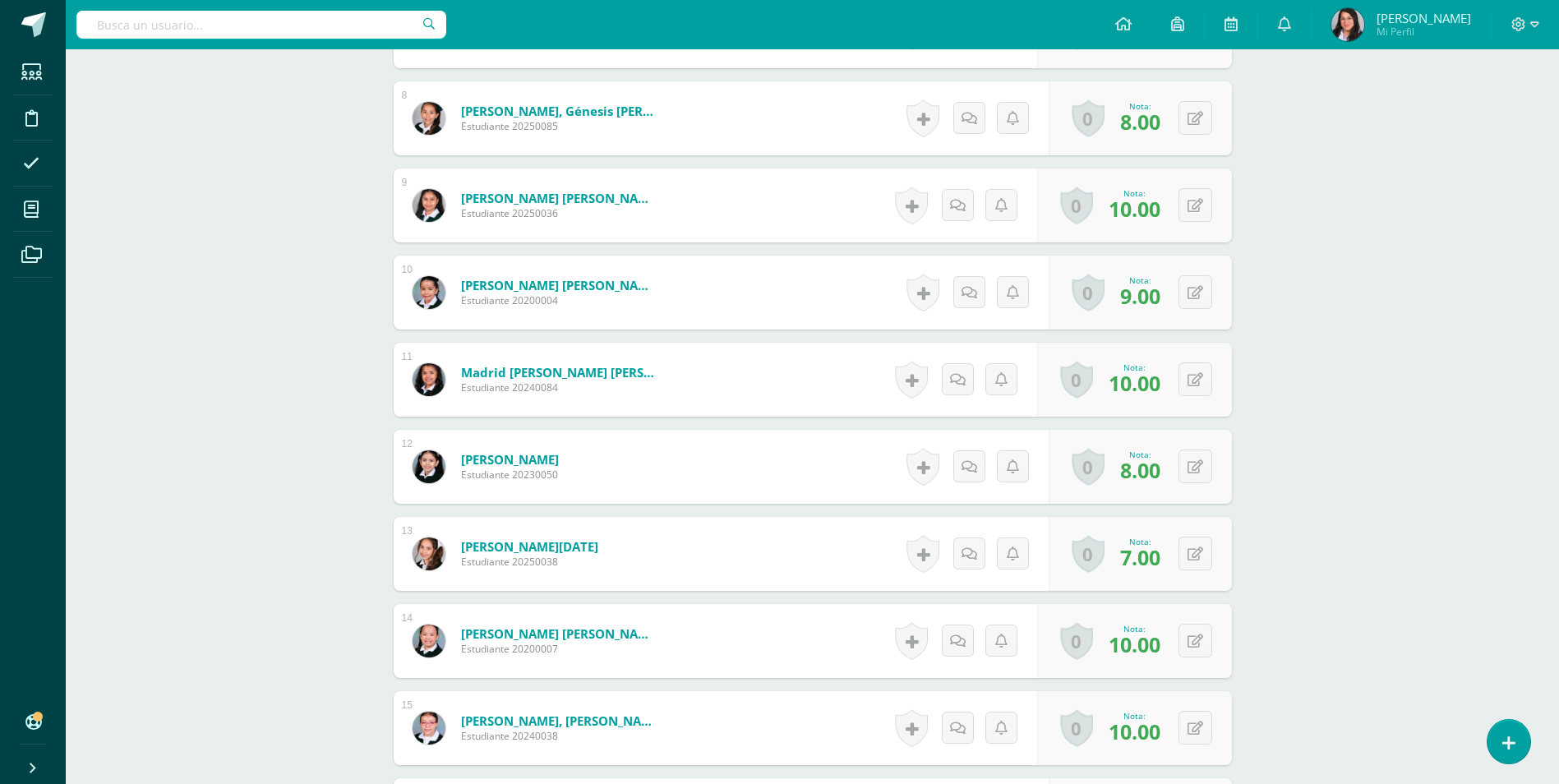
scroll to position [1127, 0]
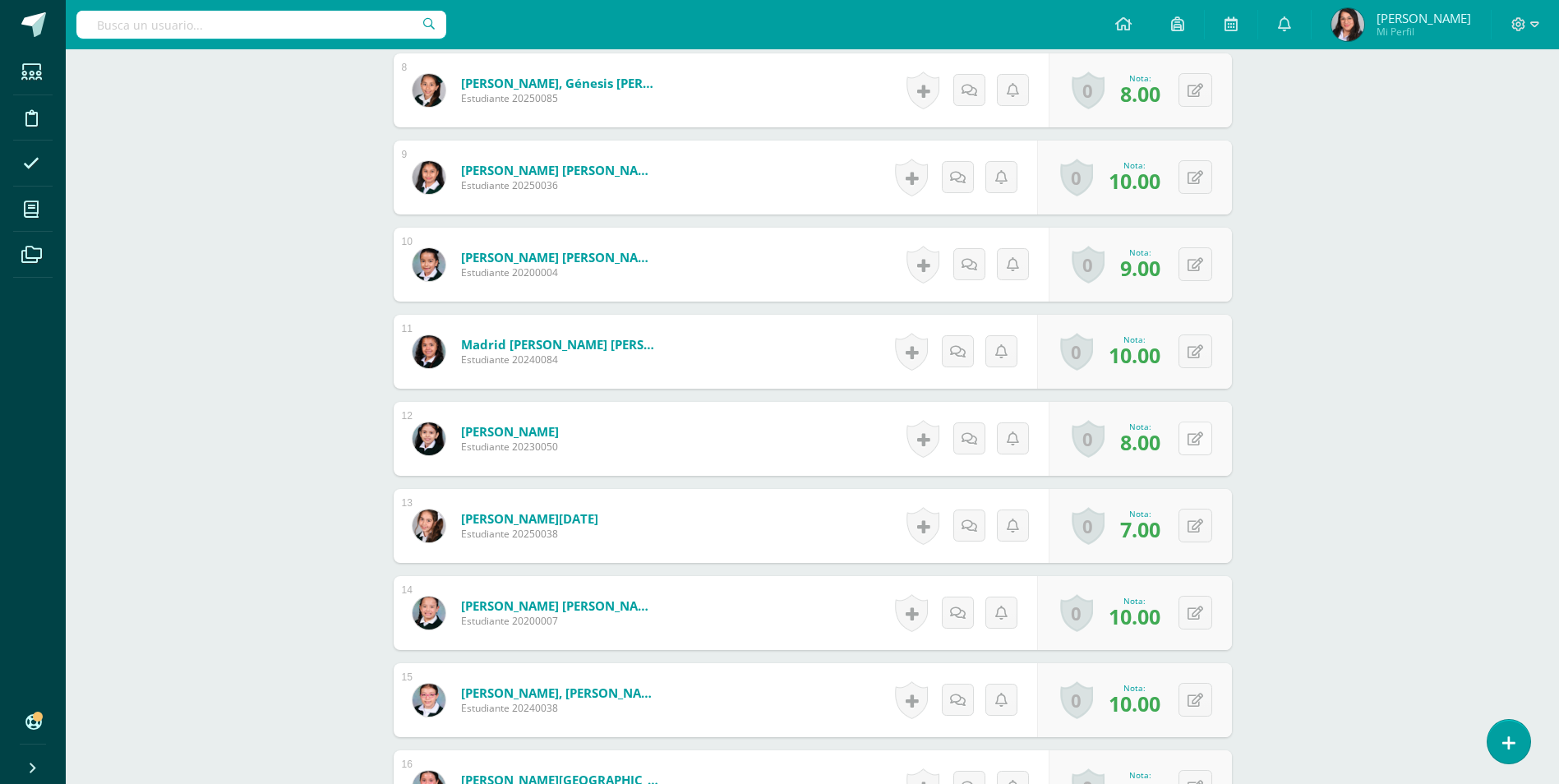
click at [1195, 438] on button at bounding box center [1196, 438] width 34 height 34
type input "9"
click at [1196, 526] on button at bounding box center [1196, 526] width 34 height 34
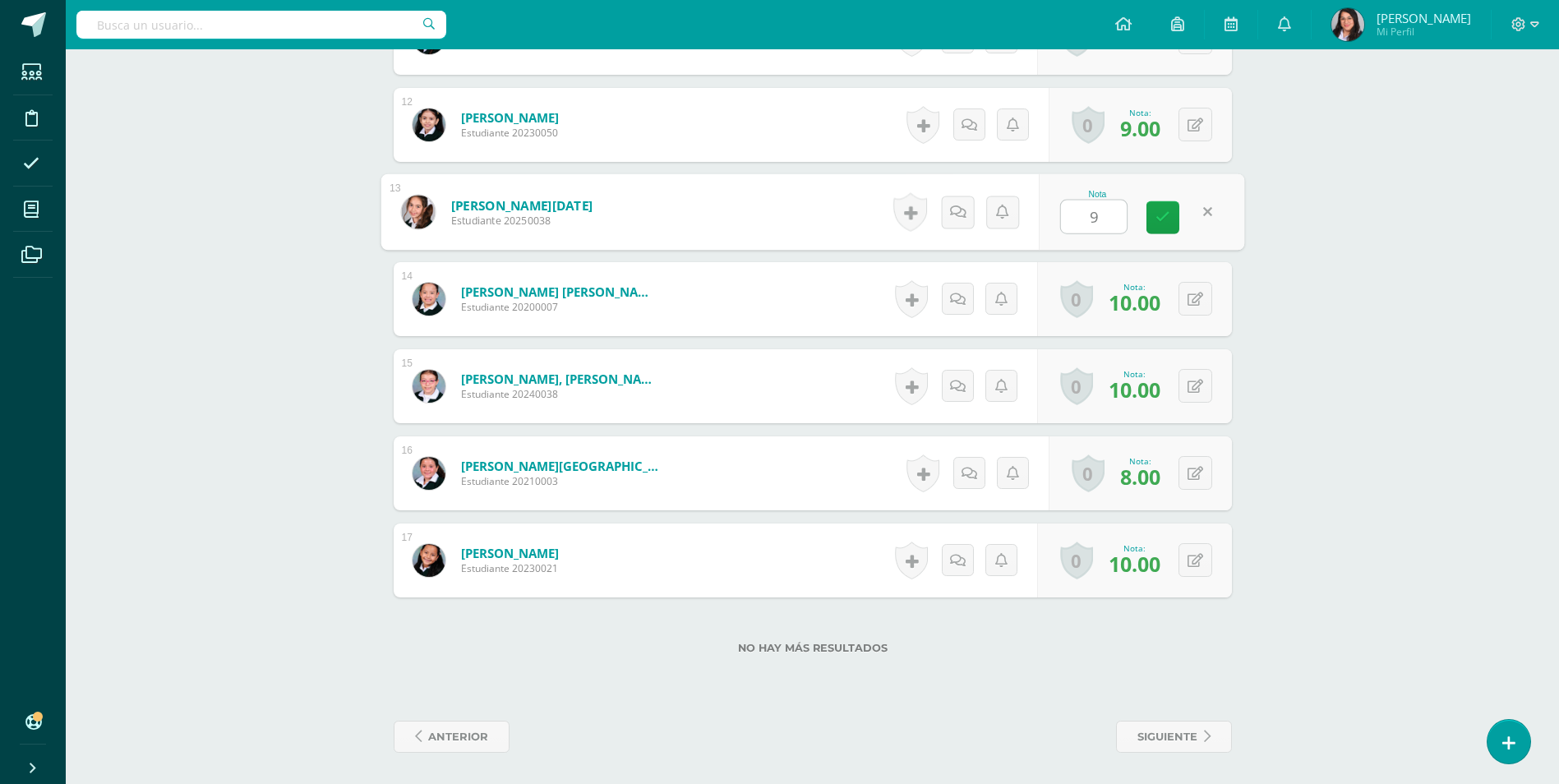
scroll to position [1442, 0]
type input "9"
click at [1198, 388] on icon at bounding box center [1206, 384] width 16 height 14
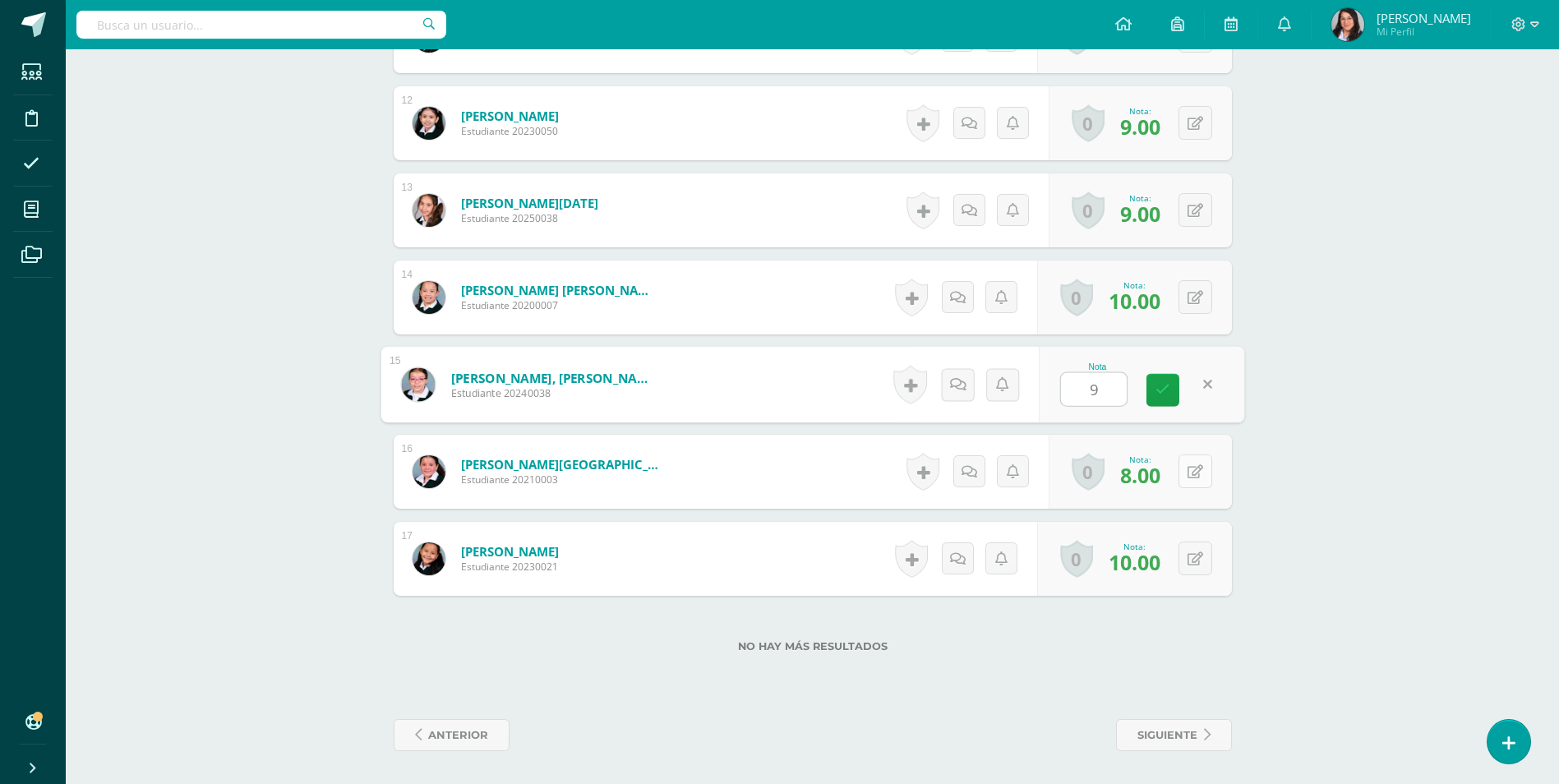
type input "9"
click at [1190, 476] on button at bounding box center [1196, 471] width 34 height 34
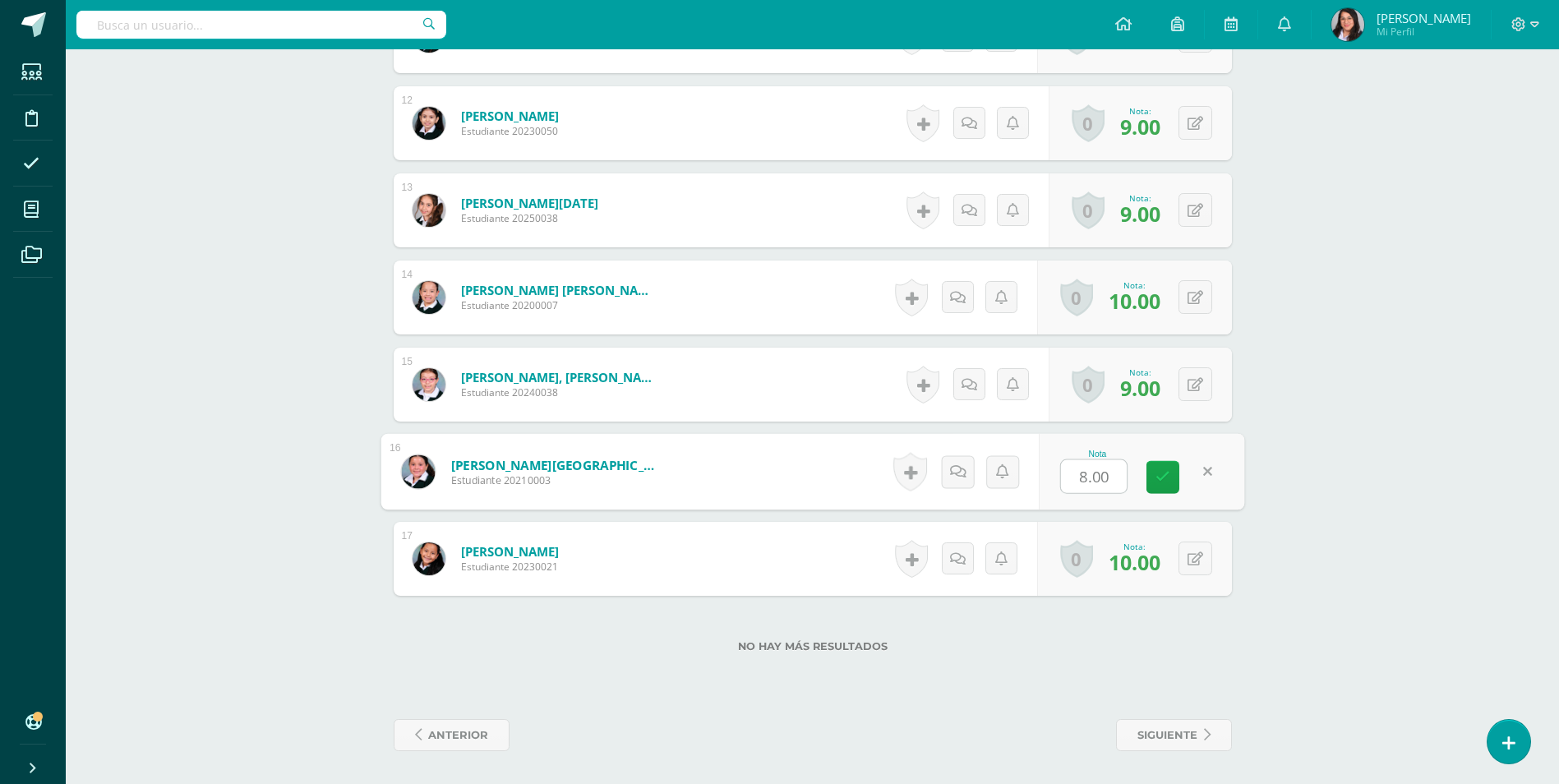
type input "5"
click at [1163, 479] on icon at bounding box center [1163, 476] width 15 height 14
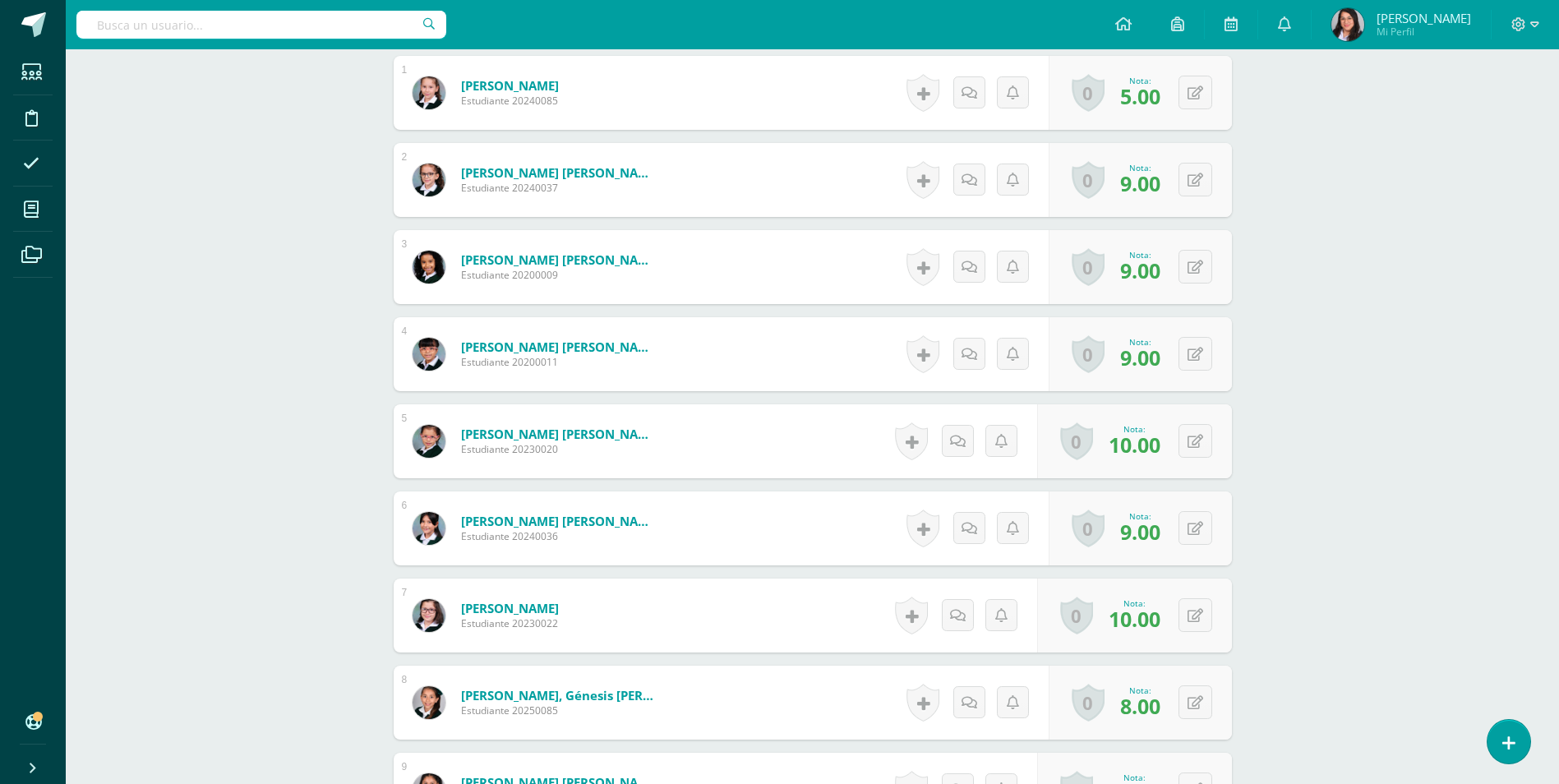
scroll to position [292, 0]
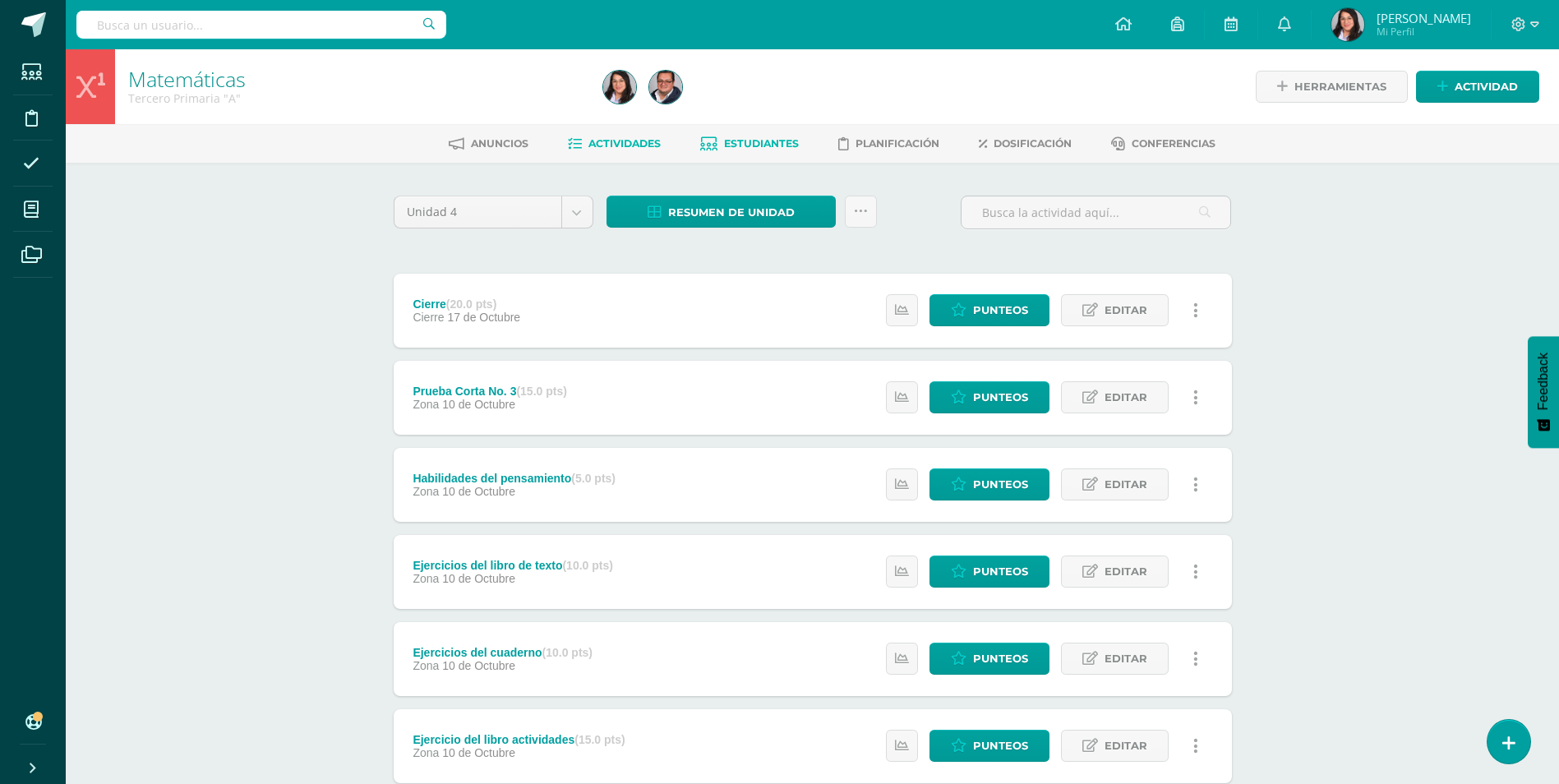
click at [780, 147] on span "Estudiantes" at bounding box center [762, 143] width 75 height 12
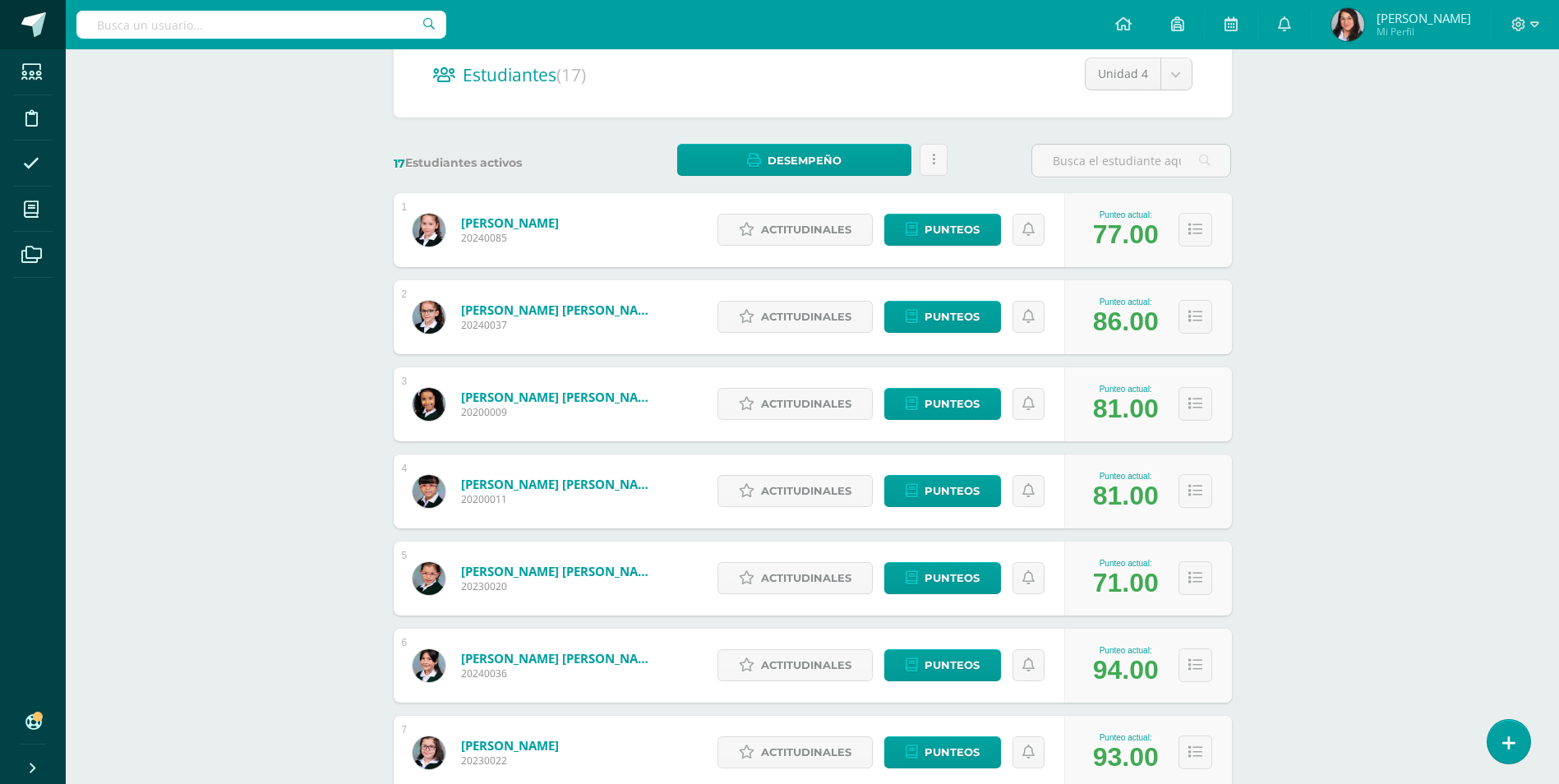
scroll to position [124, 0]
